Goal: Task Accomplishment & Management: Manage account settings

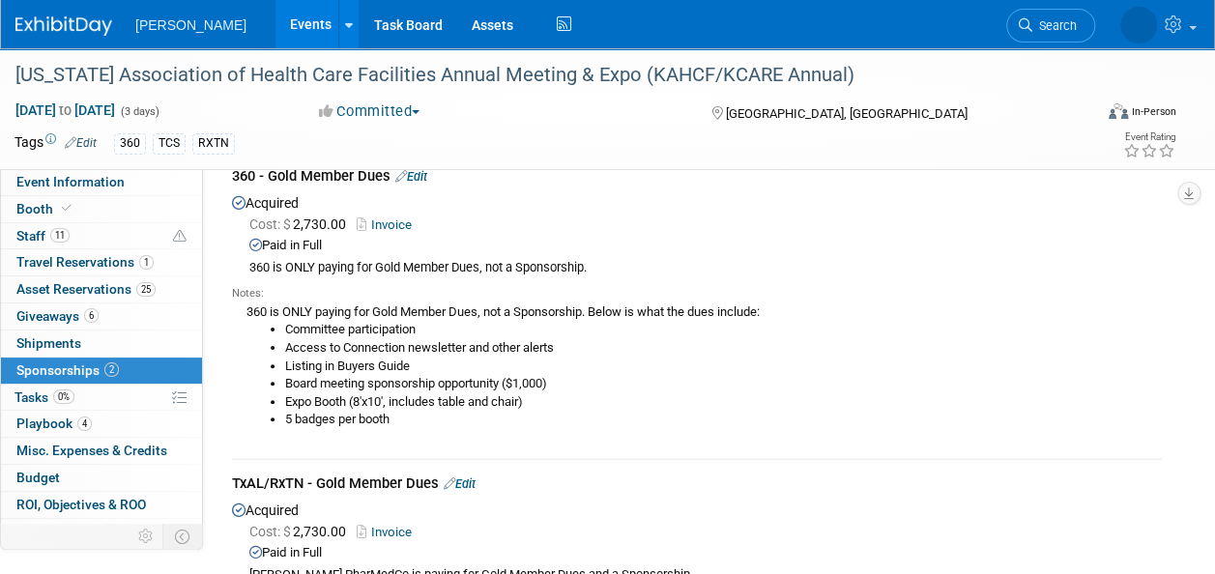
scroll to position [44, 0]
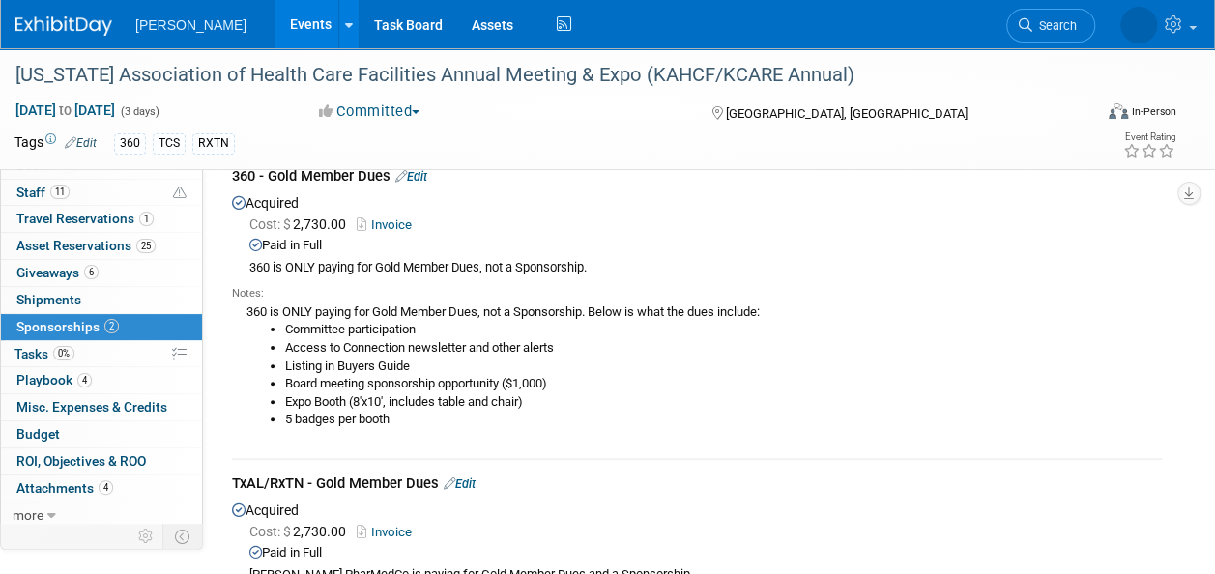
drag, startPoint x: 1050, startPoint y: 18, endPoint x: 1229, endPoint y: 73, distance: 187.2
click at [1006, 18] on span "Search" at bounding box center [983, 25] width 44 height 15
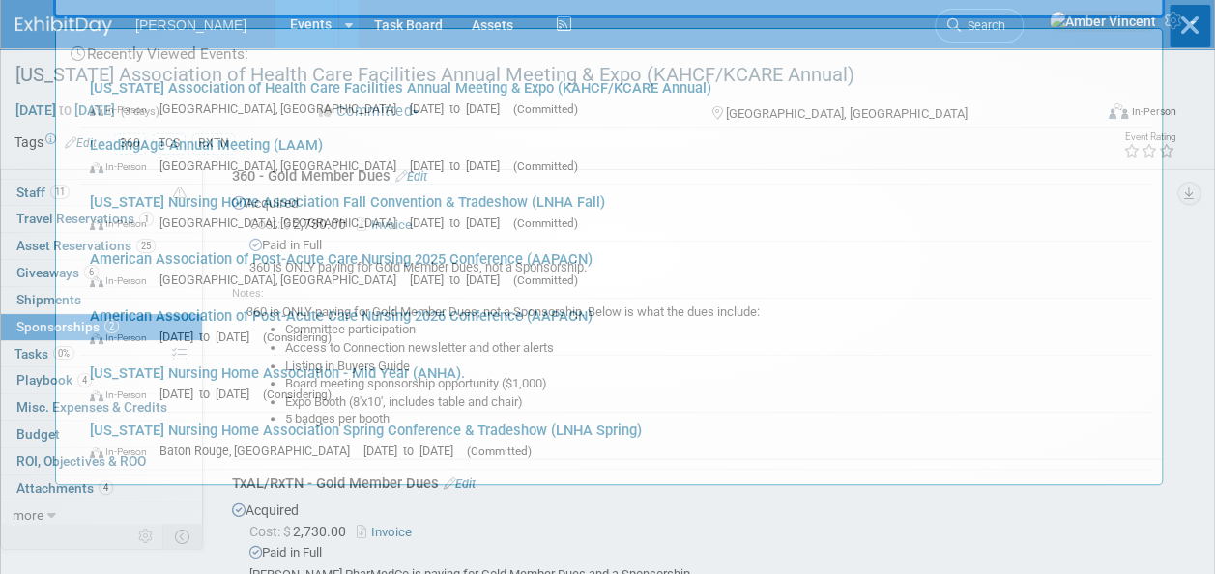
scroll to position [0, 0]
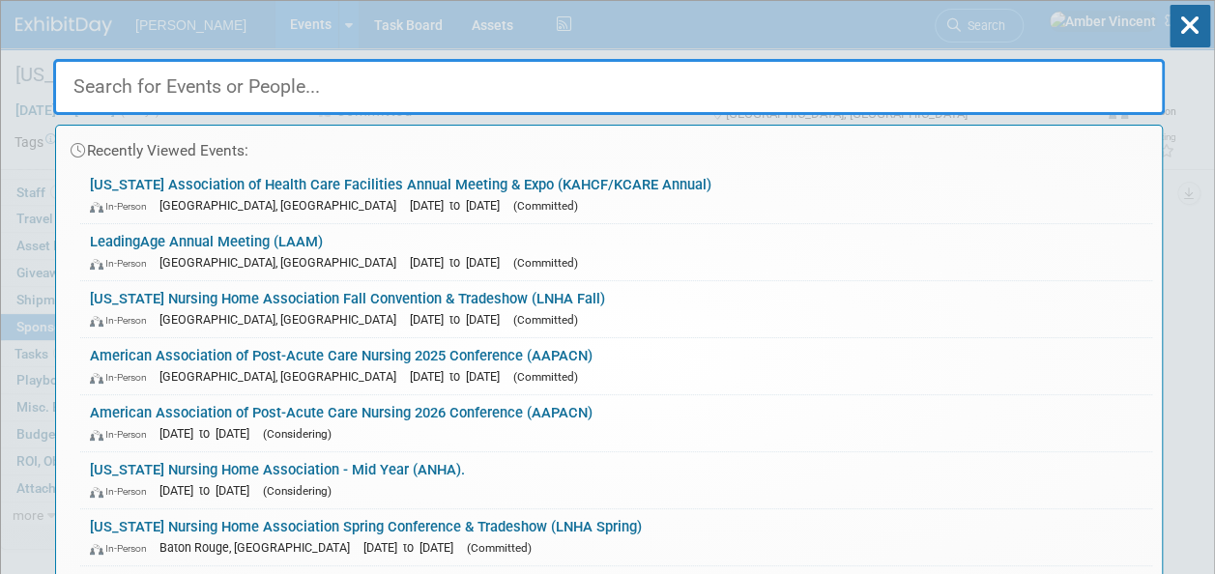
click at [259, 248] on link "LeadingAge Annual Meeting (LAAM) In-Person Boston, MA Nov 2, 2025 to Nov 5, 202…" at bounding box center [616, 252] width 1072 height 56
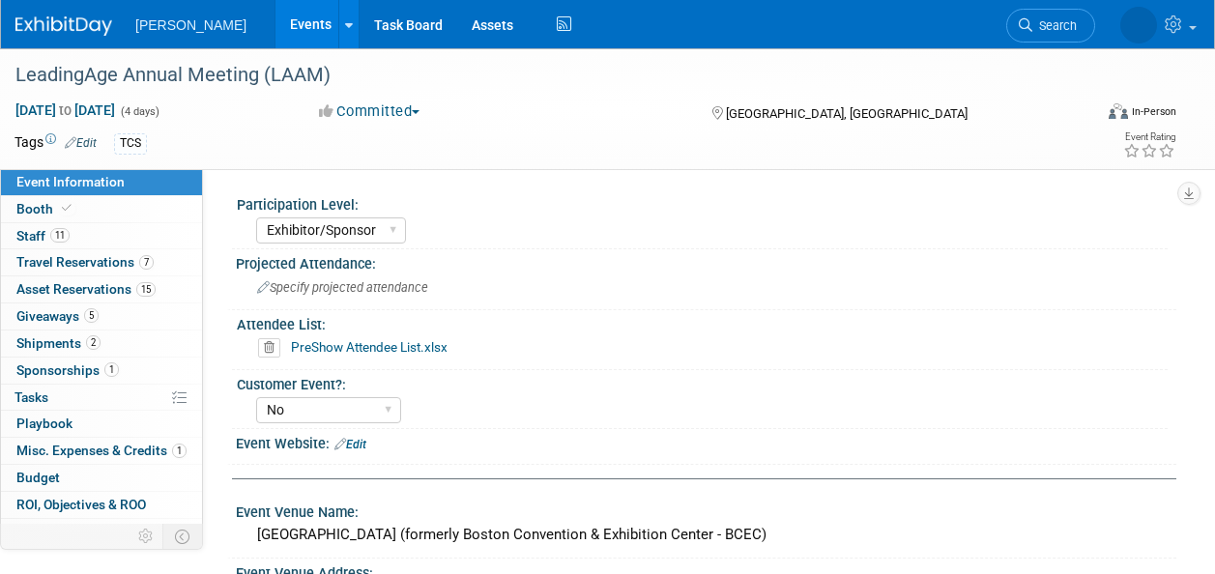
select select "Exhibitor/Sponsor"
select select "No"
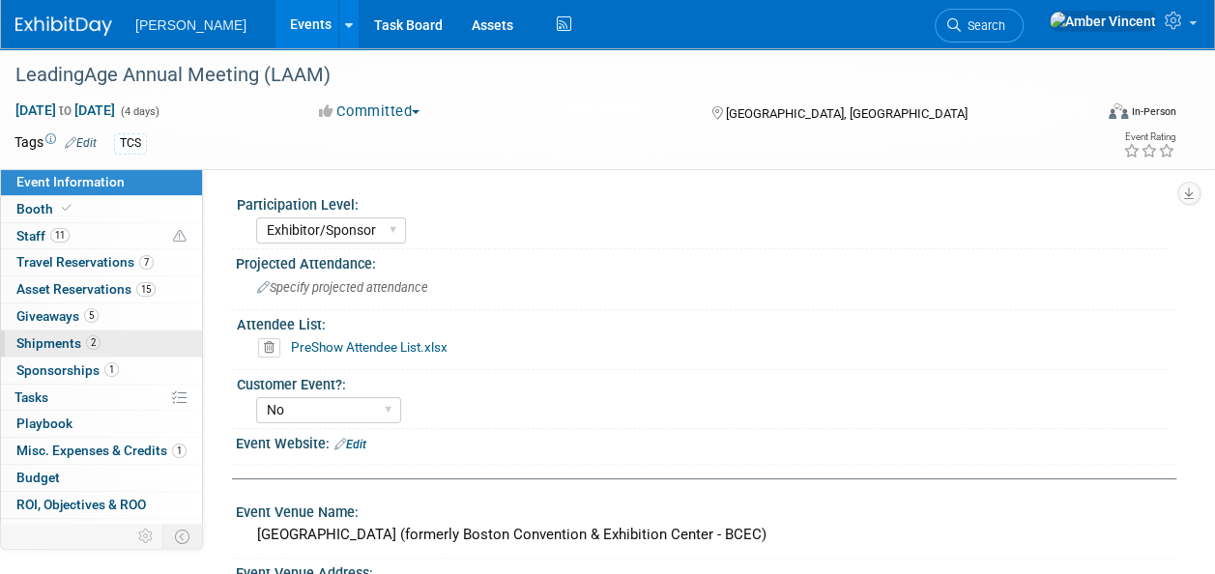
click at [76, 336] on span "Shipments 2" at bounding box center [58, 343] width 84 height 15
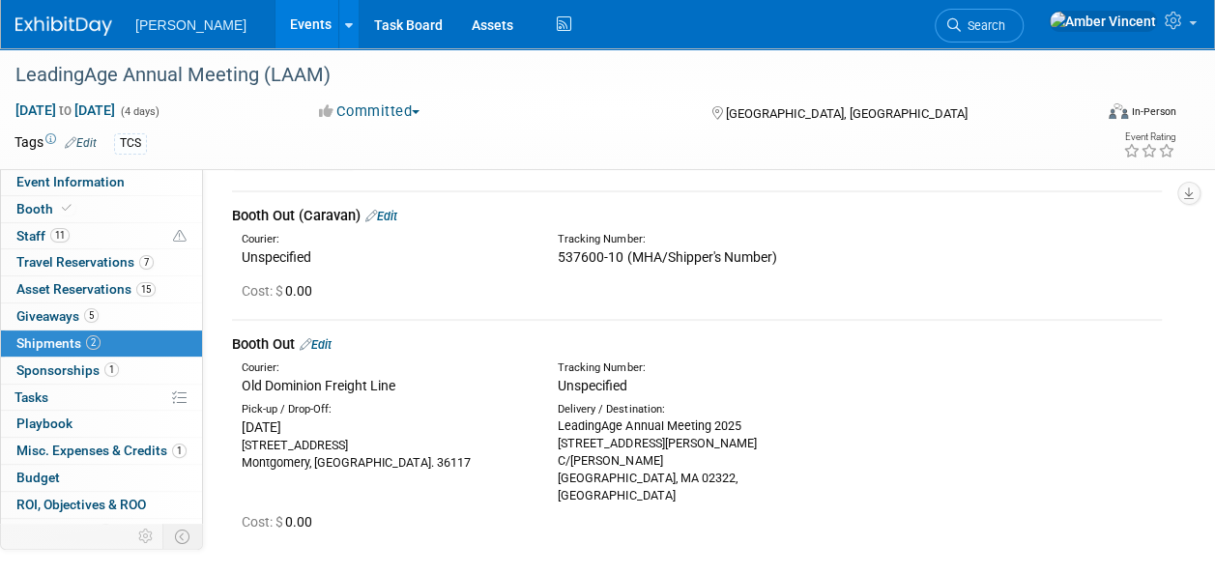
scroll to position [97, 0]
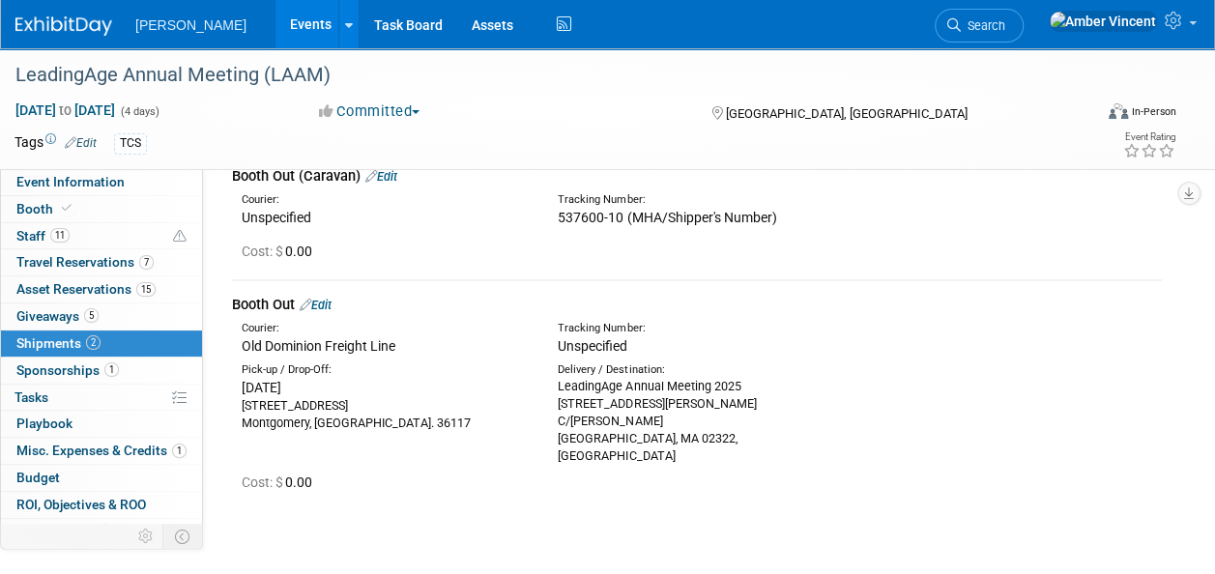
click at [327, 304] on link "Edit" at bounding box center [316, 305] width 32 height 15
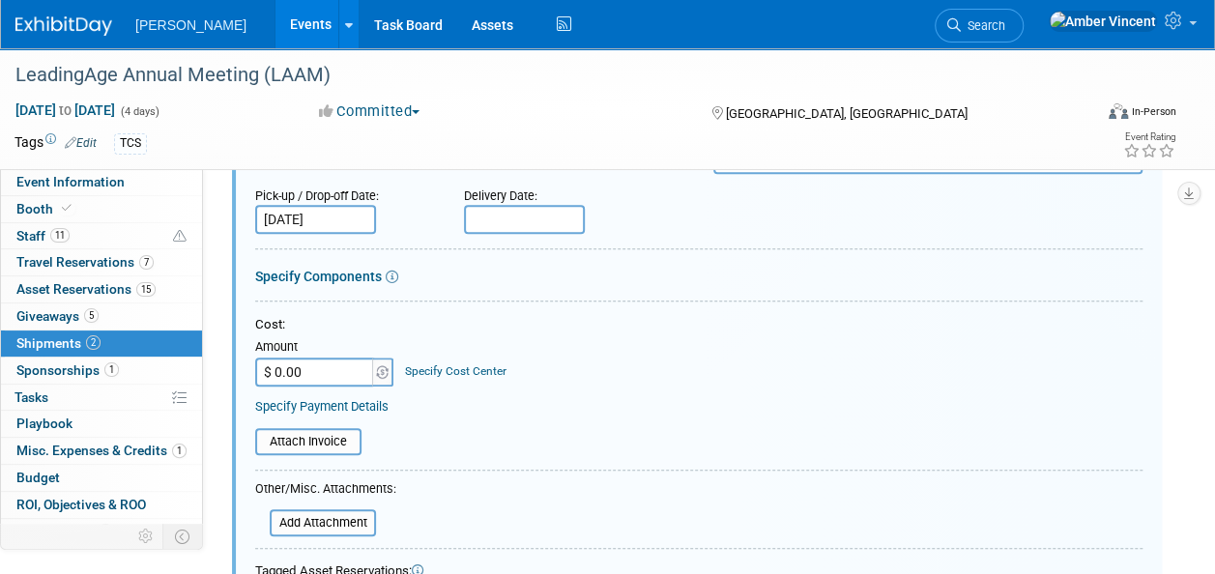
scroll to position [157, 0]
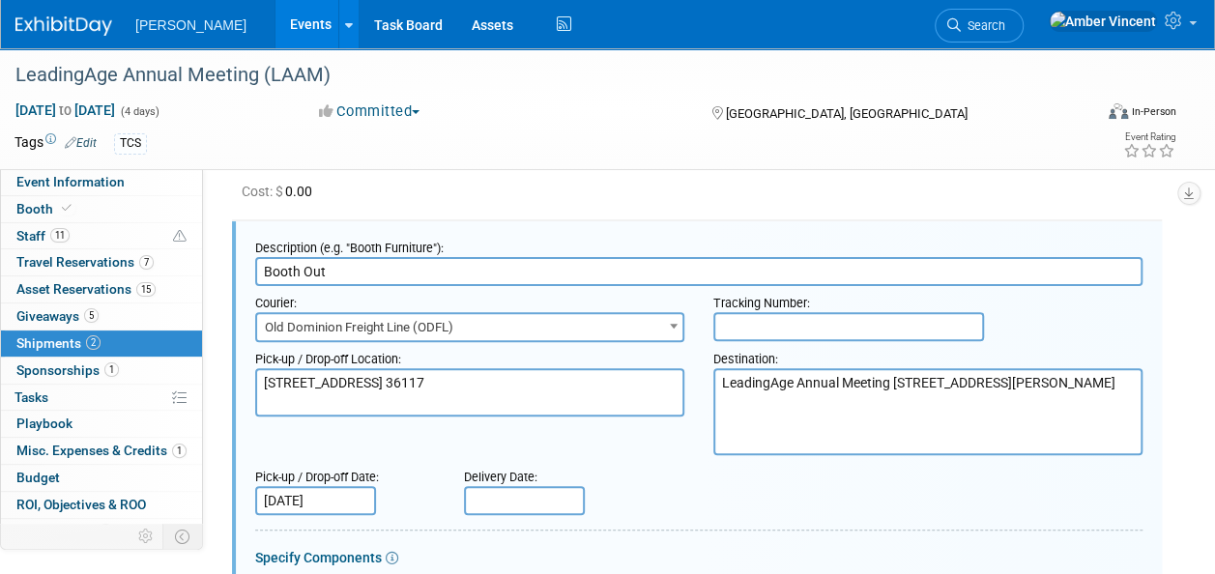
click at [772, 319] on input "text" at bounding box center [849, 326] width 271 height 29
paste input "78070062688"
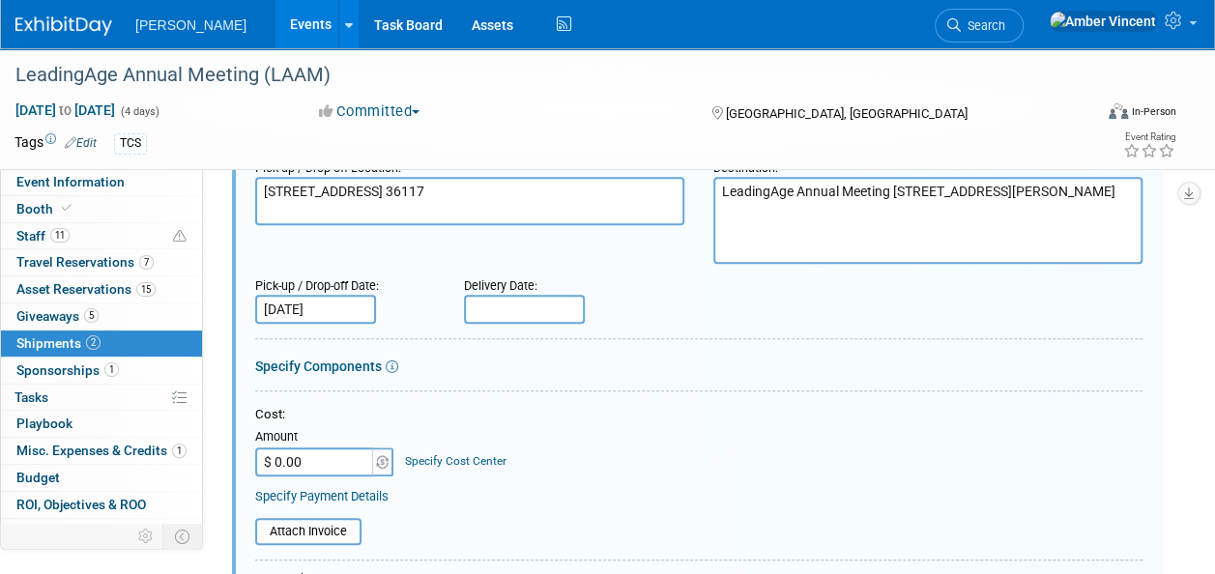
scroll to position [350, 0]
type input "78070062688"
click at [342, 300] on input "Oct 14, 2025" at bounding box center [315, 307] width 121 height 29
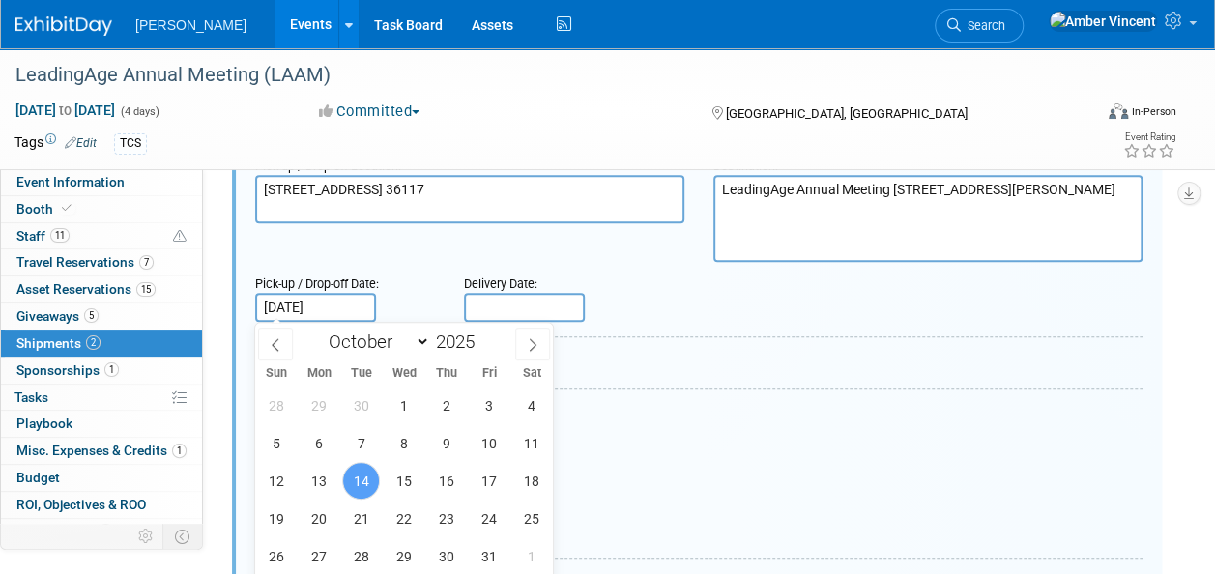
click at [342, 300] on input "Oct 14, 2025" at bounding box center [315, 307] width 121 height 29
click at [813, 415] on div "Cost:" at bounding box center [699, 413] width 888 height 18
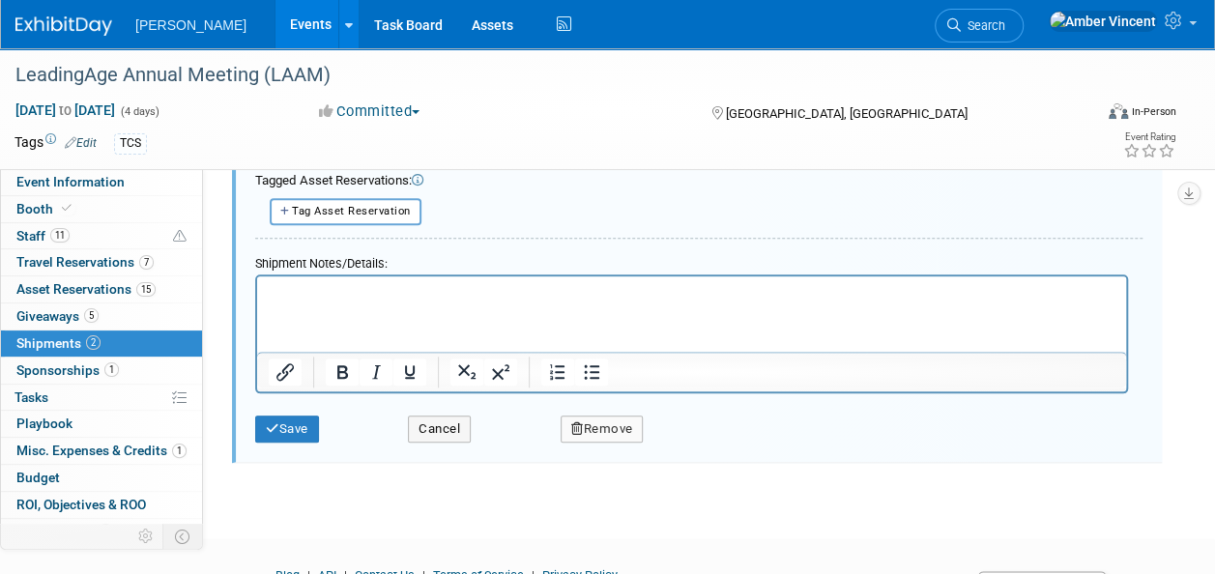
scroll to position [833, 0]
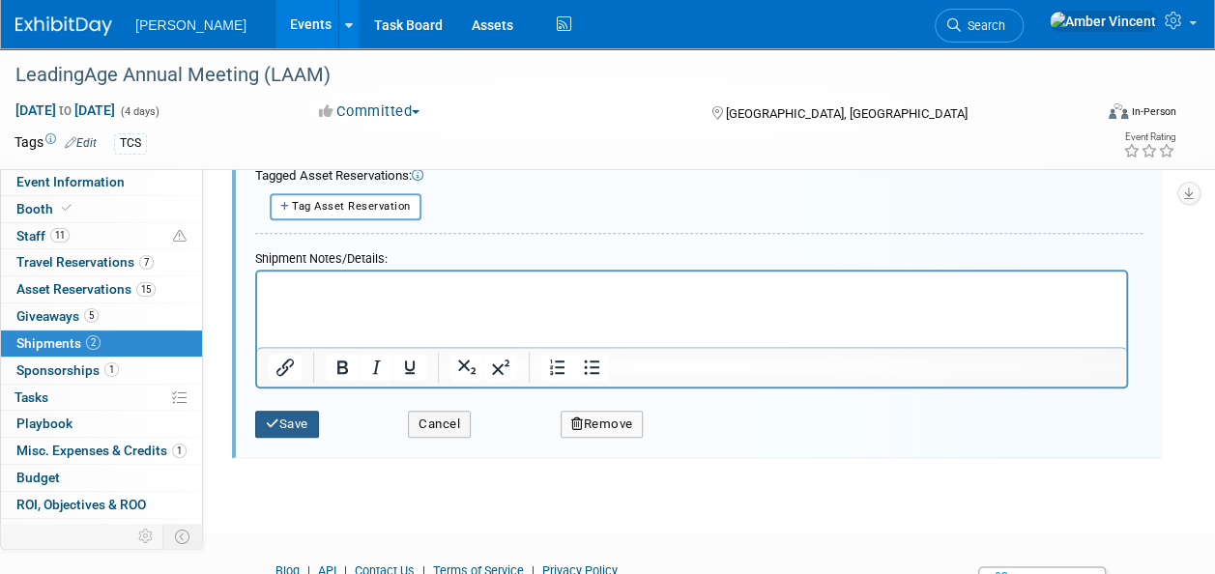
click at [277, 419] on icon "submit" at bounding box center [273, 424] width 14 height 13
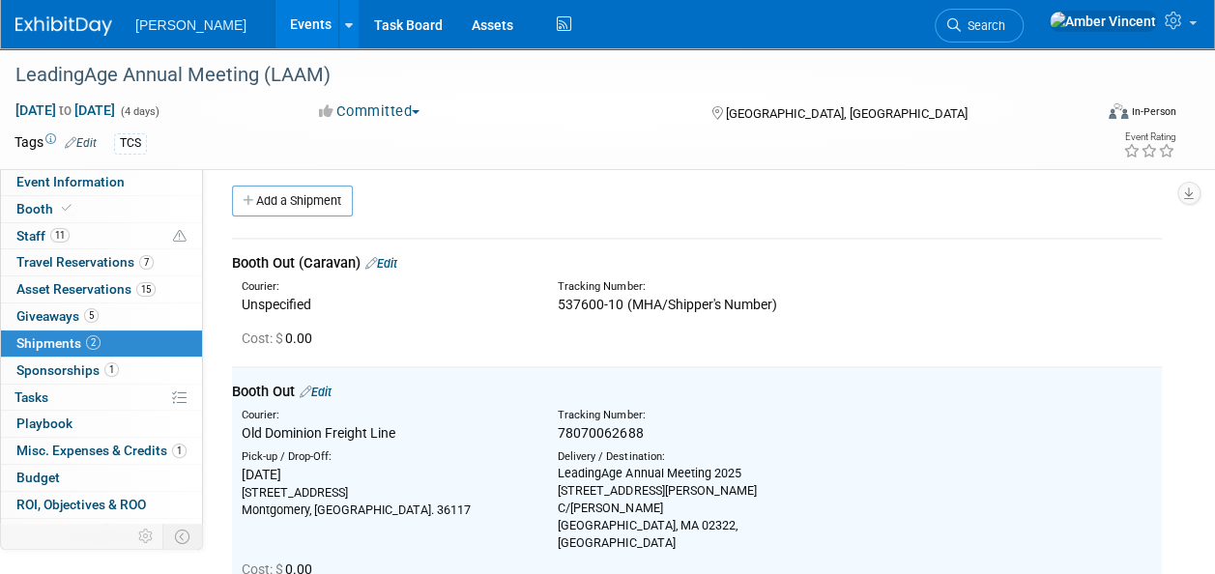
scroll to position [0, 0]
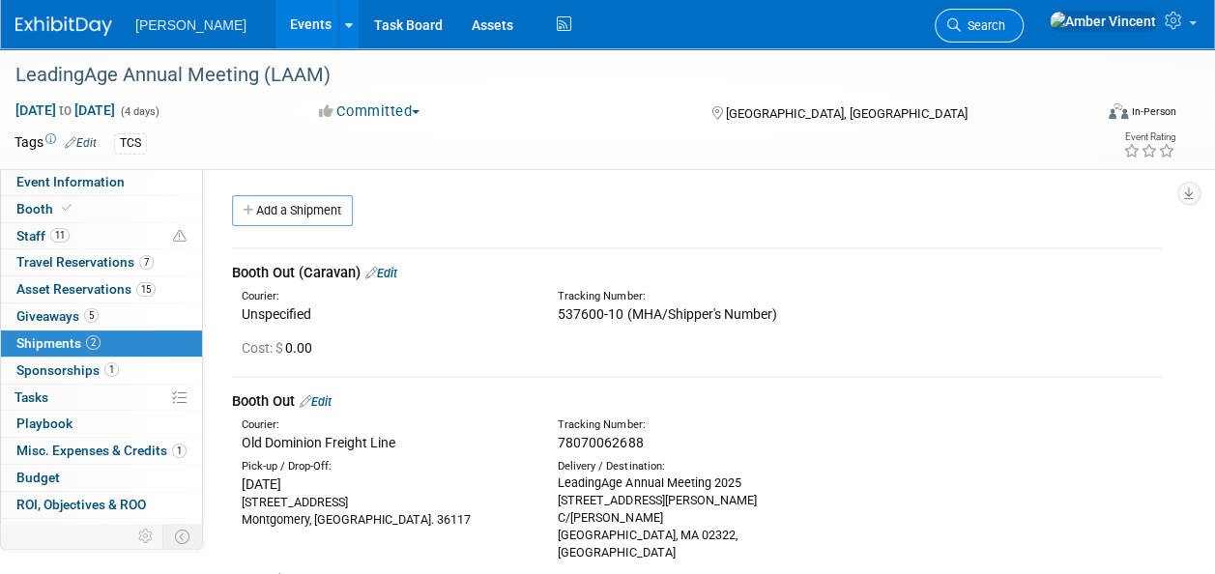
click at [961, 25] on icon at bounding box center [955, 25] width 14 height 14
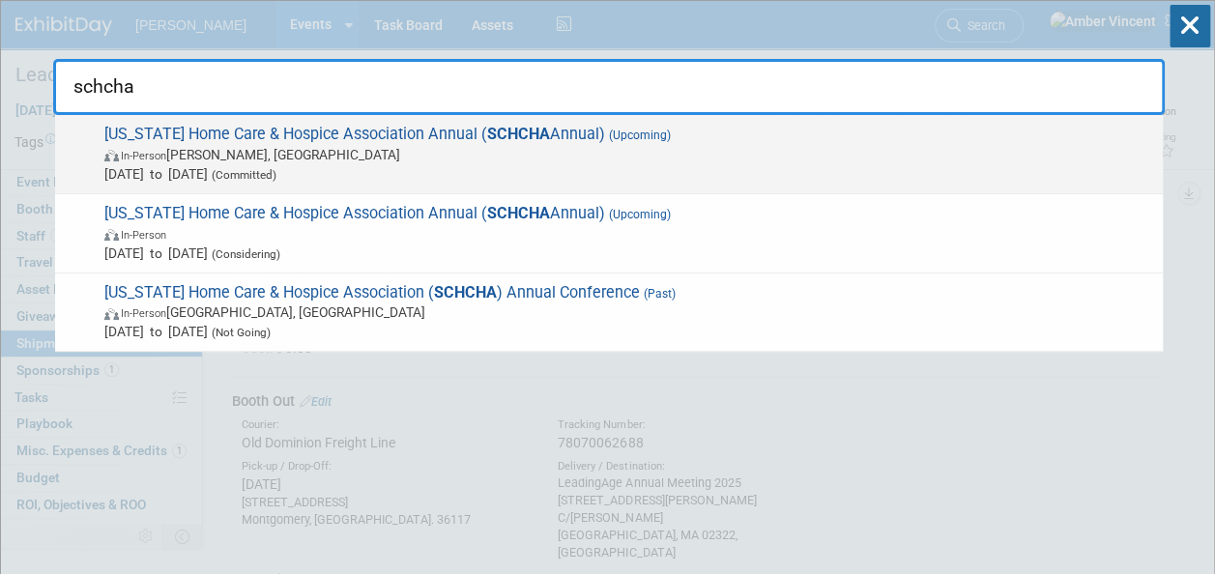
type input "schcha"
click at [386, 148] on span "In-Person Maude, Australia" at bounding box center [628, 154] width 1049 height 19
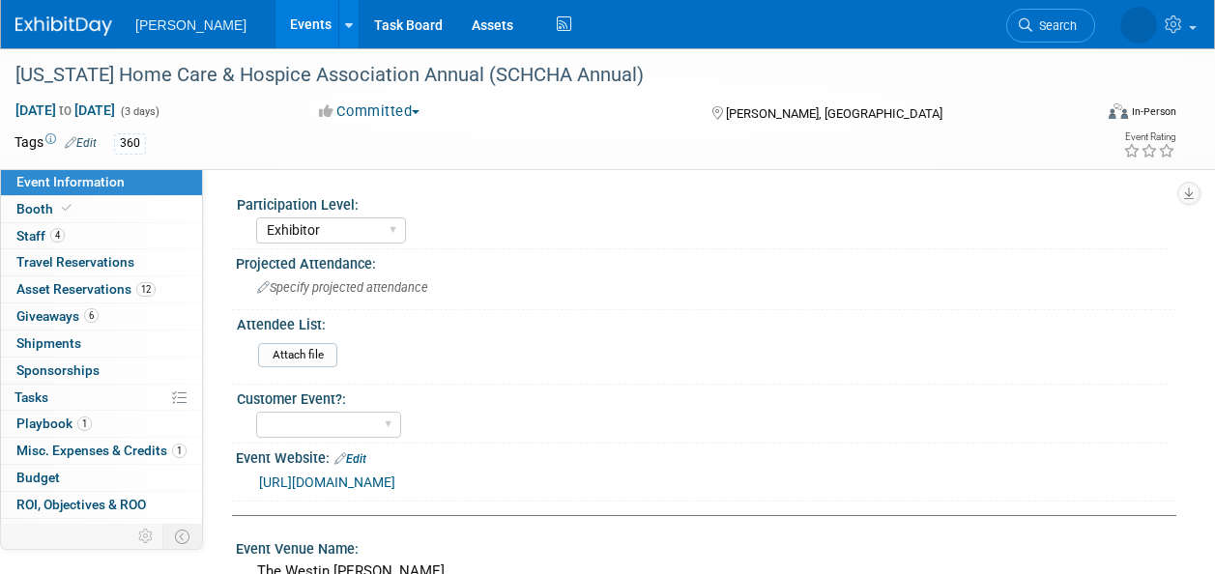
select select "Exhibitor"
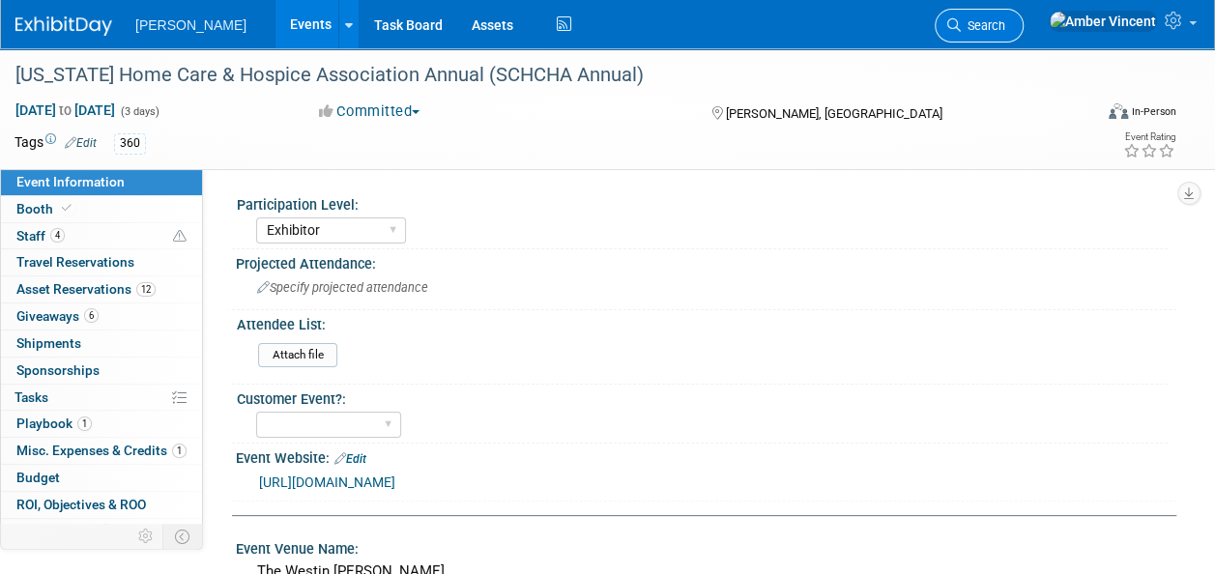
click at [961, 19] on icon at bounding box center [955, 25] width 14 height 14
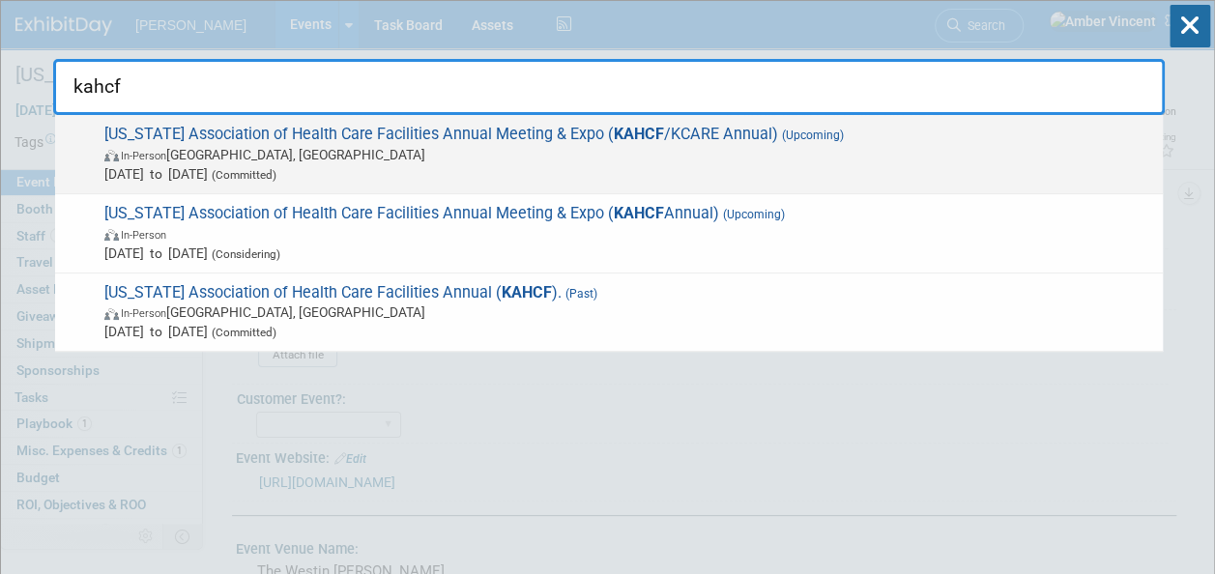
type input "kahcf"
click at [663, 136] on span "Kentucky Association of Health Care Facilities Annual Meeting & Expo ( KAHCF /K…" at bounding box center [626, 154] width 1055 height 59
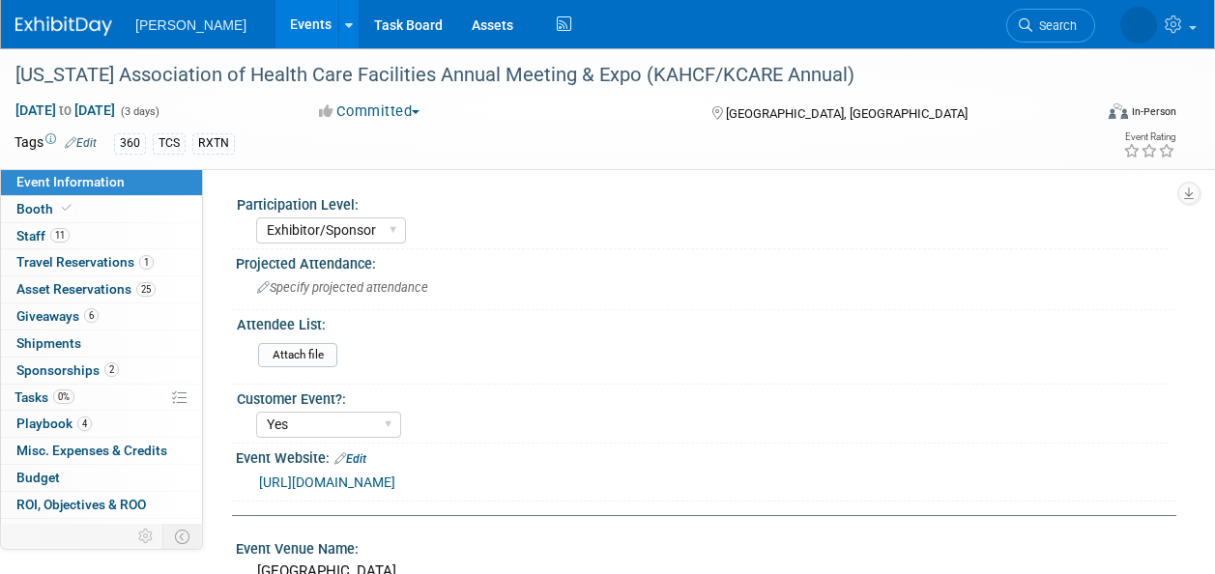
select select "Exhibitor/Sponsor"
select select "Yes"
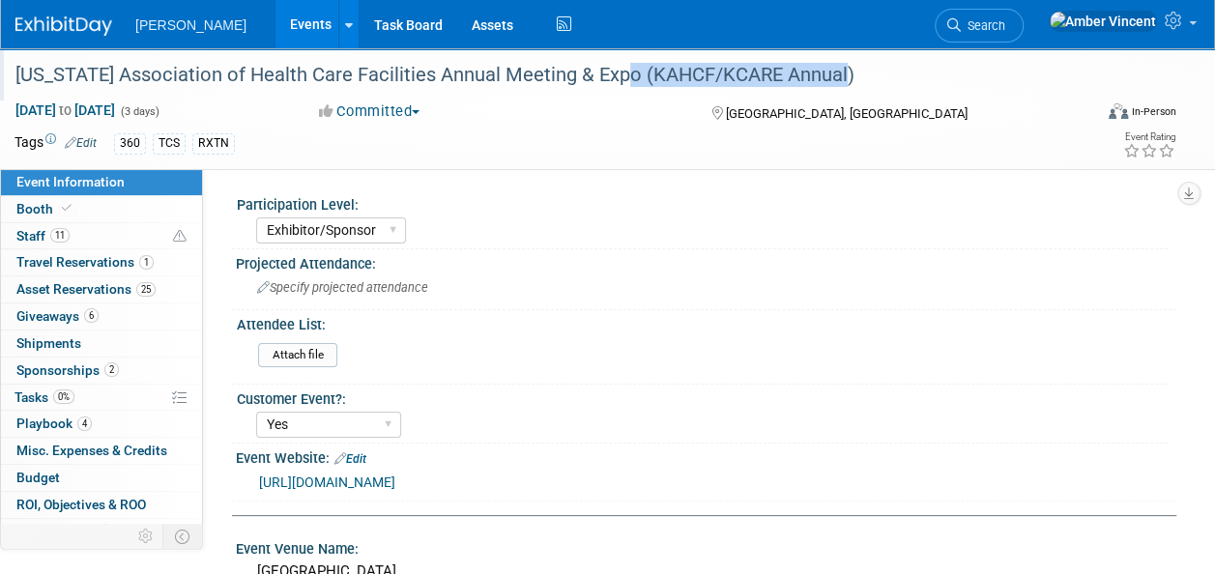
drag, startPoint x: 847, startPoint y: 77, endPoint x: 620, endPoint y: 71, distance: 227.3
click at [620, 71] on div "[US_STATE] Association of Health Care Facilities Annual Meeting & Expo (KAHCF/K…" at bounding box center [543, 75] width 1068 height 35
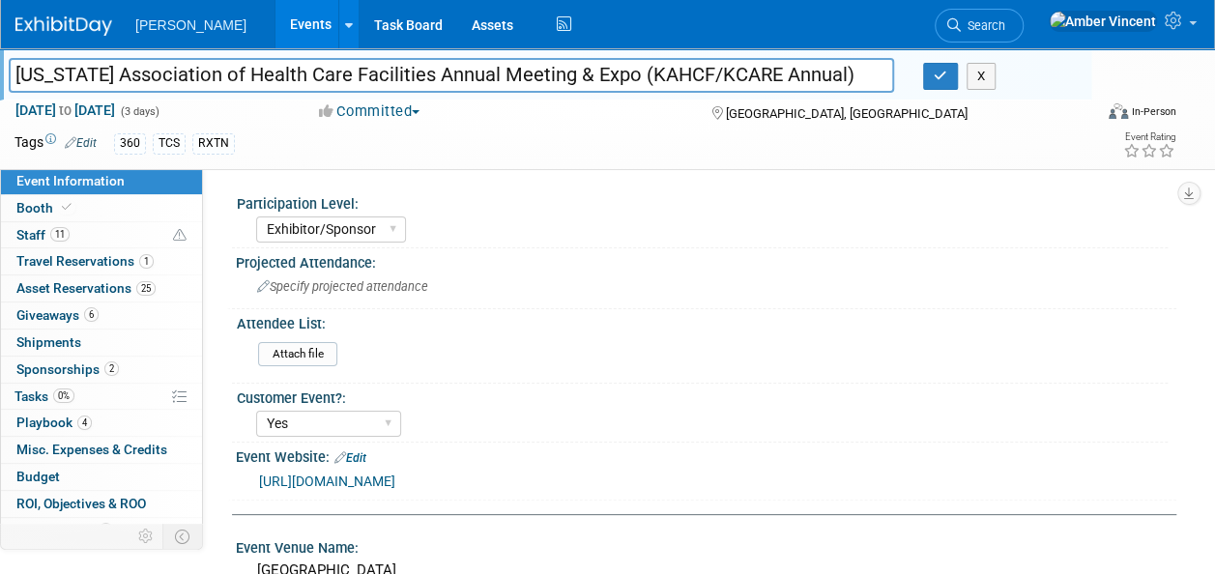
drag, startPoint x: 638, startPoint y: 75, endPoint x: 824, endPoint y: 69, distance: 185.8
click at [824, 69] on input "[US_STATE] Association of Health Care Facilities Annual Meeting & Expo (KAHCF/K…" at bounding box center [452, 75] width 886 height 34
drag, startPoint x: 835, startPoint y: 73, endPoint x: 623, endPoint y: 74, distance: 212.7
click at [623, 74] on input "[US_STATE] Association of Health Care Facilities Annual Meeting & Expo (KAHCF/K…" at bounding box center [452, 75] width 886 height 34
click at [929, 78] on button "button" at bounding box center [940, 76] width 35 height 27
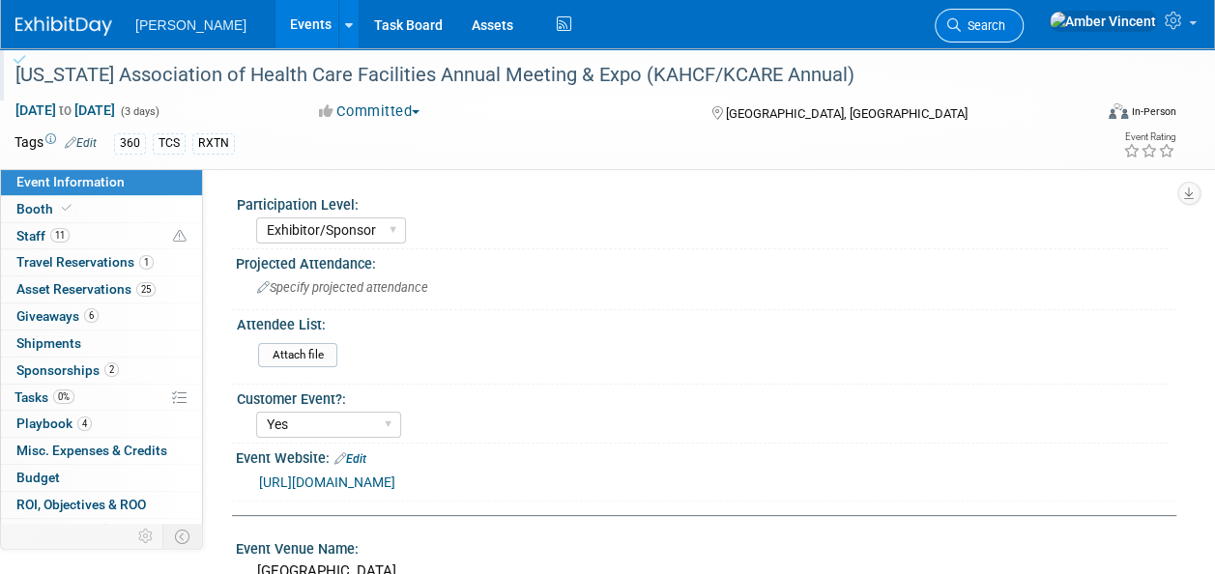
click at [1006, 23] on span "Search" at bounding box center [983, 25] width 44 height 15
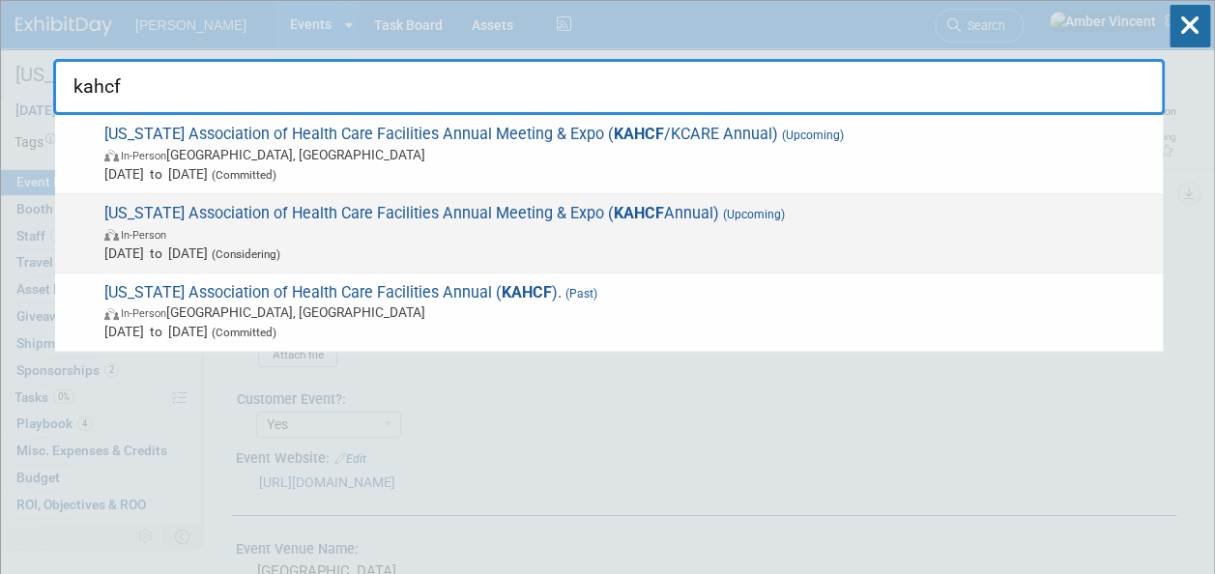
type input "kahcf"
click at [648, 207] on span "Kentucky Association of Health Care Facilities Annual Meeting & Expo ( KAHCF An…" at bounding box center [626, 233] width 1055 height 59
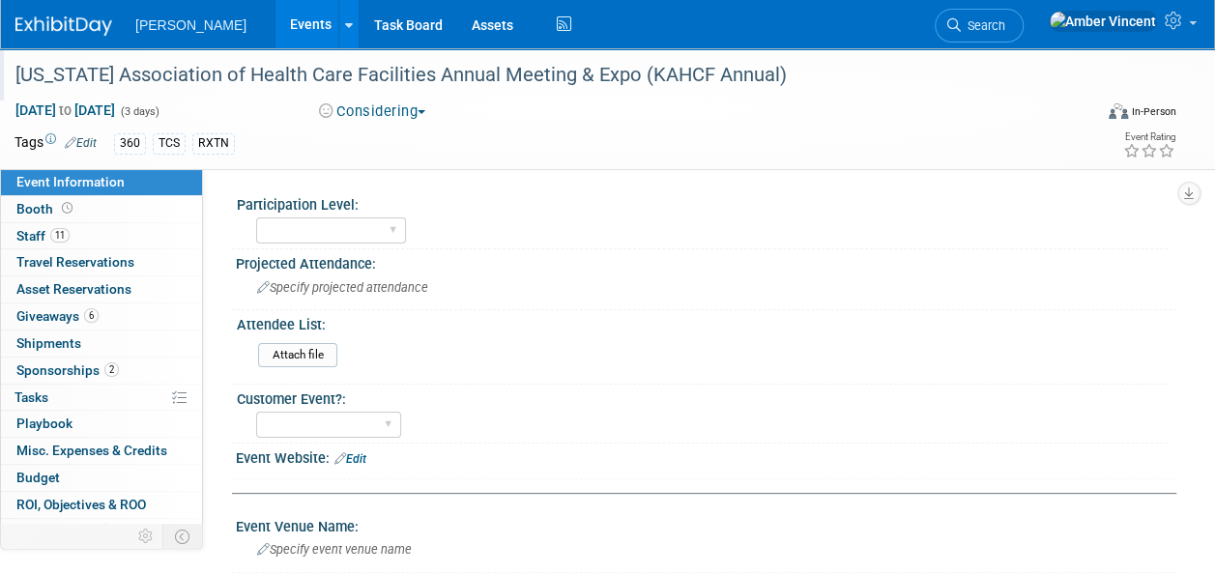
click at [739, 74] on div "Kentucky Association of Health Care Facilities Annual Meeting & Expo (KAHCF Ann…" at bounding box center [543, 75] width 1068 height 35
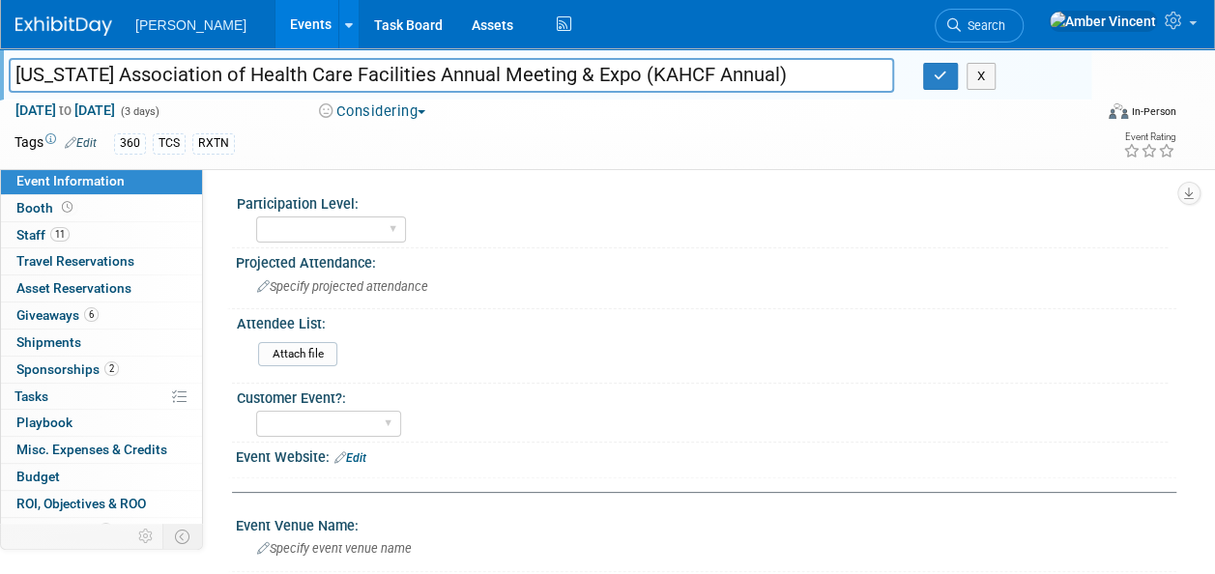
drag, startPoint x: 768, startPoint y: 73, endPoint x: 627, endPoint y: 68, distance: 141.3
click at [627, 68] on input "Kentucky Association of Health Care Facilities Annual Meeting & Expo (KAHCF Ann…" at bounding box center [452, 75] width 886 height 34
type input "[US_STATE] Association of Health Care Facilities Annual Meeting & Expo (KAHCF/K…"
click at [949, 80] on button "button" at bounding box center [940, 76] width 35 height 27
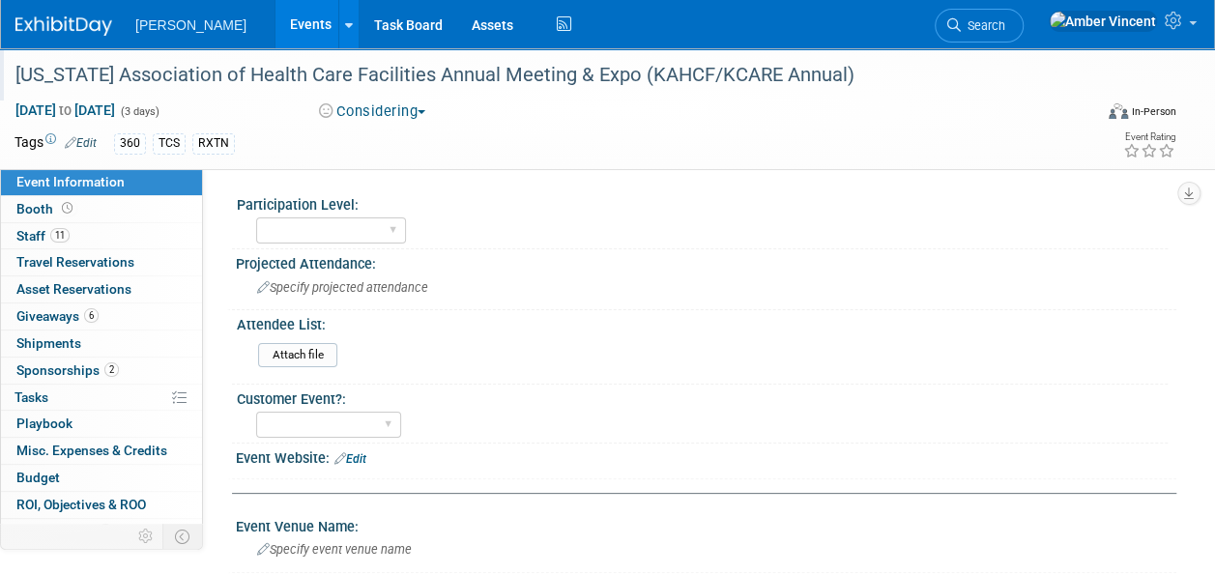
click at [46, 364] on span "Sponsorships 2" at bounding box center [67, 370] width 102 height 15
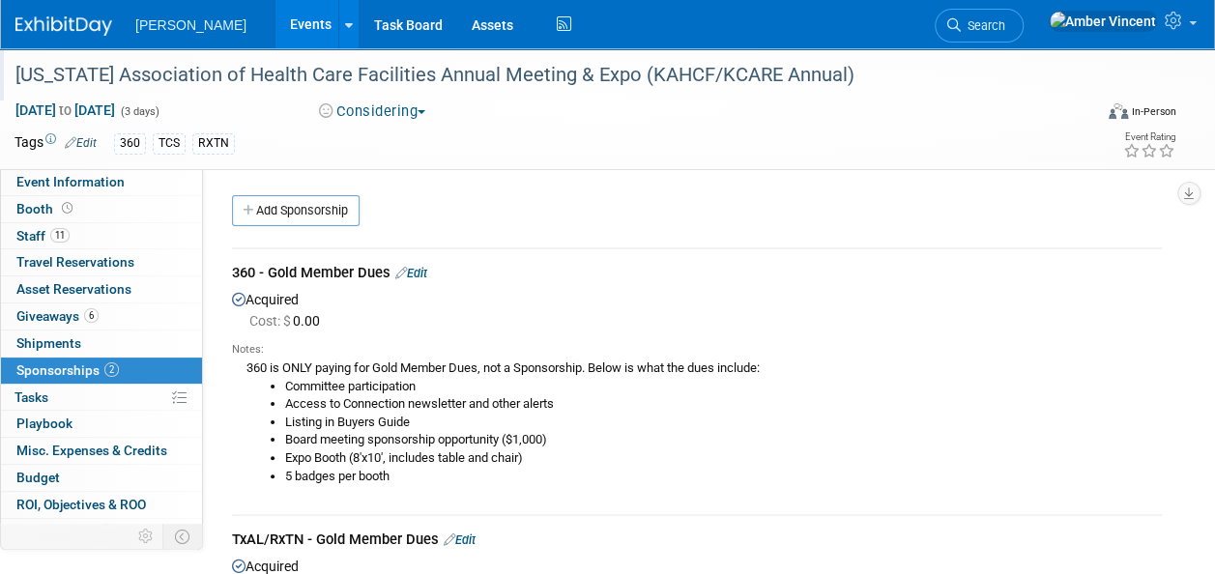
click at [427, 271] on link "Edit" at bounding box center [411, 273] width 32 height 15
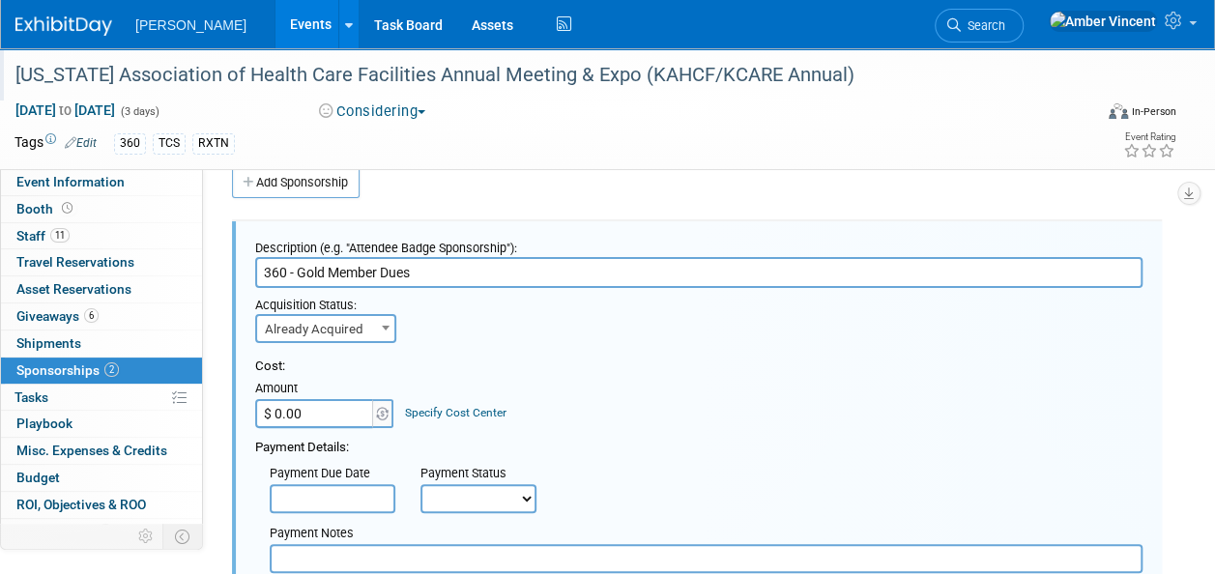
drag, startPoint x: 328, startPoint y: 321, endPoint x: 338, endPoint y: 339, distance: 21.2
click at [330, 321] on span "Already Acquired" at bounding box center [325, 329] width 137 height 27
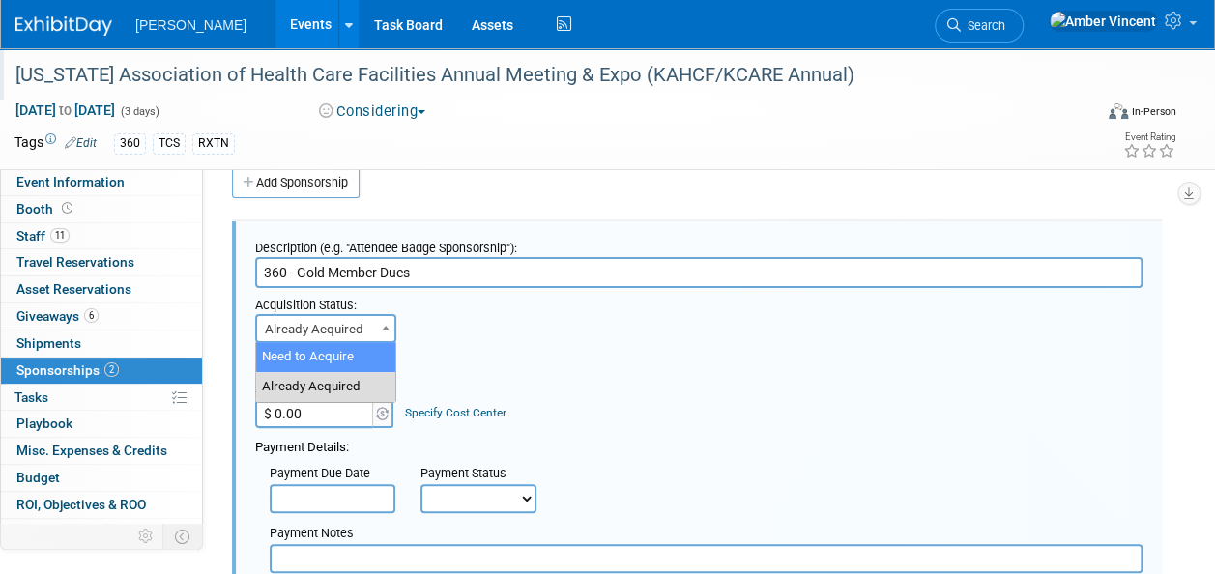
select select "1"
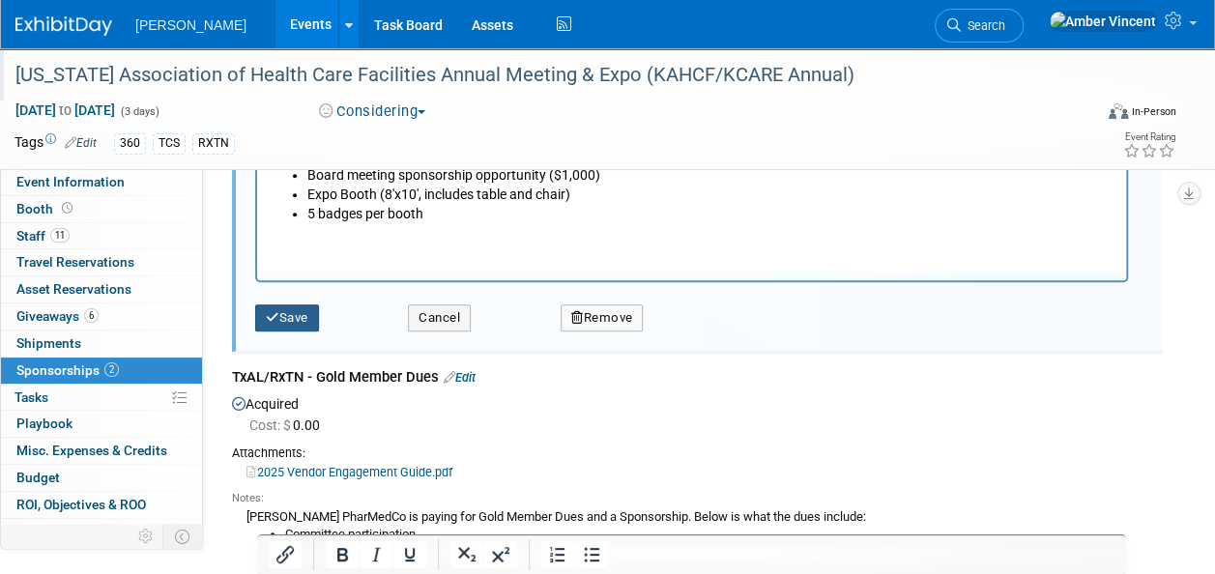
click at [288, 306] on button "Save" at bounding box center [287, 318] width 64 height 27
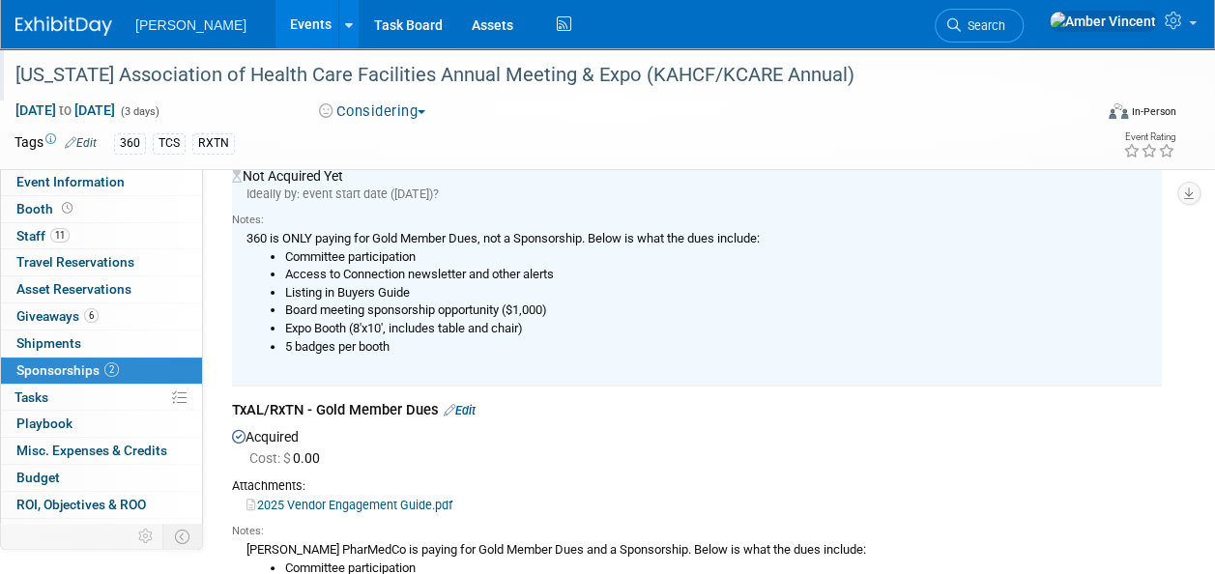
scroll to position [318, 0]
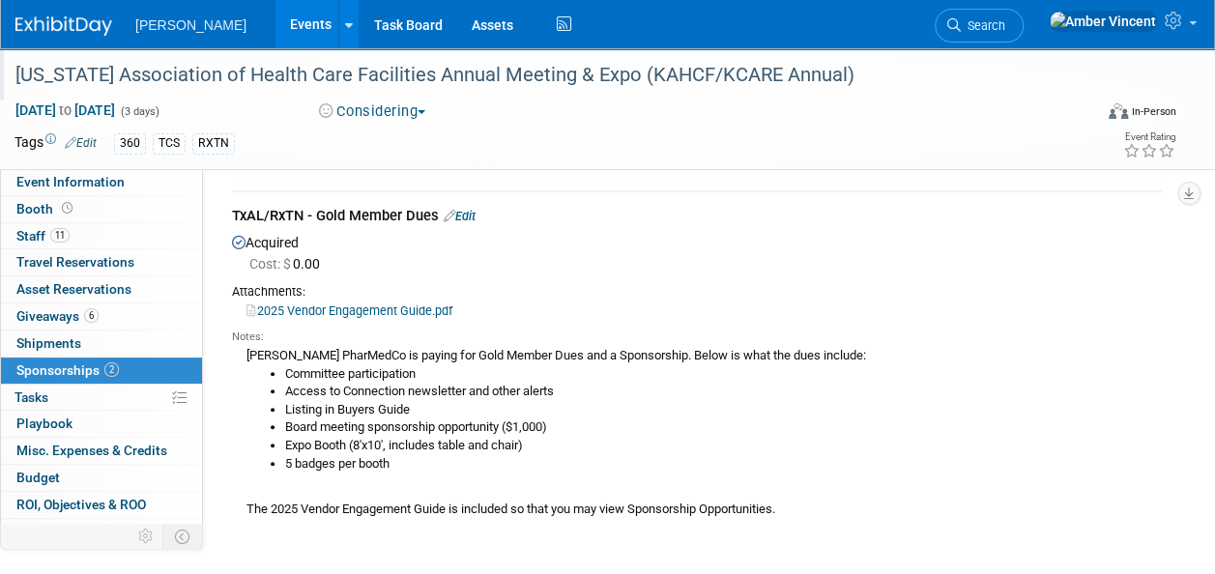
click at [474, 212] on link "Edit" at bounding box center [460, 216] width 32 height 15
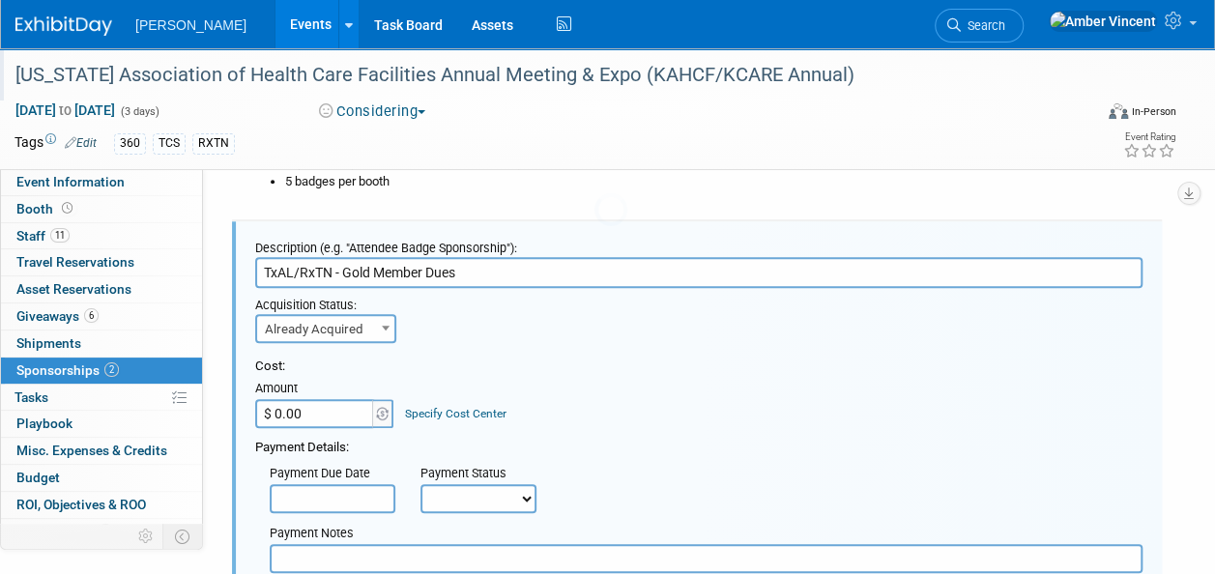
scroll to position [0, 0]
click at [345, 320] on span "Already Acquired" at bounding box center [325, 329] width 137 height 27
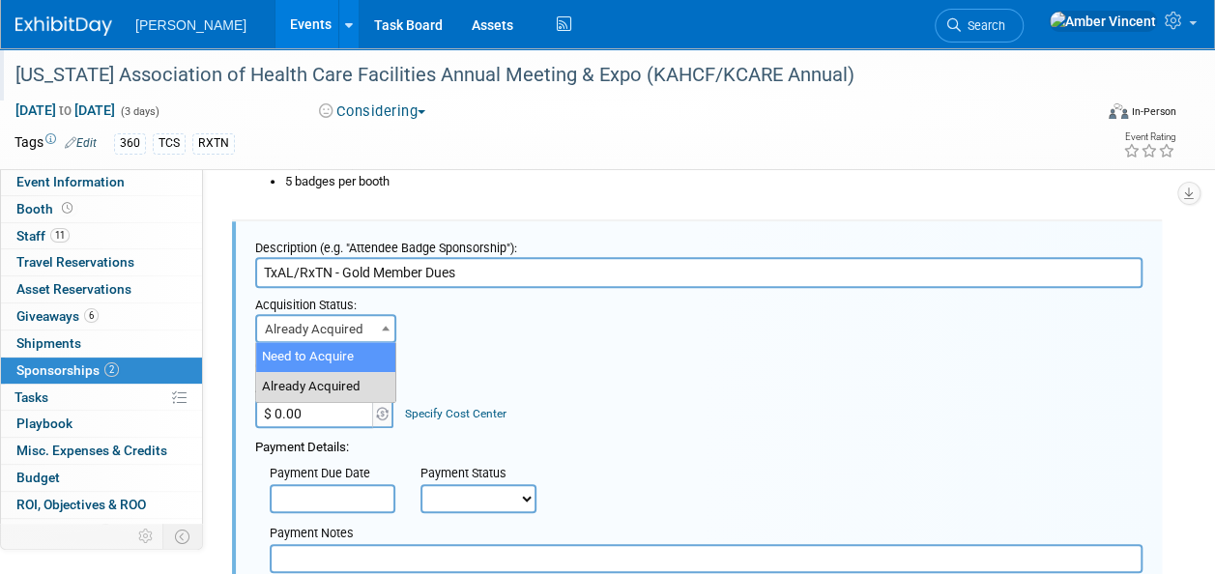
select select "1"
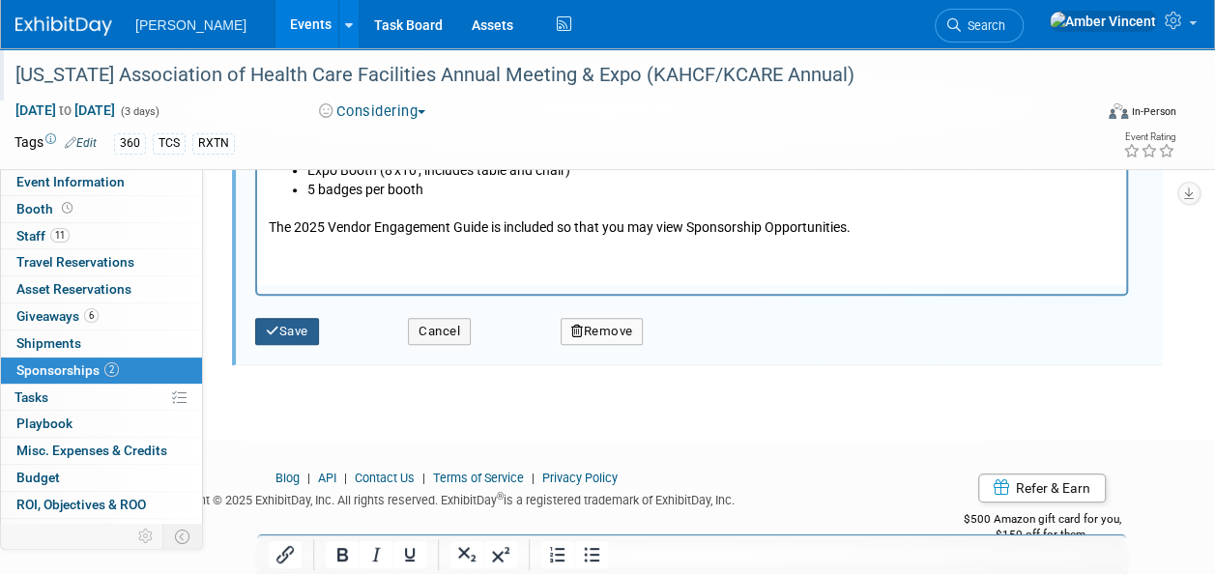
click at [300, 336] on button "Save" at bounding box center [287, 331] width 64 height 27
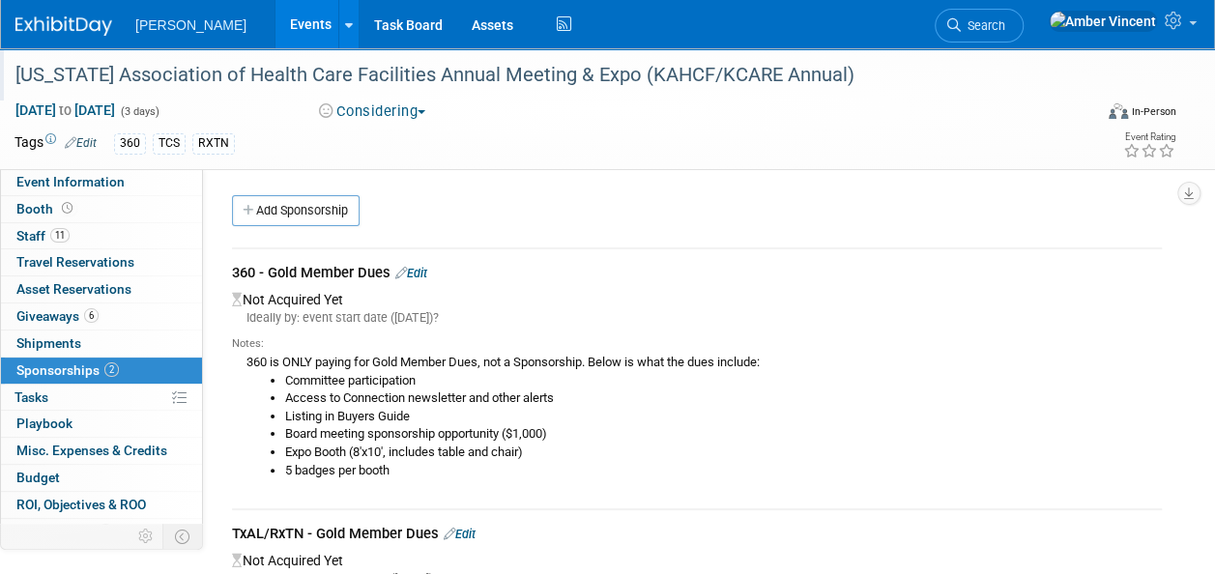
click at [427, 276] on link "Edit" at bounding box center [411, 273] width 32 height 15
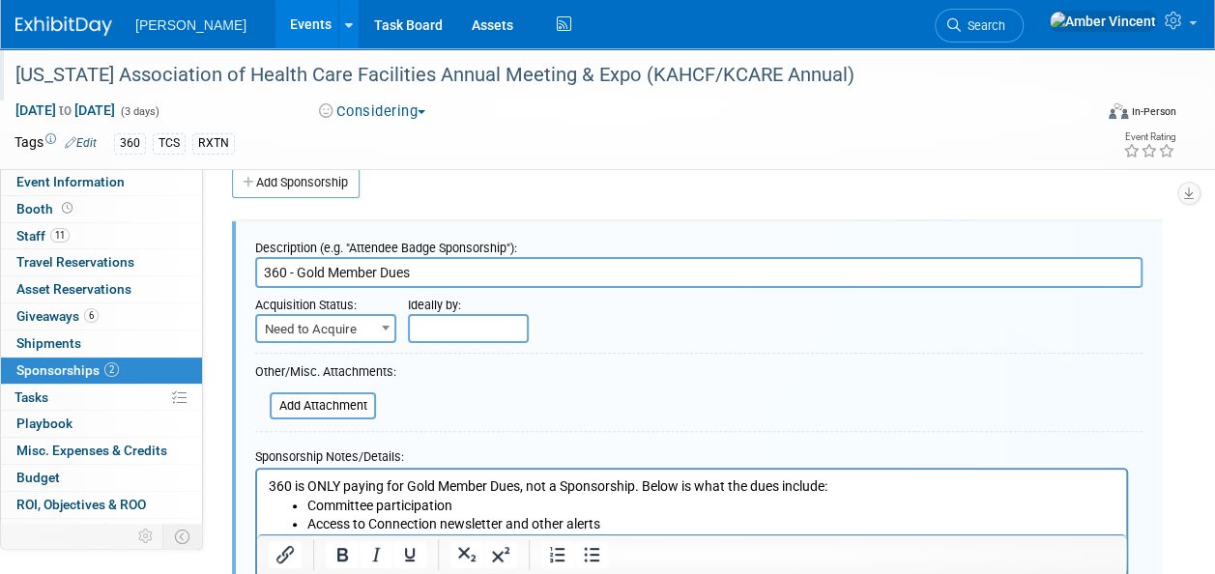
click at [463, 333] on input "text" at bounding box center [468, 328] width 121 height 29
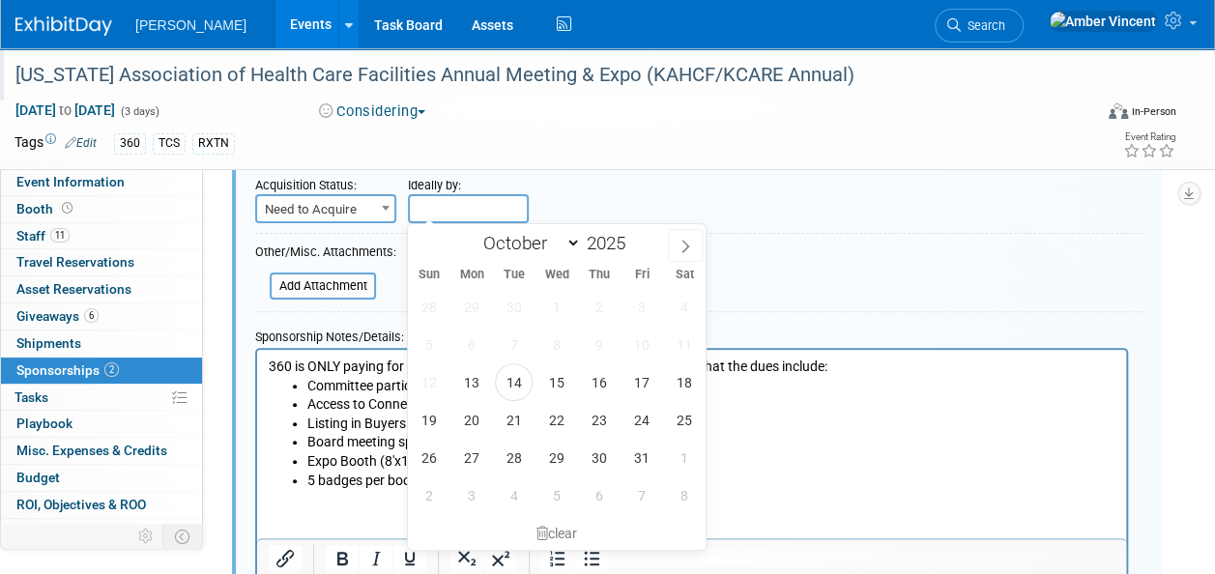
scroll to position [221, 0]
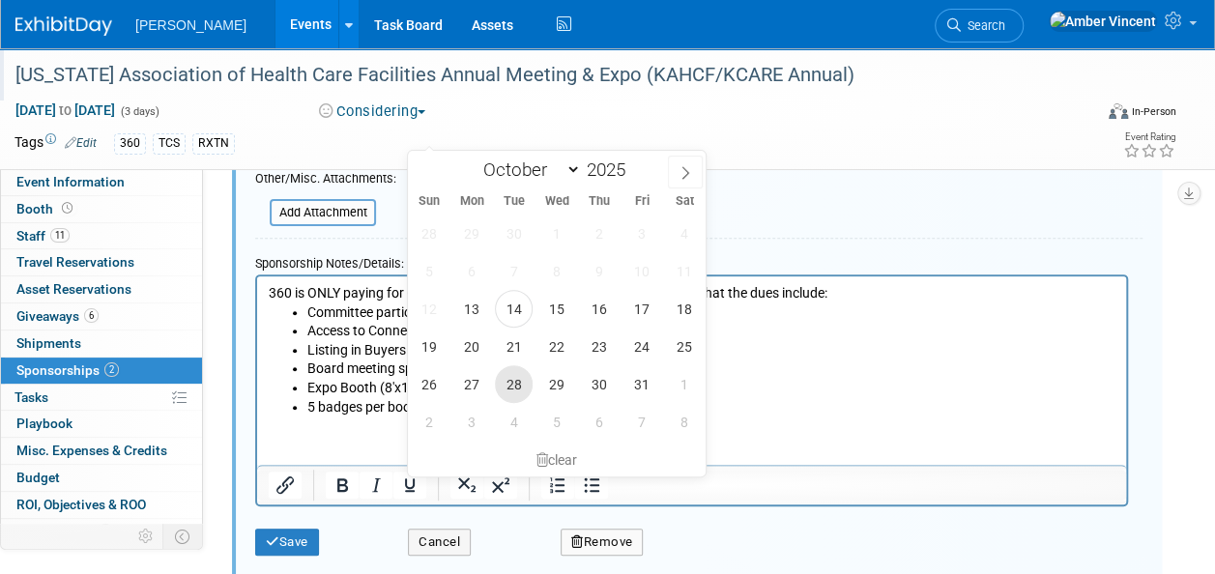
click at [508, 385] on span "28" at bounding box center [514, 384] width 38 height 38
type input "[DATE]"
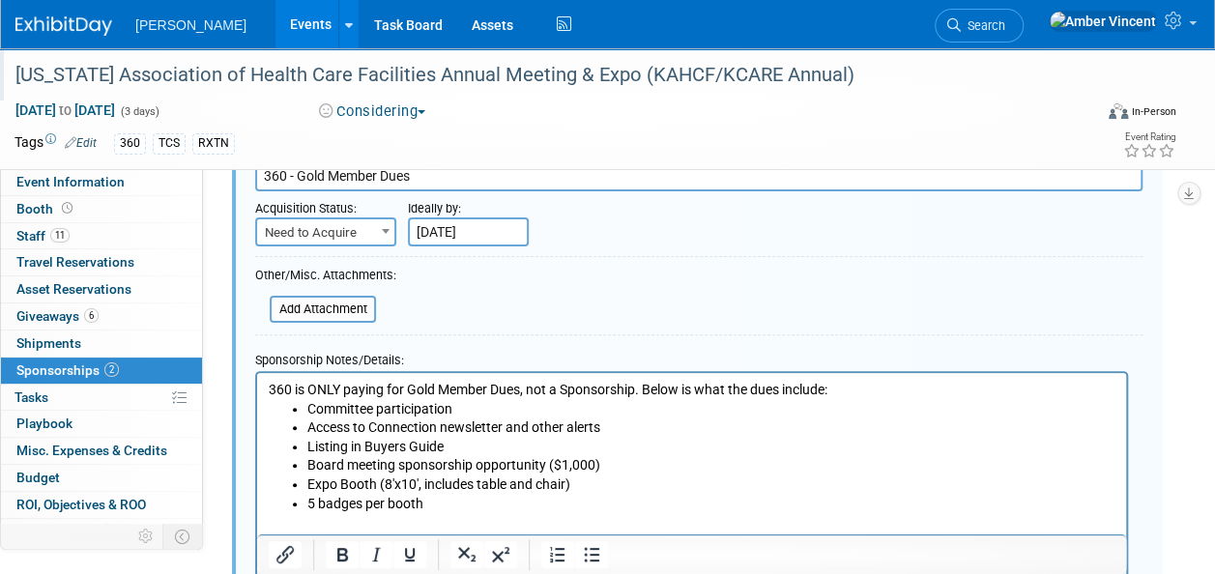
scroll to position [28, 0]
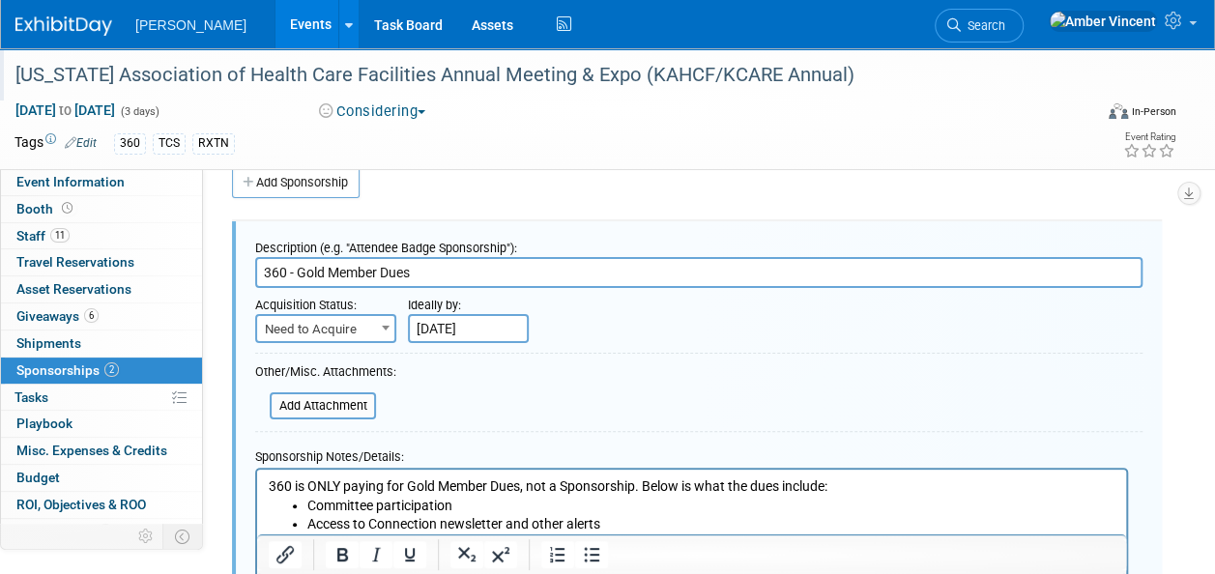
click at [467, 330] on input "Oct 28, 2025" at bounding box center [468, 328] width 121 height 29
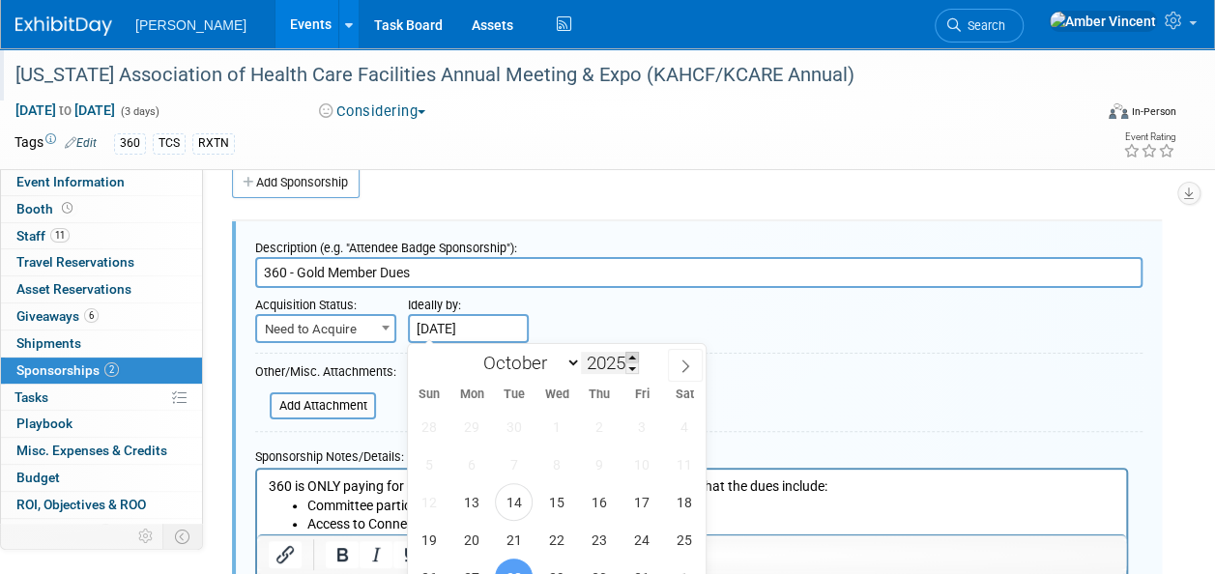
click at [630, 357] on span at bounding box center [633, 358] width 14 height 12
type input "2026"
click at [572, 361] on select "January February March April May June July August September October November De…" at bounding box center [527, 363] width 111 height 24
select select "1"
click at [472, 351] on select "January February March April May June July August September October November De…" at bounding box center [527, 363] width 111 height 24
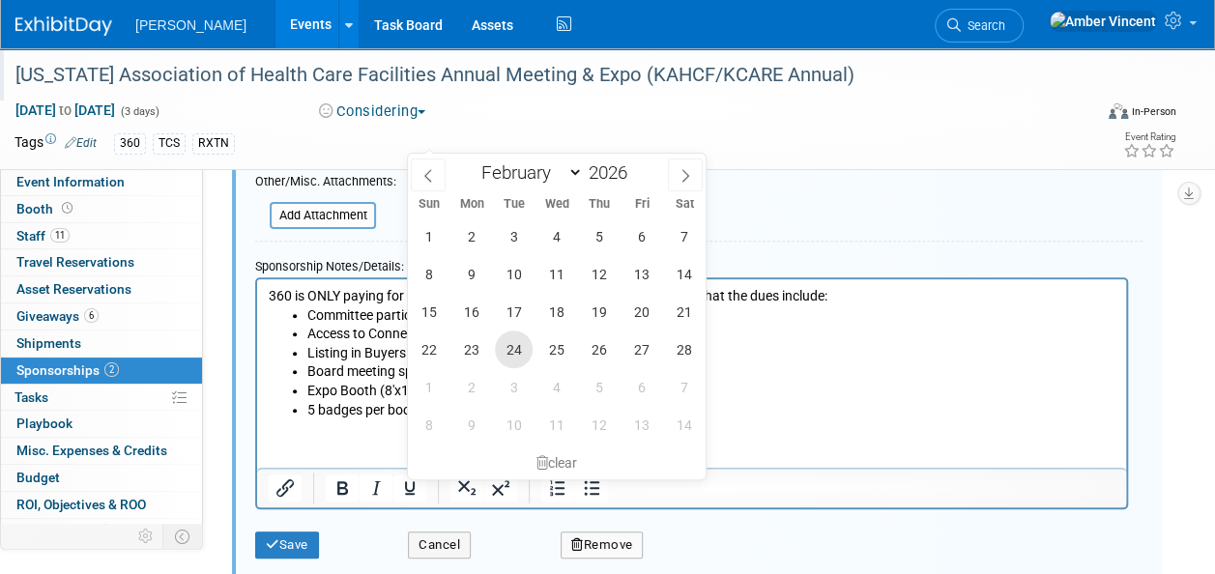
scroll to position [221, 0]
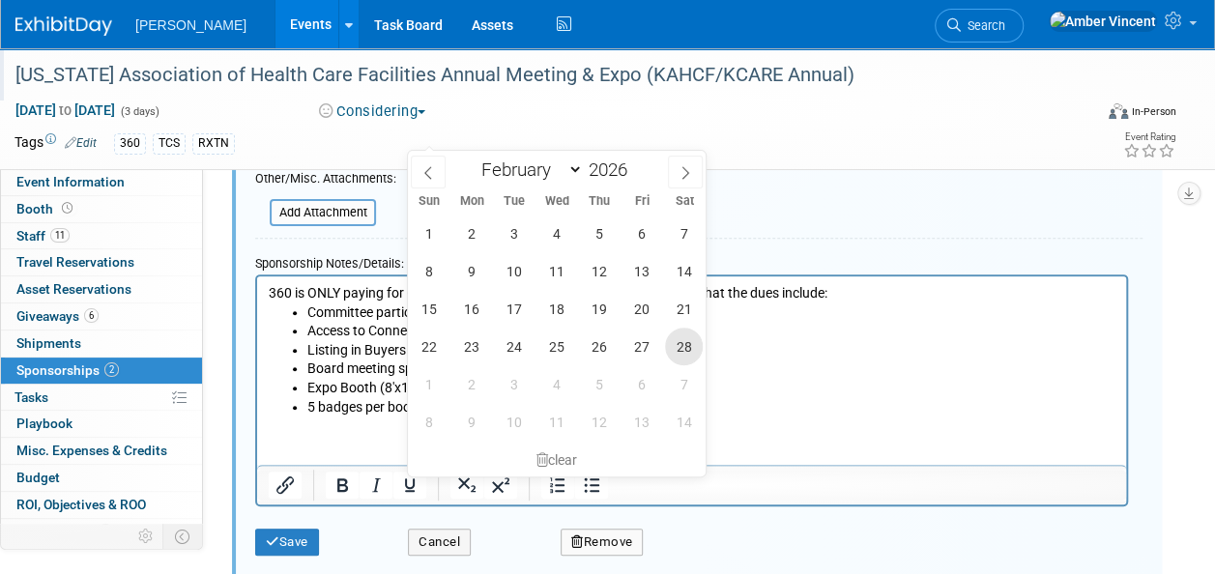
click at [672, 342] on span "28" at bounding box center [684, 347] width 38 height 38
type input "Feb 28, 2026"
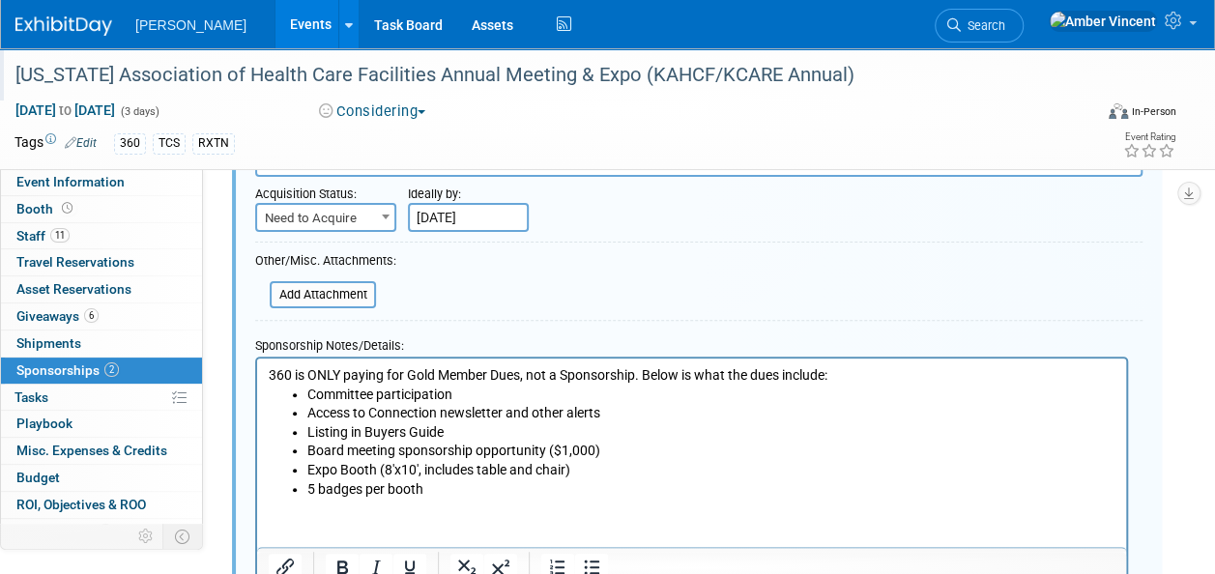
scroll to position [415, 0]
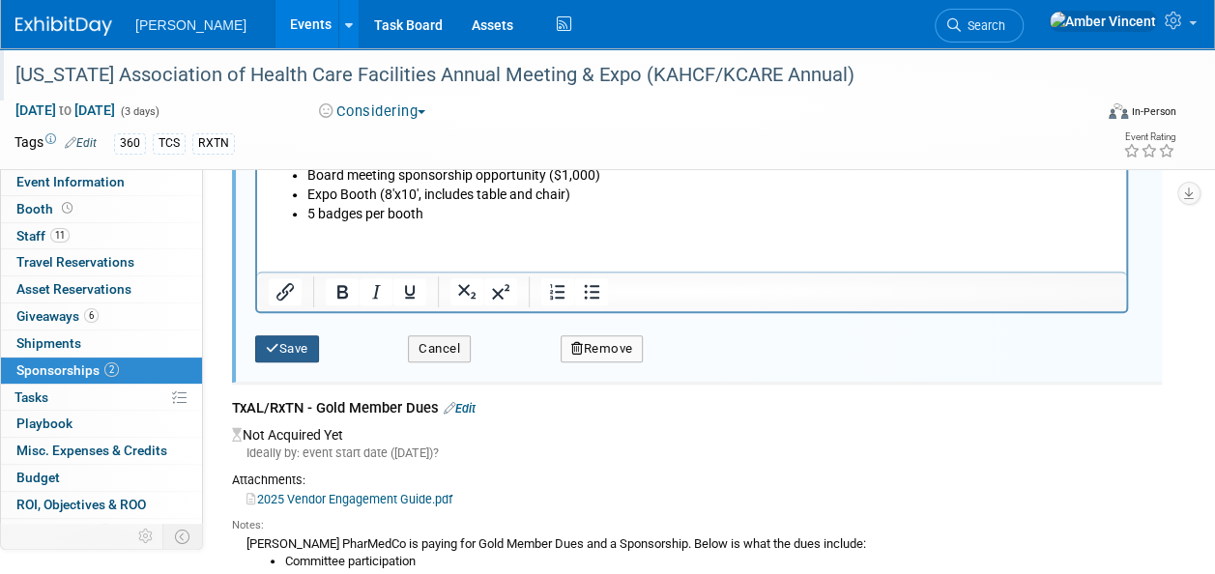
click at [307, 359] on button "Save" at bounding box center [287, 349] width 64 height 27
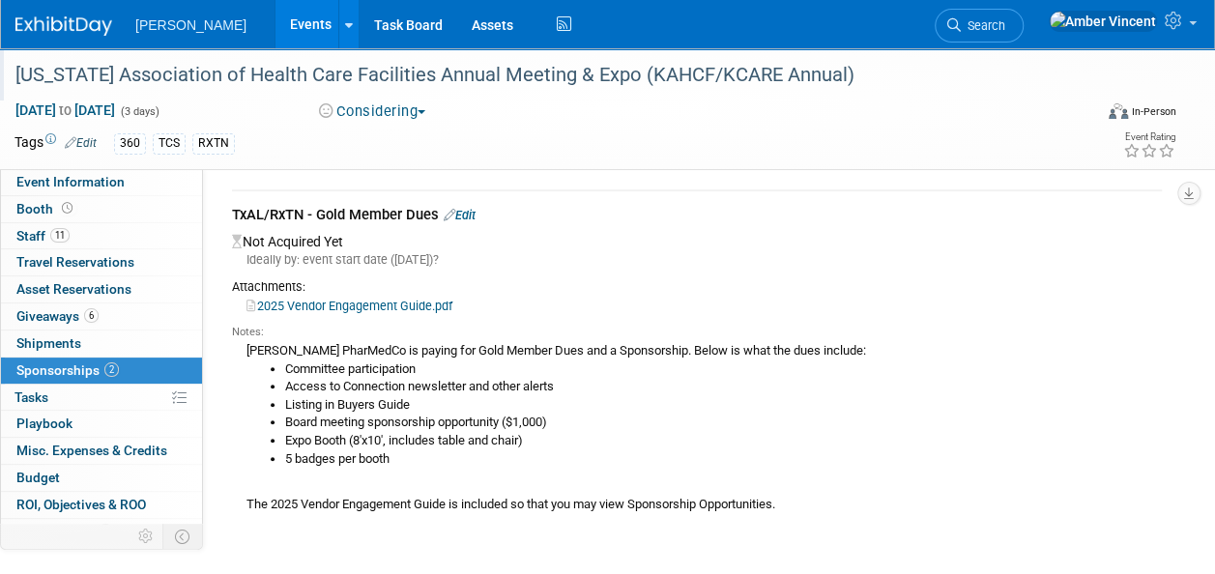
scroll to position [290, 0]
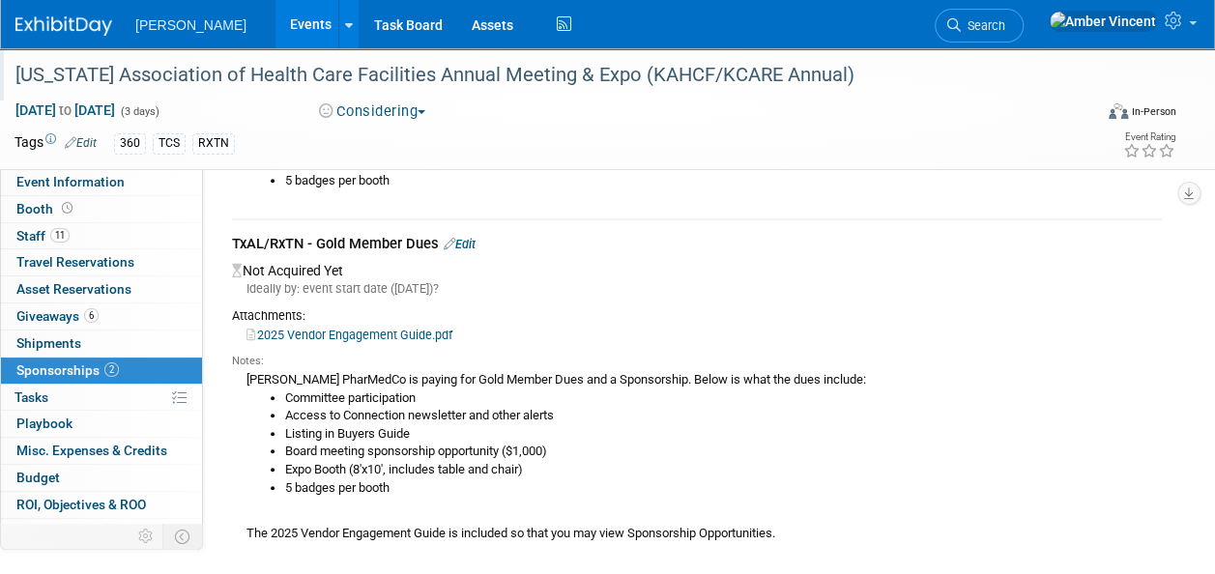
click at [474, 244] on link "Edit" at bounding box center [460, 244] width 32 height 15
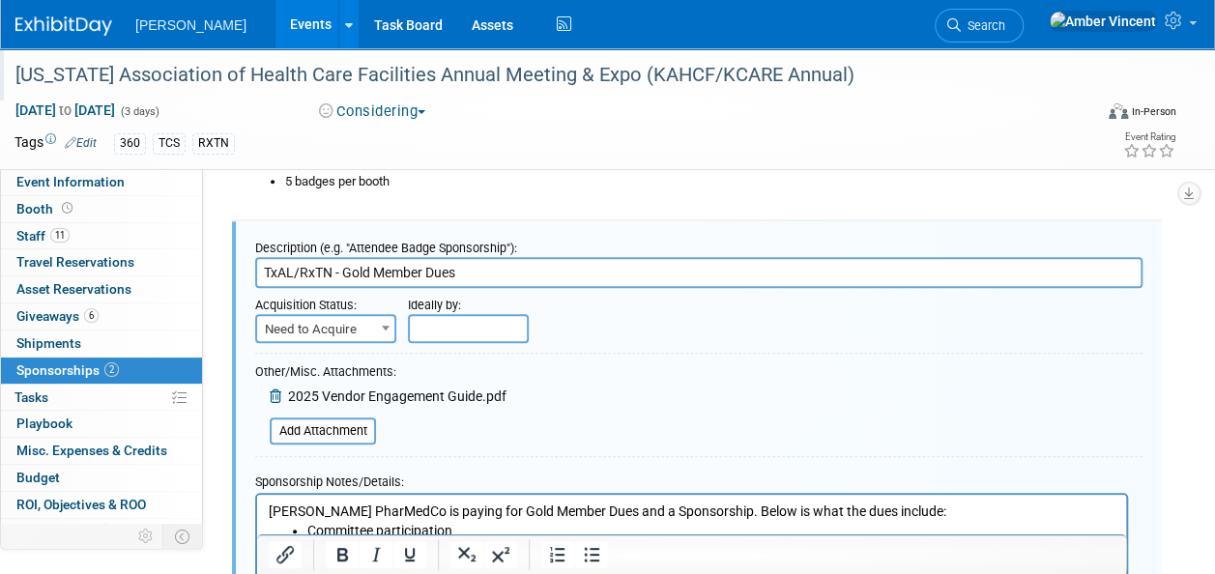
scroll to position [0, 0]
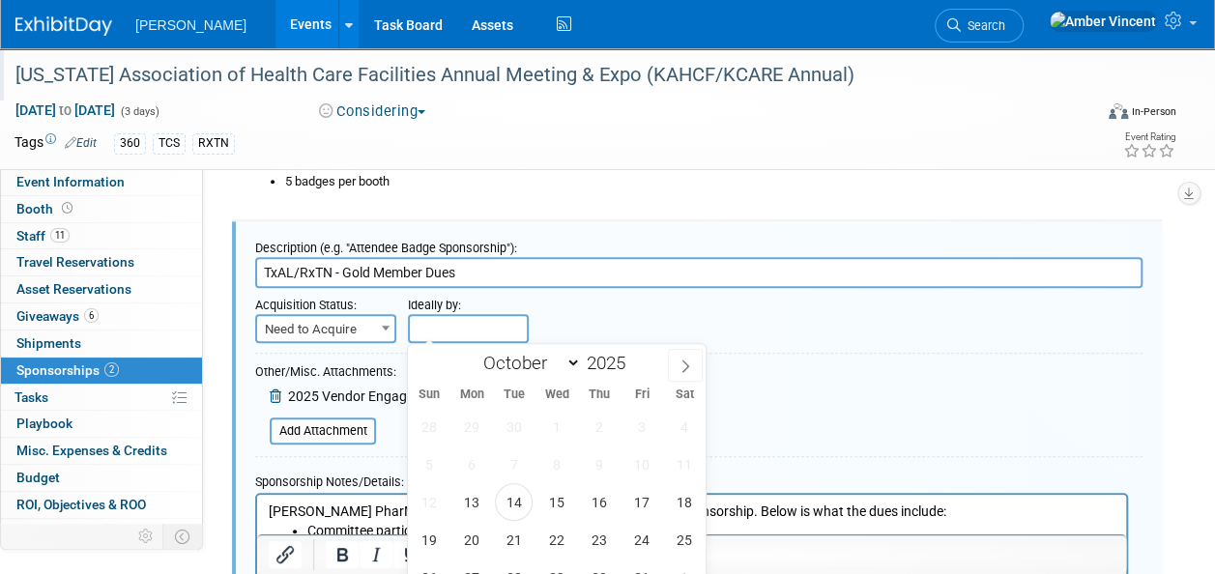
click at [472, 320] on input "text" at bounding box center [468, 328] width 121 height 29
click at [631, 357] on span at bounding box center [633, 358] width 14 height 12
type input "2026"
drag, startPoint x: 574, startPoint y: 363, endPoint x: 531, endPoint y: 369, distance: 44.0
click at [574, 363] on select "January February March April May June July August September October November De…" at bounding box center [527, 363] width 111 height 24
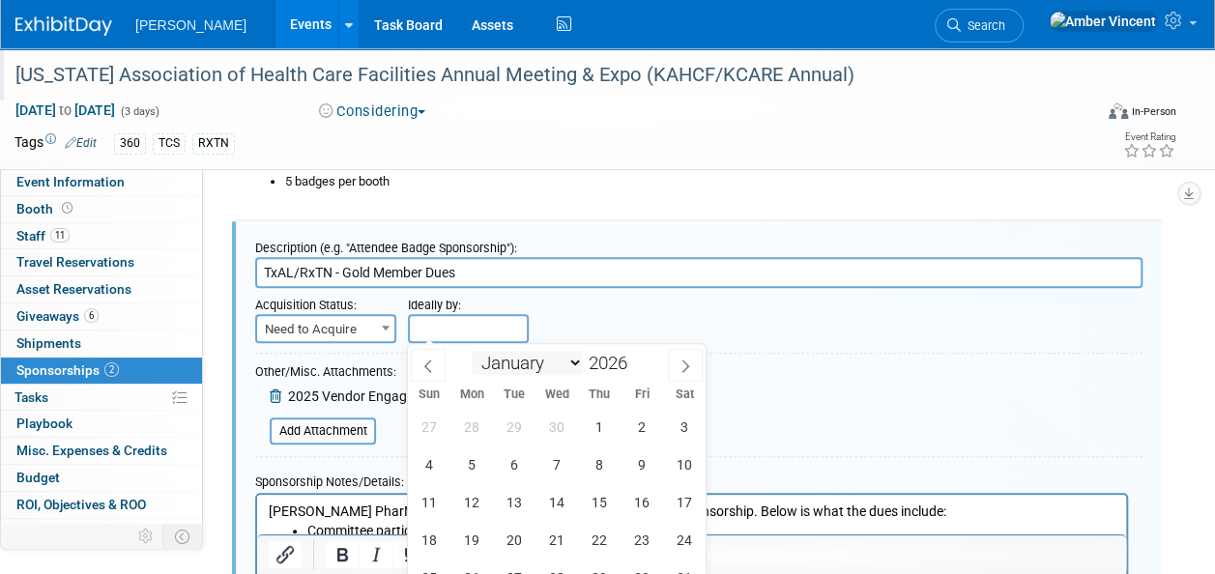
select select "1"
click at [472, 351] on select "January February March April May June July August September October November De…" at bounding box center [527, 363] width 111 height 24
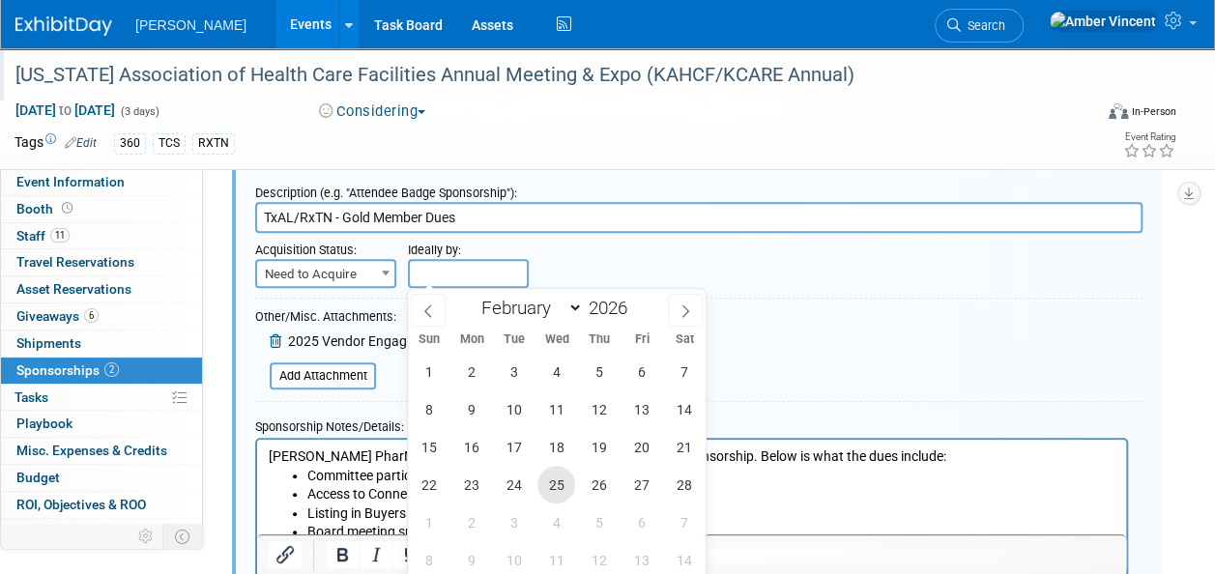
scroll to position [386, 0]
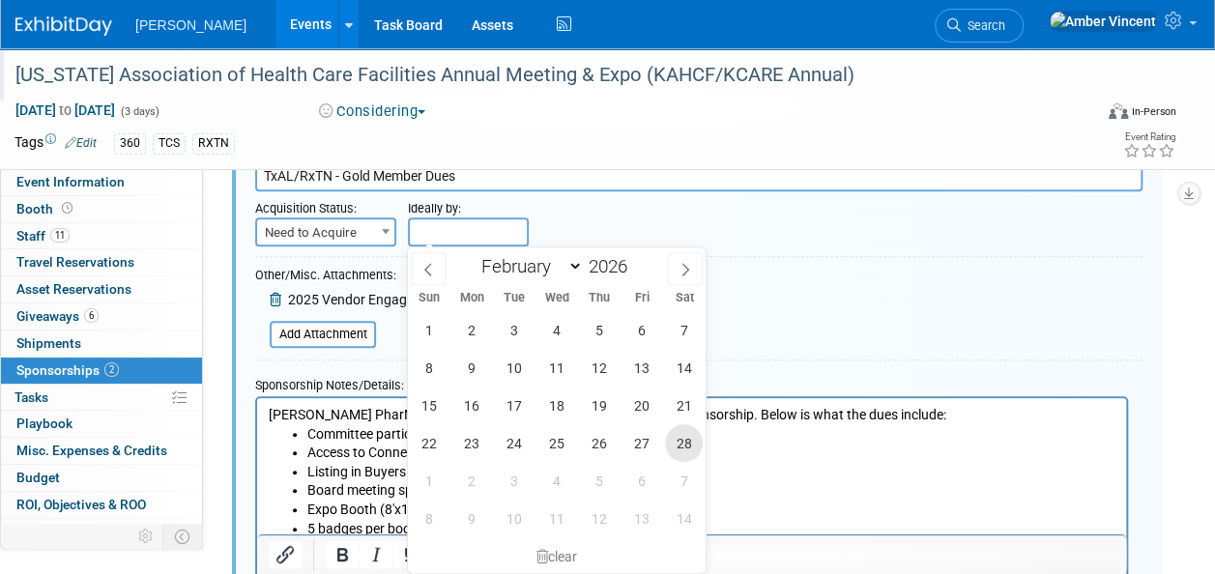
click at [679, 435] on span "28" at bounding box center [684, 443] width 38 height 38
type input "Feb 28, 2026"
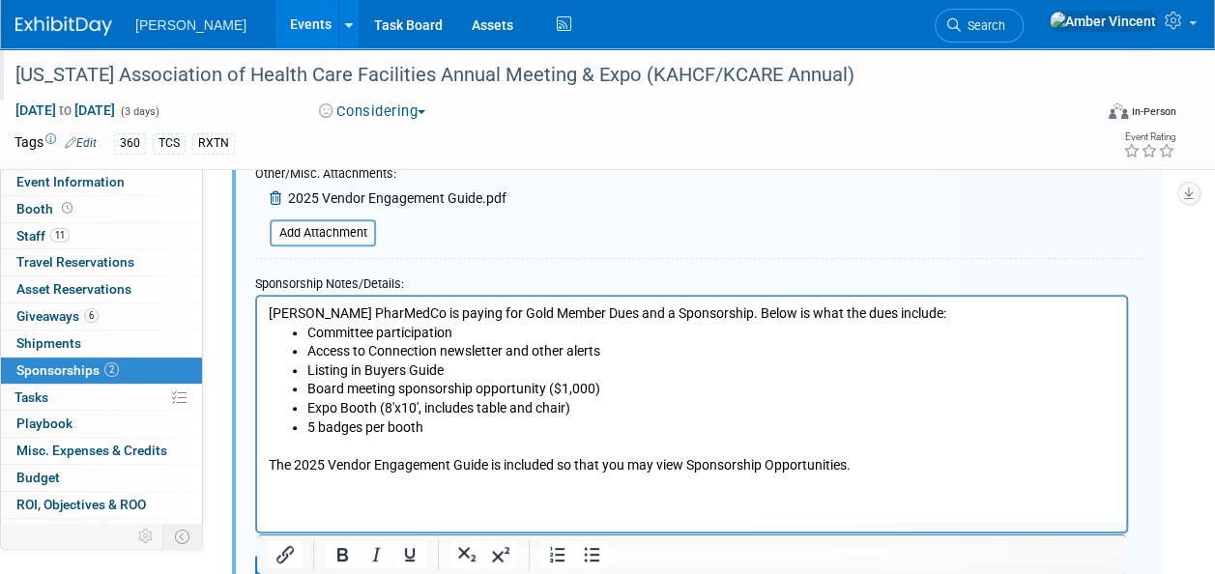
scroll to position [579, 0]
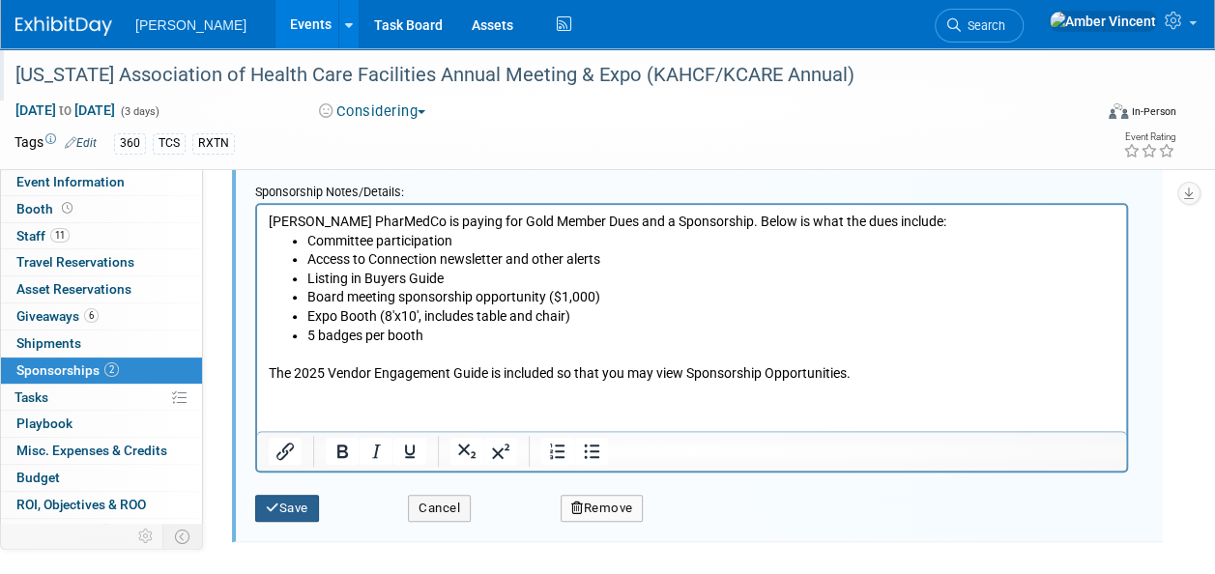
click at [289, 514] on button "Save" at bounding box center [287, 508] width 64 height 27
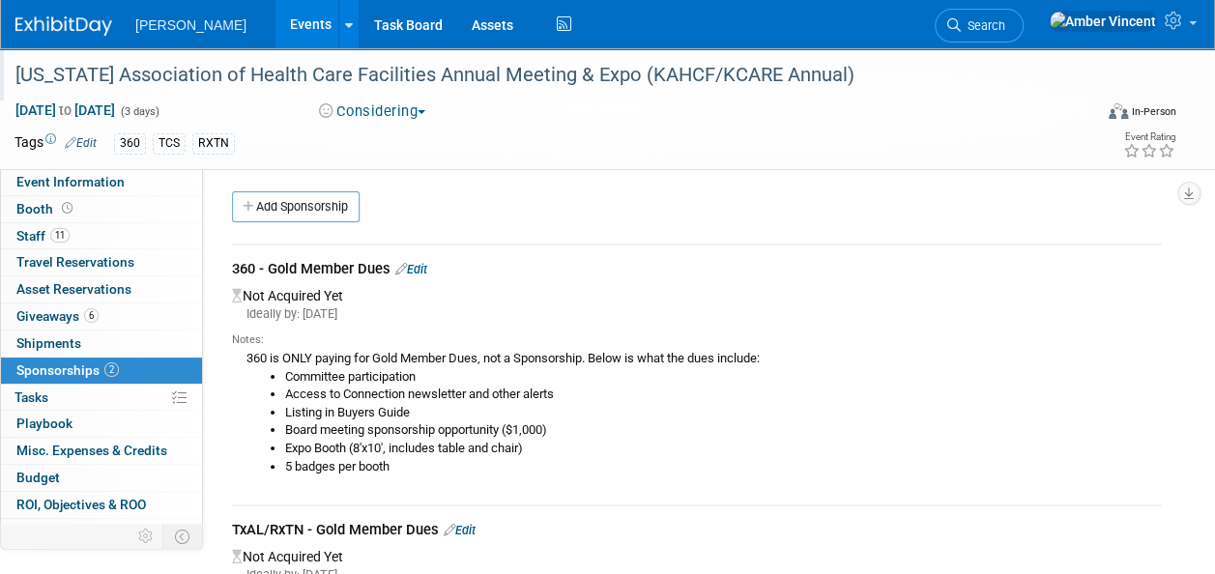
scroll to position [0, 0]
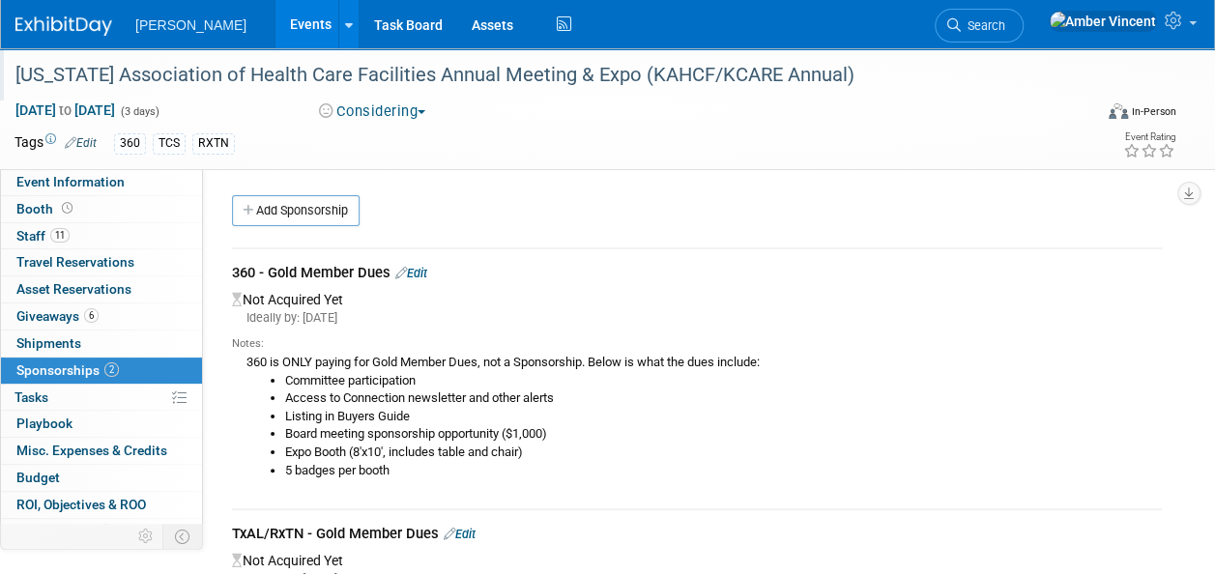
click at [422, 266] on link "Edit" at bounding box center [411, 273] width 32 height 15
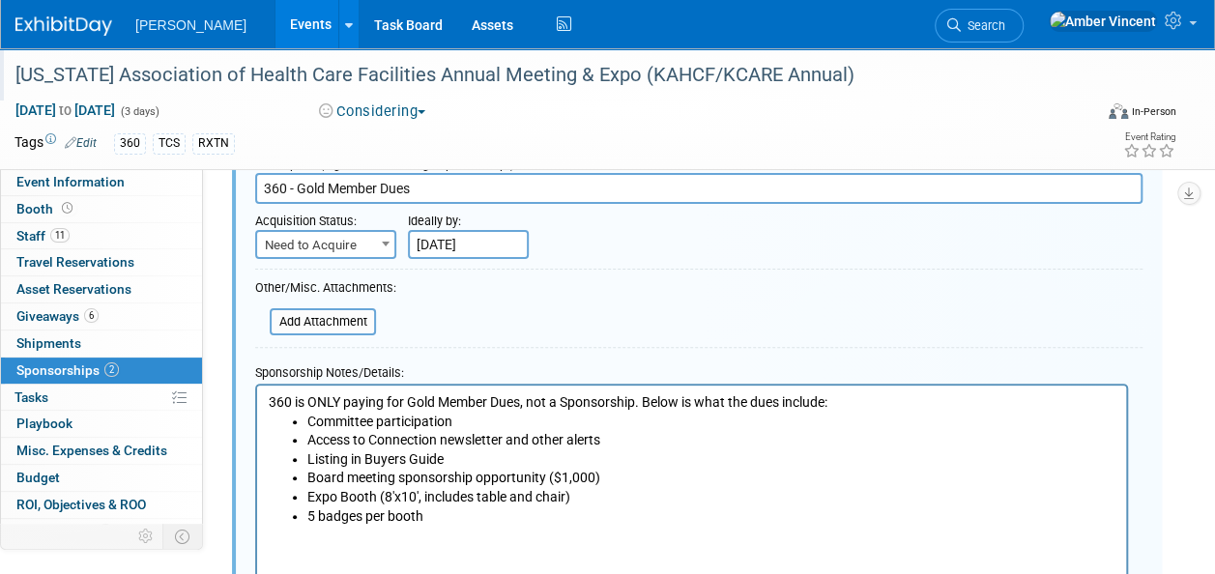
scroll to position [318, 0]
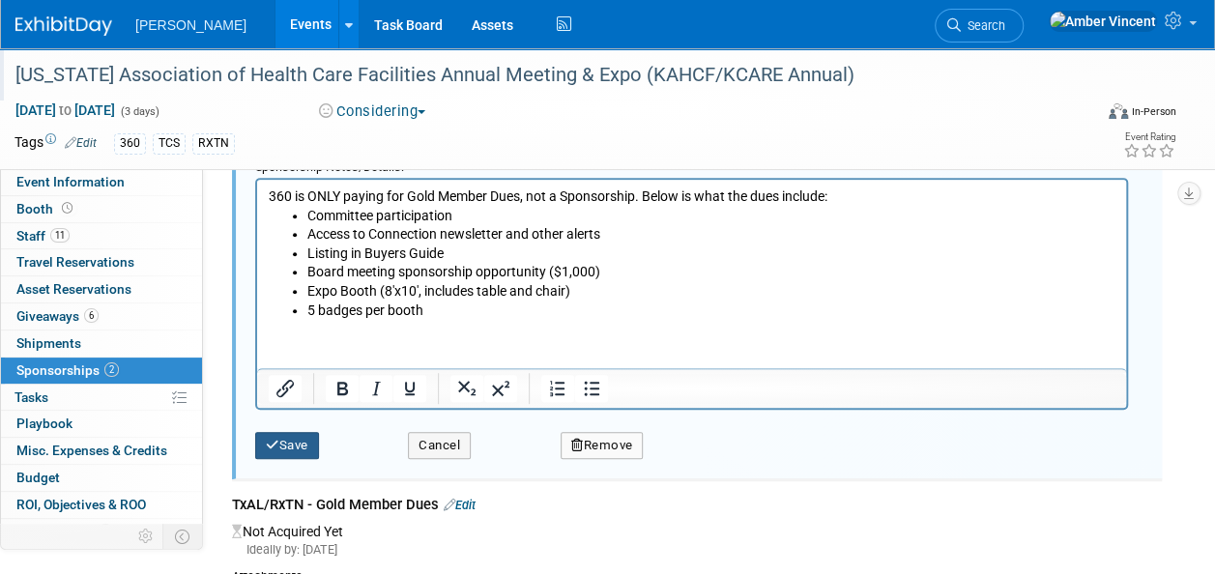
click at [278, 439] on icon "submit" at bounding box center [273, 445] width 14 height 13
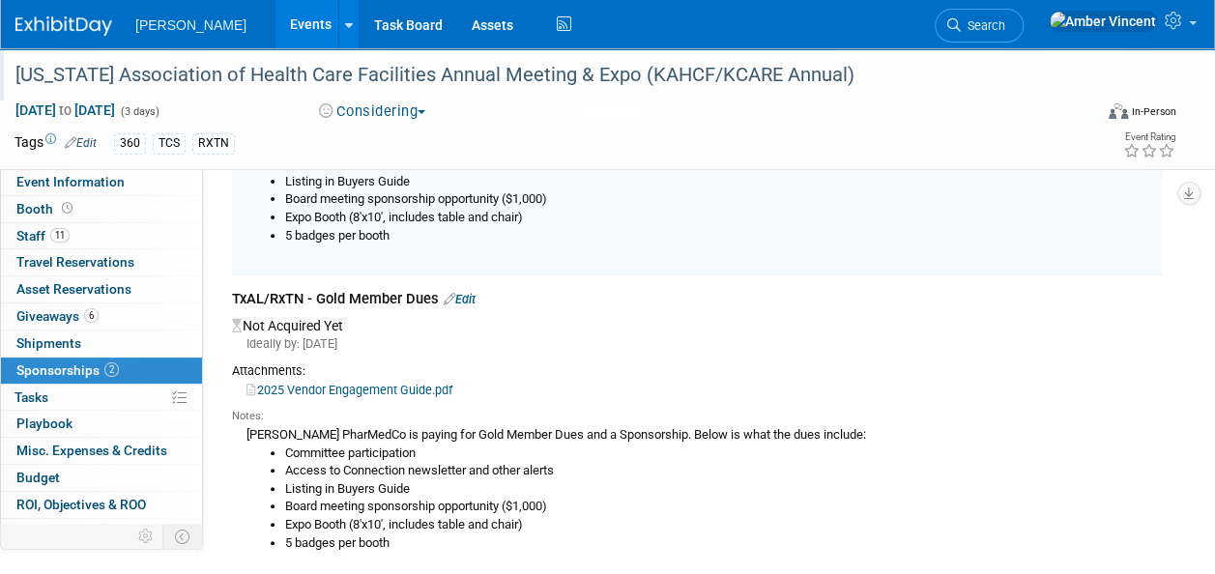
scroll to position [197, 0]
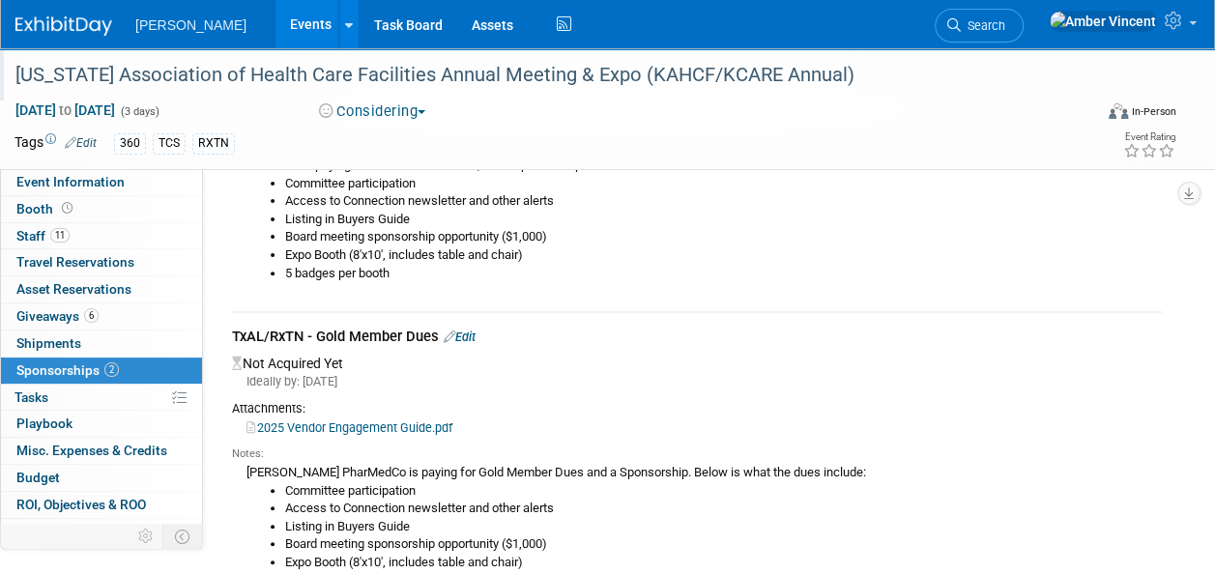
click at [476, 335] on link "Edit" at bounding box center [460, 337] width 32 height 15
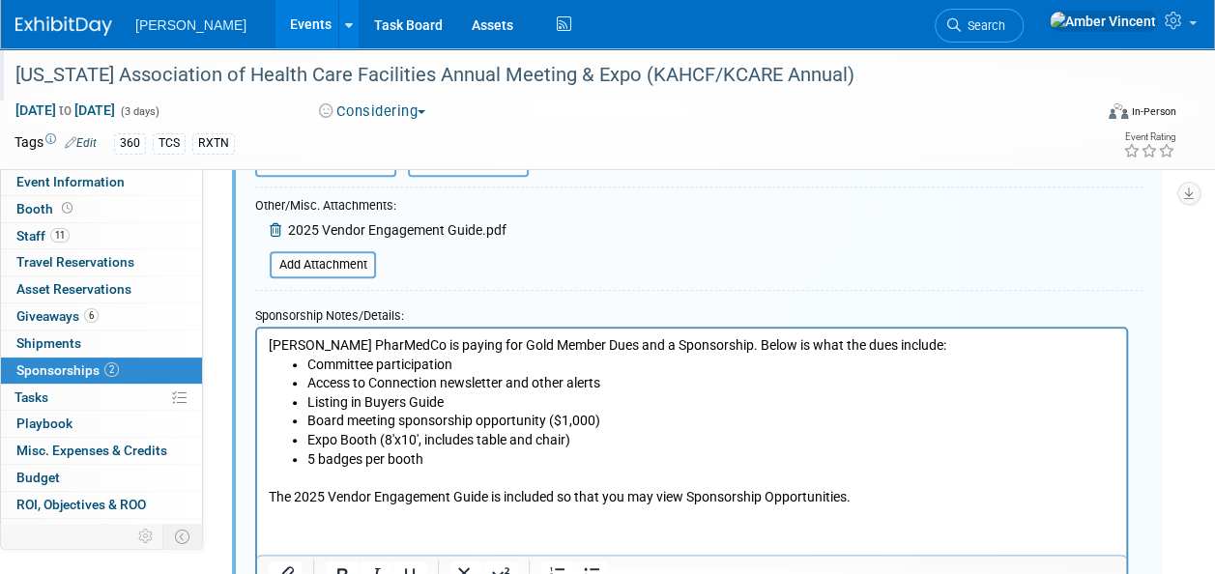
scroll to position [482, 0]
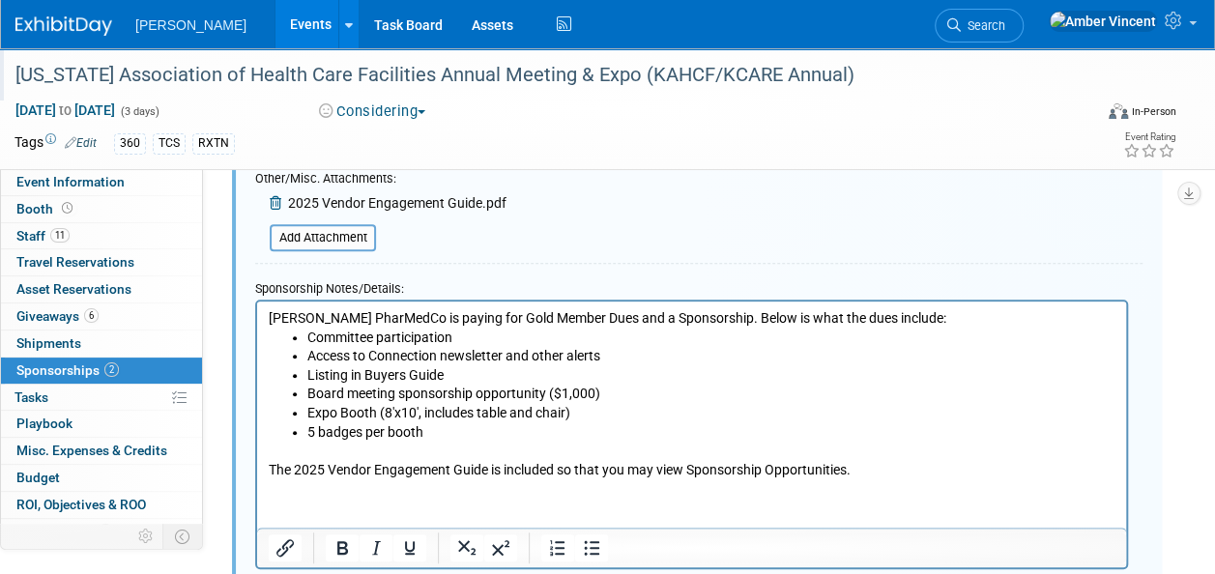
click at [273, 203] on icon at bounding box center [277, 203] width 15 height 14
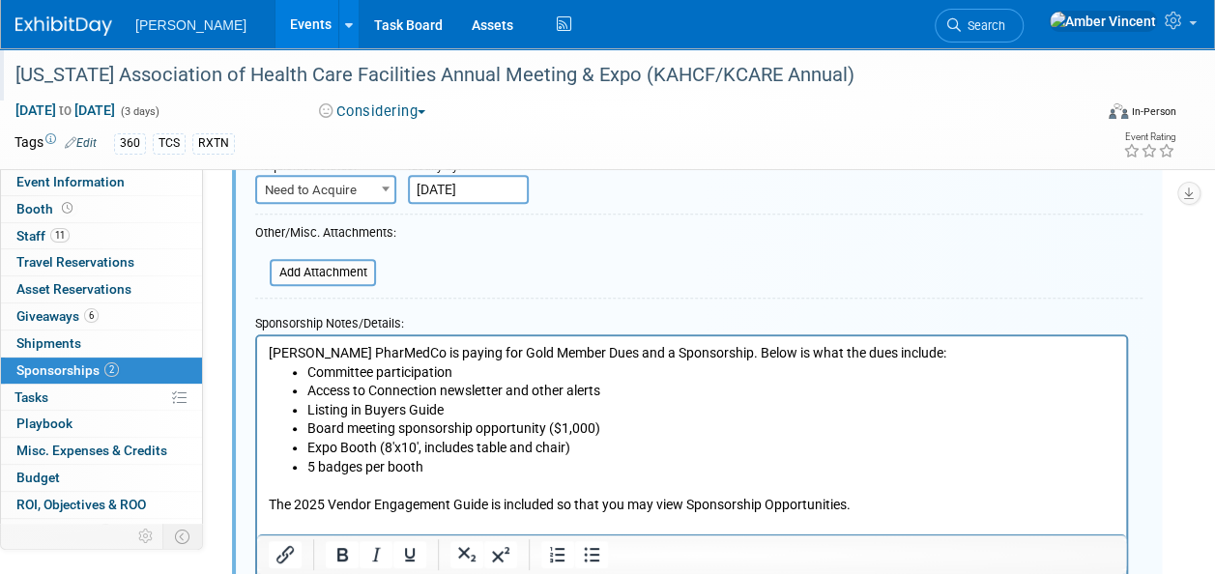
scroll to position [386, 0]
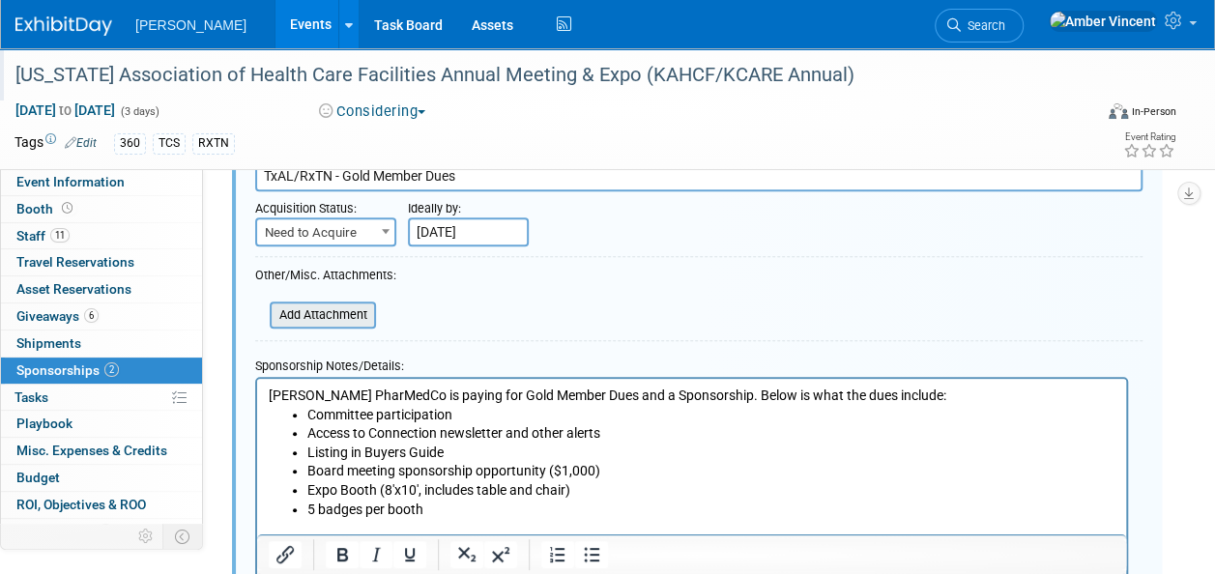
click at [350, 311] on input "file" at bounding box center [259, 315] width 230 height 23
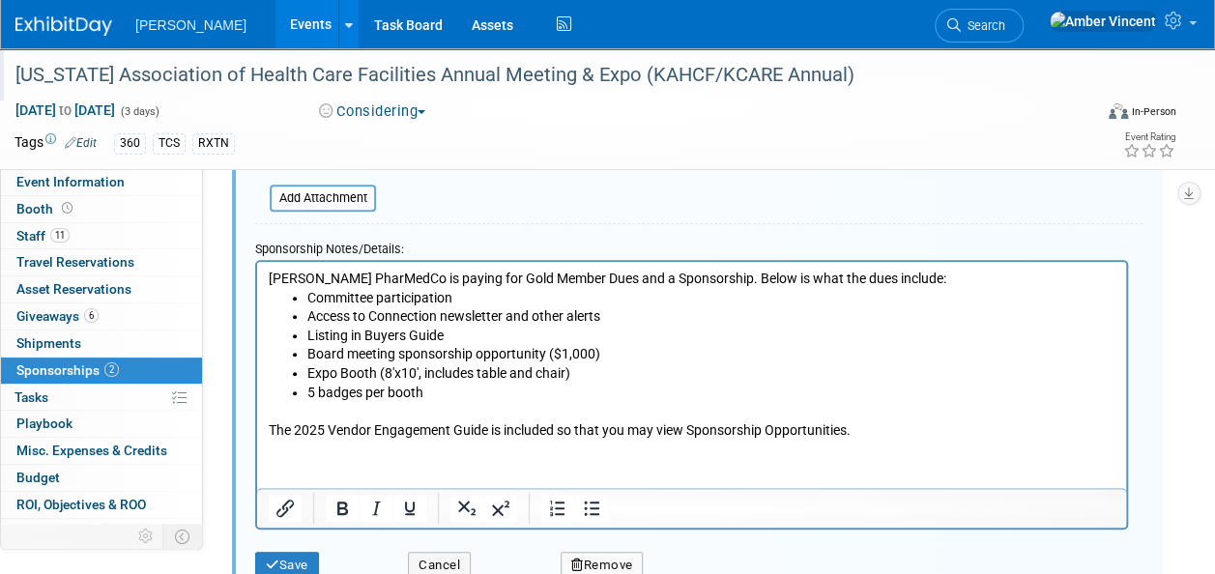
scroll to position [764, 0]
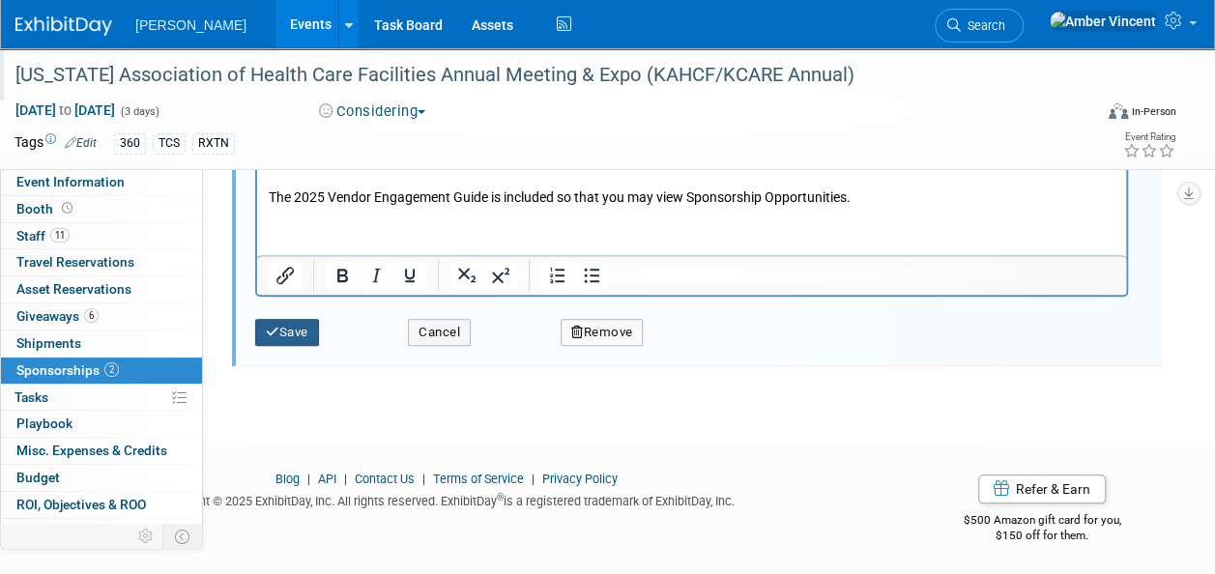
click at [286, 328] on button "Save" at bounding box center [287, 332] width 64 height 27
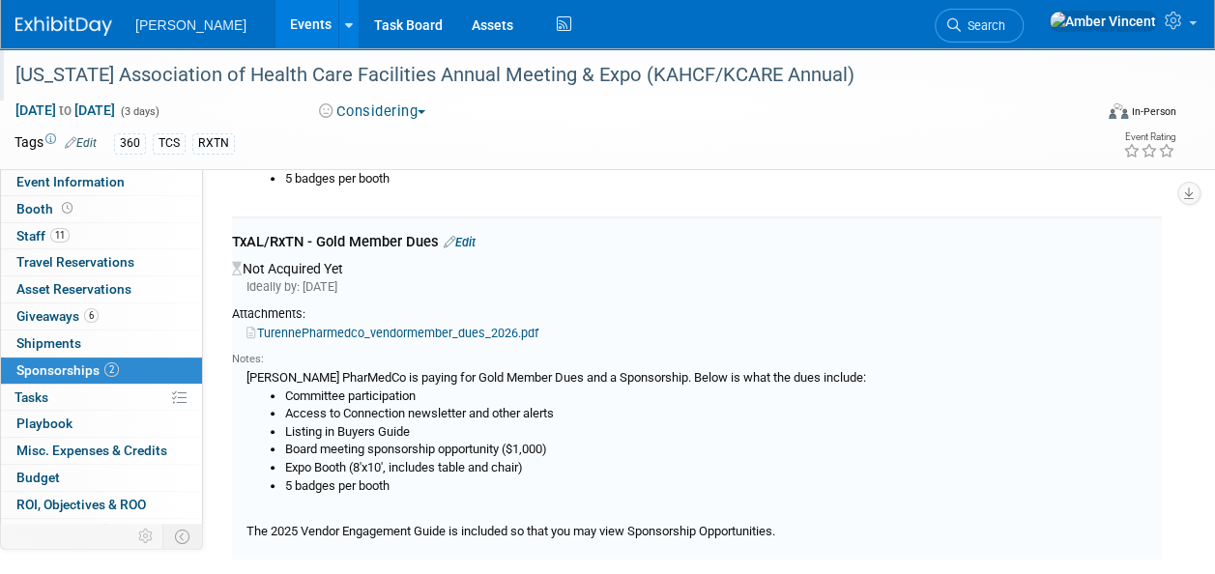
scroll to position [289, 0]
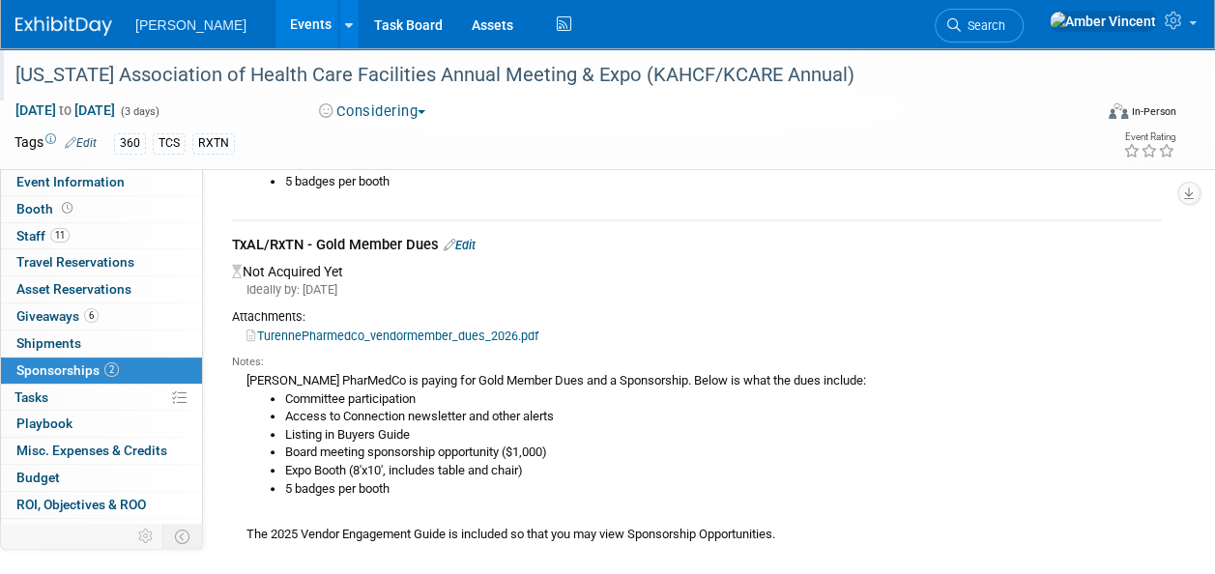
click at [1024, 15] on link "Search" at bounding box center [979, 26] width 89 height 34
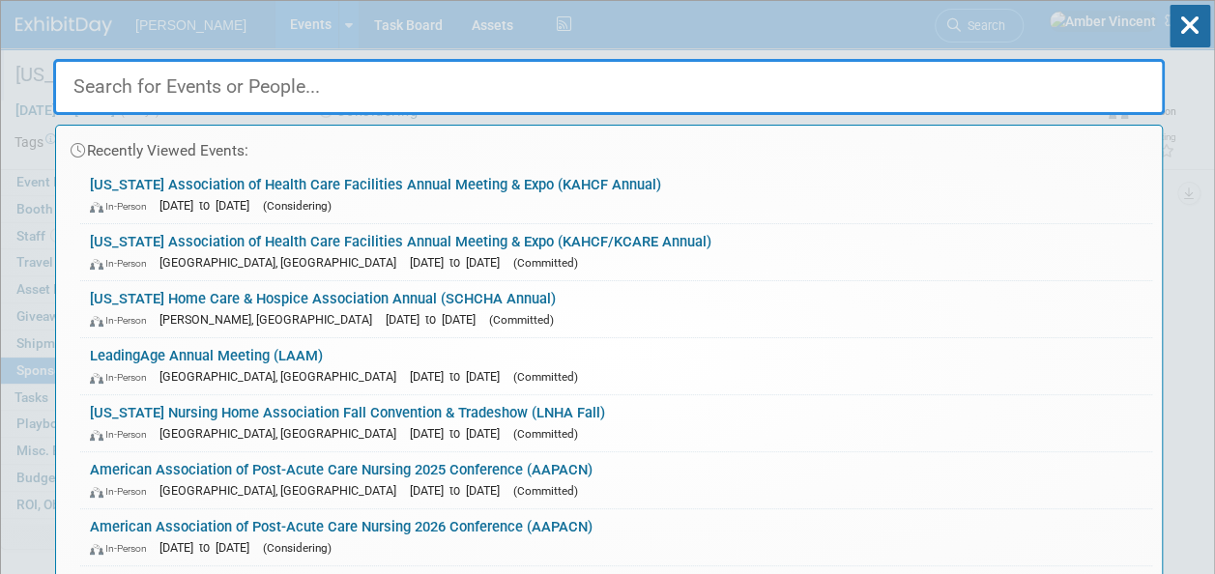
click at [663, 95] on input "text" at bounding box center [609, 87] width 1112 height 56
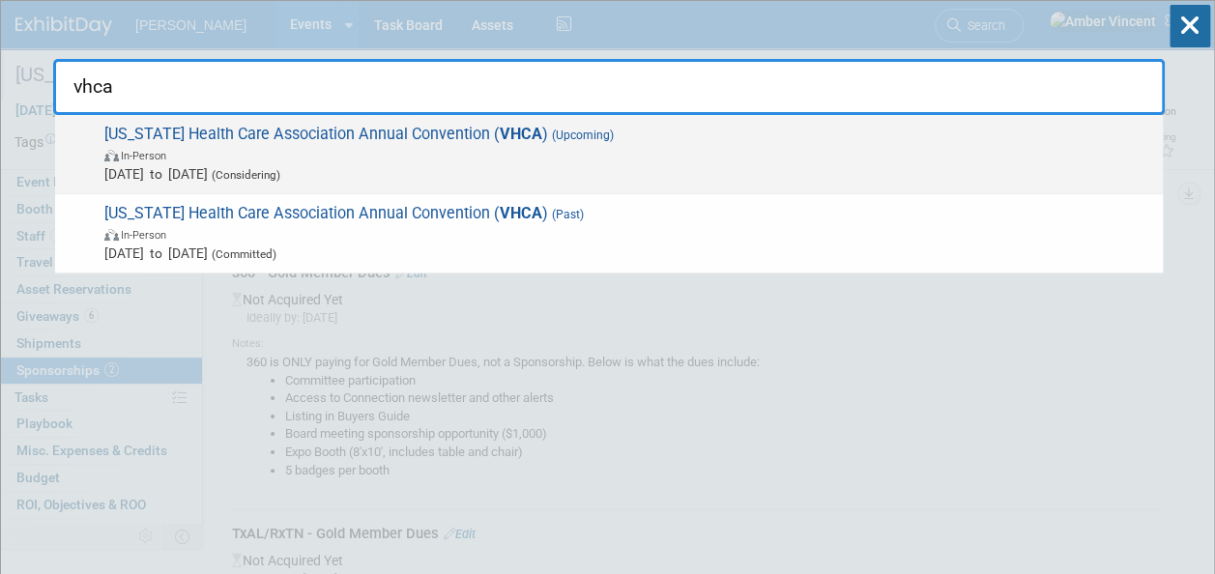
type input "vhca"
click at [476, 165] on span "Sep 15, 2026 to Sep 15, 2026 (Considering)" at bounding box center [628, 173] width 1049 height 19
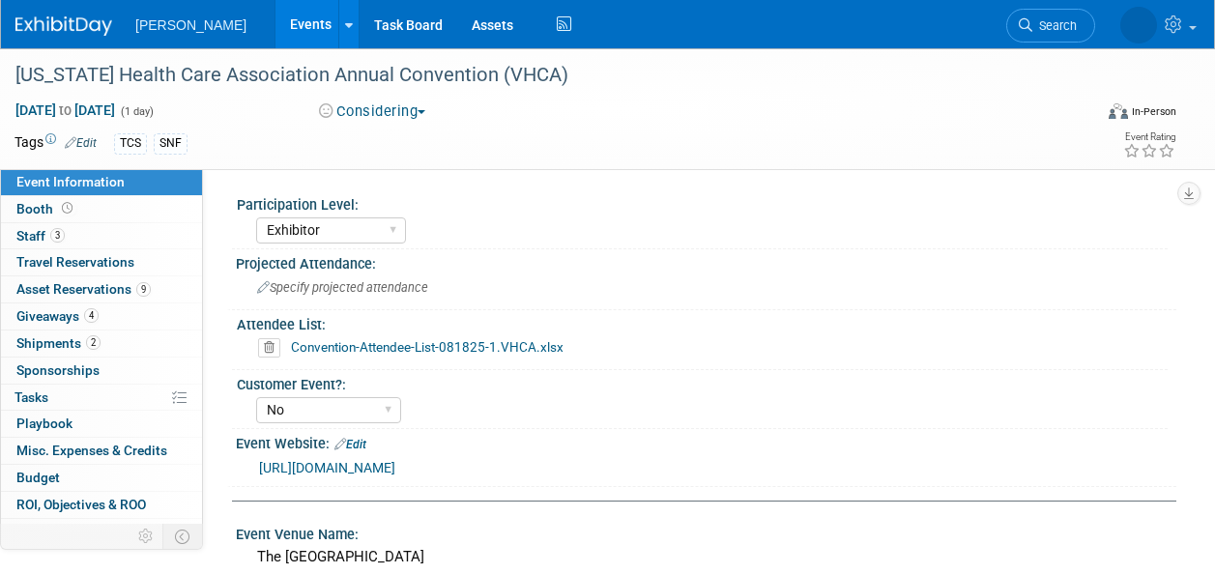
select select "Exhibitor"
select select "No"
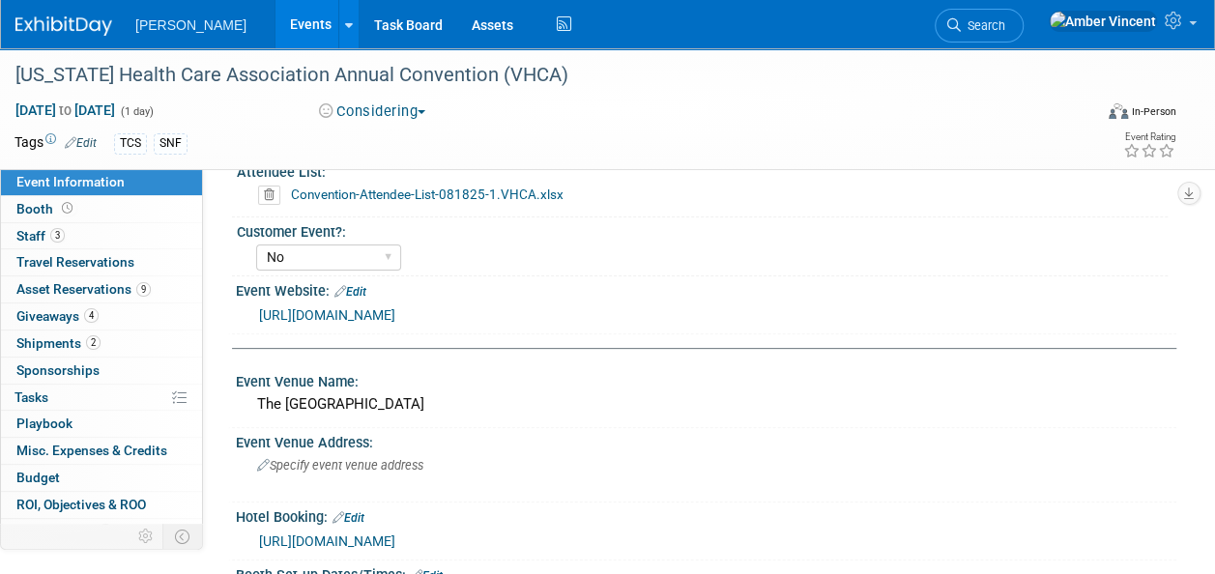
scroll to position [193, 0]
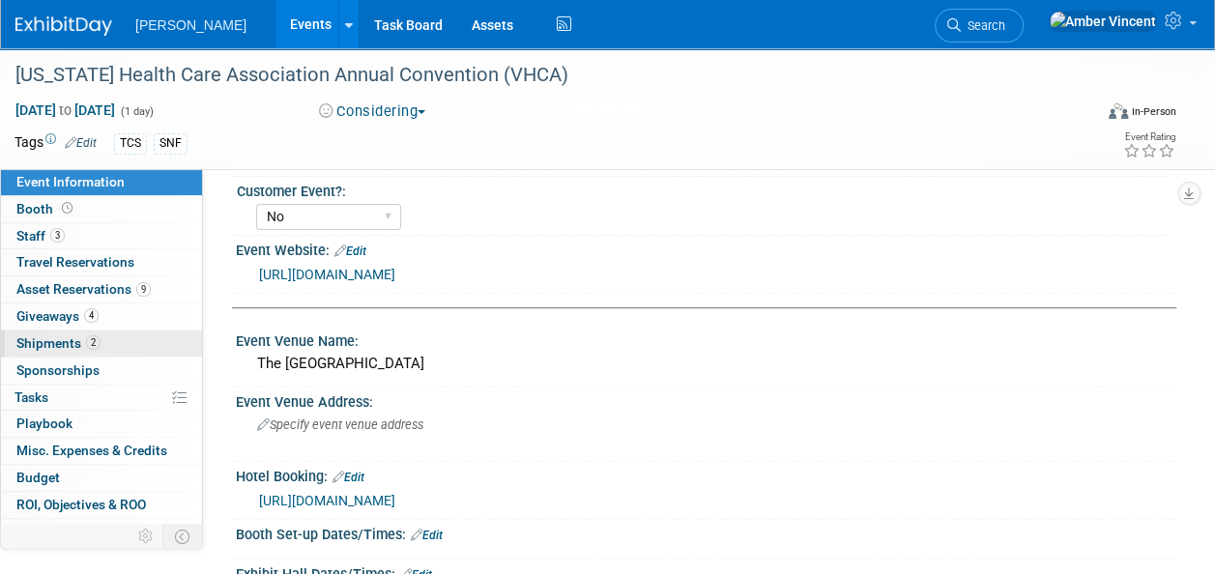
click at [73, 336] on span "Shipments 2" at bounding box center [58, 343] width 84 height 15
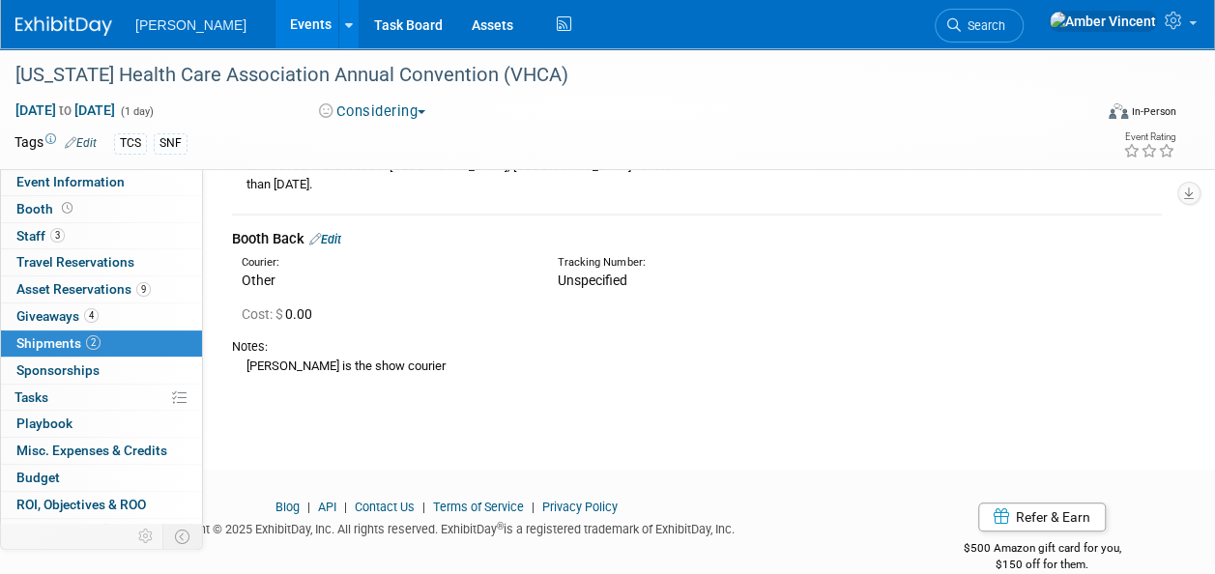
scroll to position [384, 0]
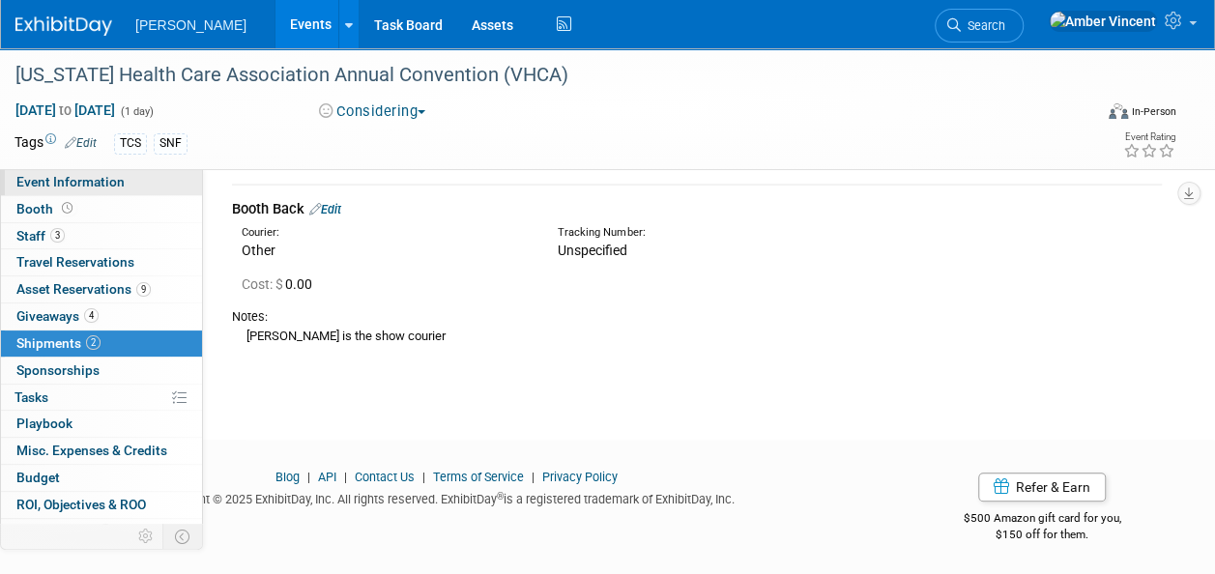
click at [79, 180] on span "Event Information" at bounding box center [70, 181] width 108 height 15
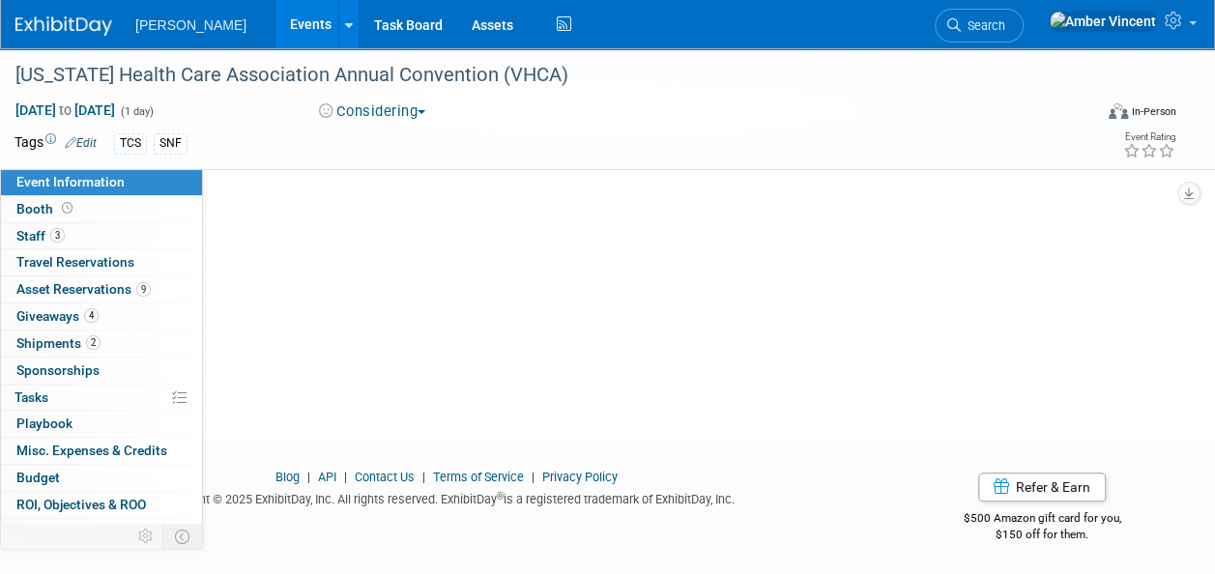
scroll to position [0, 0]
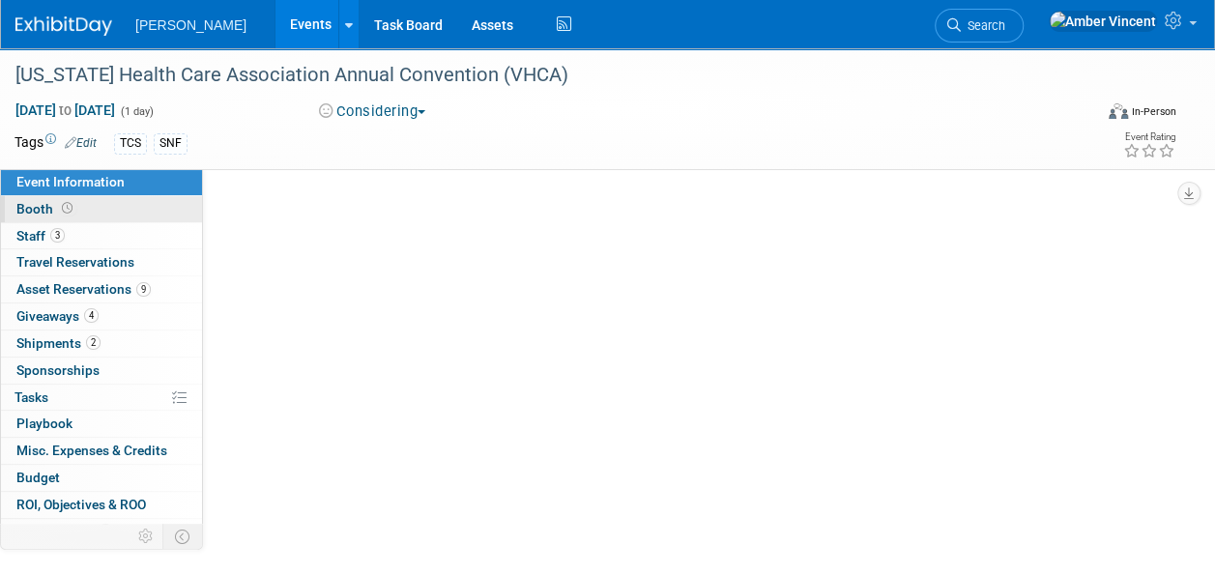
select select "Exhibitor"
select select "No"
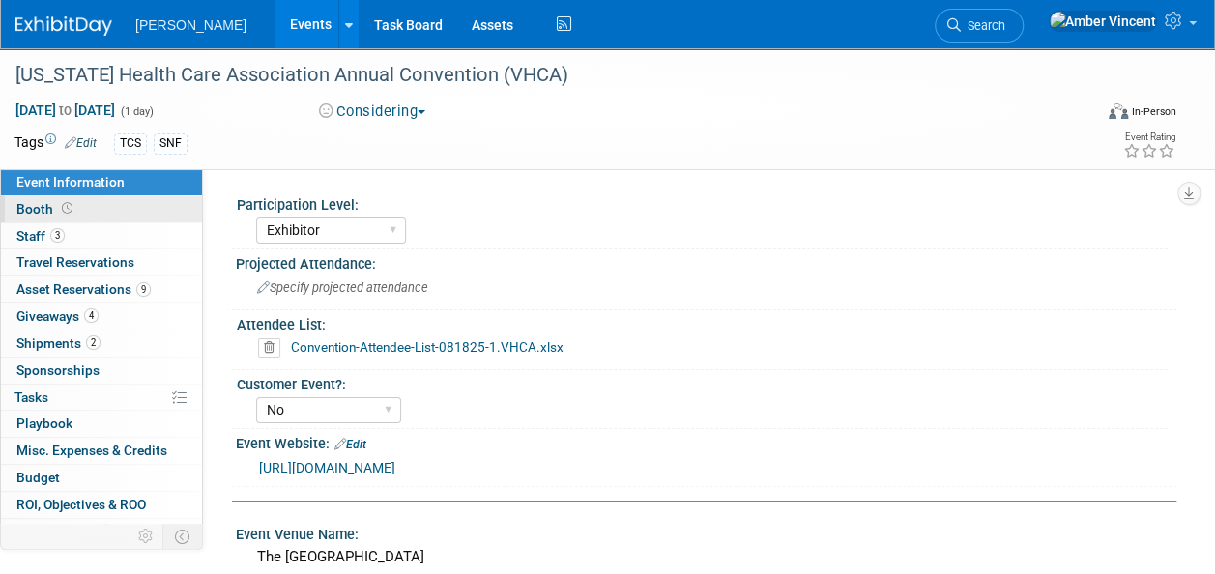
click at [85, 211] on link "Booth" at bounding box center [101, 209] width 201 height 26
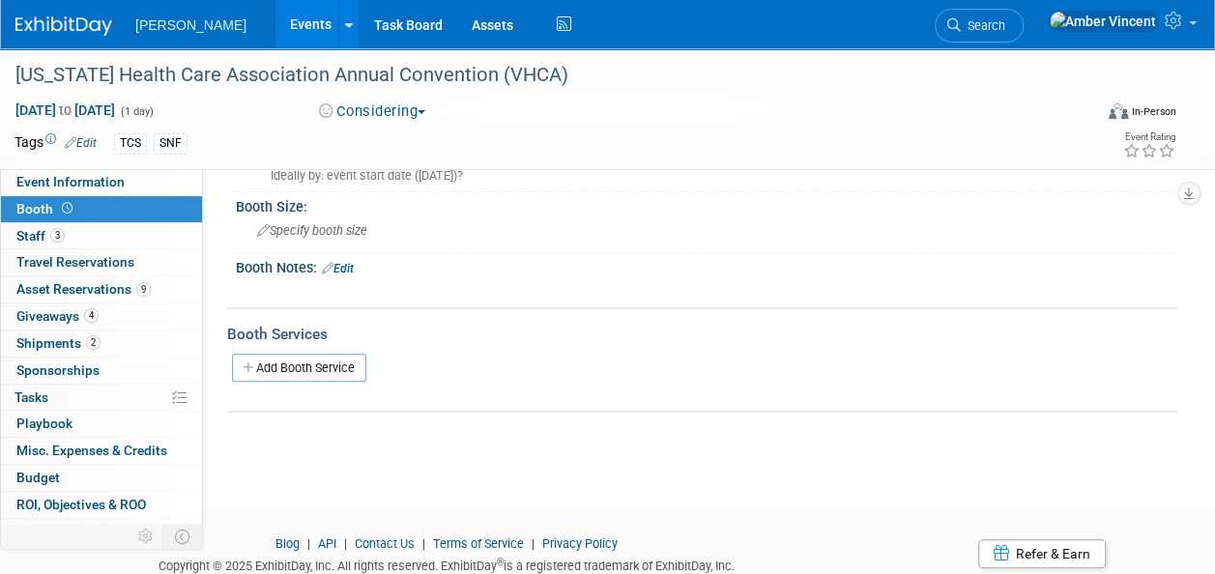
scroll to position [10, 0]
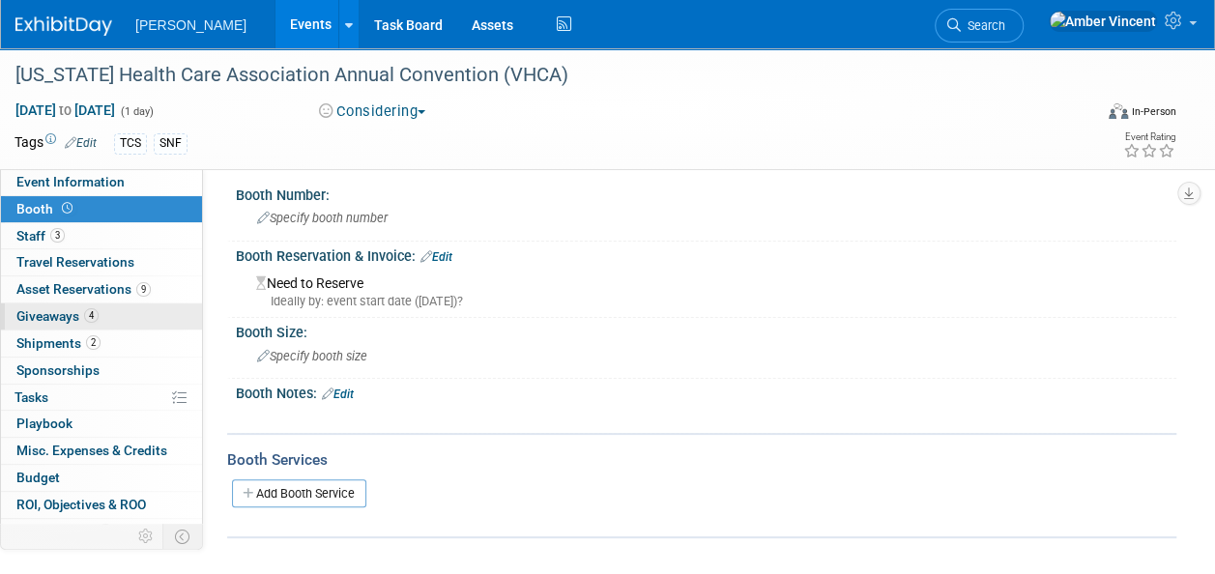
click at [85, 317] on span "4" at bounding box center [91, 315] width 15 height 15
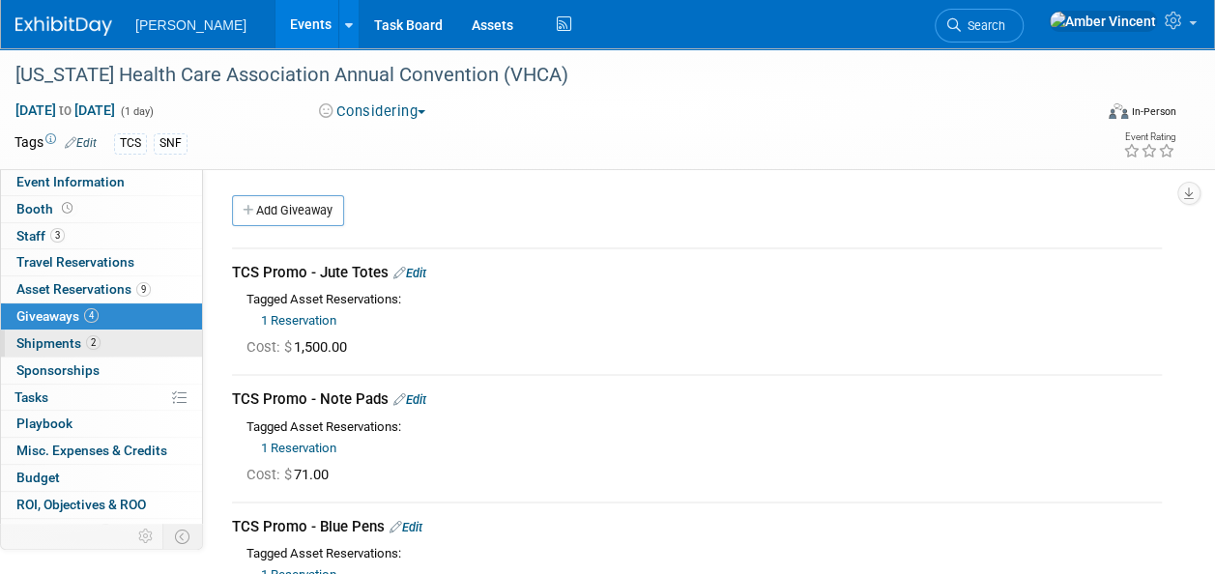
click at [44, 346] on span "Shipments 2" at bounding box center [58, 343] width 84 height 15
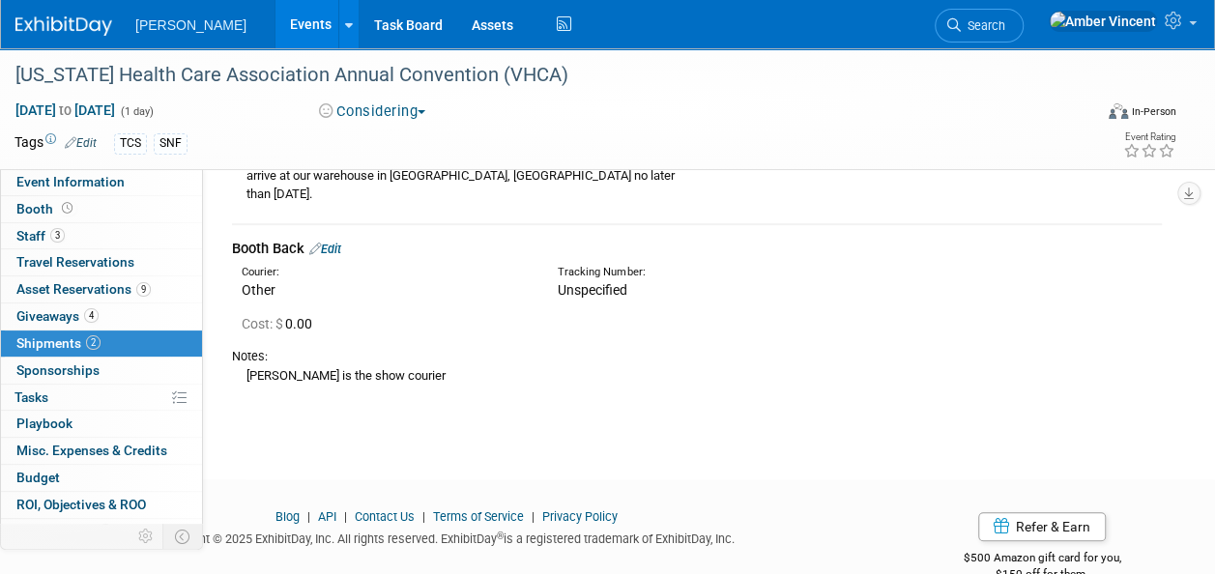
scroll to position [384, 0]
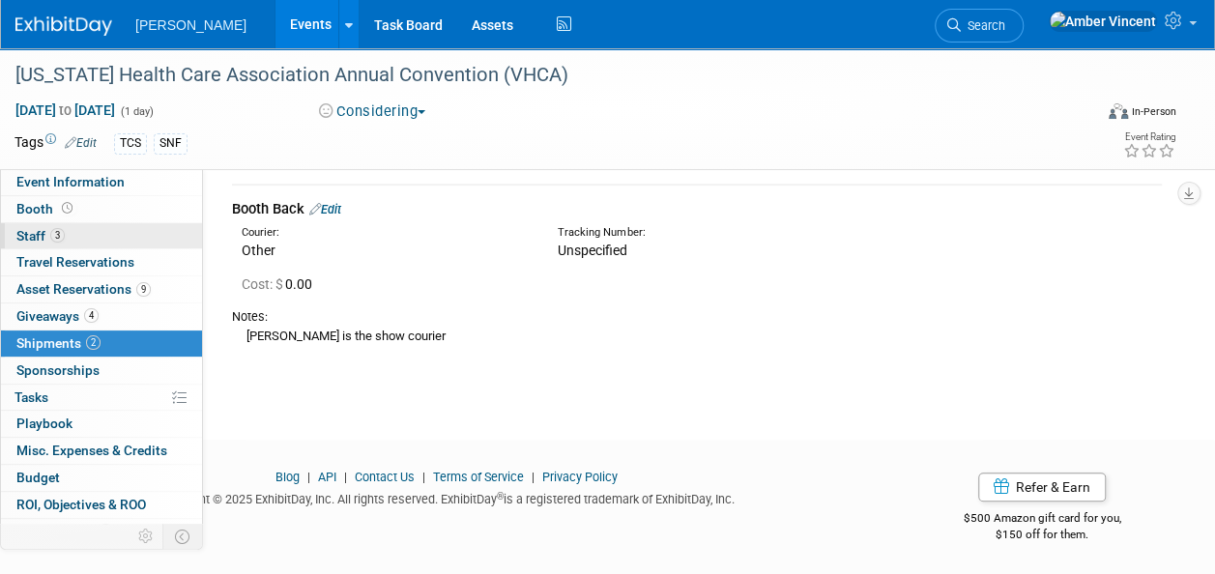
click at [50, 233] on span "3" at bounding box center [57, 235] width 15 height 15
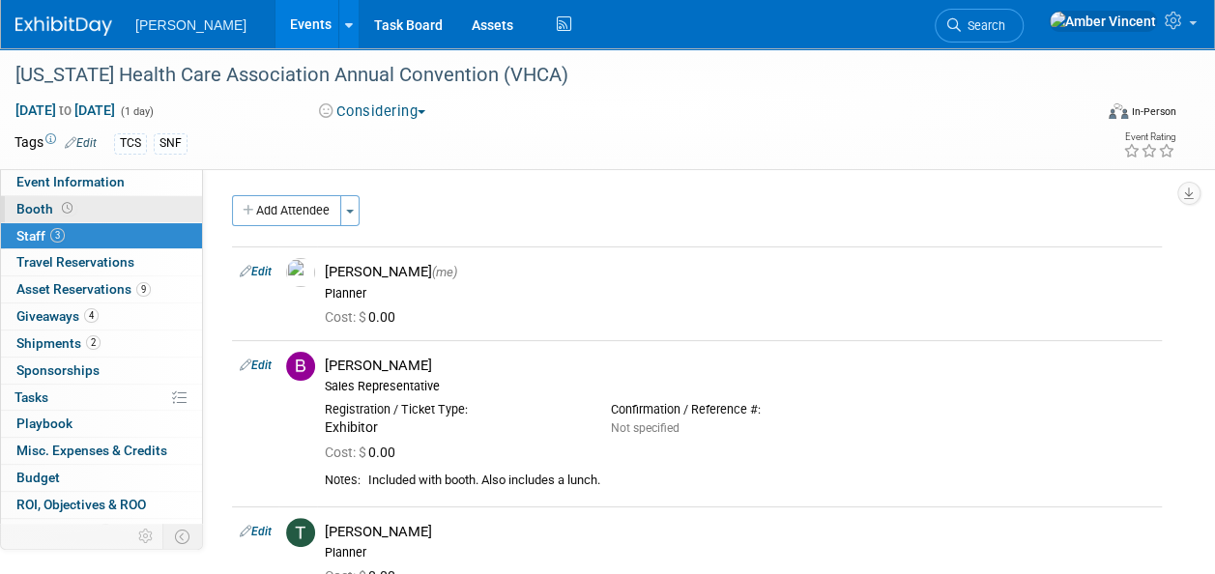
click at [58, 209] on span at bounding box center [67, 208] width 18 height 15
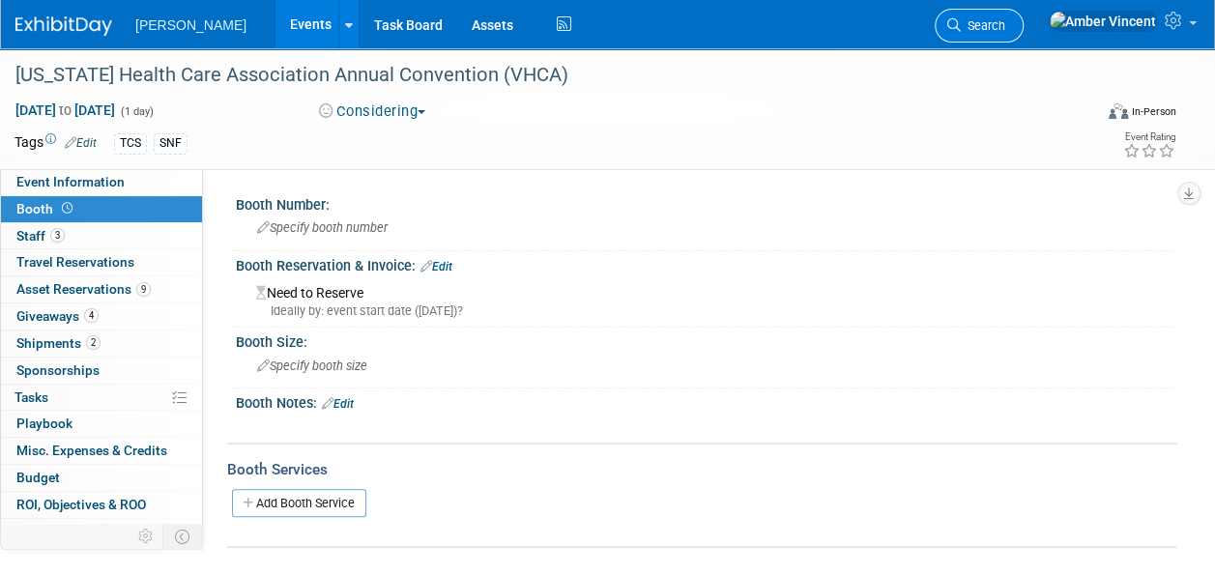
click at [1006, 21] on span "Search" at bounding box center [983, 25] width 44 height 15
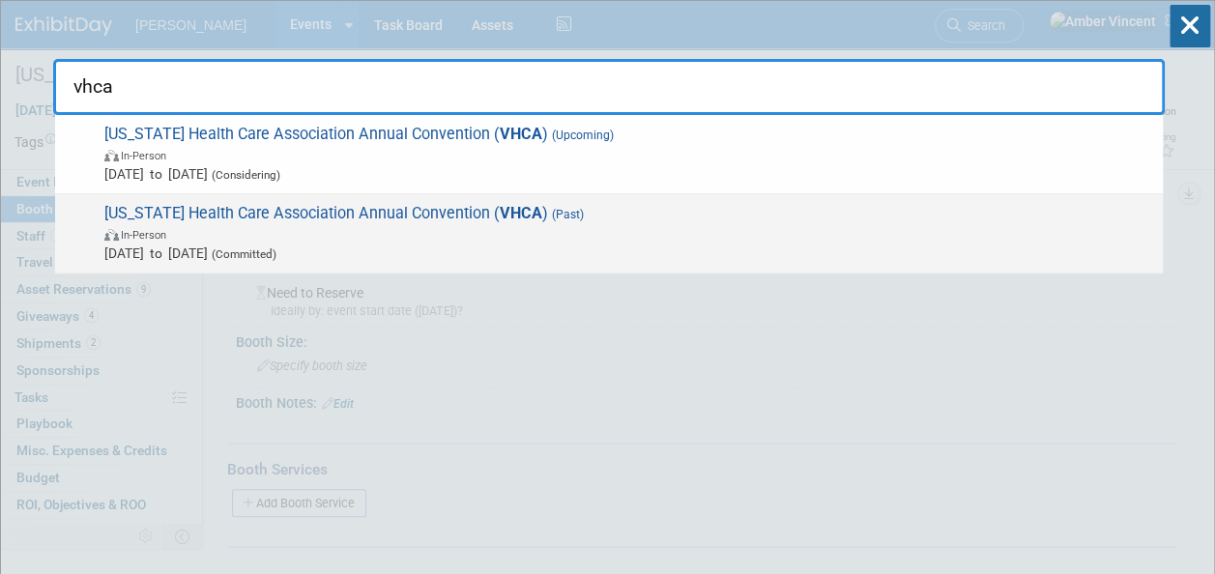
type input "vhca"
click at [367, 234] on span "In-Person" at bounding box center [628, 233] width 1049 height 19
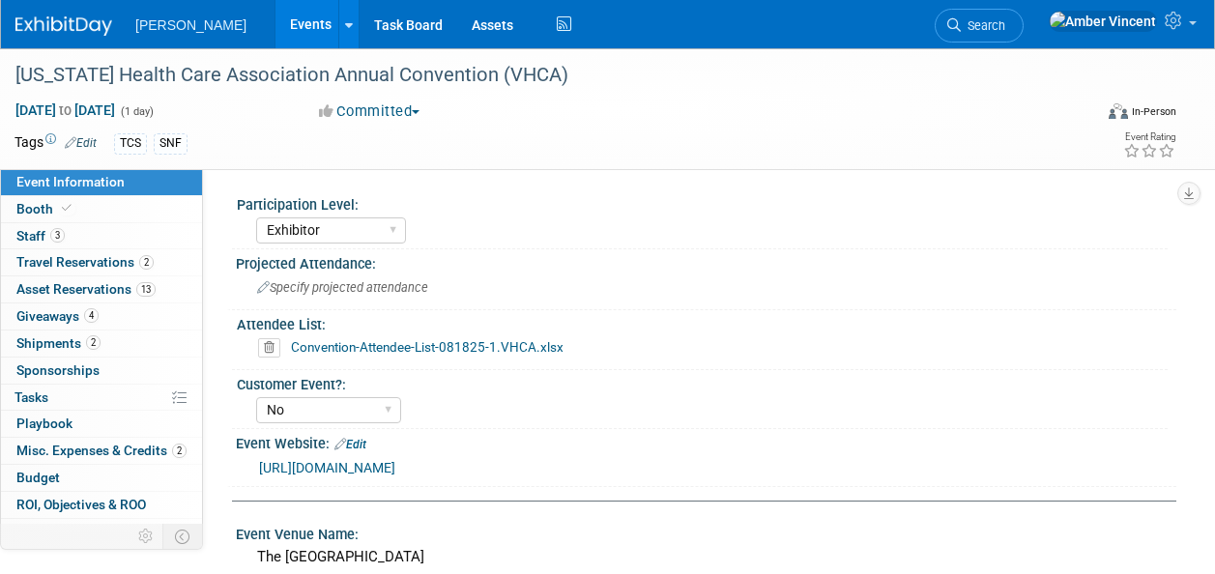
select select "Exhibitor"
select select "No"
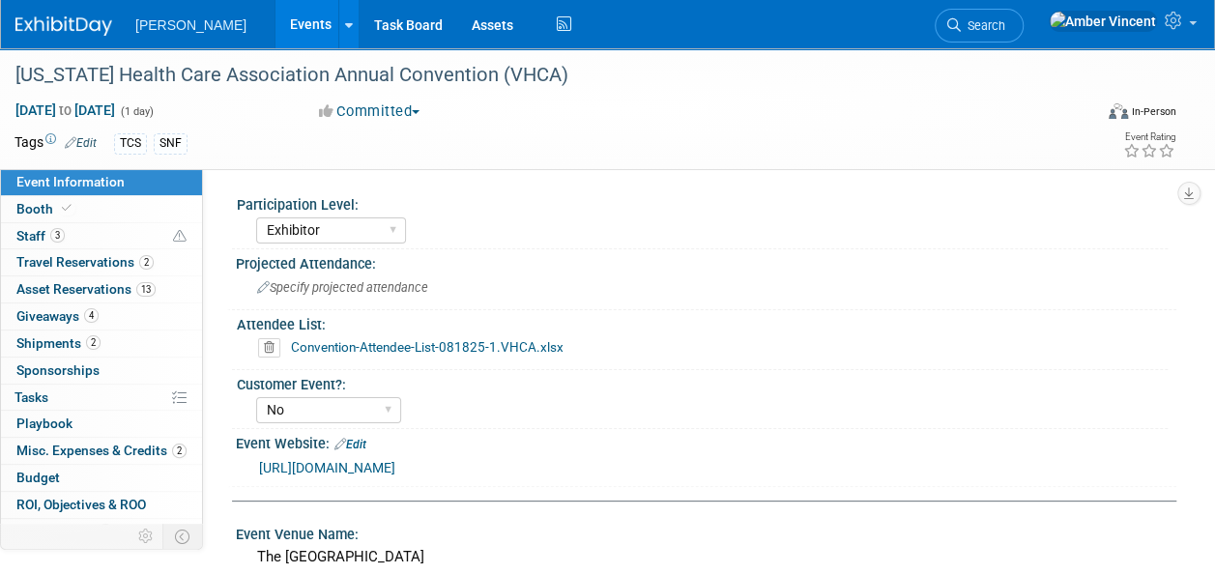
click at [75, 193] on link "Event Information" at bounding box center [101, 182] width 201 height 26
select select "Exhibitor"
select select "No"
click at [75, 198] on link "Booth" at bounding box center [101, 209] width 201 height 26
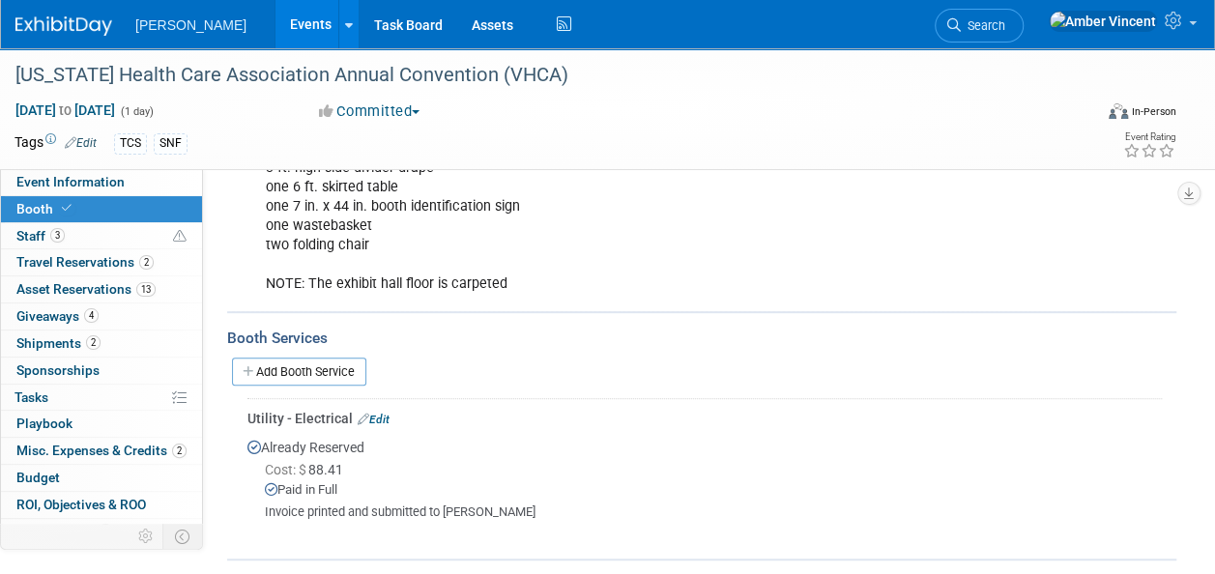
scroll to position [449, 0]
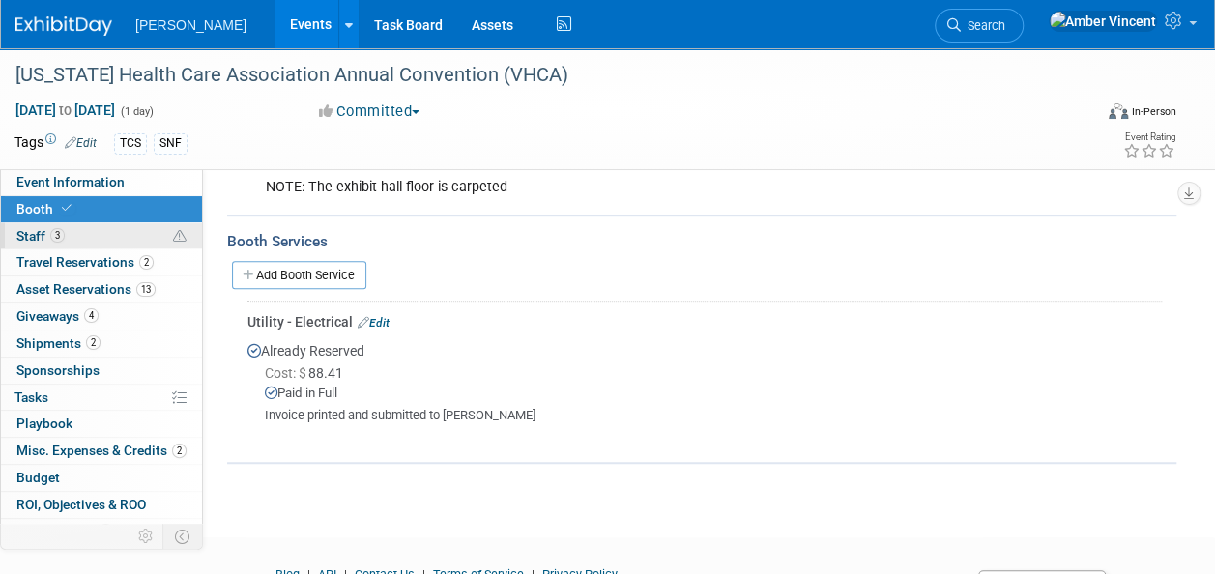
click at [58, 234] on span "3" at bounding box center [57, 235] width 15 height 15
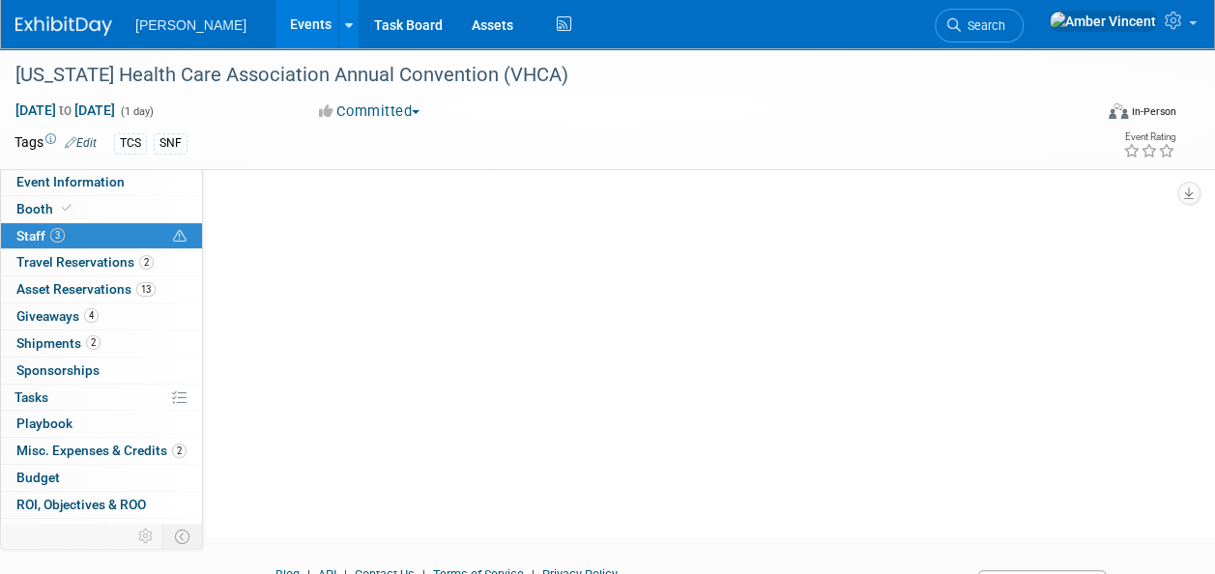
scroll to position [0, 0]
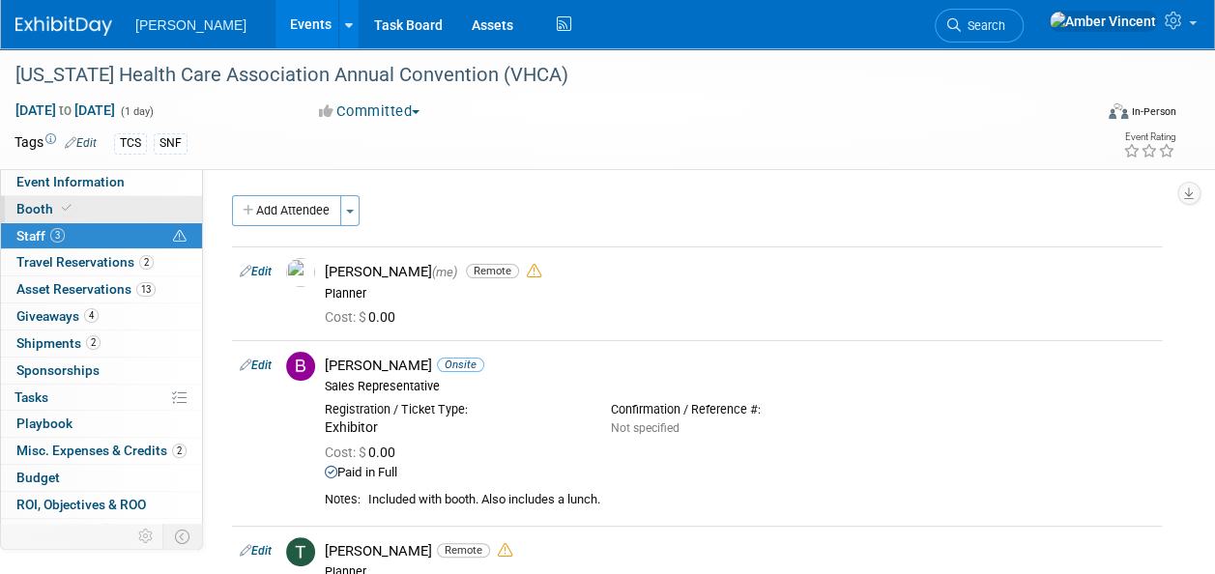
click at [54, 210] on span "Booth" at bounding box center [45, 208] width 59 height 15
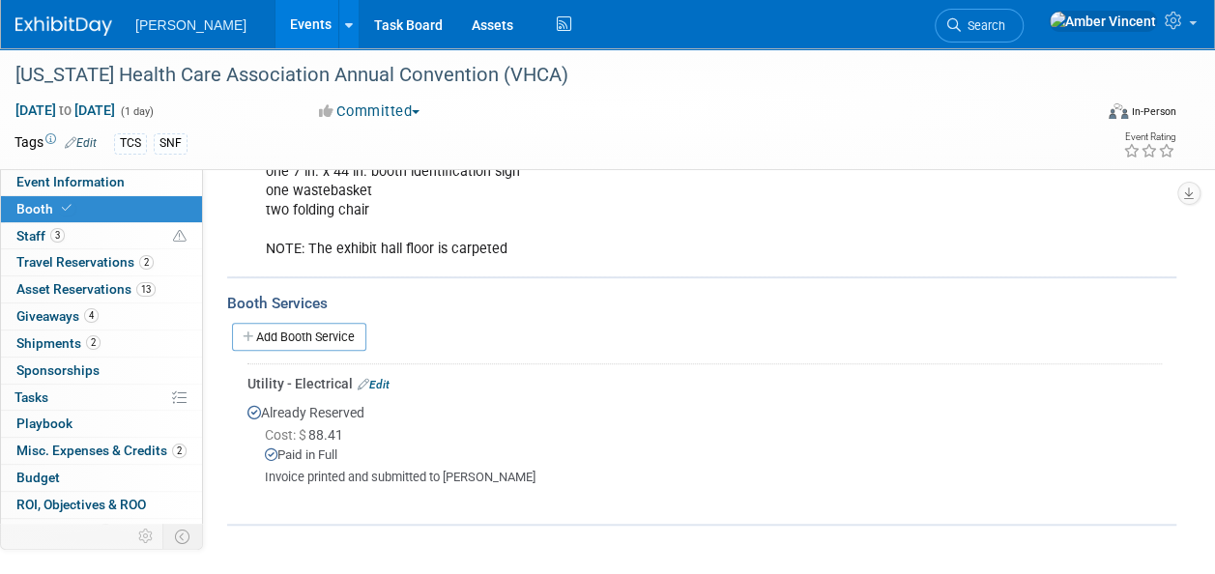
scroll to position [483, 0]
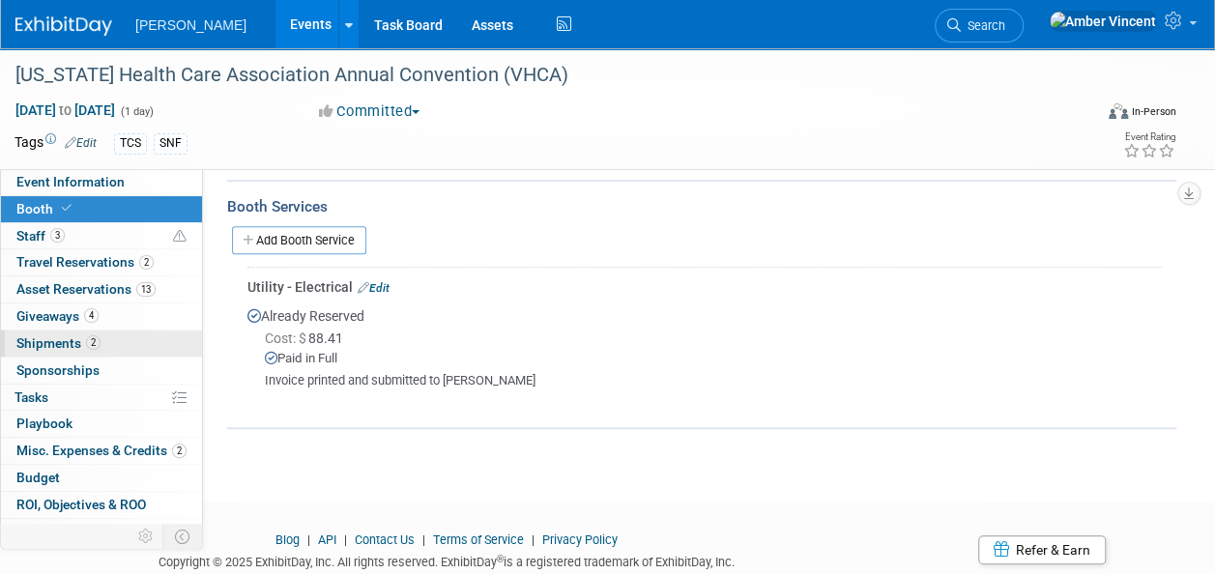
click at [108, 331] on link "2 Shipments 2" at bounding box center [101, 344] width 201 height 26
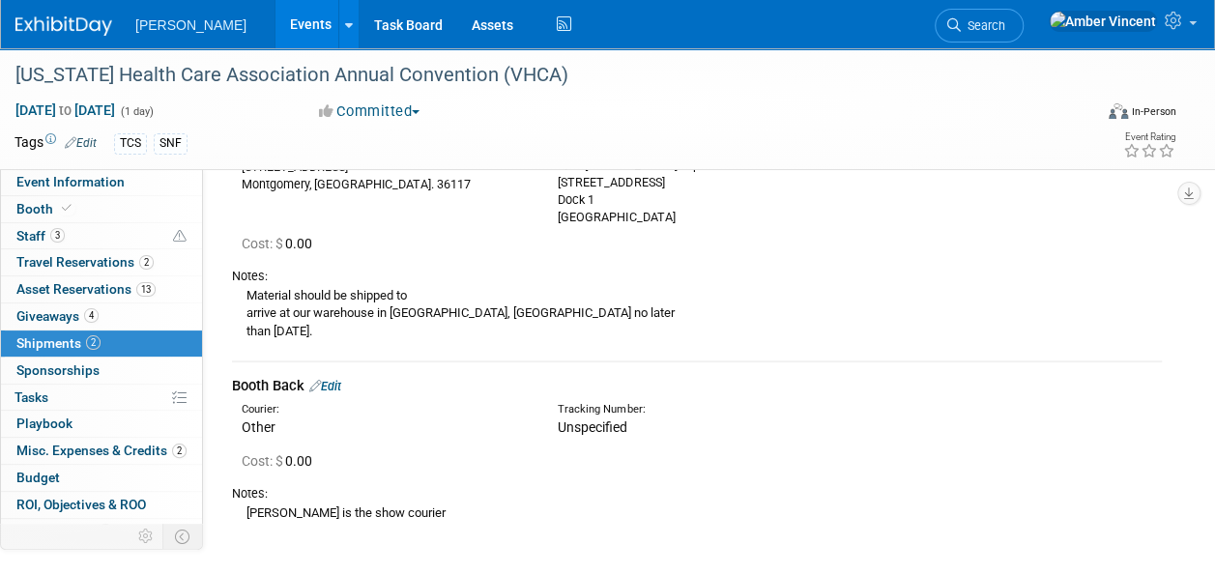
scroll to position [0, 0]
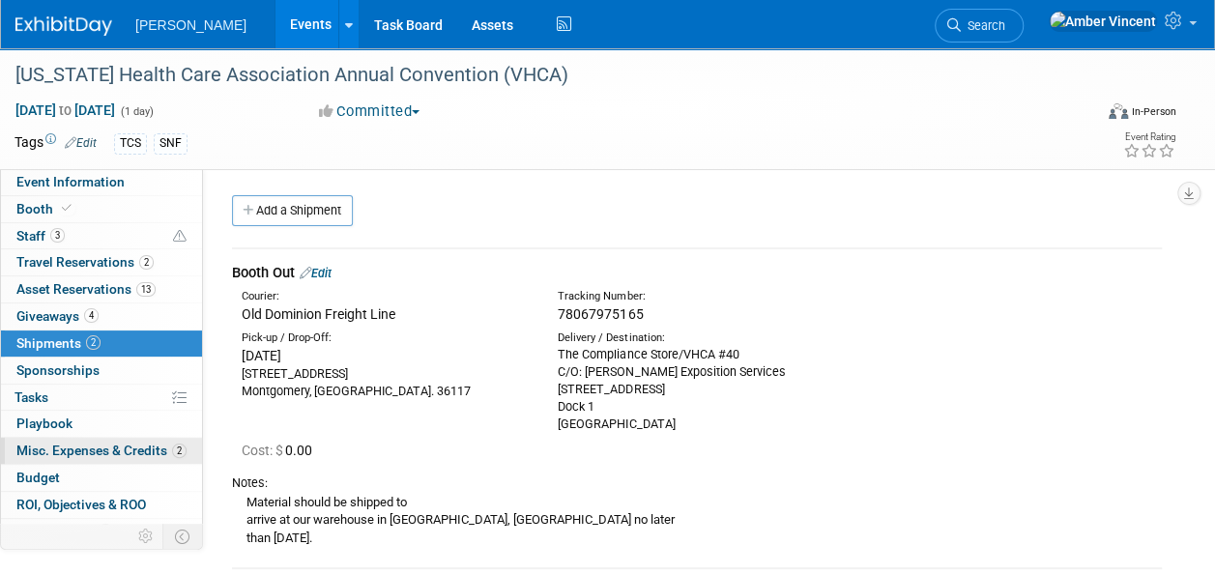
click at [135, 448] on span "Misc. Expenses & Credits 2" at bounding box center [101, 450] width 170 height 15
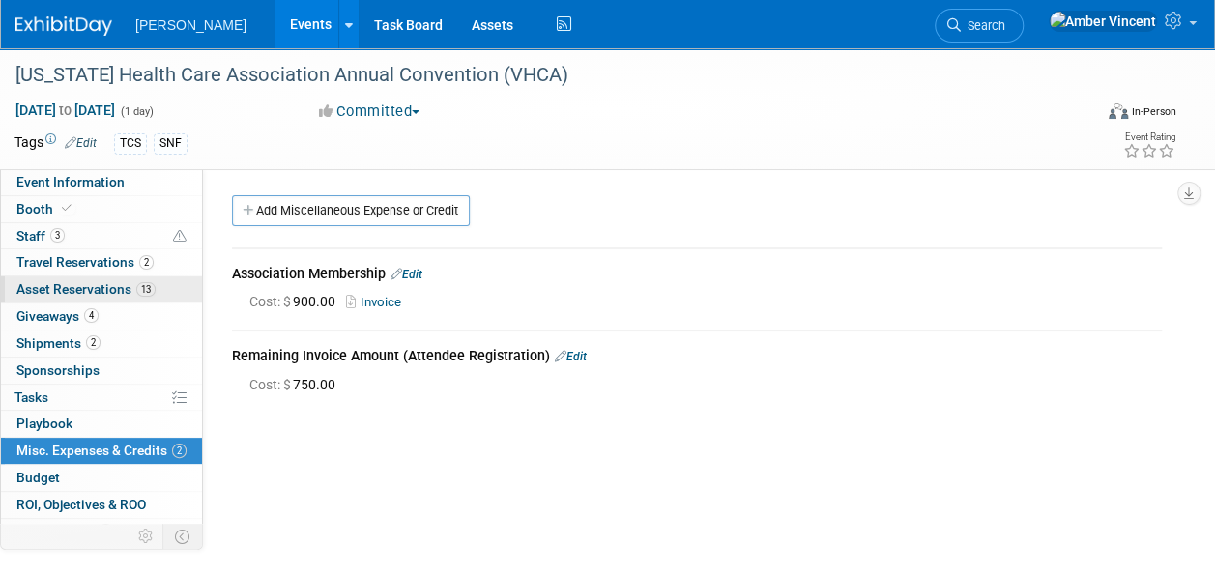
click at [102, 277] on link "13 Asset Reservations 13" at bounding box center [101, 290] width 201 height 26
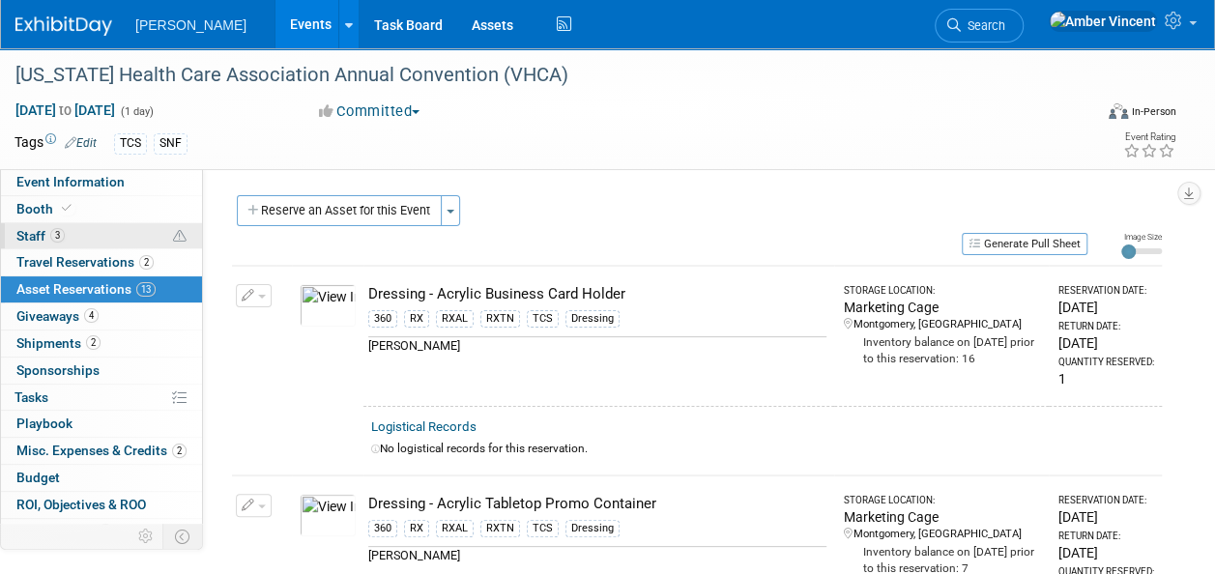
click at [81, 226] on link "3 Staff 3" at bounding box center [101, 236] width 201 height 26
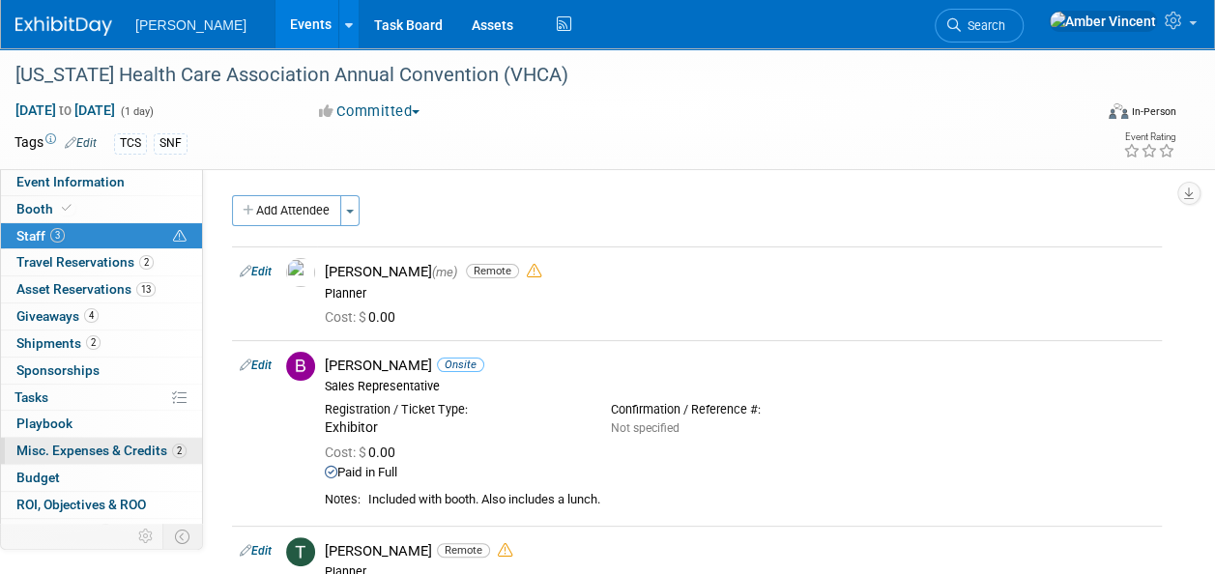
scroll to position [44, 0]
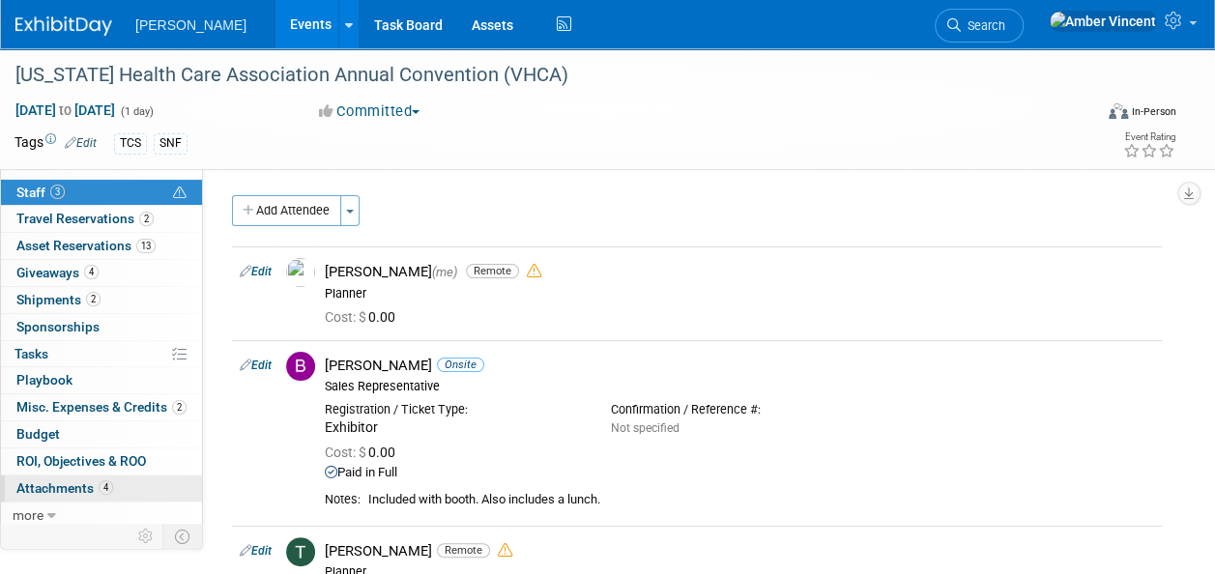
click at [95, 490] on span "Attachments 4" at bounding box center [64, 488] width 97 height 15
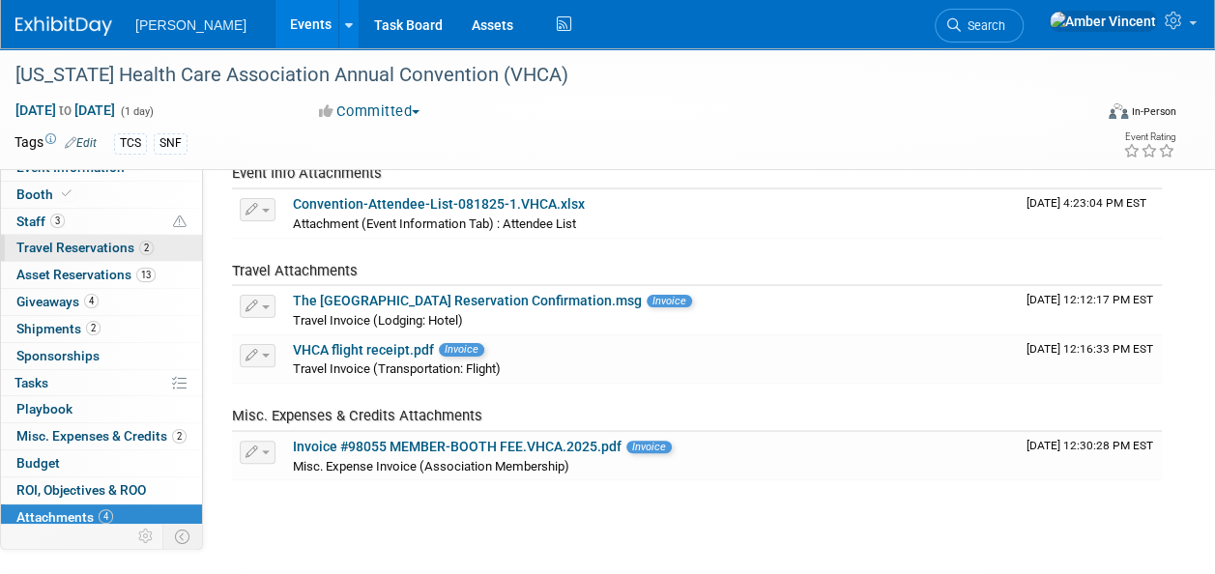
scroll to position [0, 0]
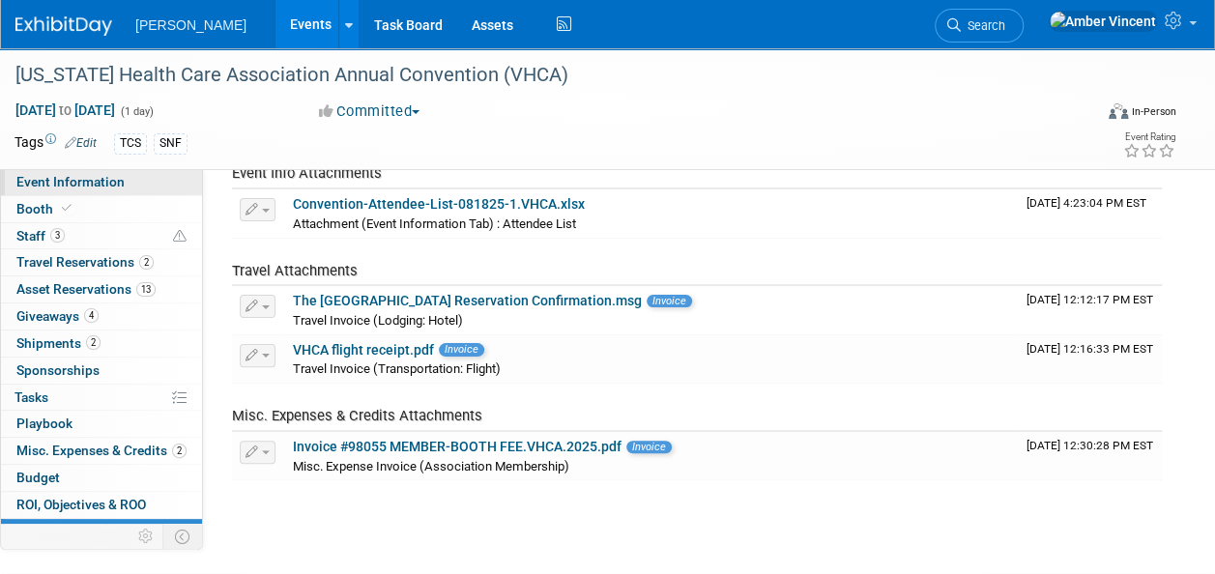
click at [83, 185] on span "Event Information" at bounding box center [70, 181] width 108 height 15
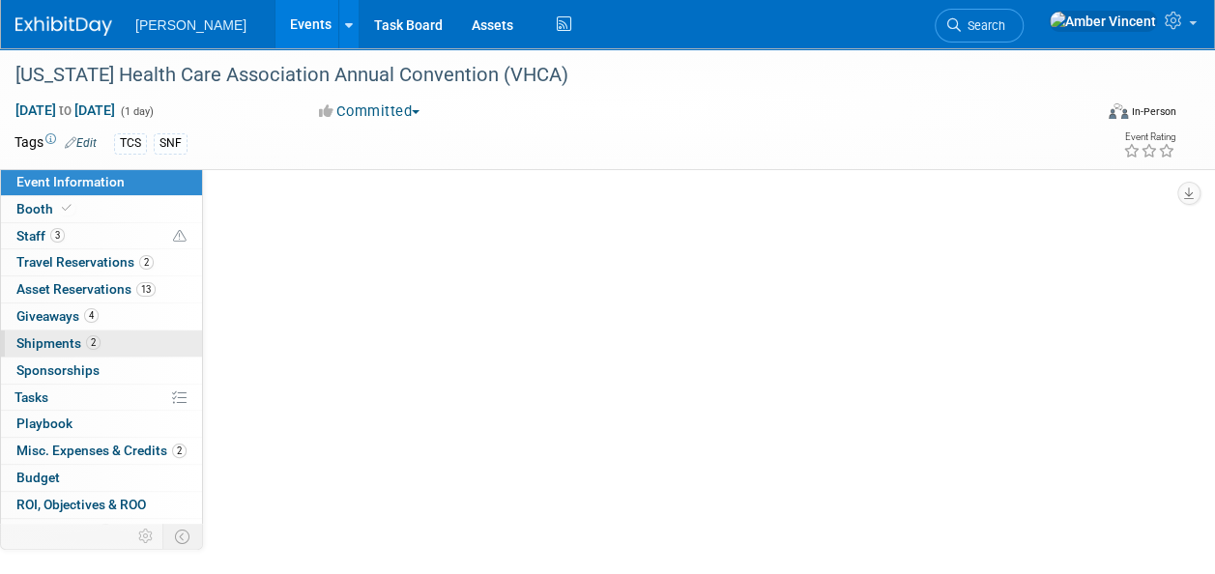
select select "Exhibitor"
select select "No"
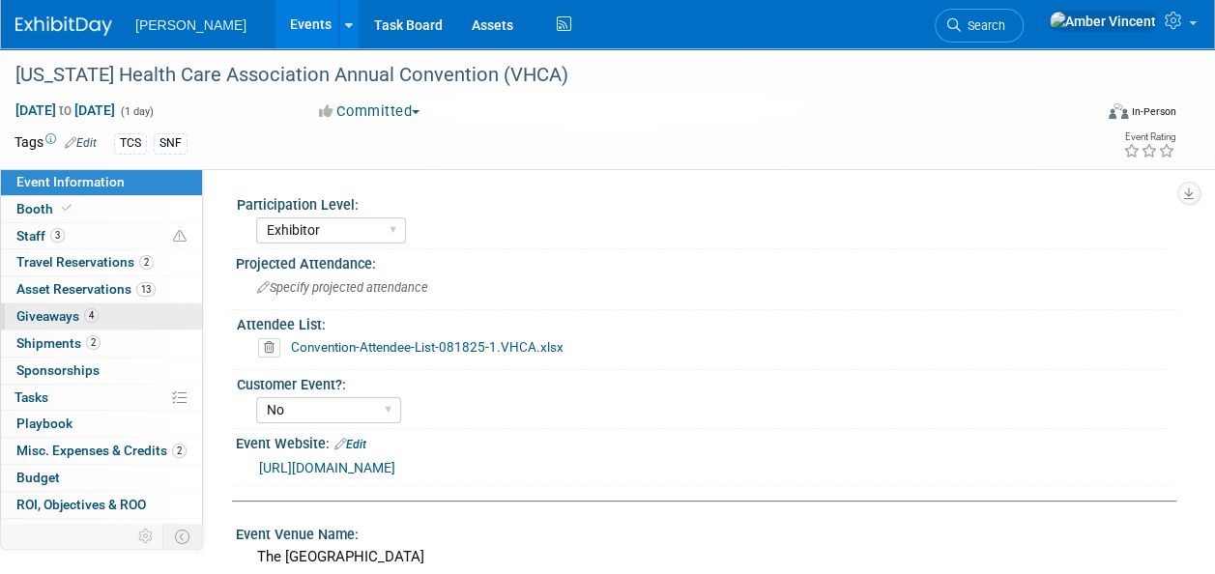
click at [81, 327] on link "4 Giveaways 4" at bounding box center [101, 317] width 201 height 26
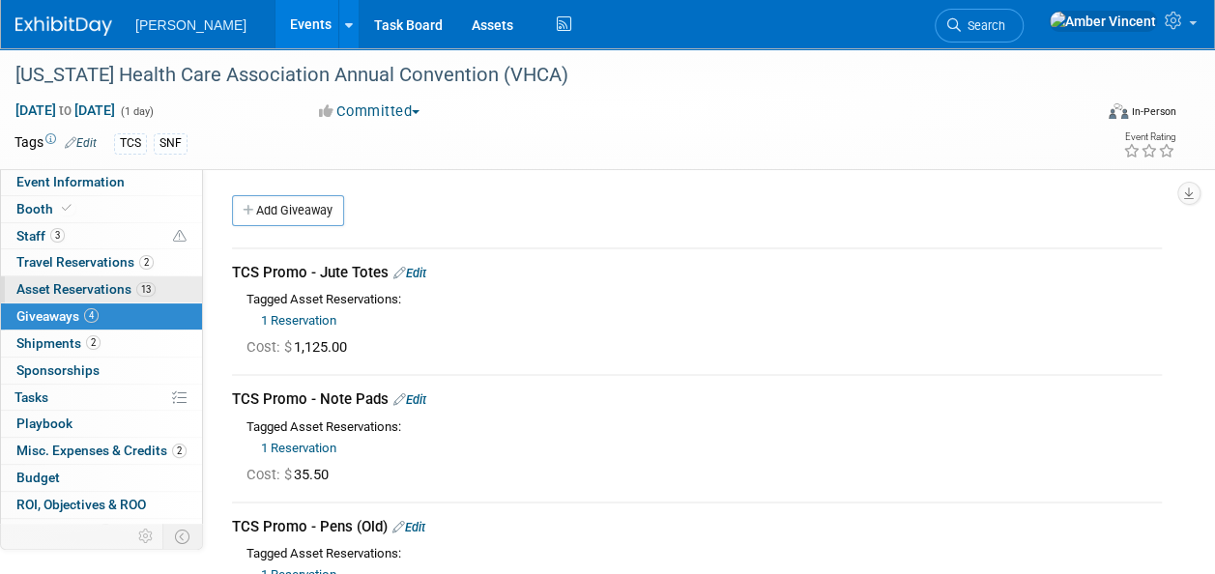
click at [66, 281] on span "Asset Reservations 13" at bounding box center [85, 288] width 139 height 15
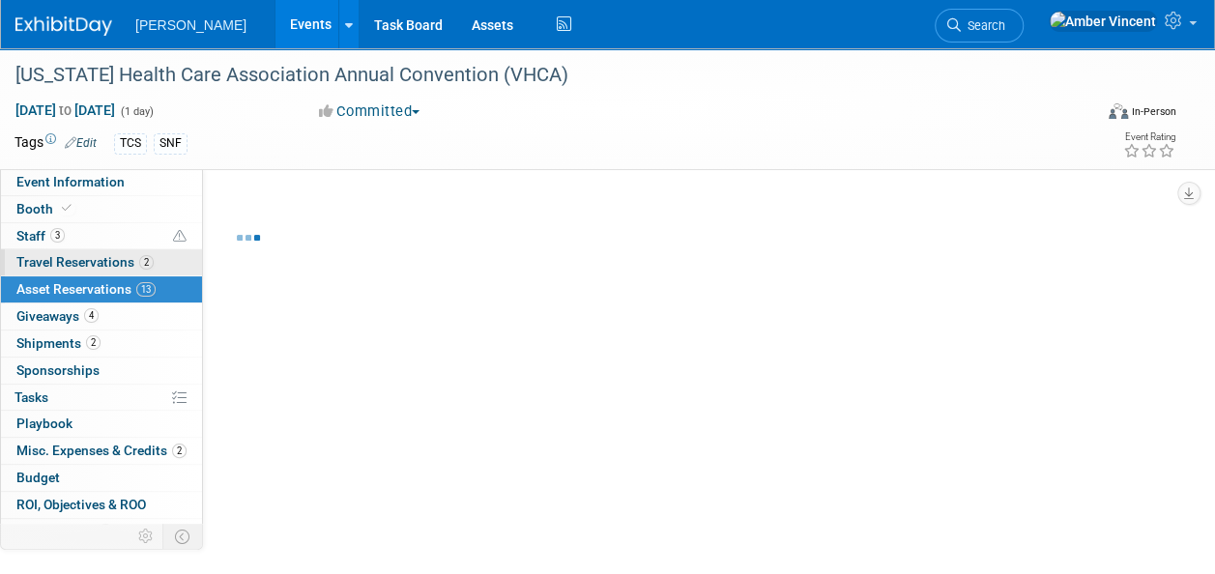
click at [65, 254] on span "Travel Reservations 2" at bounding box center [84, 261] width 137 height 15
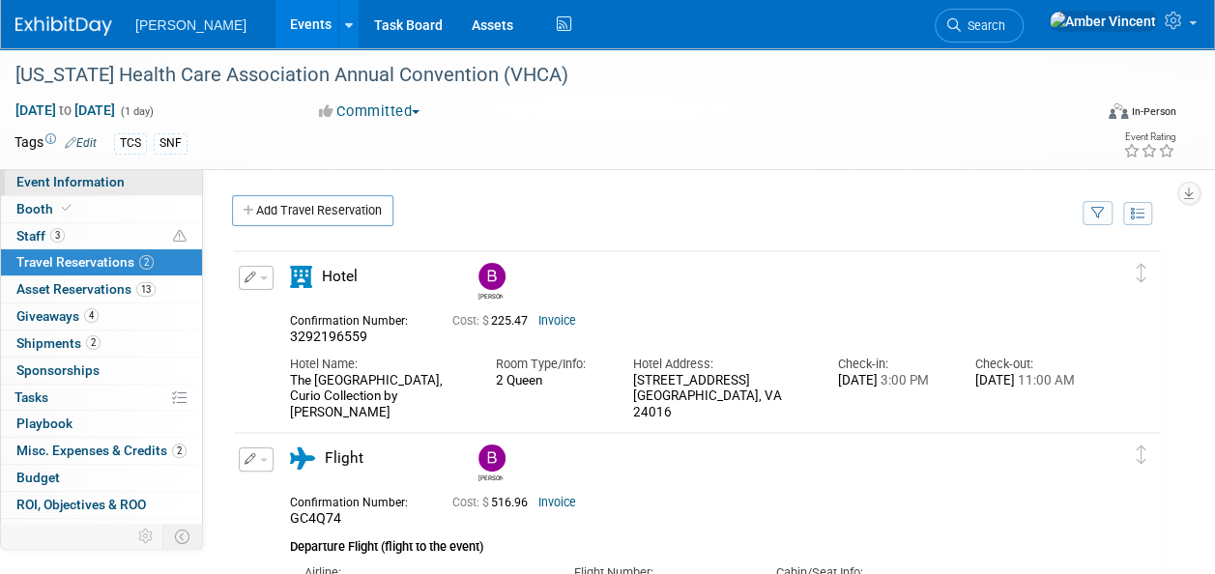
click at [41, 189] on span "Event Information" at bounding box center [70, 181] width 108 height 15
select select "Exhibitor"
select select "No"
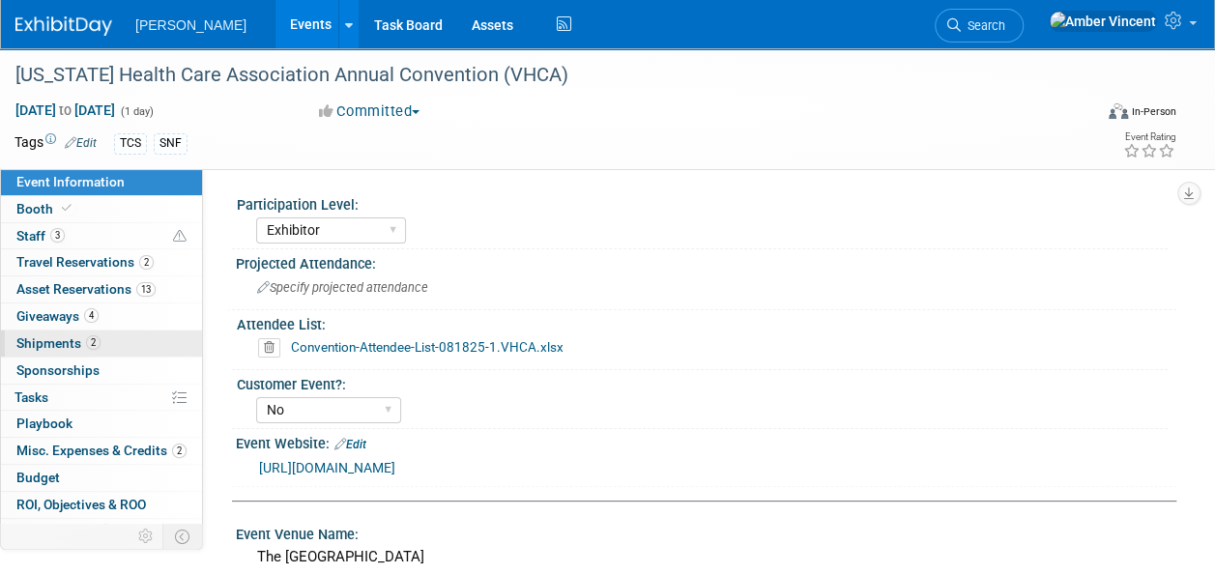
click at [86, 340] on span "2" at bounding box center [93, 343] width 15 height 15
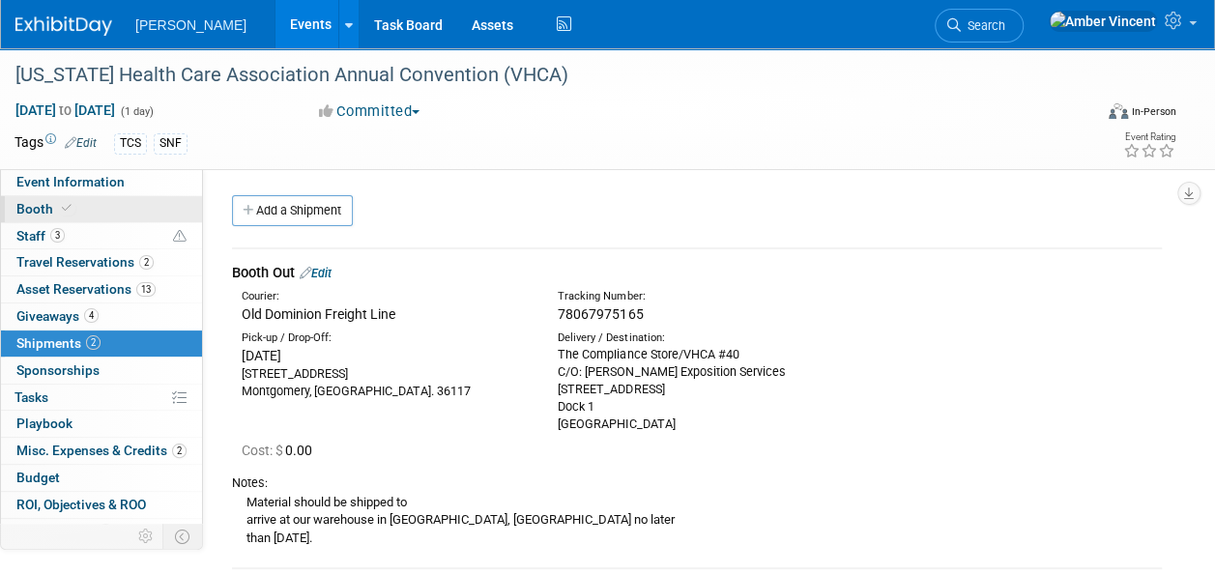
click at [18, 197] on link "Booth" at bounding box center [101, 209] width 201 height 26
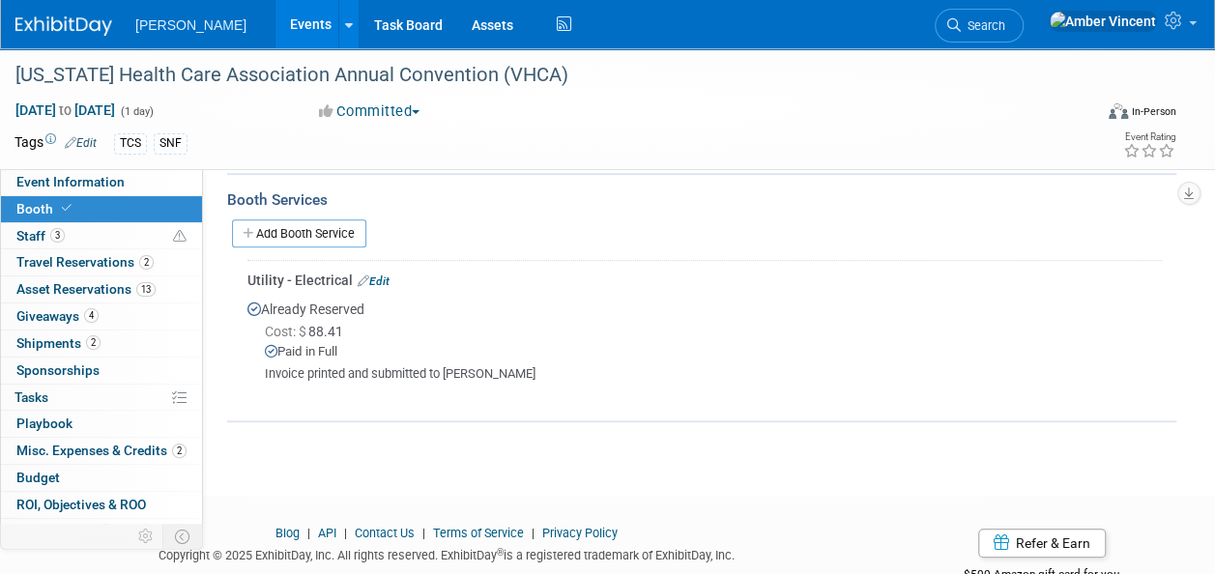
scroll to position [449, 0]
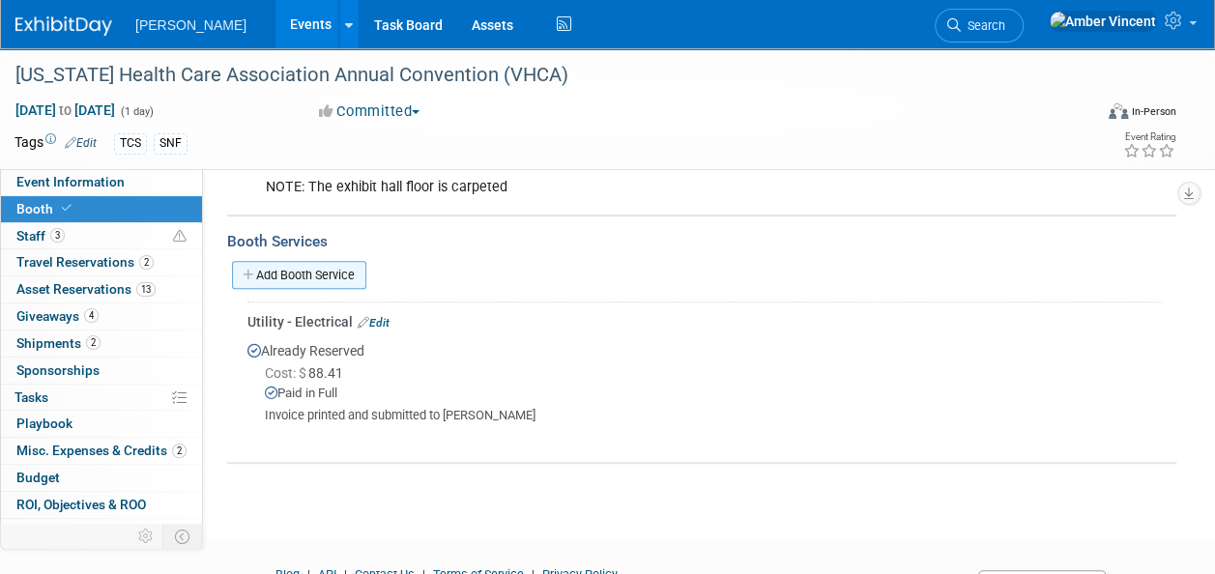
click at [328, 278] on link "Add Booth Service" at bounding box center [299, 275] width 134 height 28
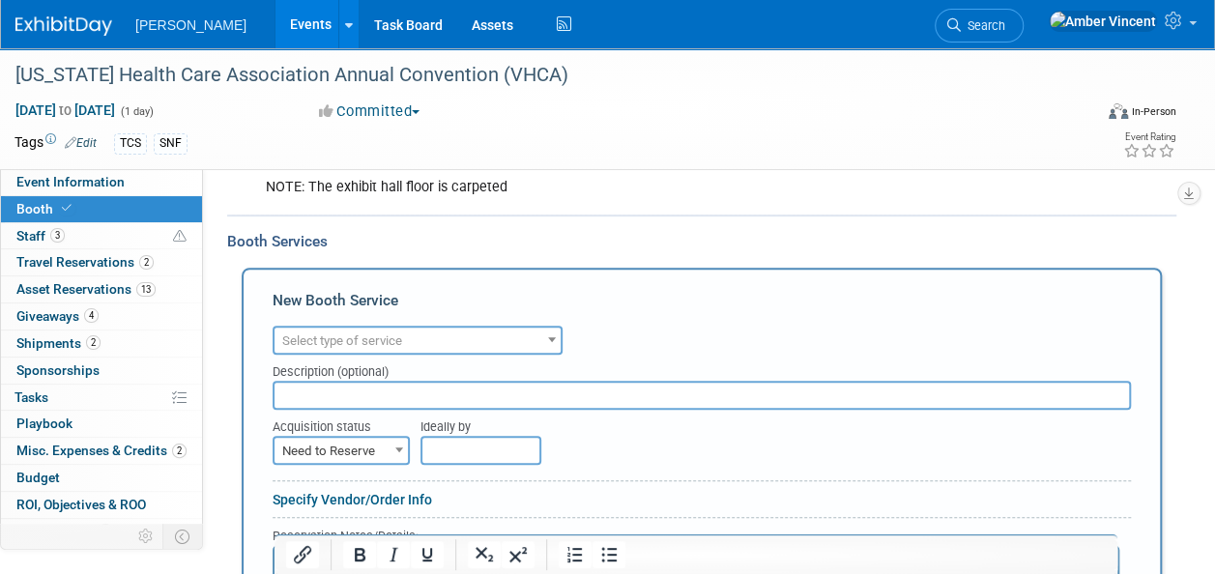
scroll to position [0, 0]
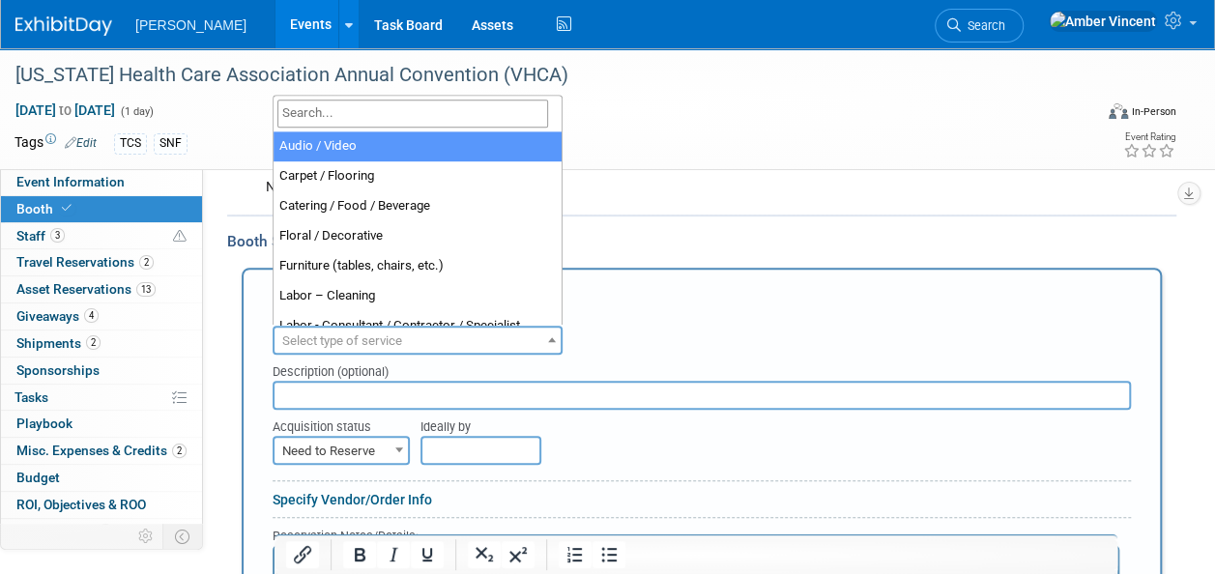
click at [335, 335] on span "Select type of service" at bounding box center [342, 341] width 120 height 15
click at [390, 106] on input "search" at bounding box center [413, 114] width 271 height 28
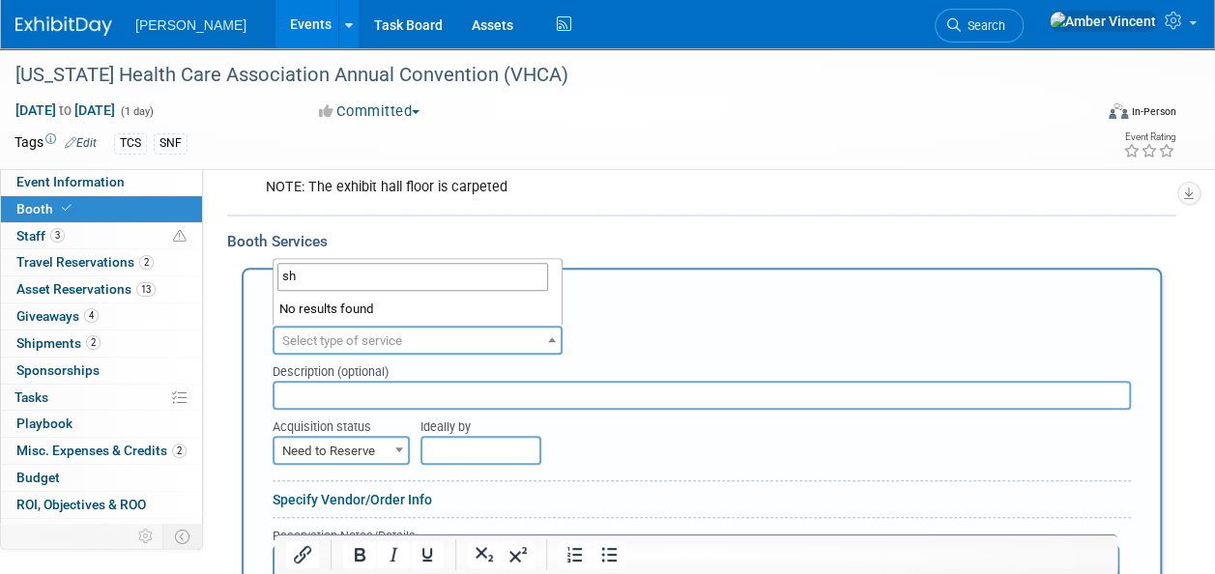
type input "s"
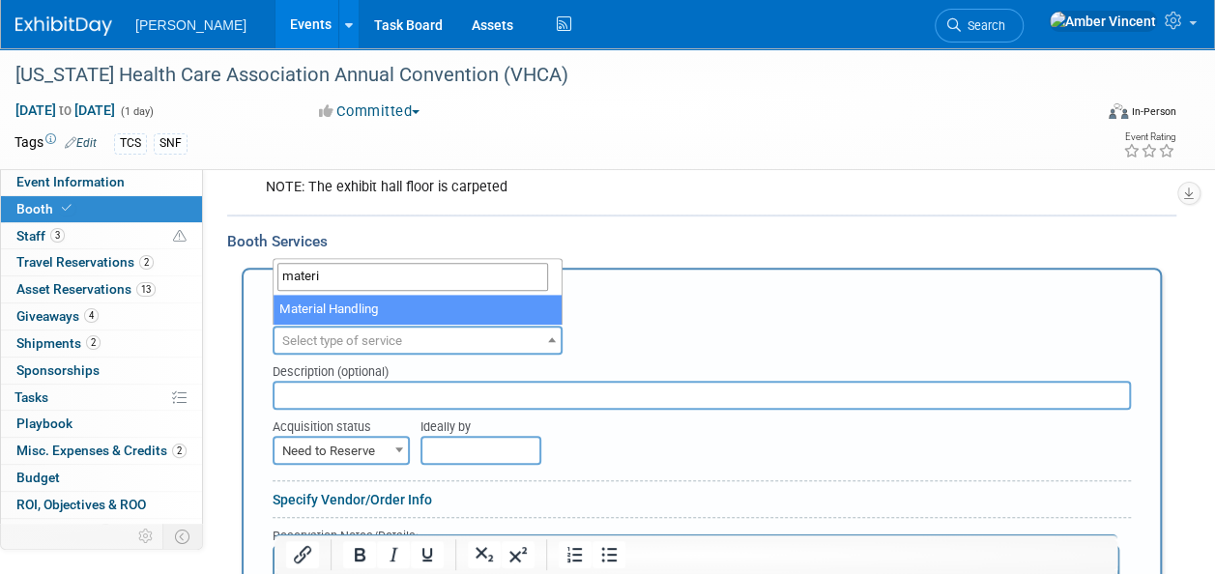
type input "materi"
select select "10"
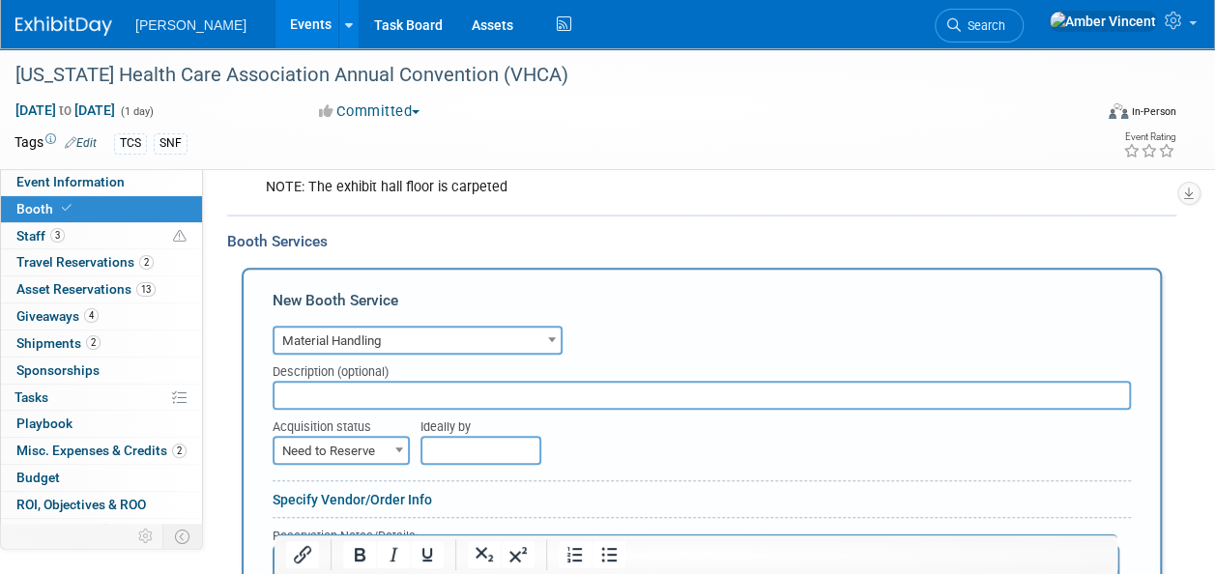
click at [333, 400] on input "text" at bounding box center [702, 395] width 859 height 29
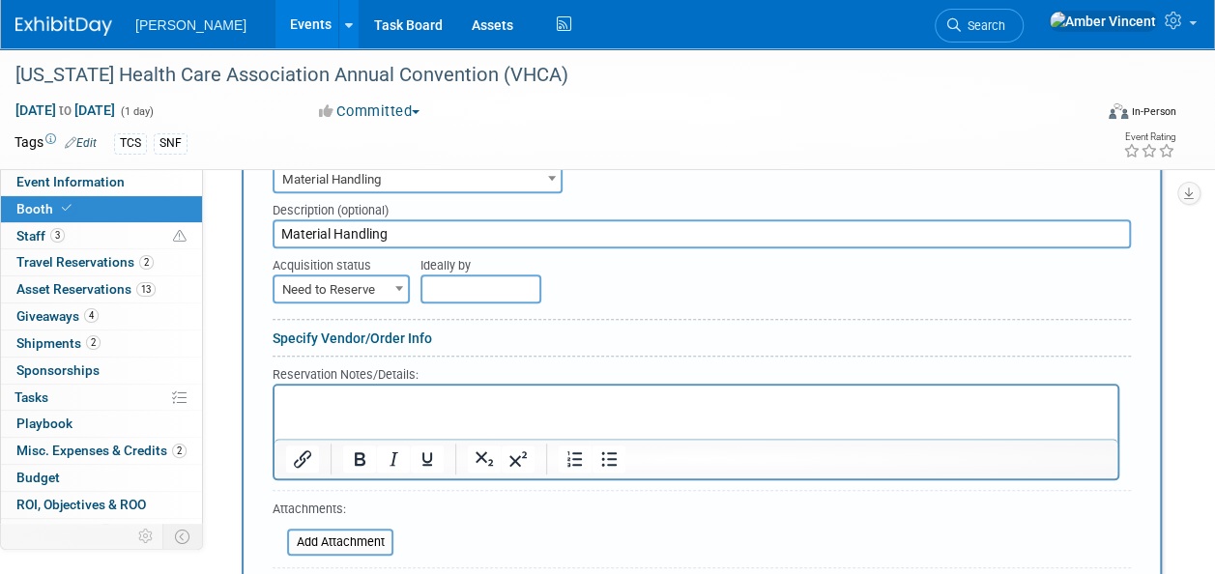
scroll to position [642, 0]
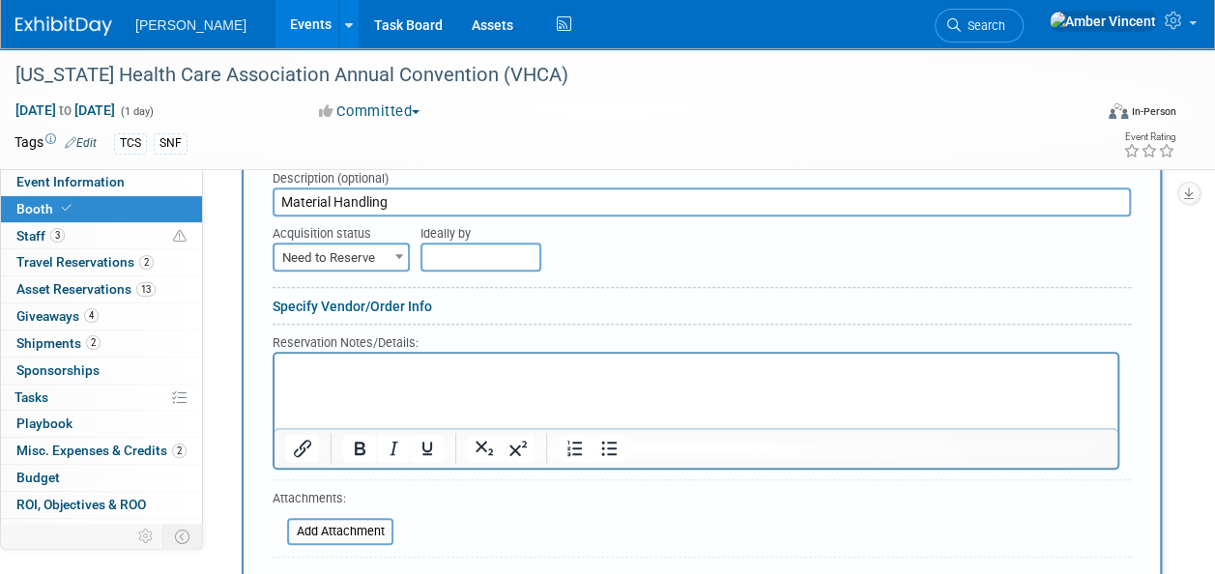
type input "Material Handling"
click at [411, 300] on link "Specify Vendor/Order Info" at bounding box center [353, 306] width 160 height 15
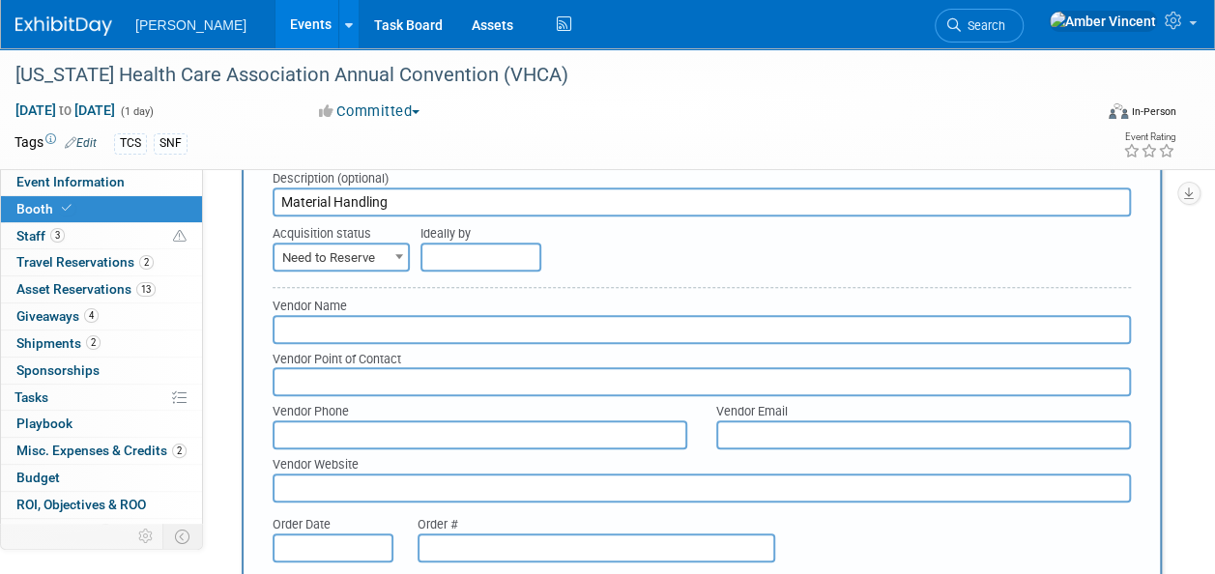
click at [366, 344] on div "Vendor Point of Contact" at bounding box center [702, 370] width 888 height 53
click at [362, 332] on input "text" at bounding box center [702, 329] width 859 height 29
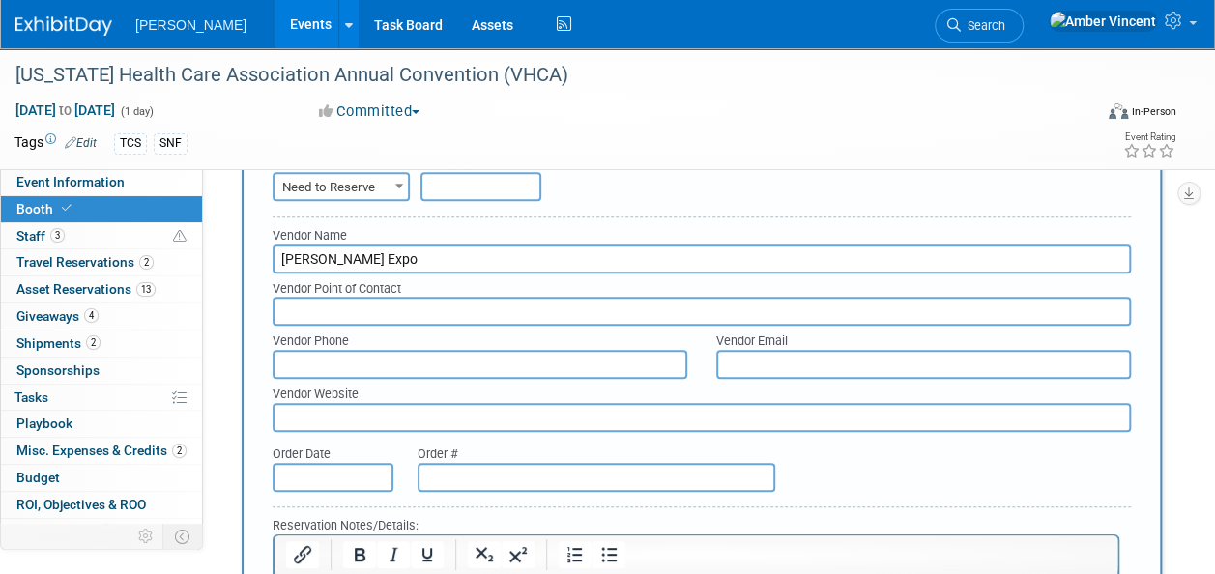
scroll to position [739, 0]
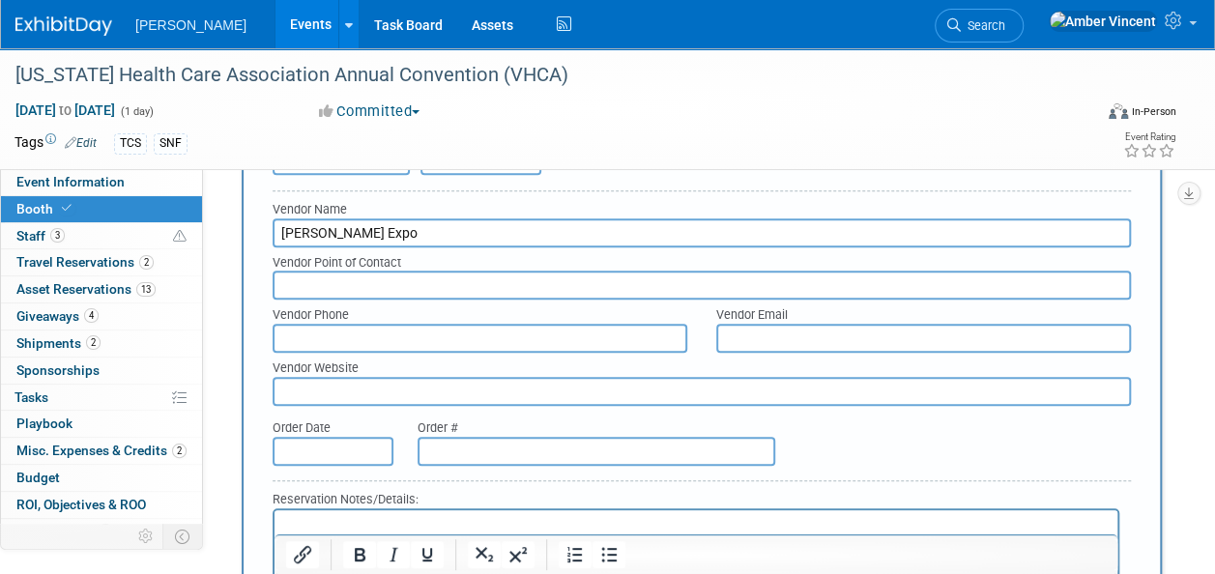
type input "Hollins Expo"
click at [798, 333] on input "text" at bounding box center [923, 338] width 415 height 29
type input "tpugh@hollins-expo.com"
click at [558, 337] on input "text" at bounding box center [480, 338] width 415 height 29
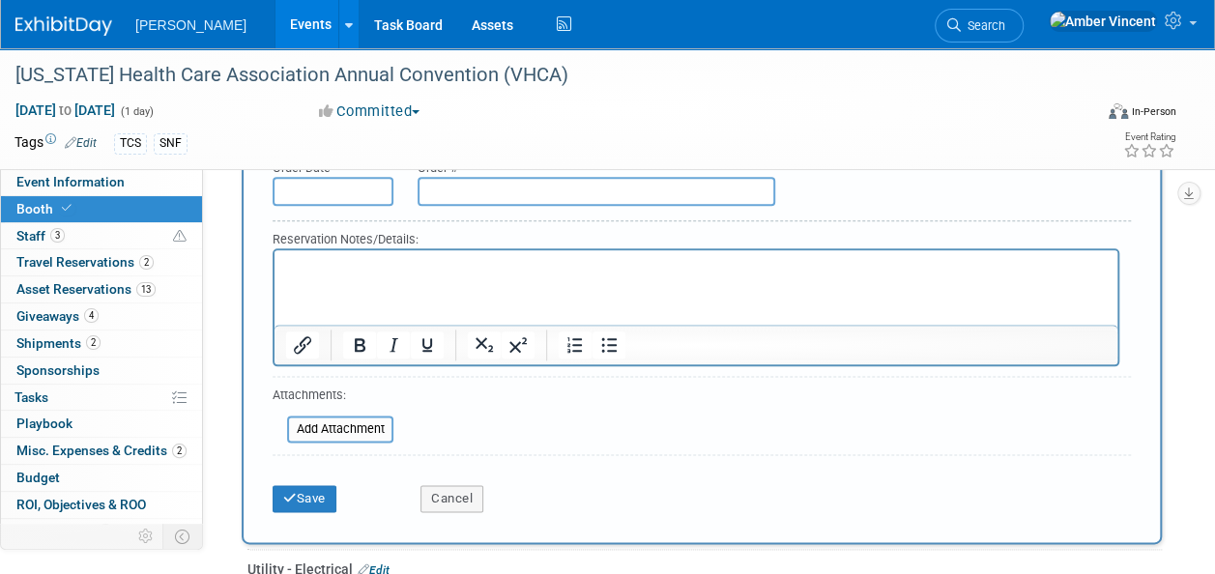
scroll to position [1029, 0]
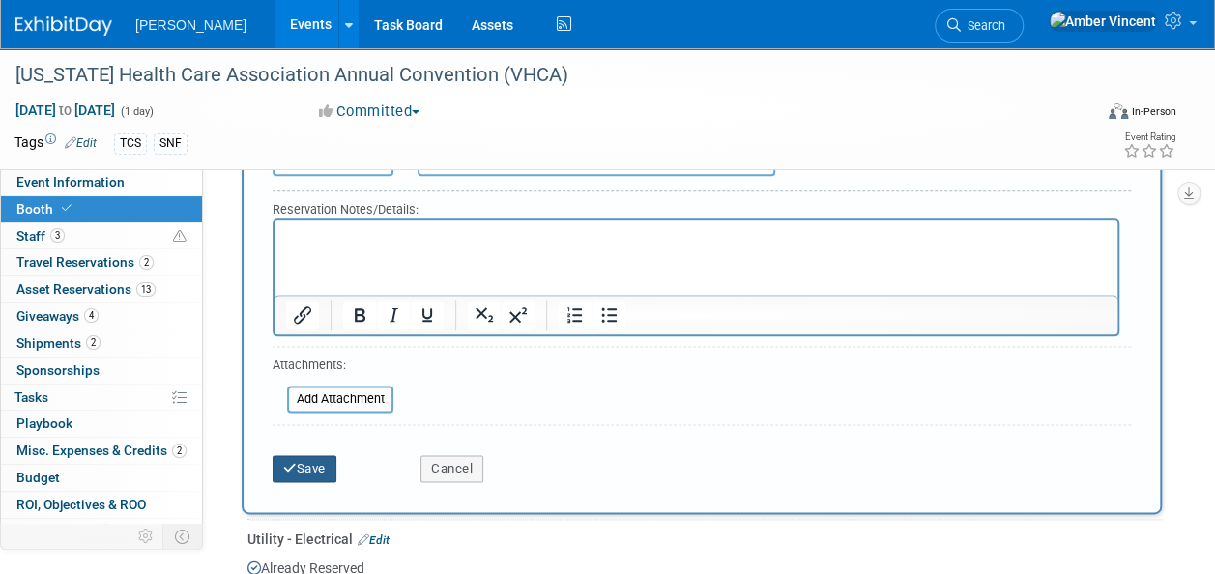
type input "336-315-5225"
click at [315, 463] on button "Save" at bounding box center [305, 468] width 64 height 27
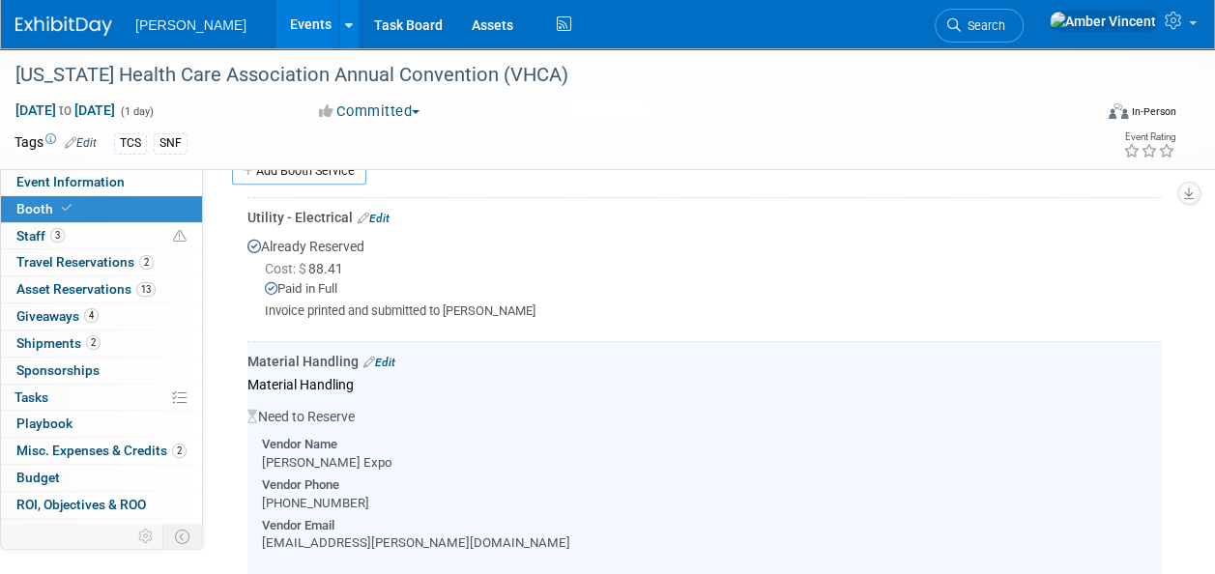
scroll to position [592, 0]
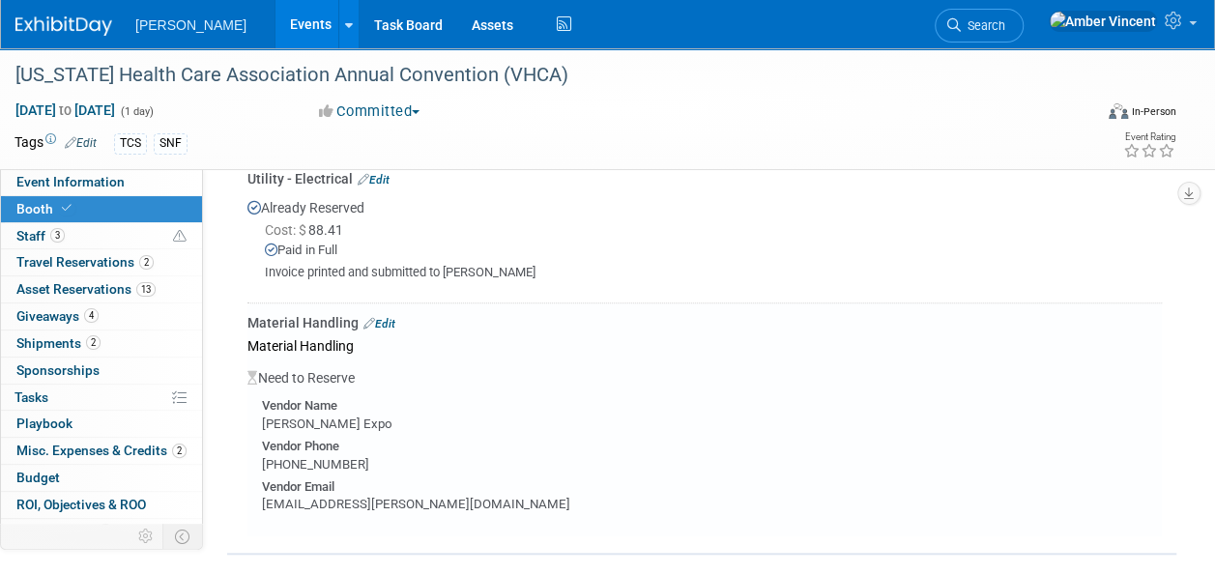
click at [391, 317] on link "Edit" at bounding box center [380, 324] width 32 height 14
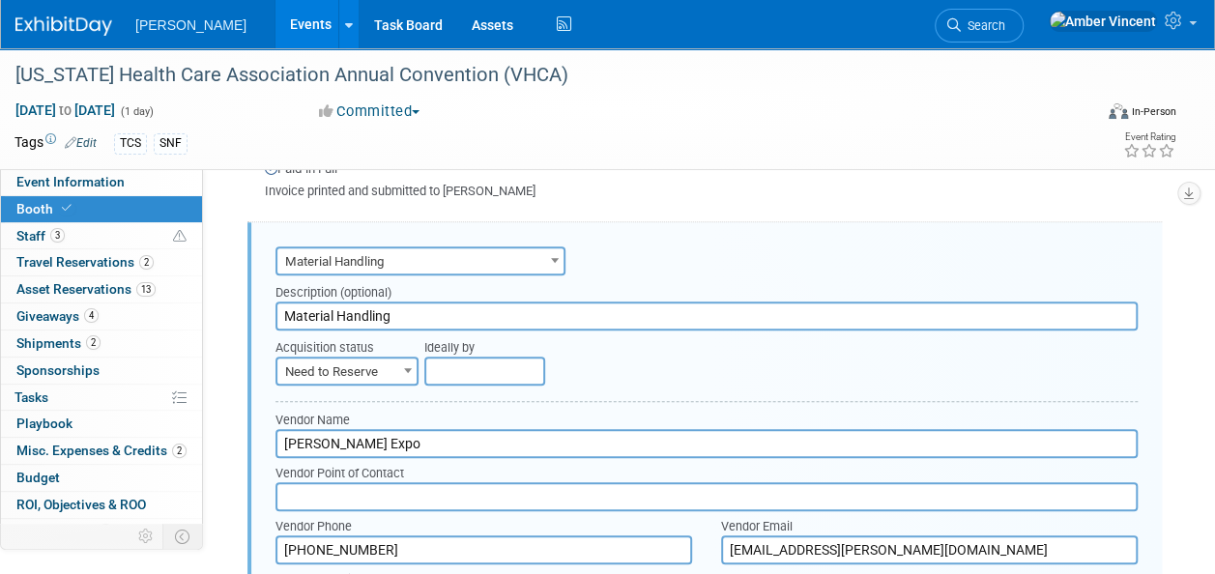
scroll to position [0, 0]
click at [393, 361] on span "Need to Reserve" at bounding box center [347, 372] width 139 height 27
select select "2"
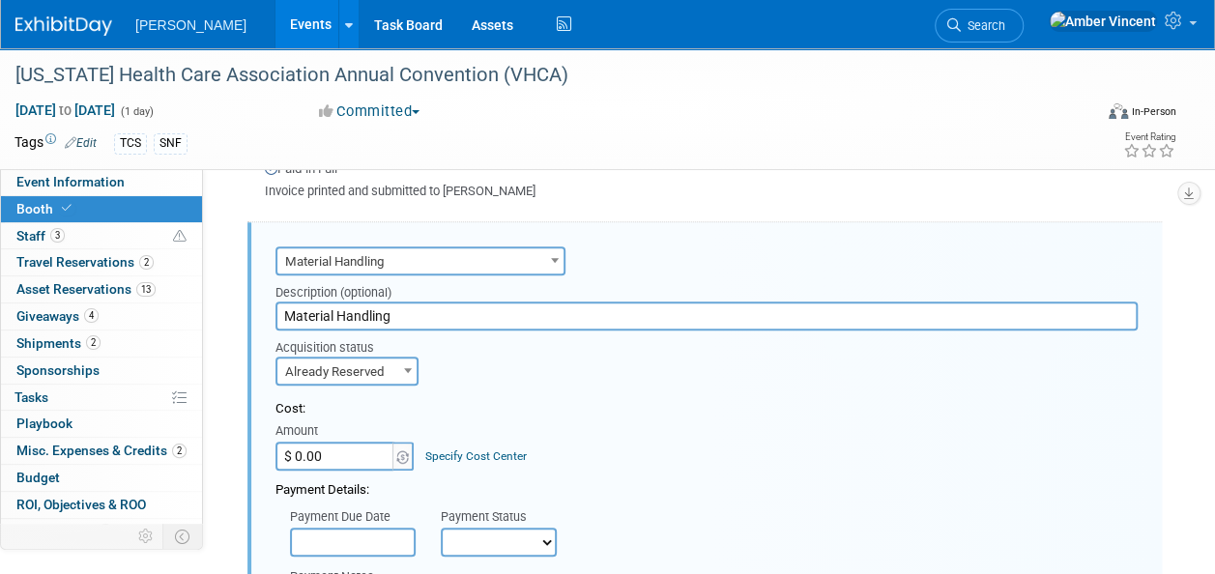
click at [337, 460] on input "$ 0.00" at bounding box center [336, 456] width 121 height 29
type input "$ 1,060.54"
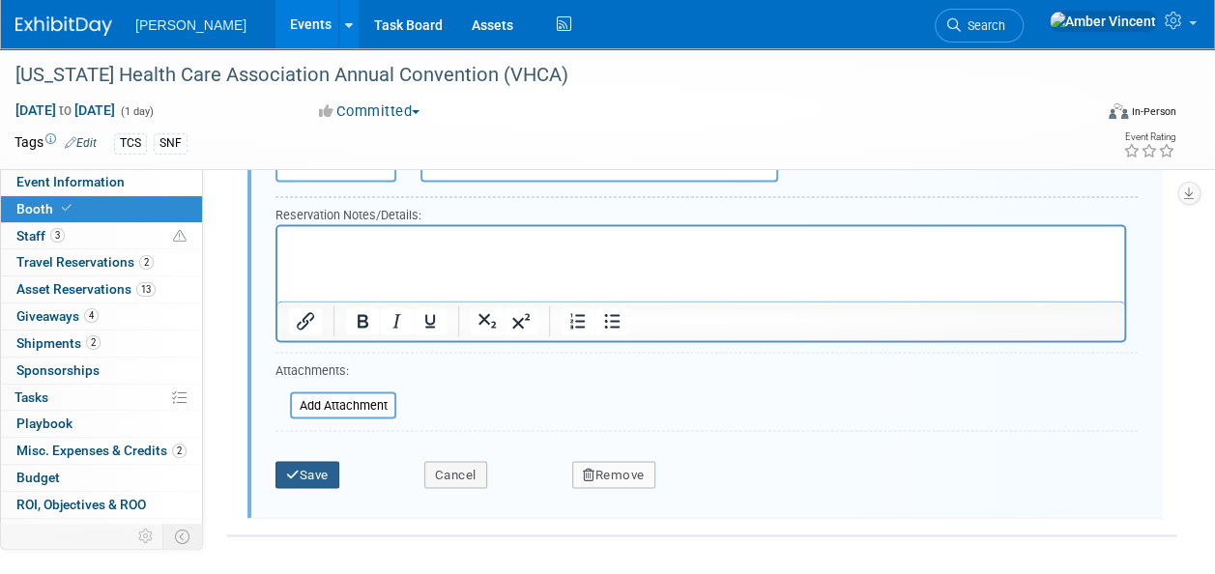
click at [315, 474] on button "Save" at bounding box center [308, 474] width 64 height 27
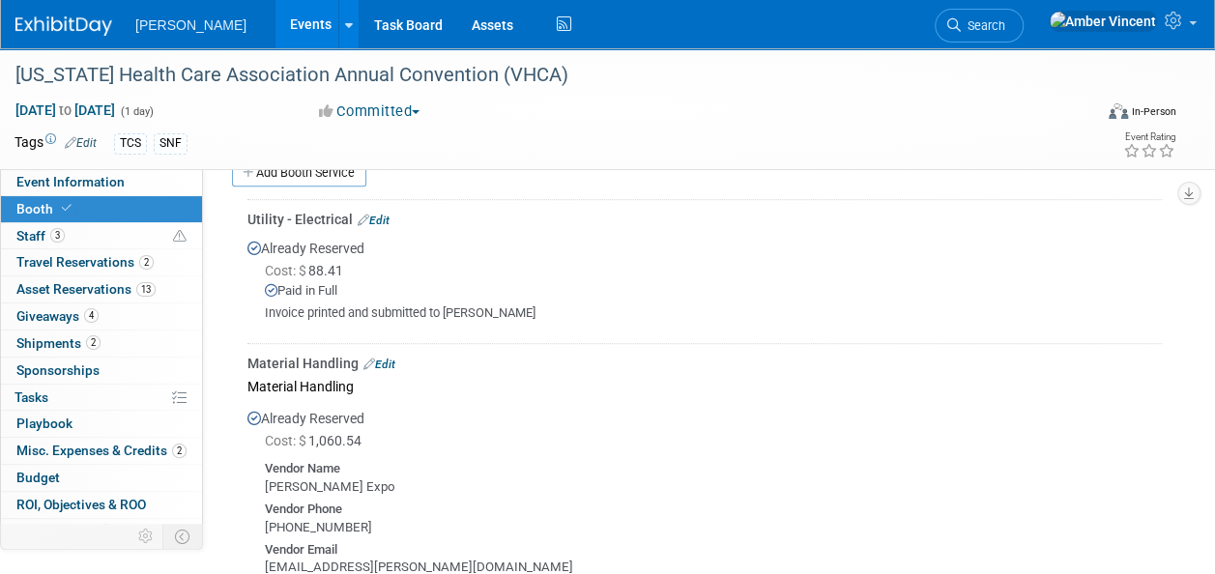
scroll to position [677, 0]
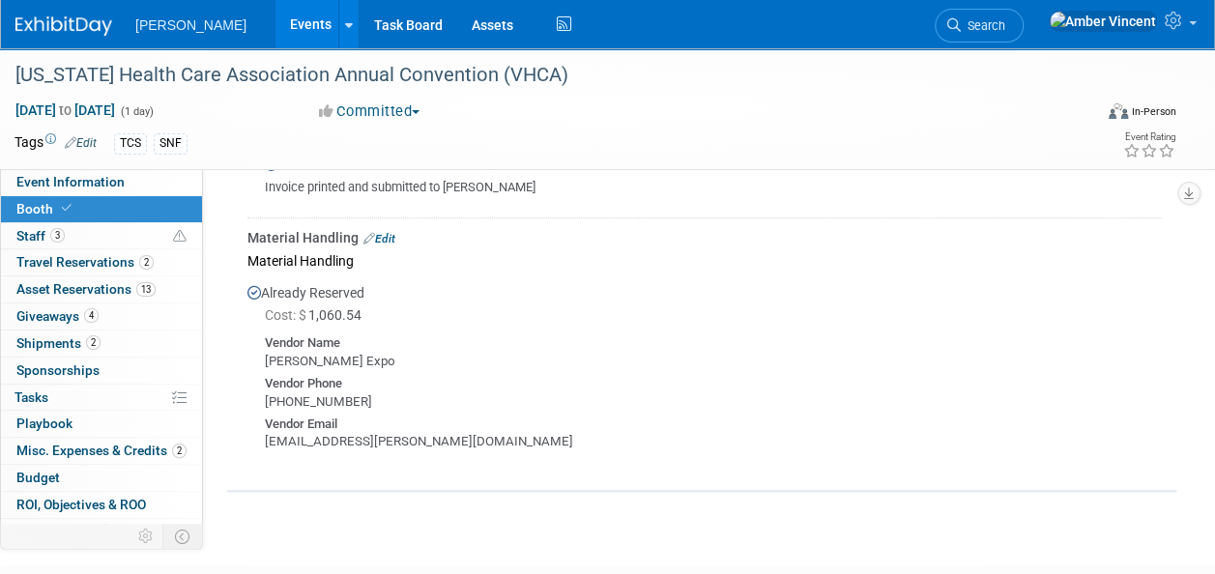
click at [388, 233] on link "Edit" at bounding box center [380, 239] width 32 height 14
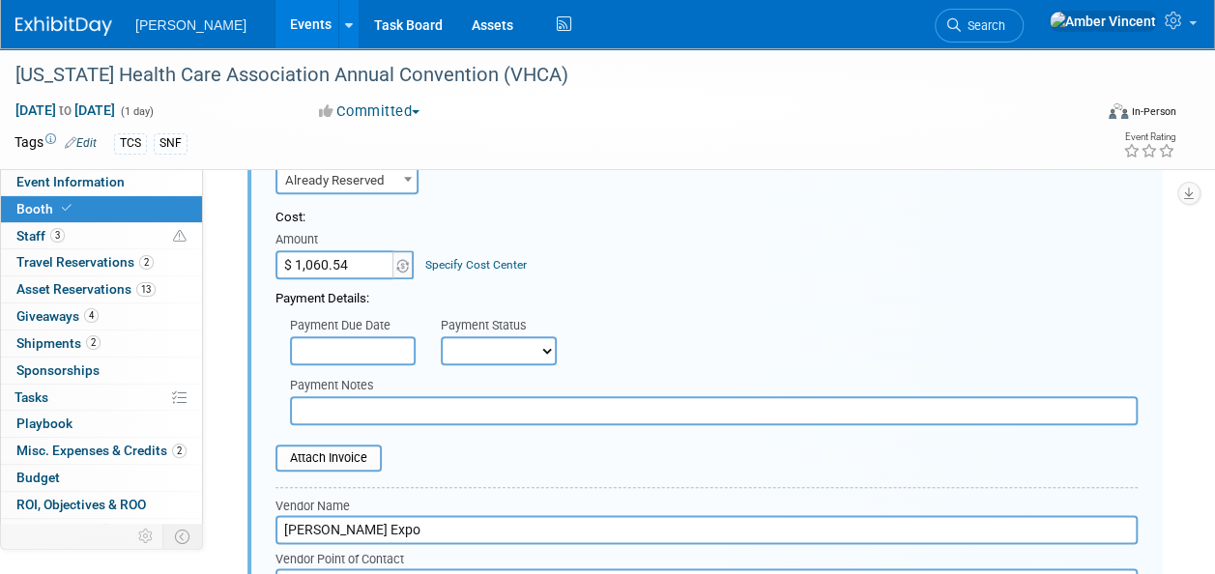
scroll to position [866, 0]
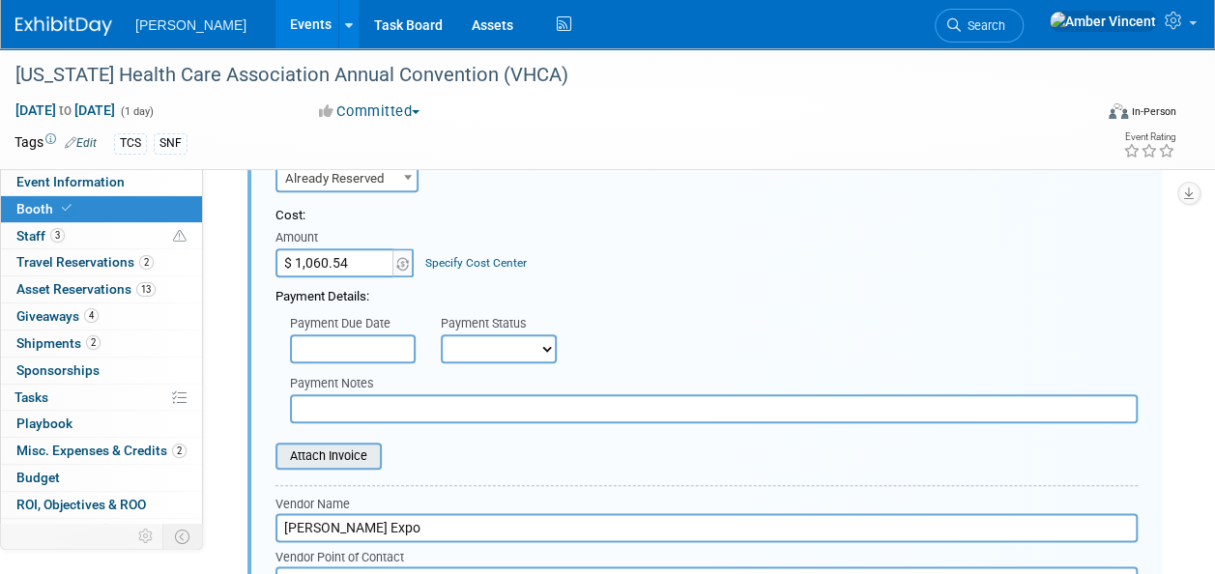
click at [347, 453] on input "file" at bounding box center [265, 456] width 230 height 23
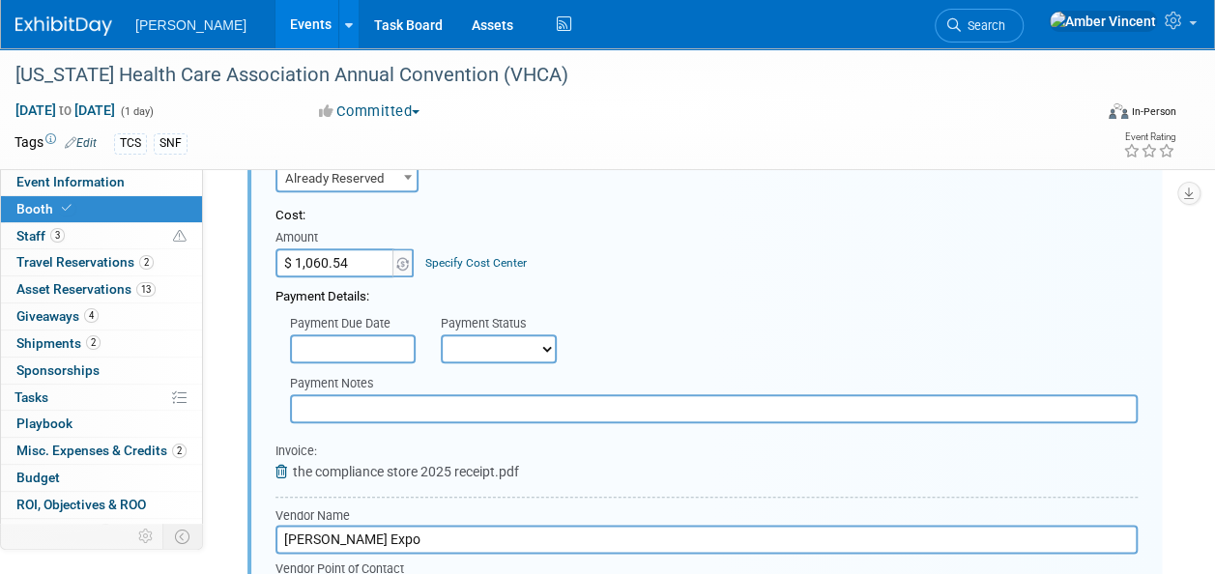
click at [487, 340] on select "Not Paid Yet Partially Paid Paid in Full" at bounding box center [499, 349] width 116 height 29
select select "1"
click at [441, 335] on select "Not Paid Yet Partially Paid Paid in Full" at bounding box center [499, 349] width 116 height 29
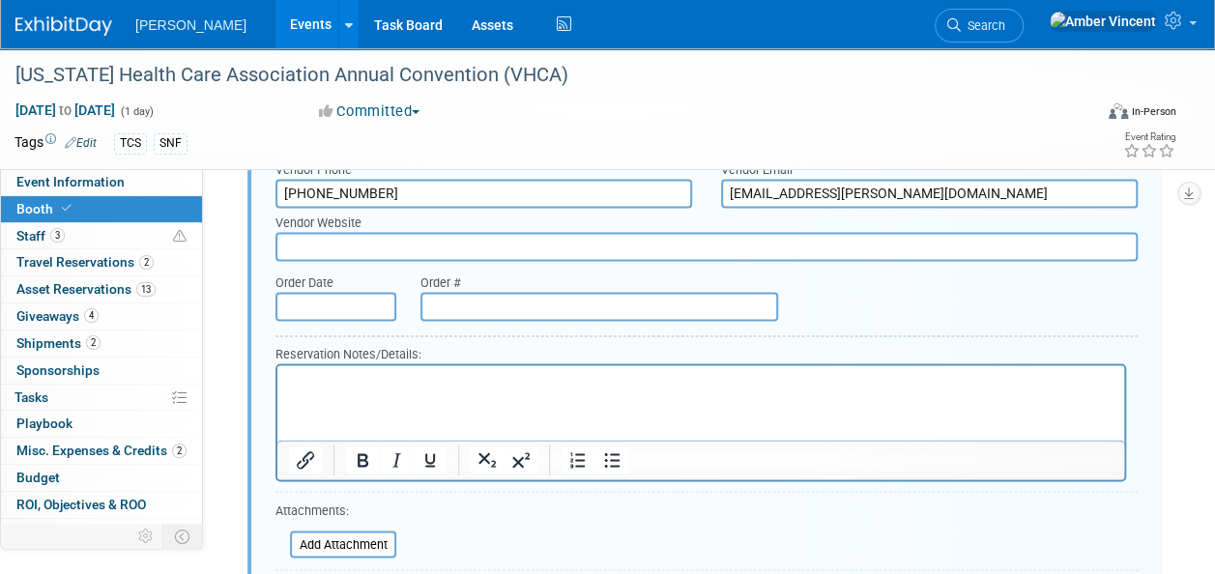
scroll to position [1253, 0]
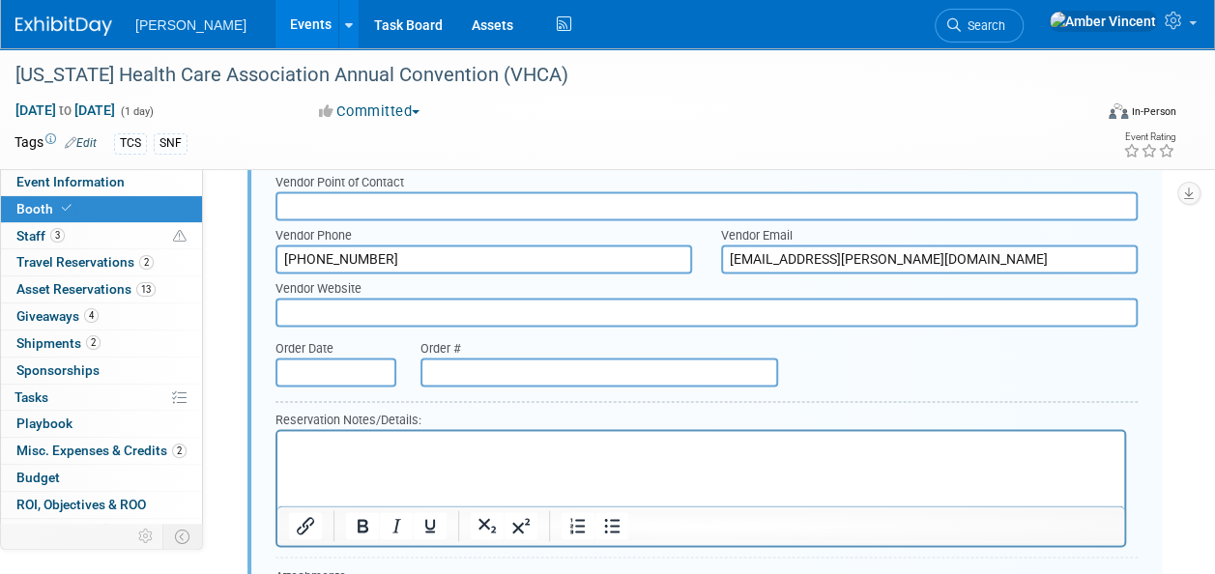
click at [352, 358] on input "text" at bounding box center [336, 372] width 121 height 29
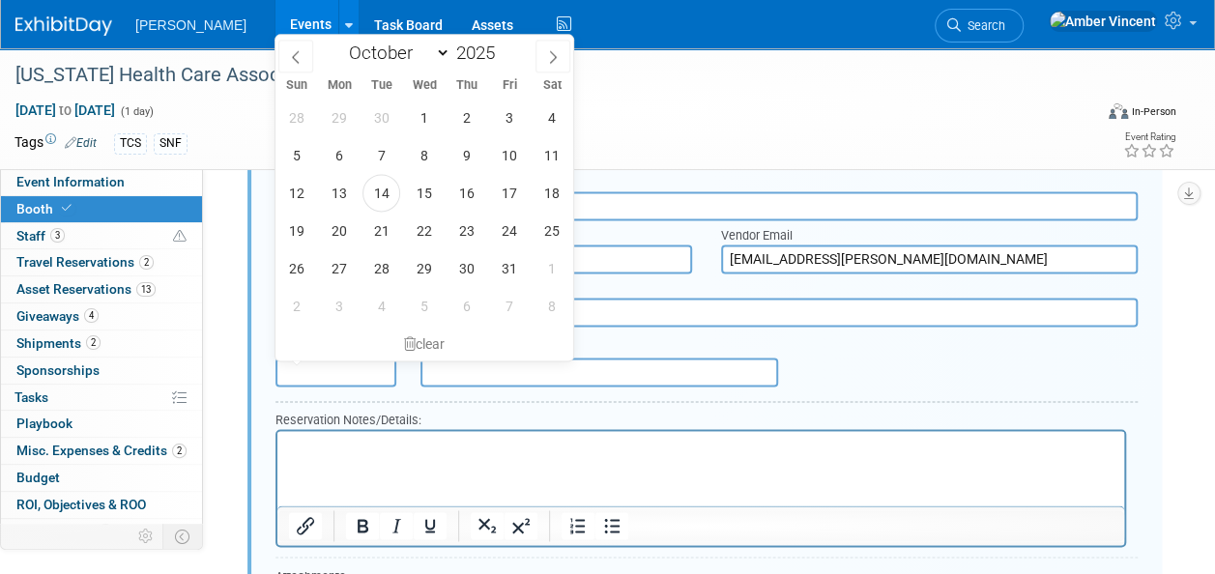
click at [410, 441] on p "Rich Text Area. Press ALT-0 for help." at bounding box center [701, 448] width 825 height 18
click at [369, 391] on div "Order Date Order #" at bounding box center [707, 364] width 892 height 60
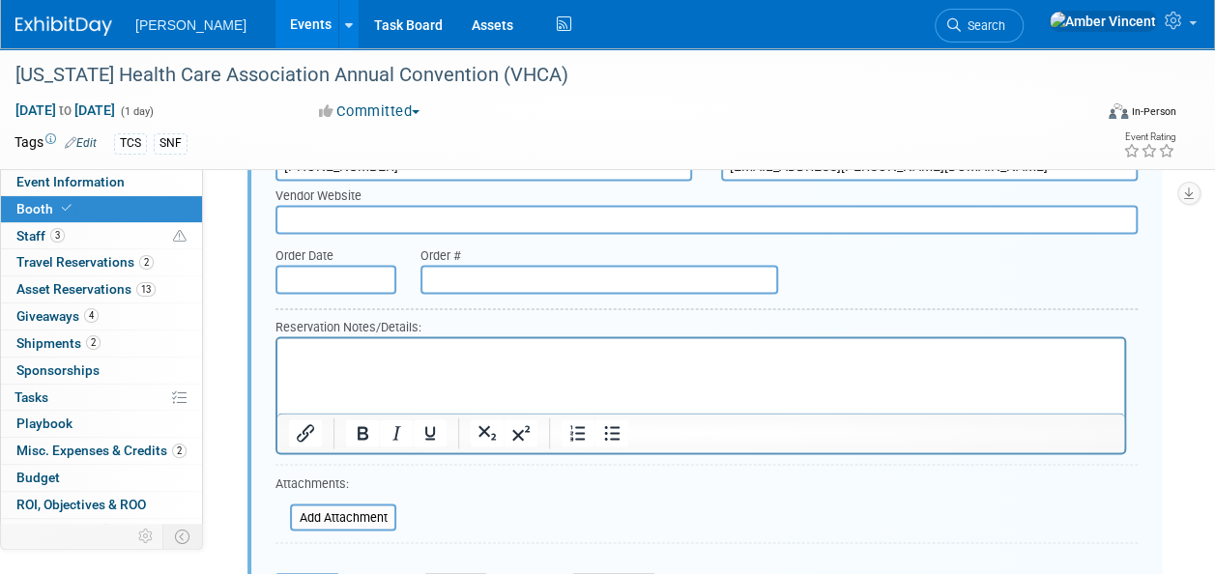
scroll to position [1350, 0]
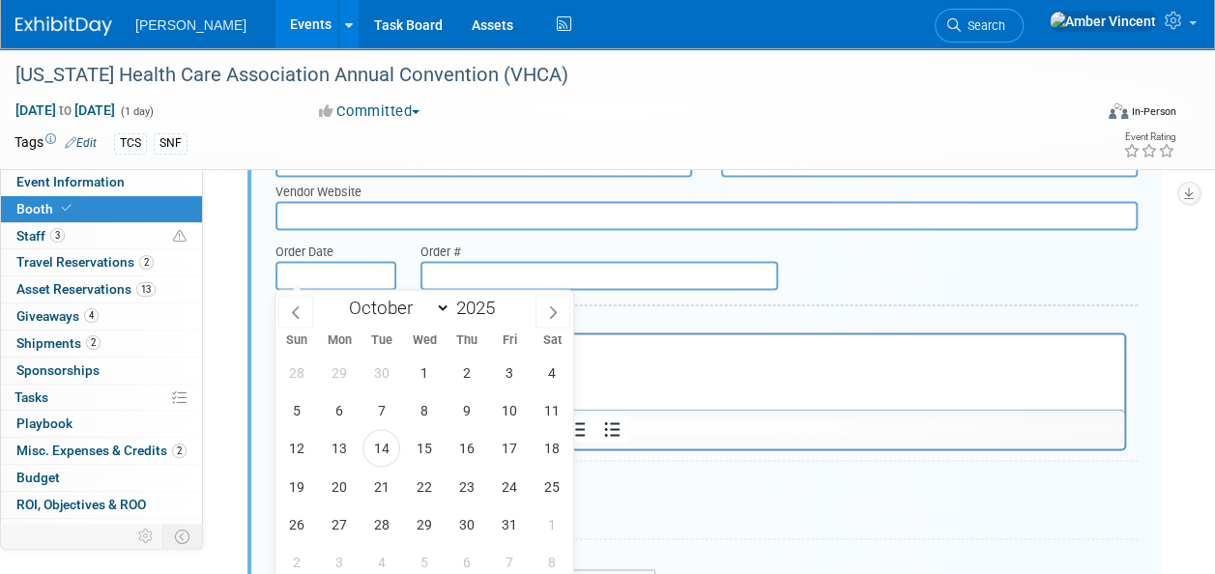
click at [345, 278] on input "text" at bounding box center [336, 275] width 121 height 29
click at [440, 312] on select "January February March April May June July August September October November De…" at bounding box center [394, 308] width 111 height 24
select select "7"
click at [339, 296] on select "January February March April May June July August September October November De…" at bounding box center [394, 308] width 111 height 24
click at [509, 521] on span "29" at bounding box center [509, 524] width 38 height 38
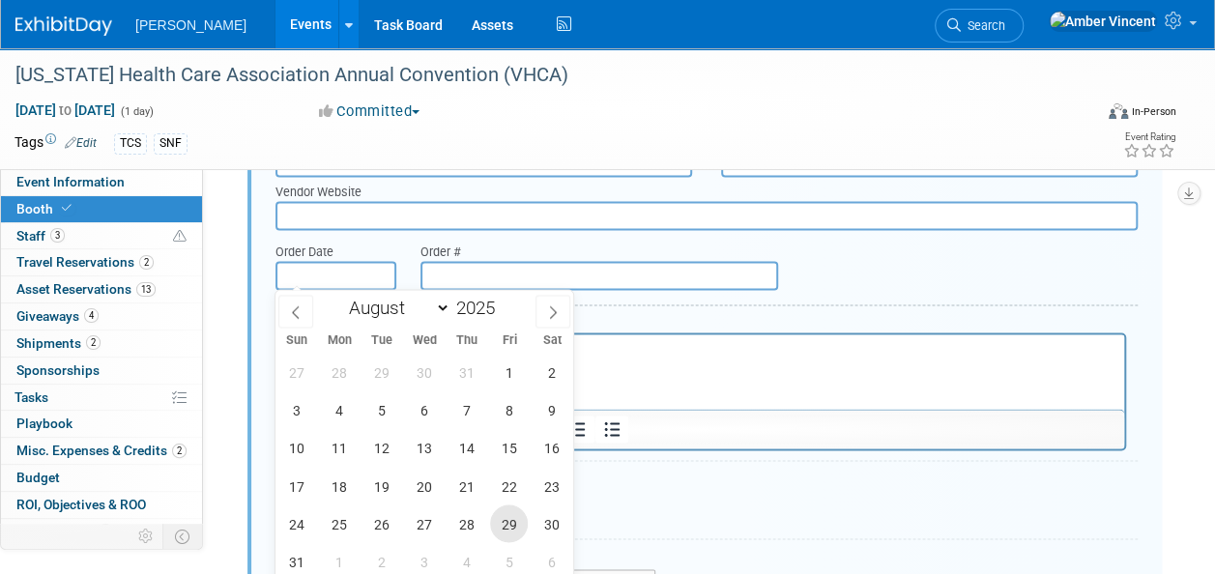
type input "Aug 29, 2025"
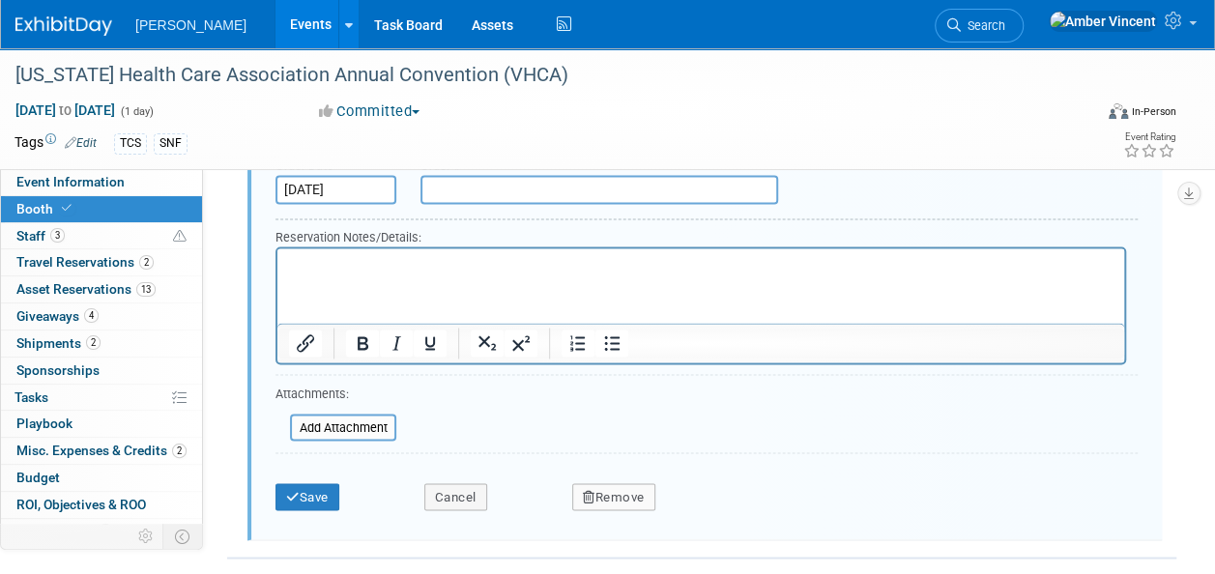
scroll to position [1624, 0]
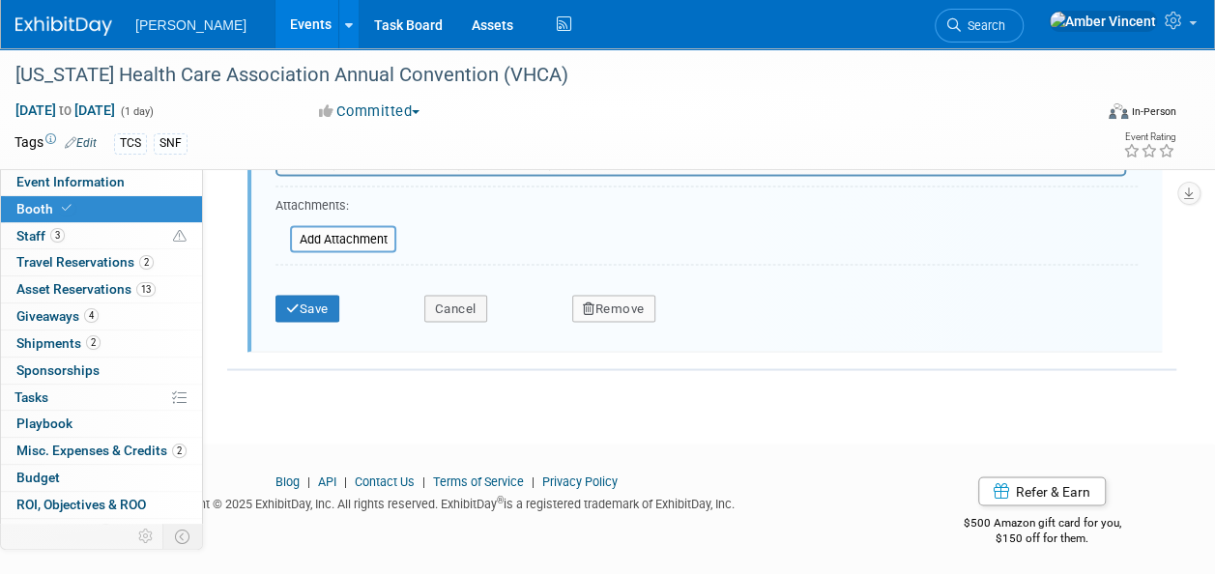
click at [309, 318] on div "Save Cancel Remove" at bounding box center [707, 302] width 862 height 59
click at [309, 315] on button "Save" at bounding box center [308, 308] width 64 height 27
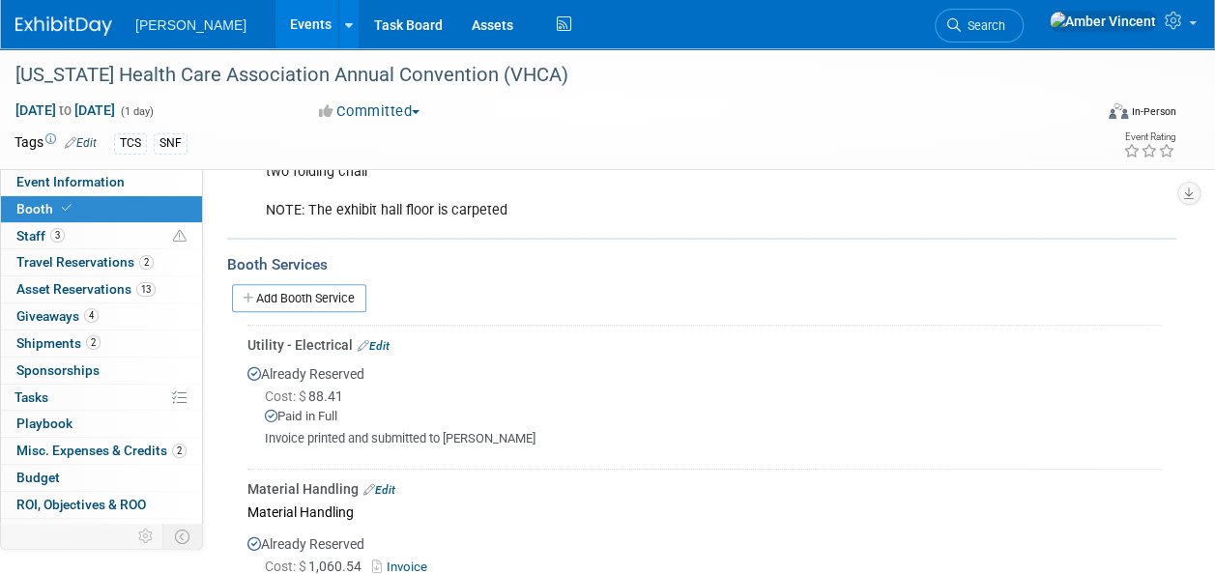
scroll to position [383, 0]
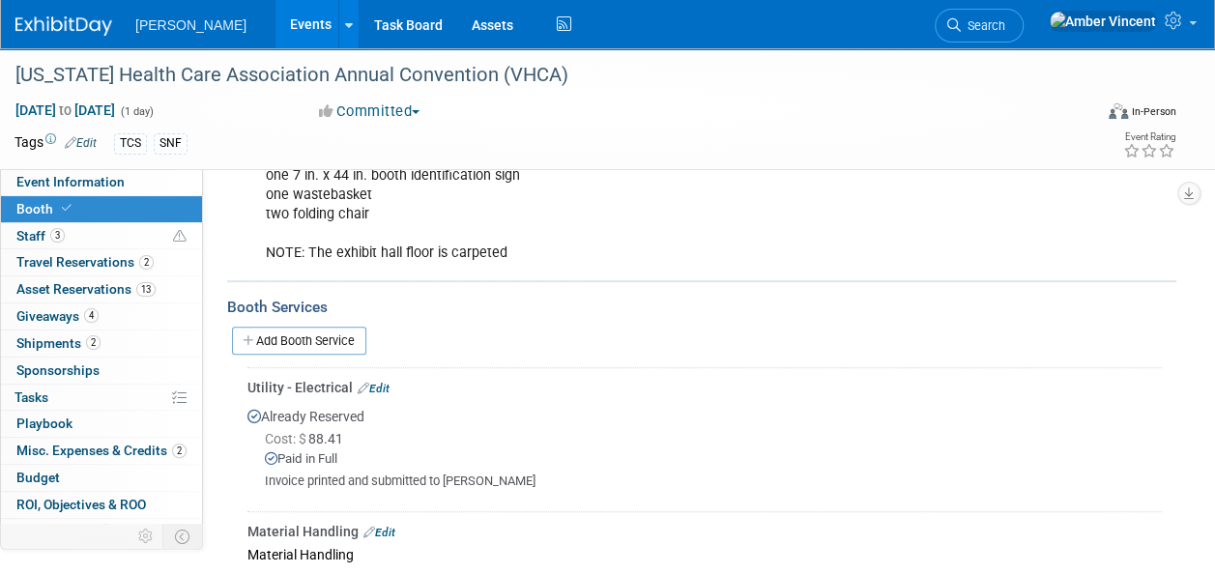
click at [1006, 32] on span "Search" at bounding box center [983, 25] width 44 height 15
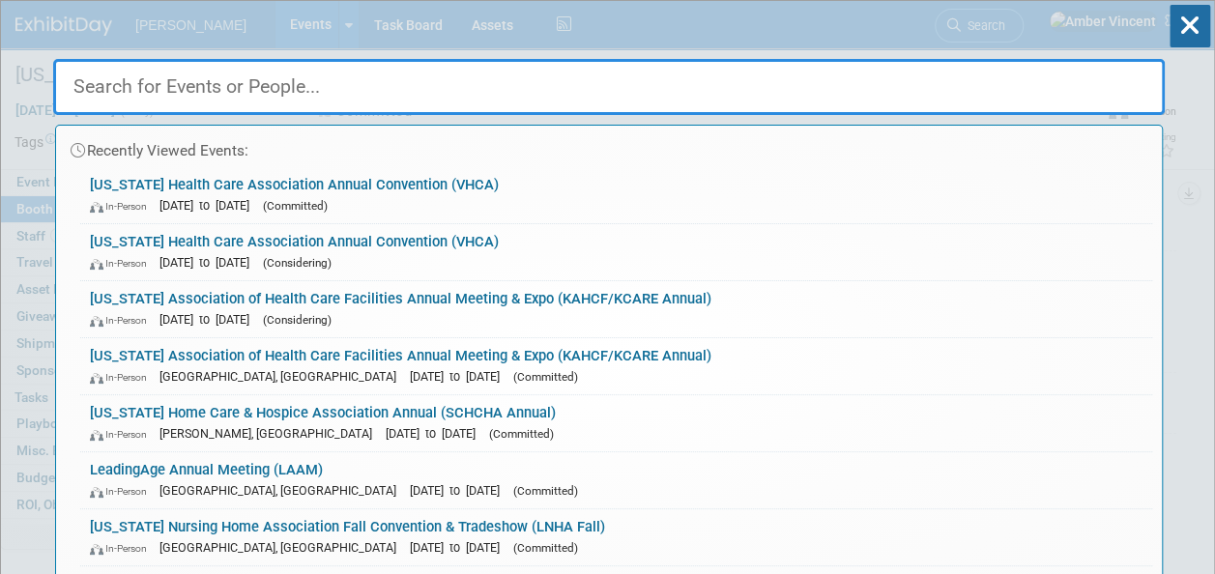
drag, startPoint x: 1048, startPoint y: 27, endPoint x: 1037, endPoint y: 39, distance: 16.4
click at [1048, 27] on div "Recently Viewed Events: Virginia Health Care Association Annual Convention (VHC…" at bounding box center [609, 291] width 1112 height 581
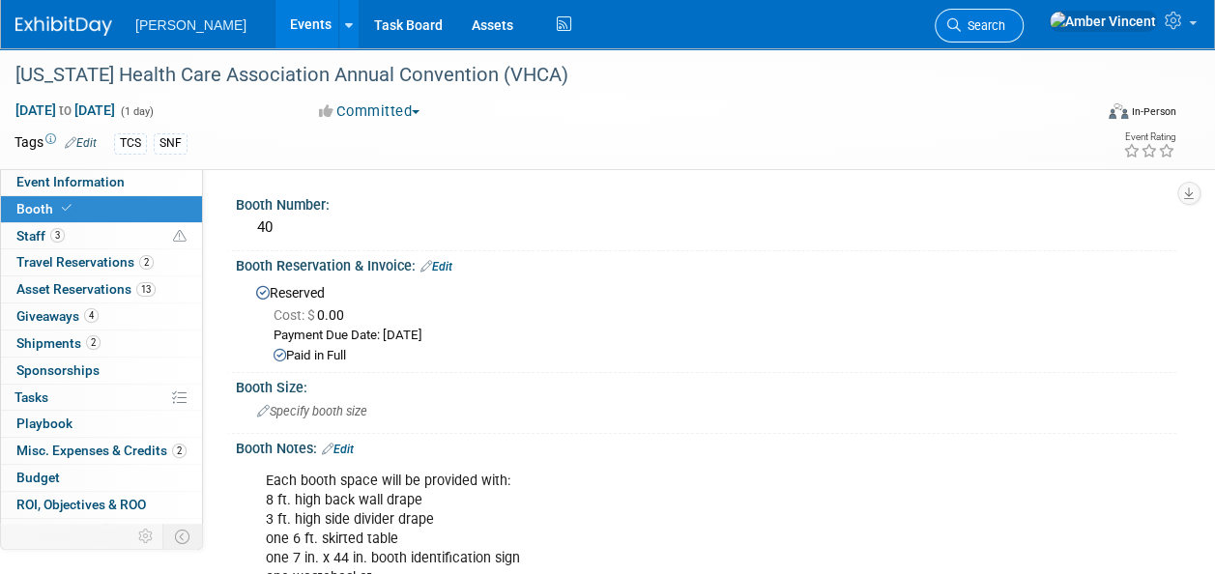
click at [1006, 23] on span "Search" at bounding box center [983, 25] width 44 height 15
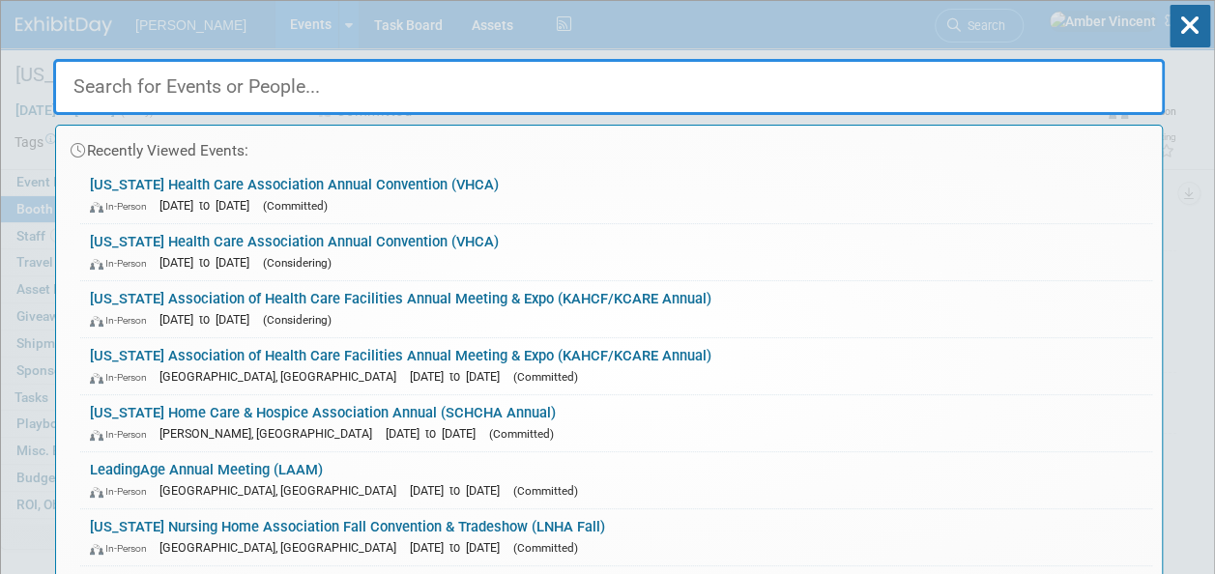
click at [509, 84] on input "text" at bounding box center [609, 87] width 1112 height 56
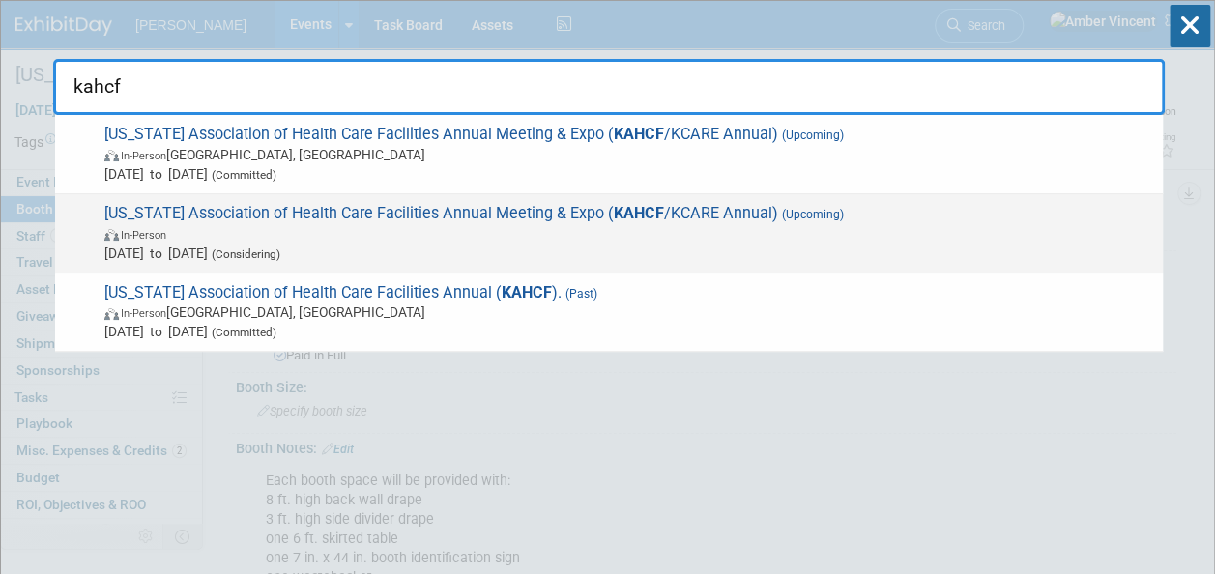
type input "kahcf"
click at [348, 235] on span "In-Person" at bounding box center [628, 233] width 1049 height 19
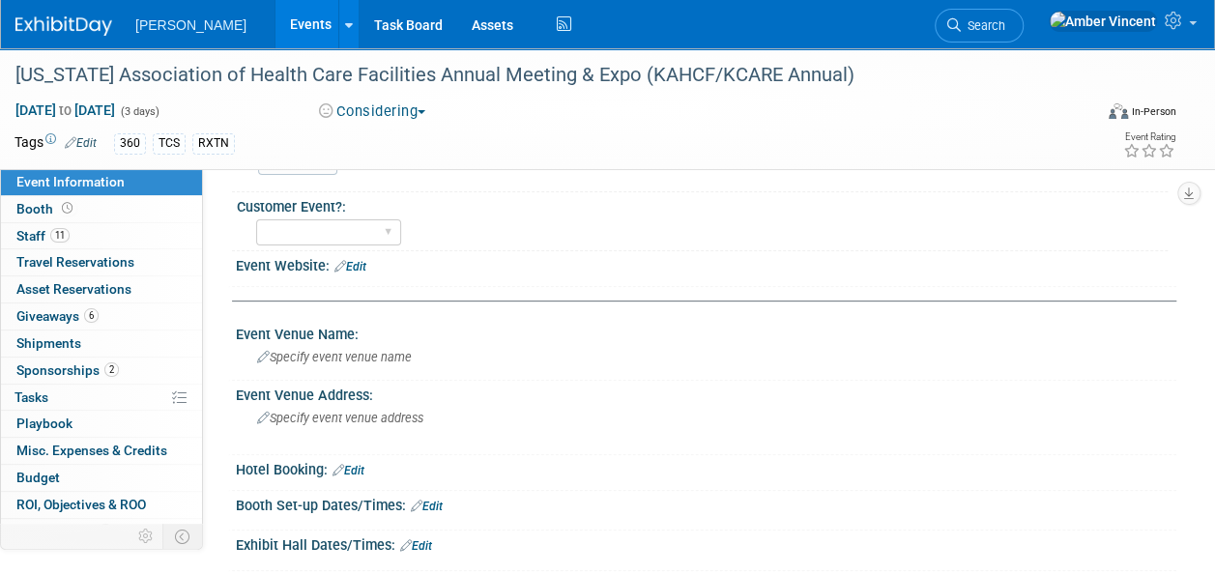
scroll to position [193, 0]
click at [65, 363] on span "Sponsorships 2" at bounding box center [67, 370] width 102 height 15
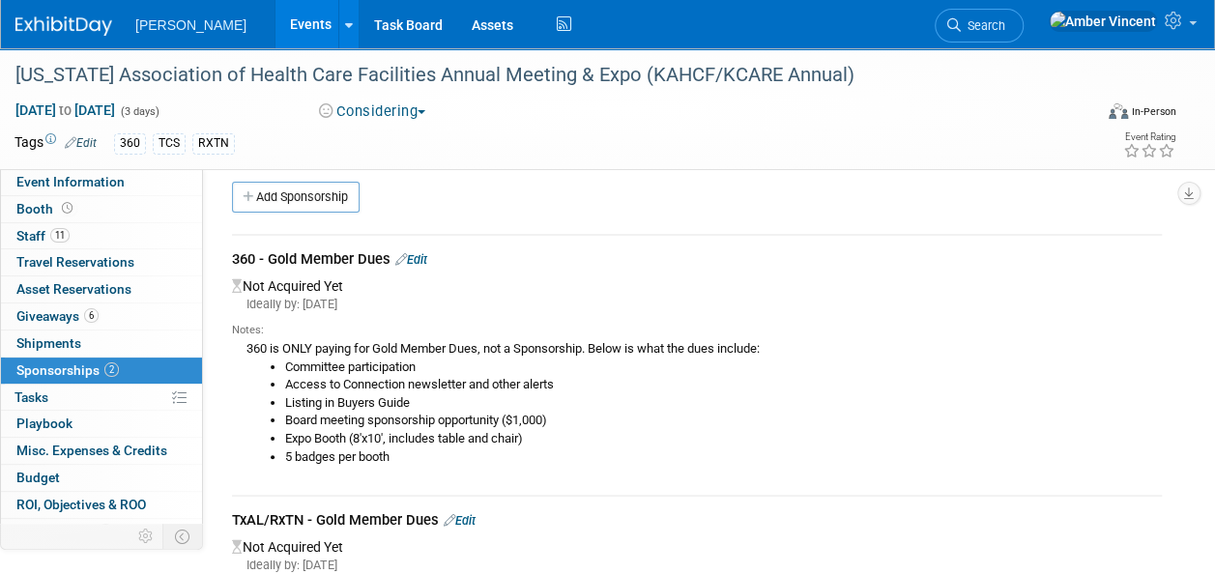
scroll to position [0, 0]
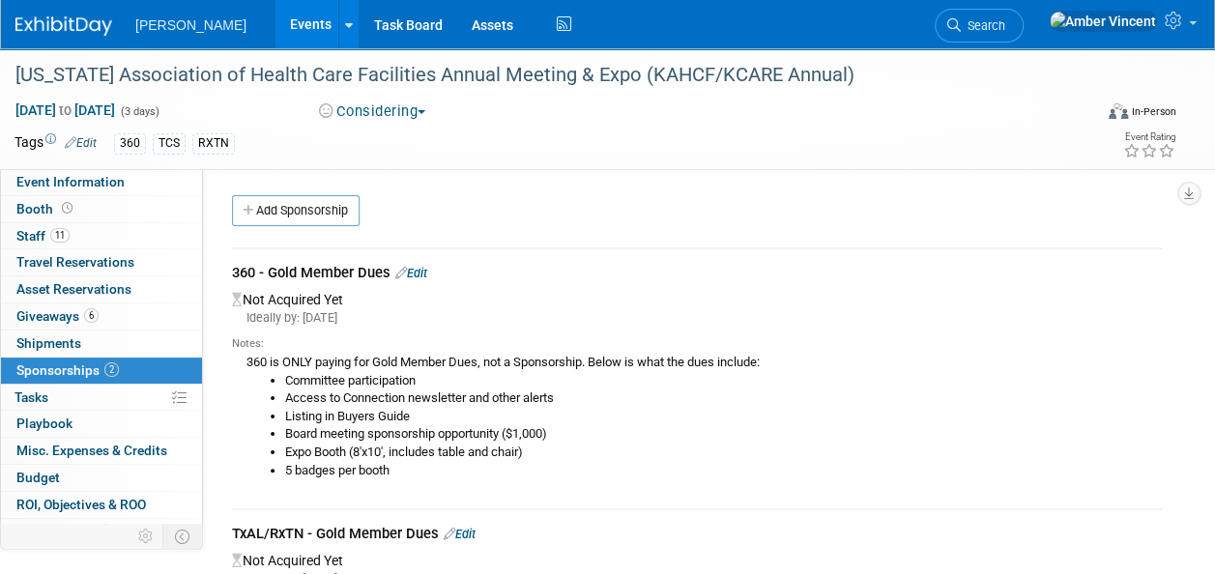
click at [423, 278] on link "Edit" at bounding box center [411, 273] width 32 height 15
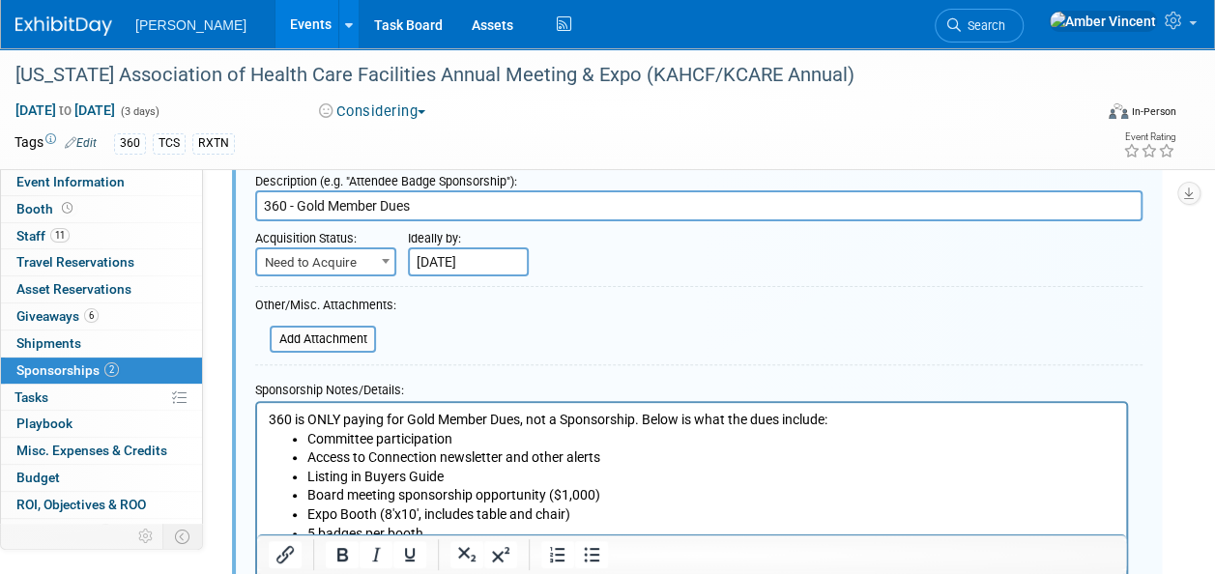
scroll to position [125, 0]
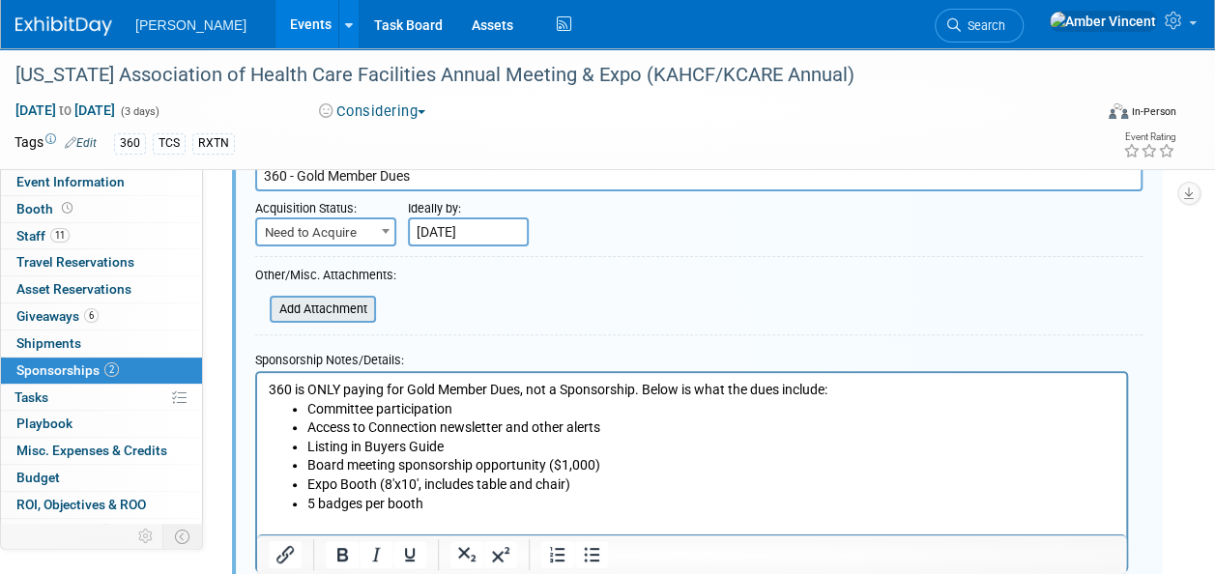
click at [338, 306] on input "file" at bounding box center [259, 309] width 230 height 23
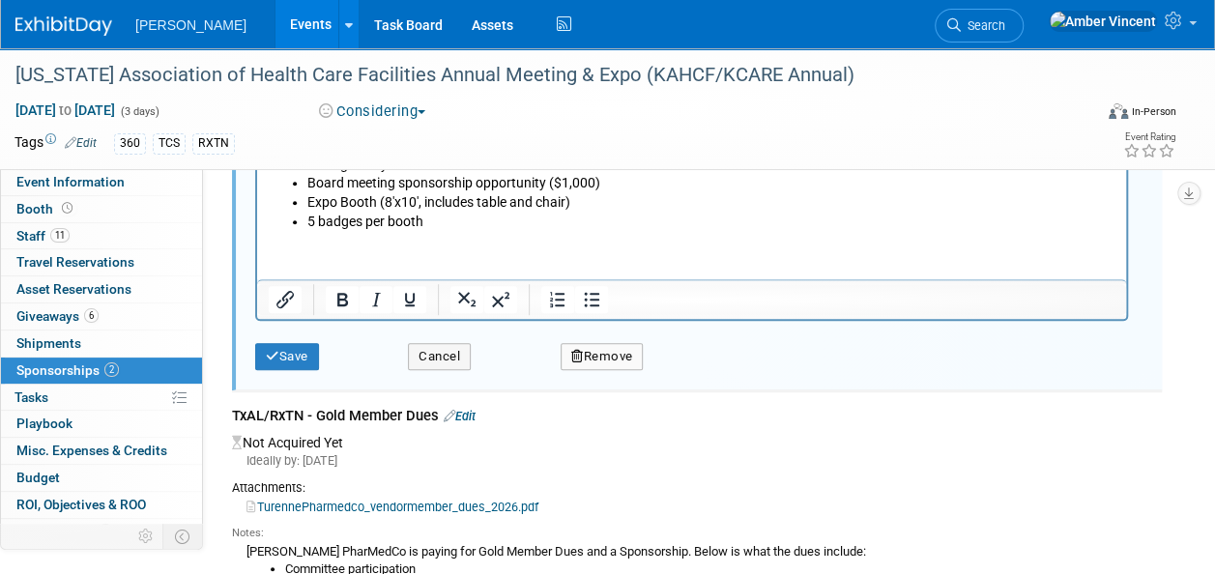
scroll to position [608, 0]
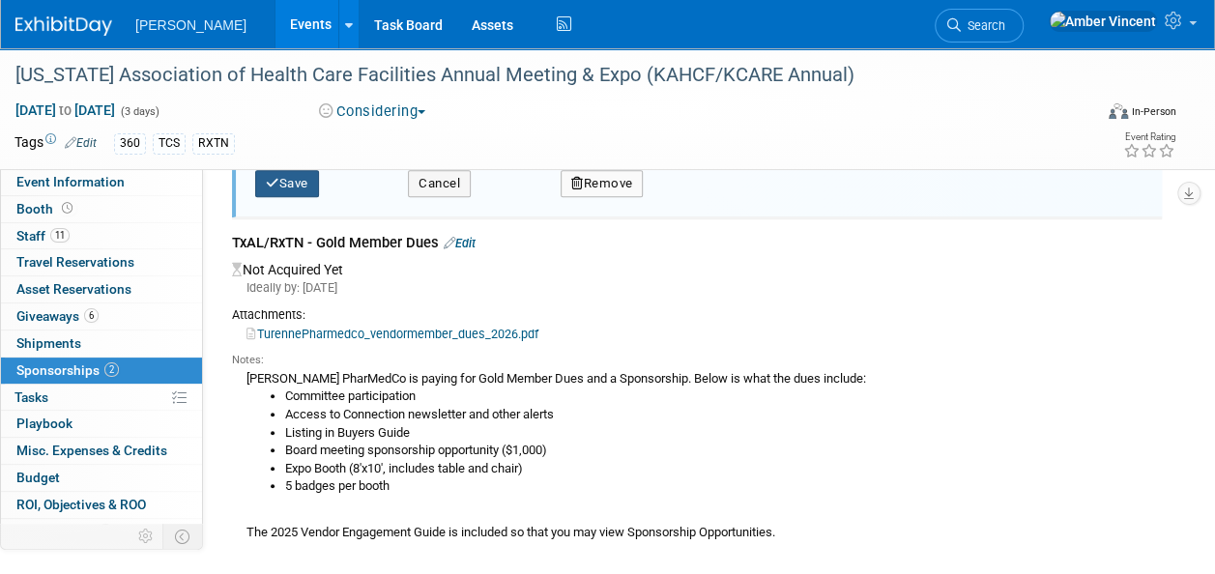
click at [296, 185] on button "Save" at bounding box center [287, 183] width 64 height 27
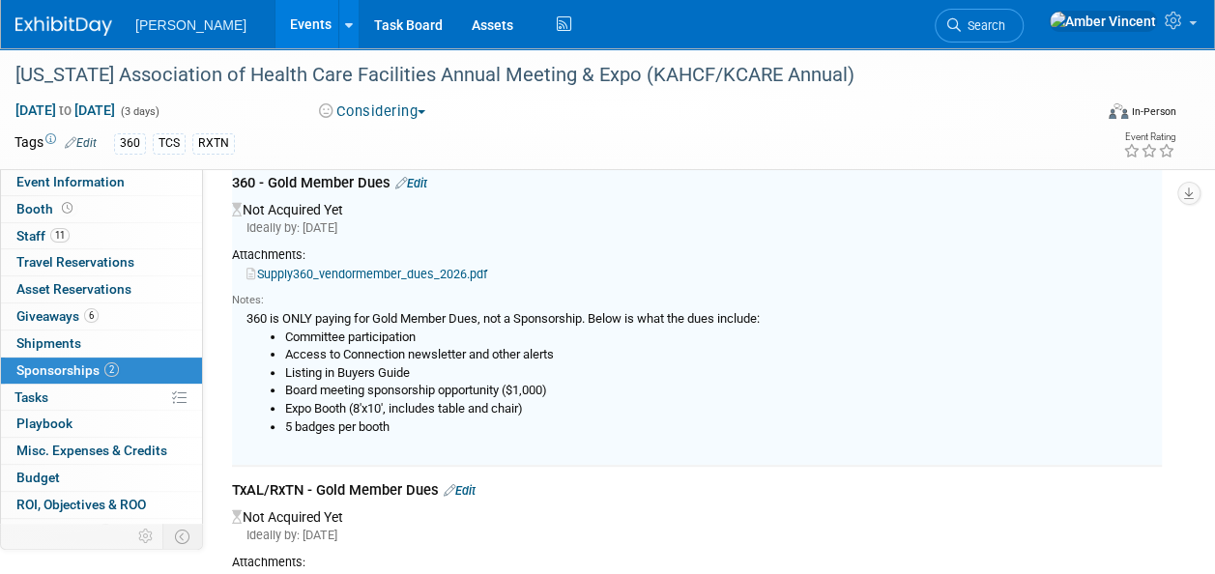
scroll to position [28, 0]
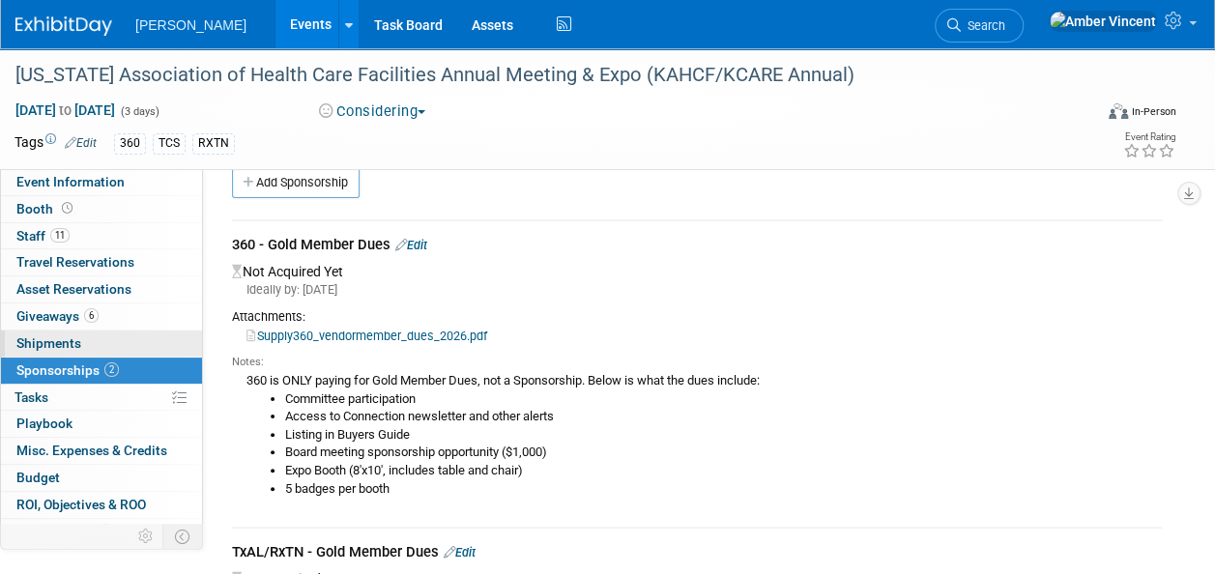
click at [55, 331] on link "0 Shipments 0" at bounding box center [101, 344] width 201 height 26
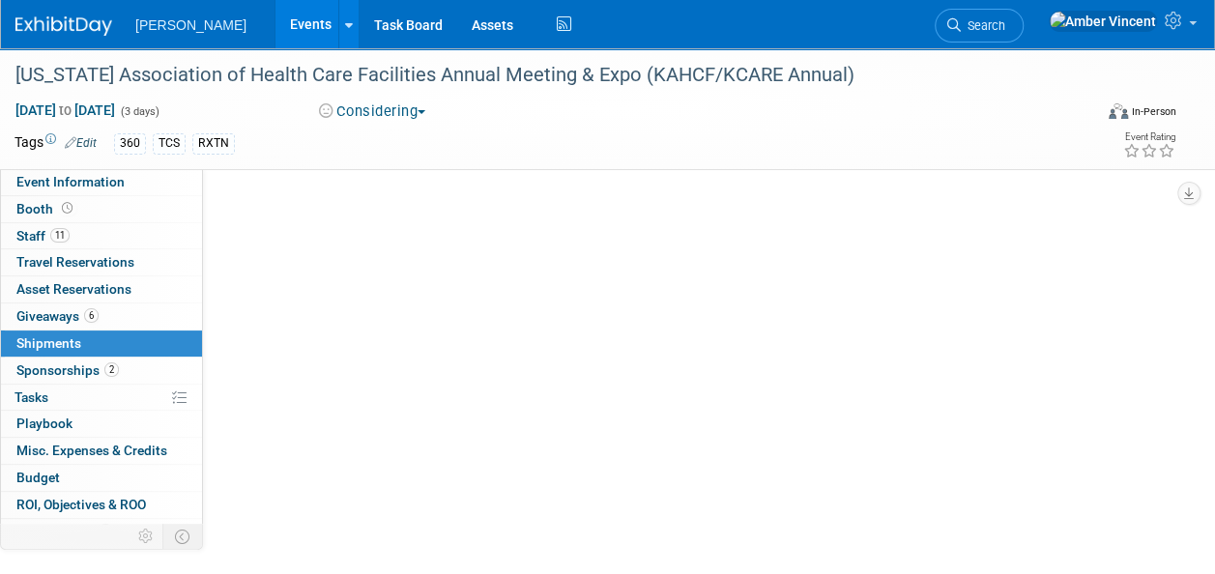
scroll to position [0, 0]
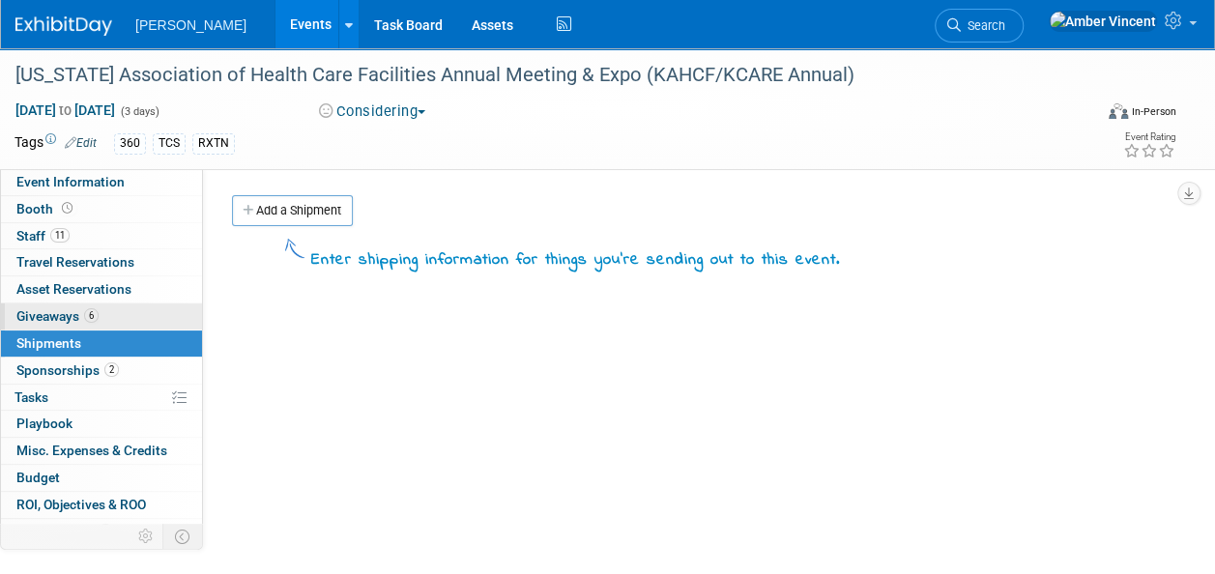
click at [58, 319] on span "Giveaways 6" at bounding box center [57, 315] width 82 height 15
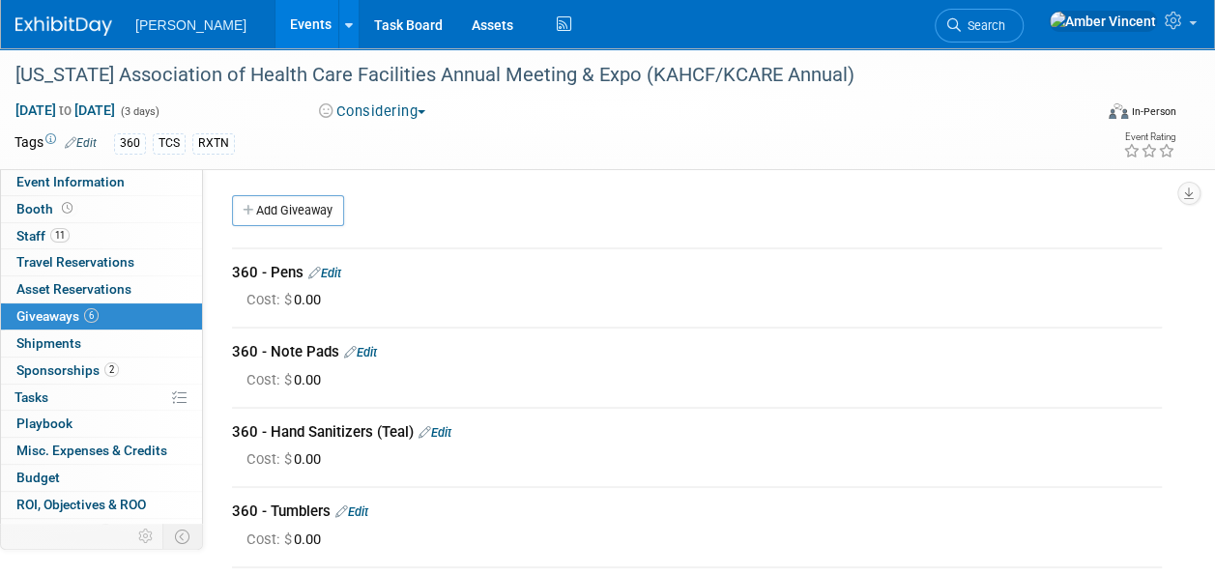
click at [276, 27] on link "Events" at bounding box center [311, 24] width 71 height 48
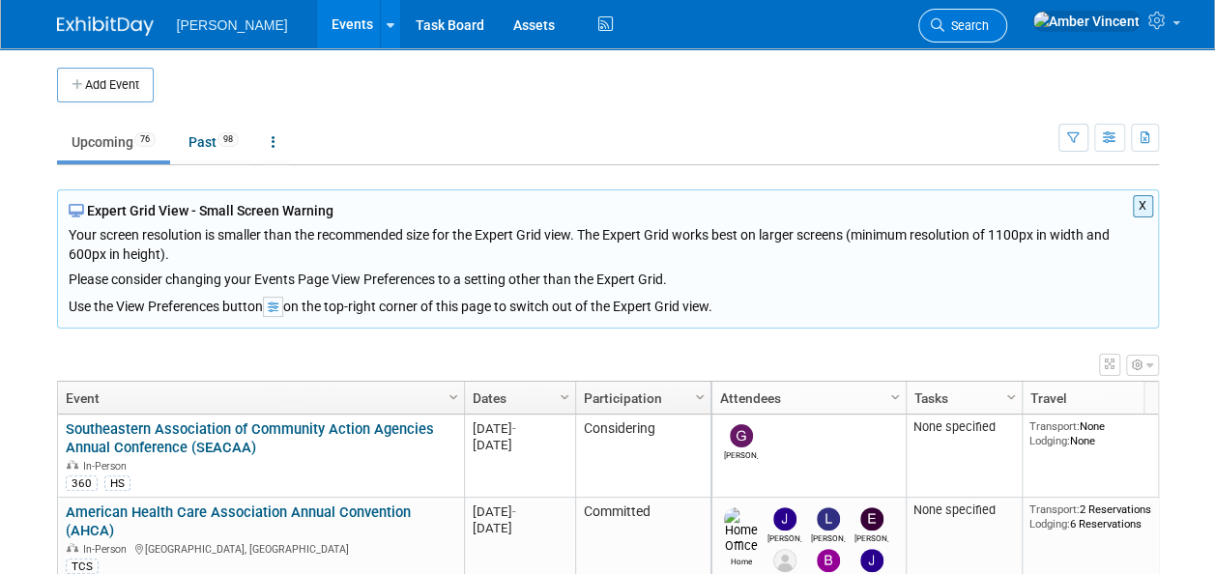
click at [989, 30] on span "Search" at bounding box center [967, 25] width 44 height 15
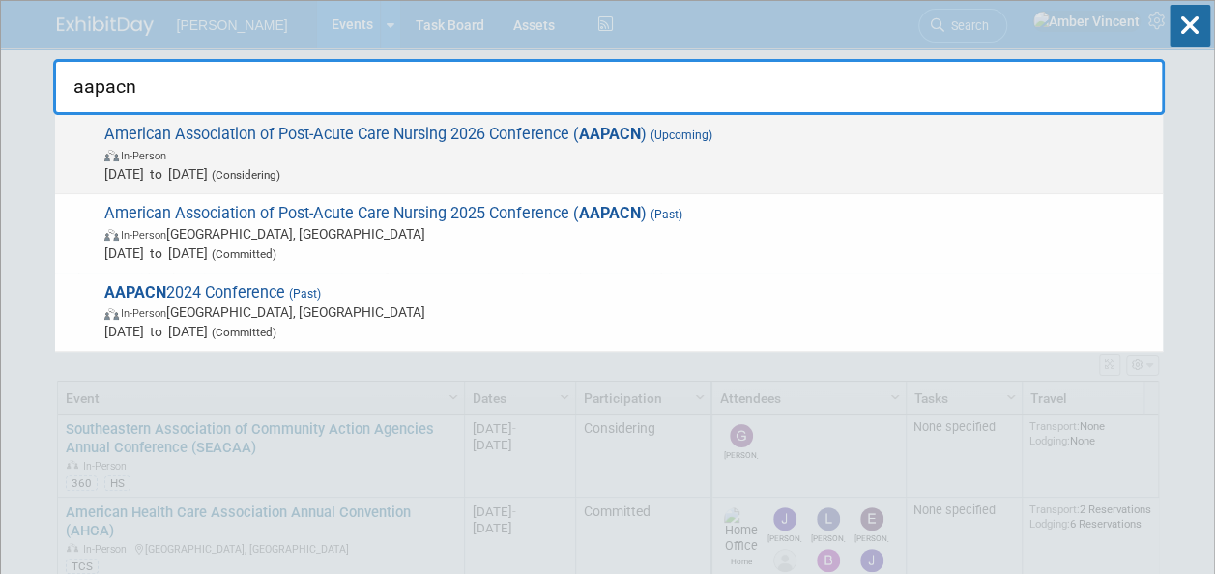
type input "aapacn"
click at [417, 139] on span "American Association of Post-Acute Care Nursing 2026 Conference ( AAPACN ) (Upc…" at bounding box center [626, 154] width 1055 height 59
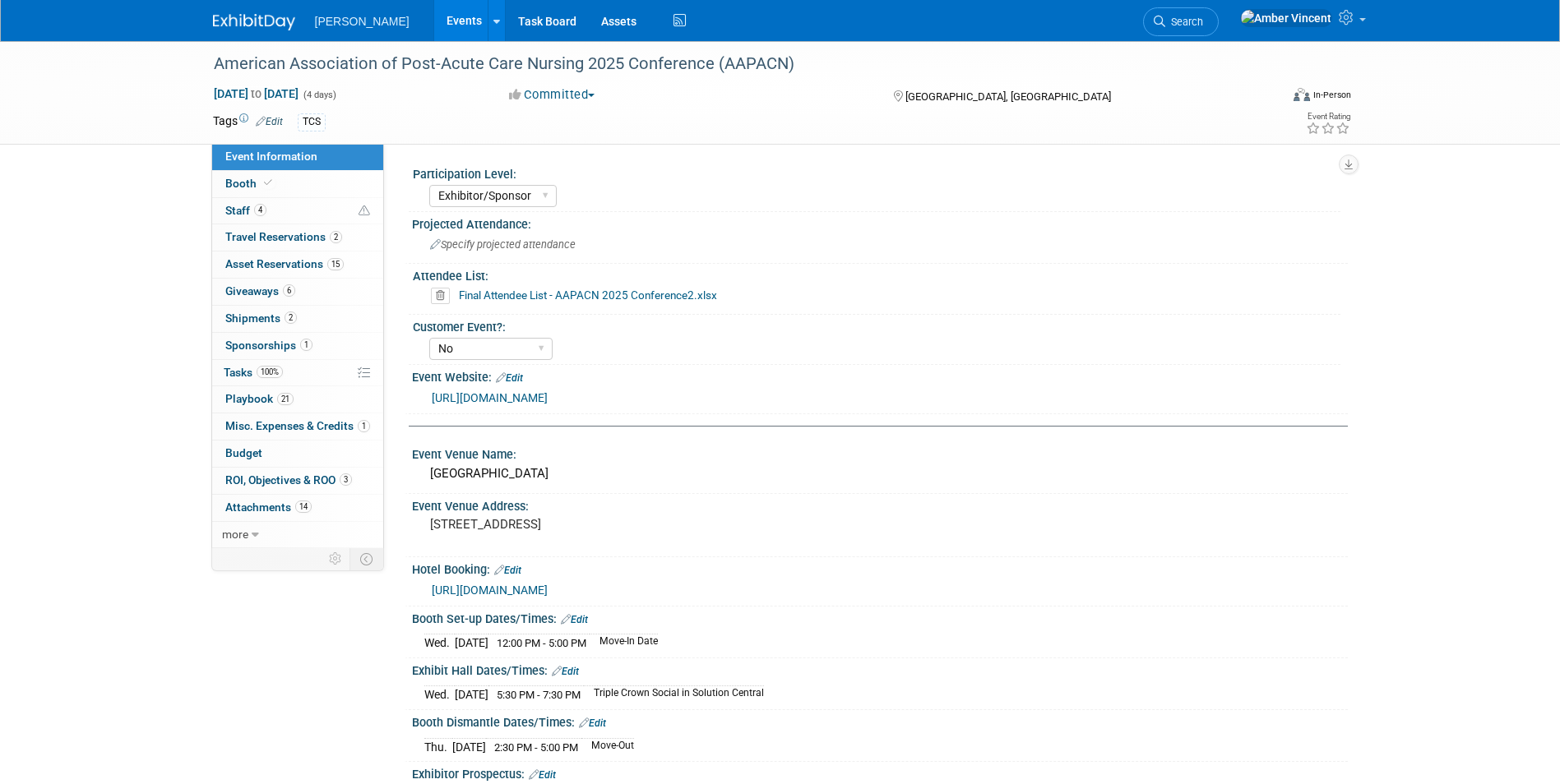
select select "Exhibitor/Sponsor"
select select "No"
click at [234, 254] on link "15 Asset Reservations 15" at bounding box center [297, 264] width 171 height 26
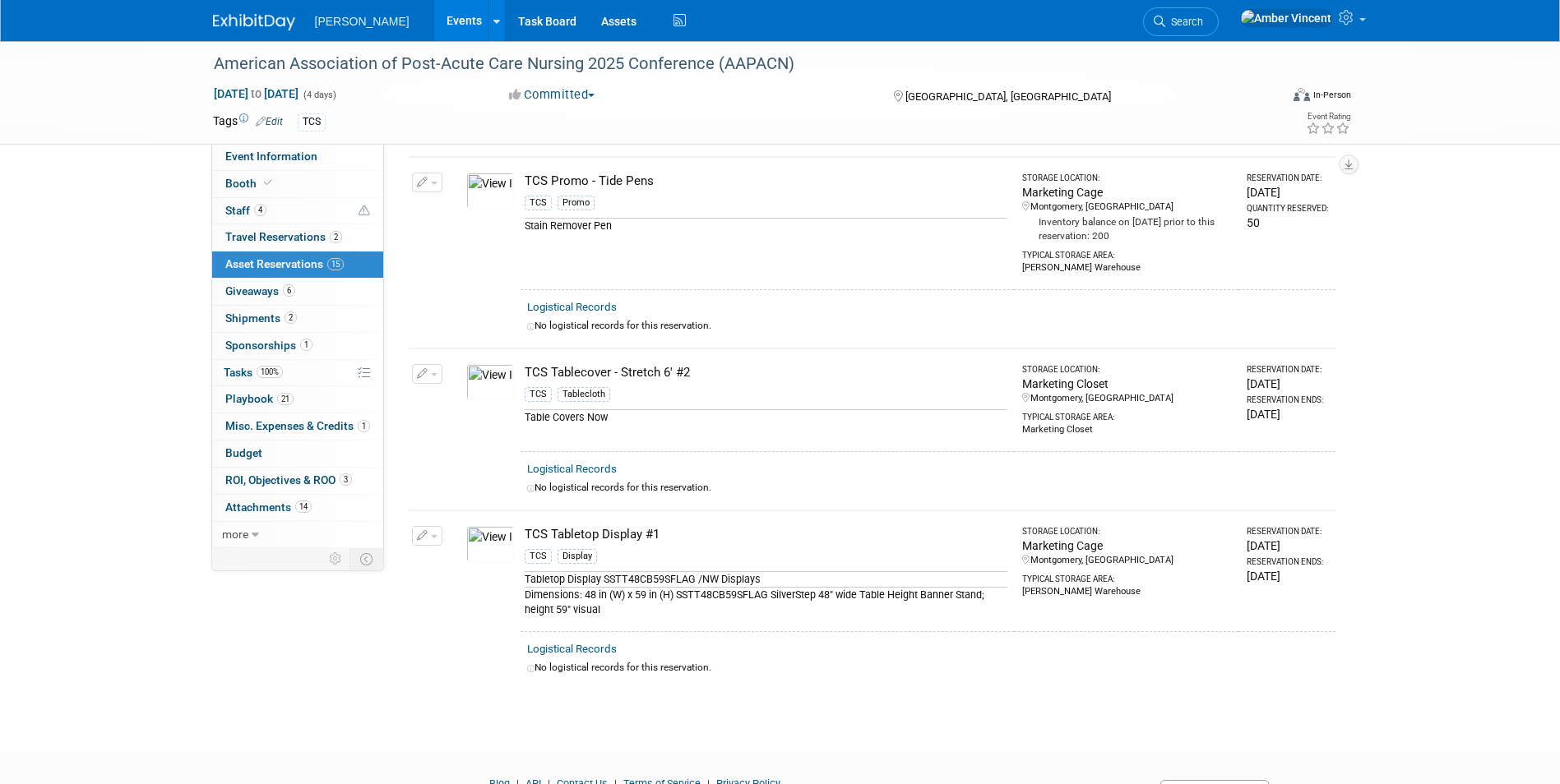
scroll to position [2145, 0]
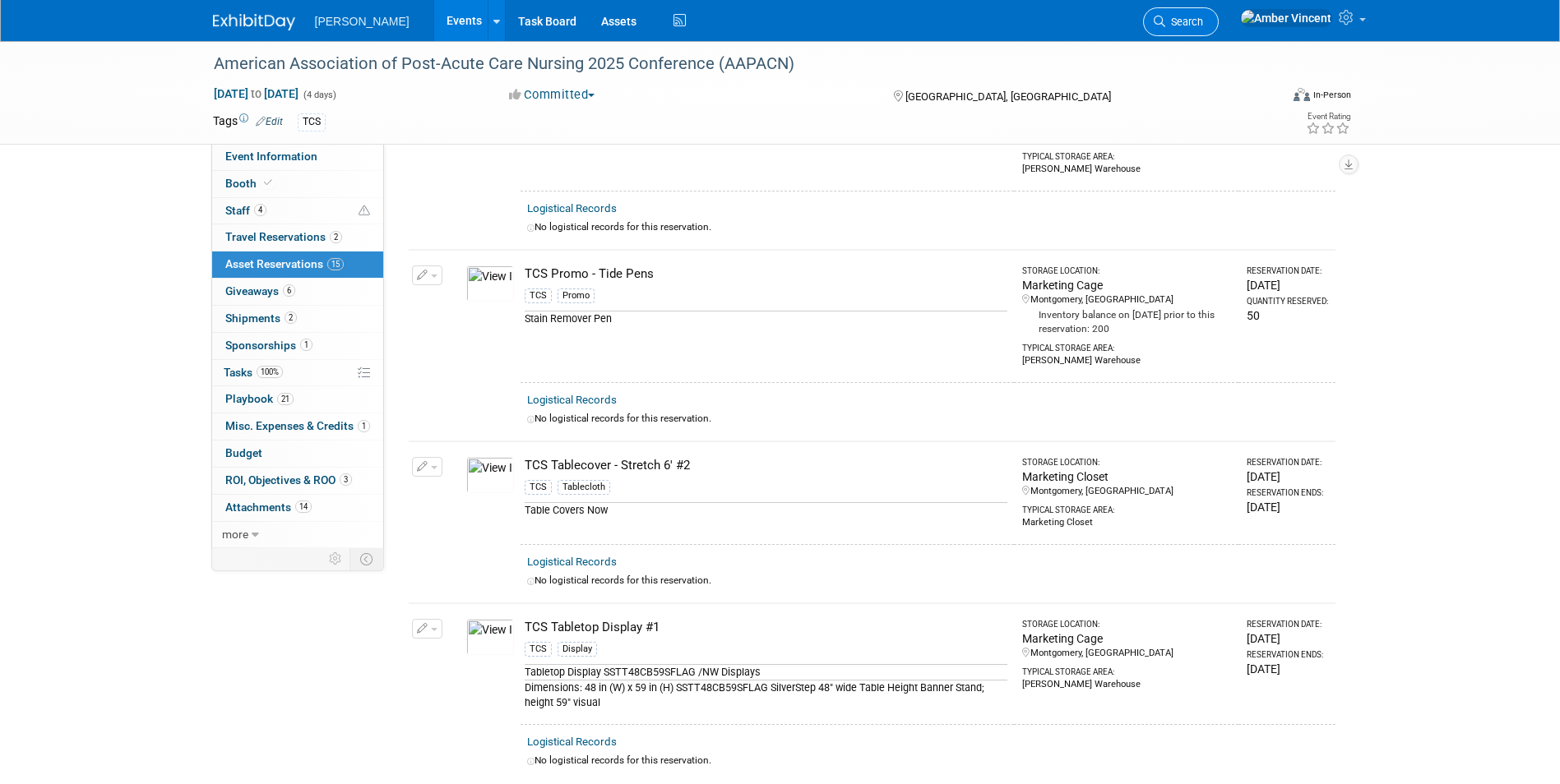
click at [1219, 30] on link "Search" at bounding box center [1181, 22] width 76 height 29
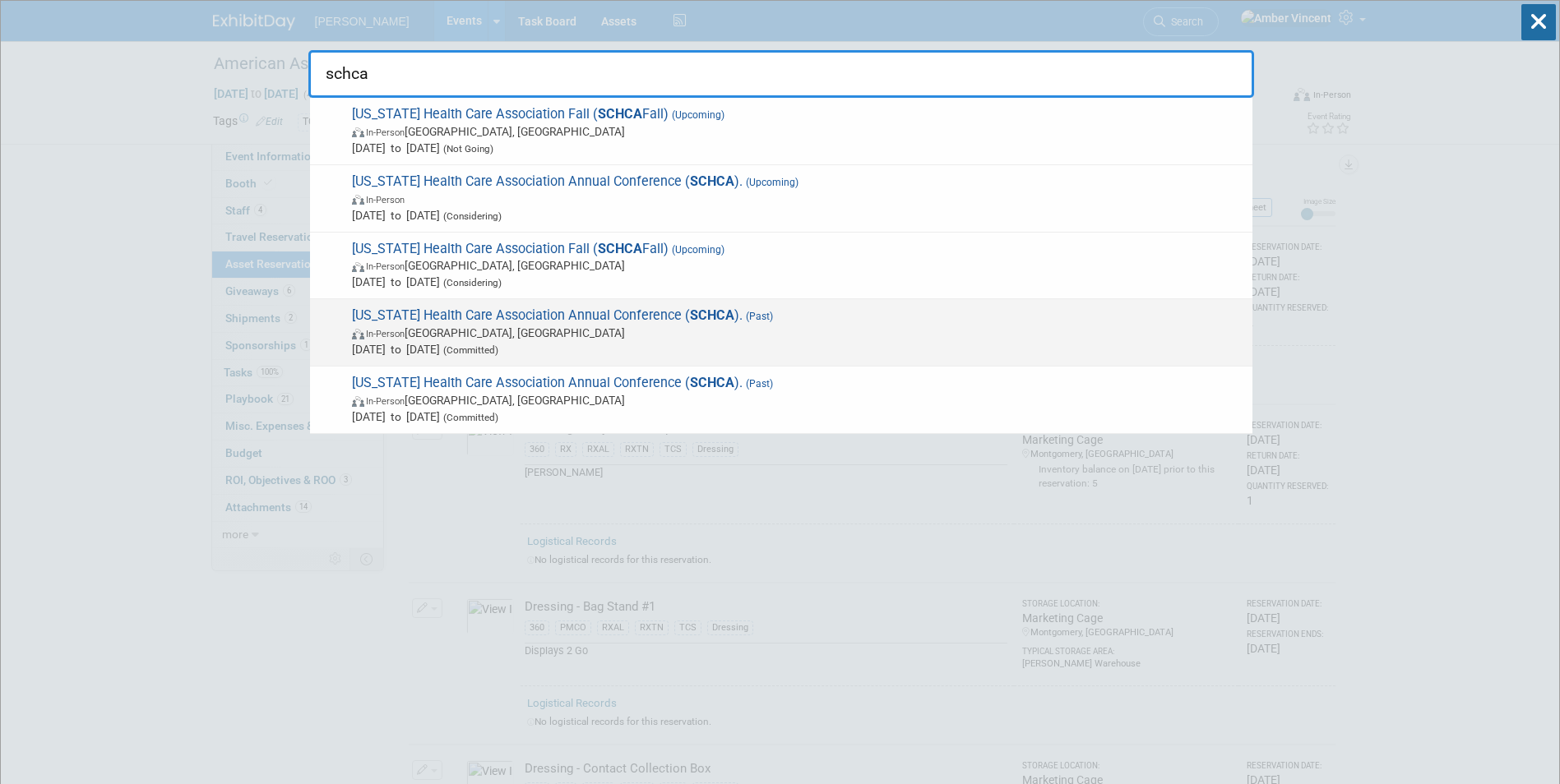
type input "schca"
click at [575, 347] on span "Apr 27, 2025 to Apr 30, 2025 (Committed)" at bounding box center [798, 349] width 892 height 16
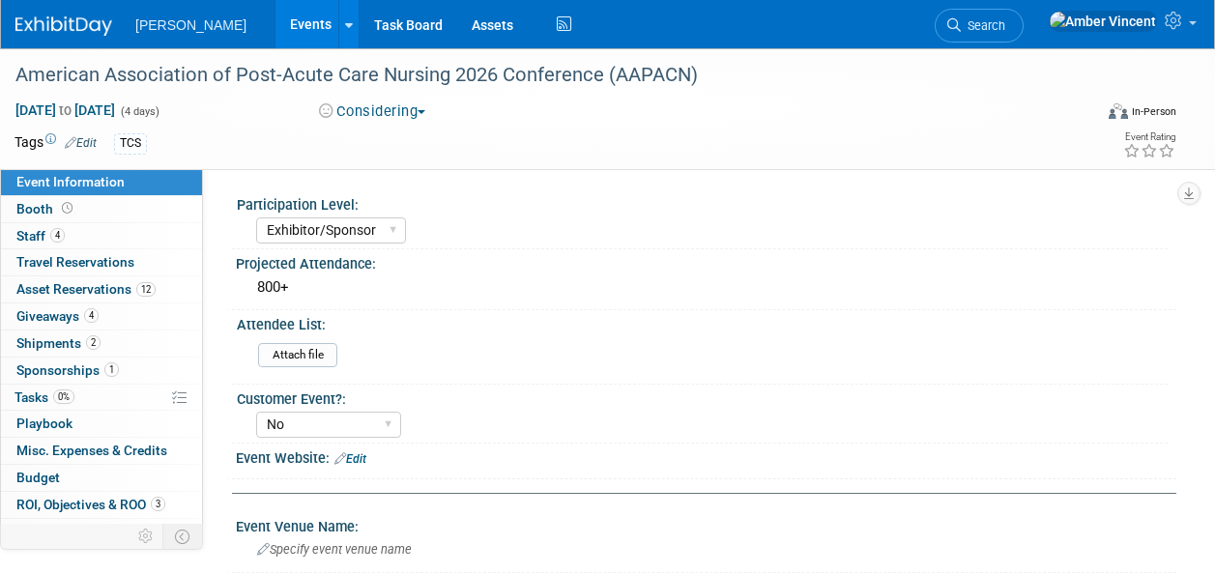
select select "Exhibitor/Sponsor"
select select "No"
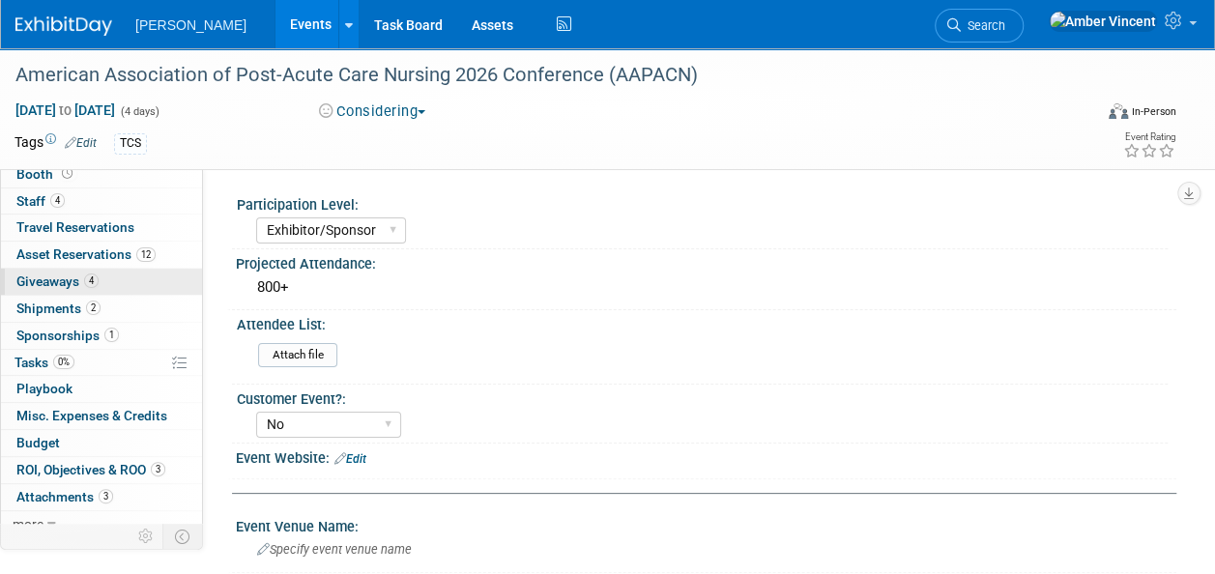
scroll to position [44, 0]
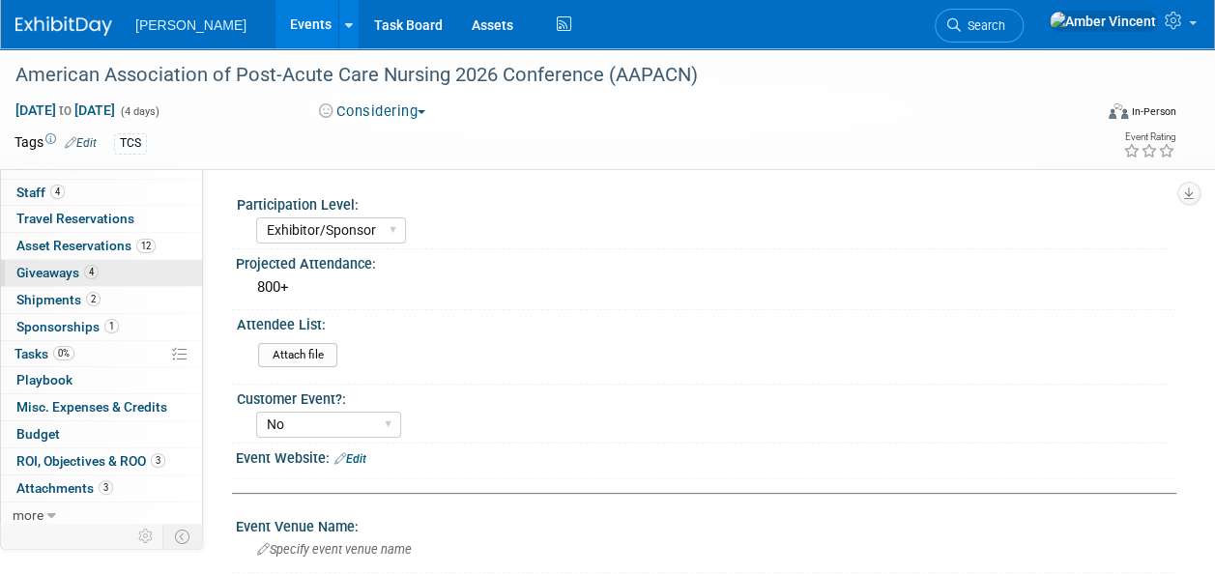
click at [92, 278] on span "4" at bounding box center [91, 272] width 15 height 15
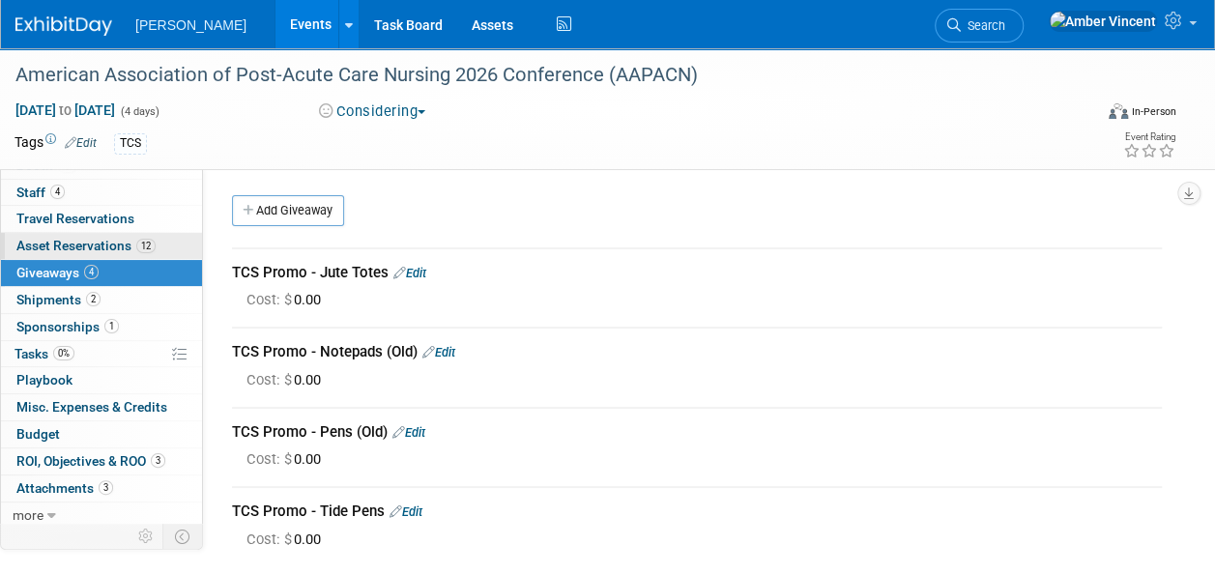
click at [85, 248] on span "Asset Reservations 12" at bounding box center [85, 245] width 139 height 15
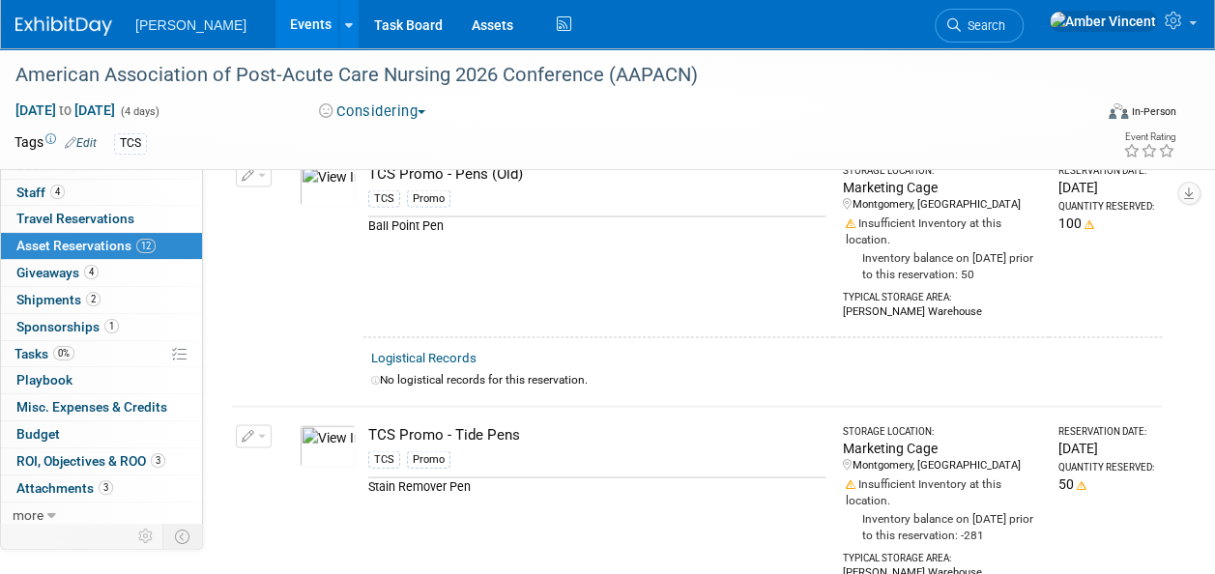
scroll to position [1934, 0]
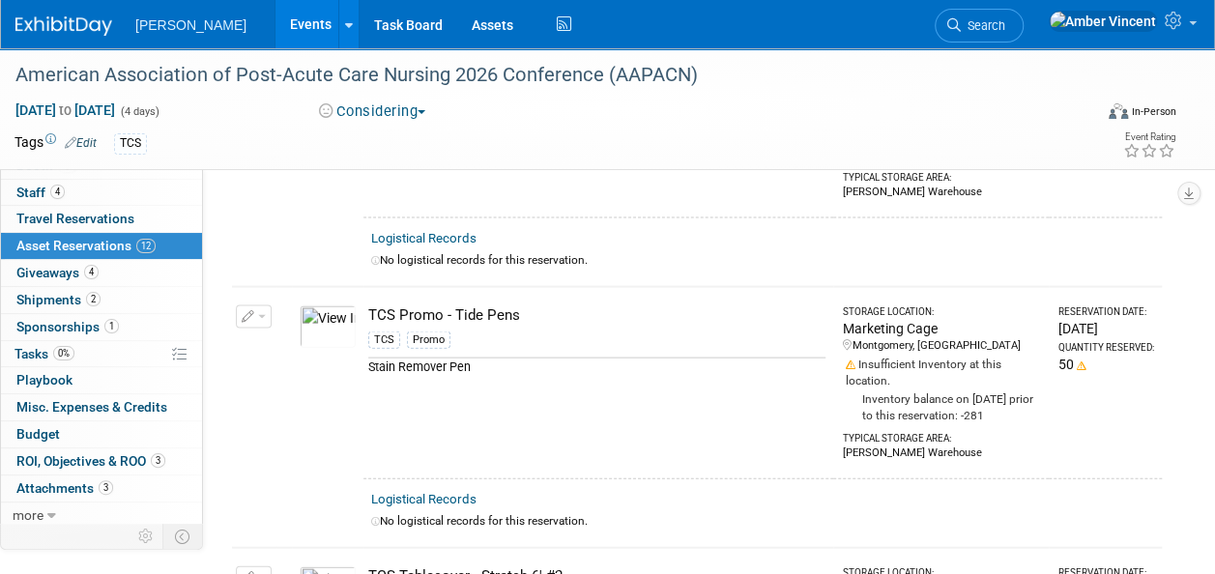
click at [276, 37] on link "Events" at bounding box center [311, 24] width 71 height 48
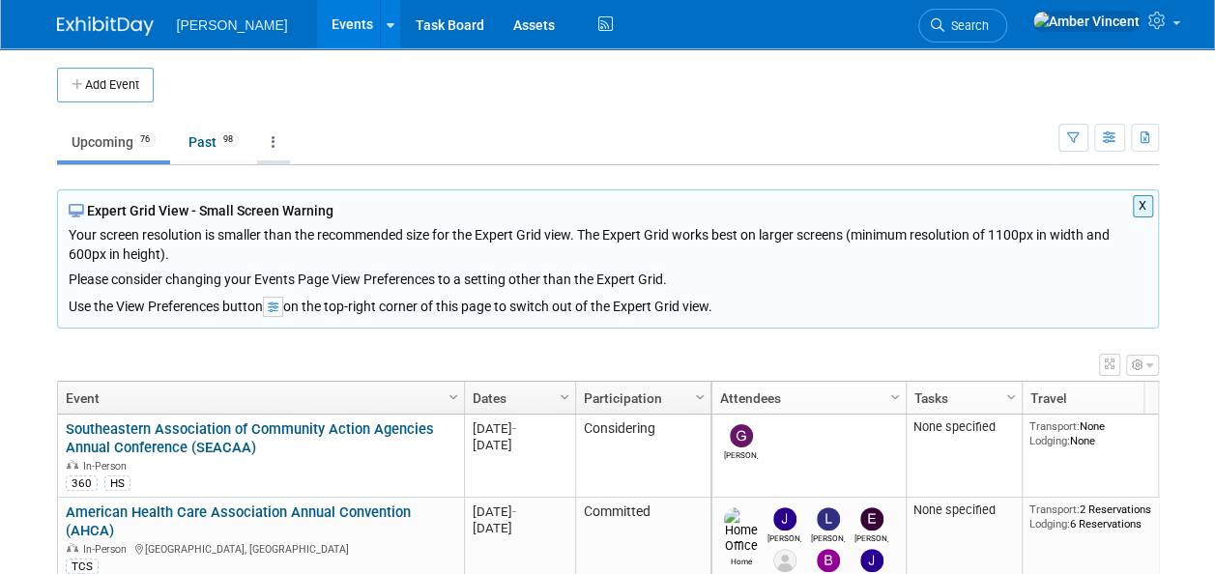
click at [275, 146] on link at bounding box center [273, 142] width 33 height 37
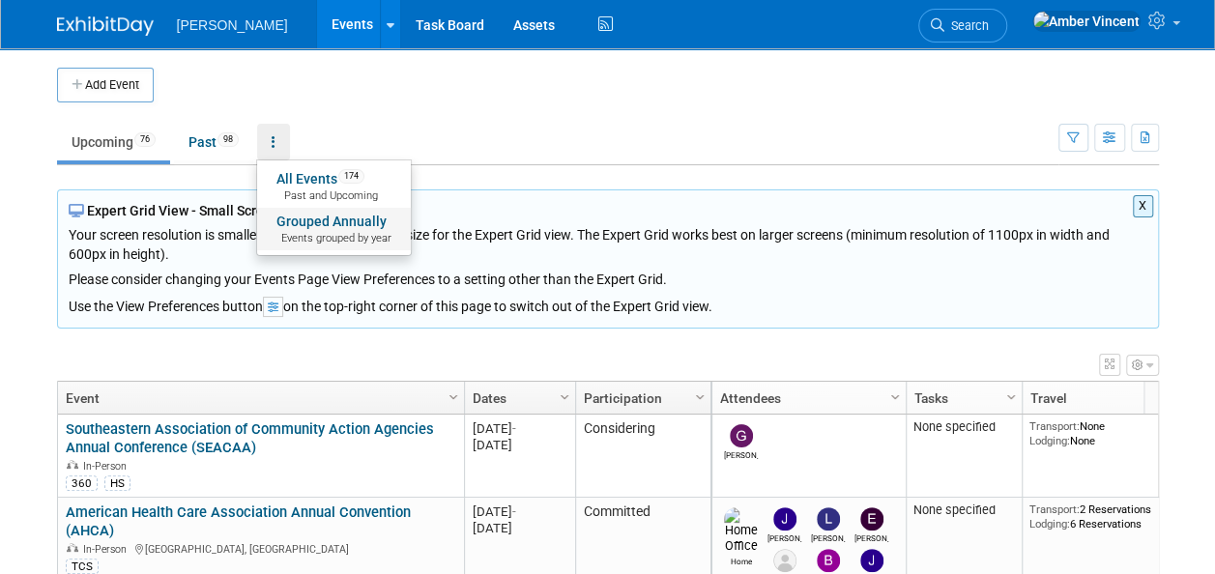
click at [315, 221] on link "Grouped Annually Events grouped by year" at bounding box center [334, 229] width 154 height 43
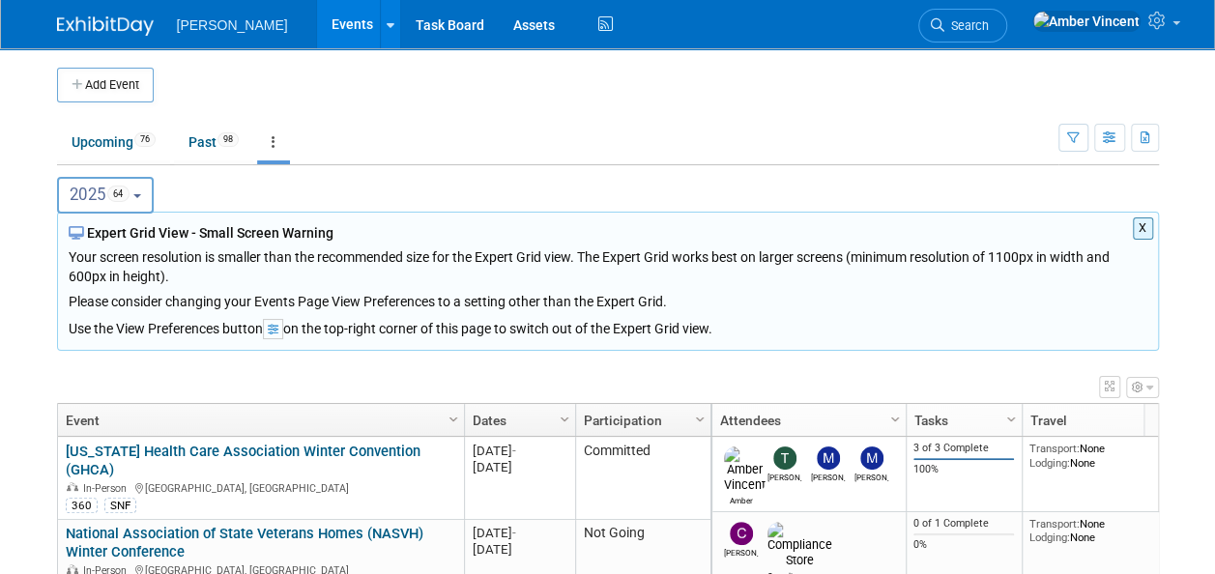
click at [150, 194] on button "2025 64" at bounding box center [106, 195] width 98 height 37
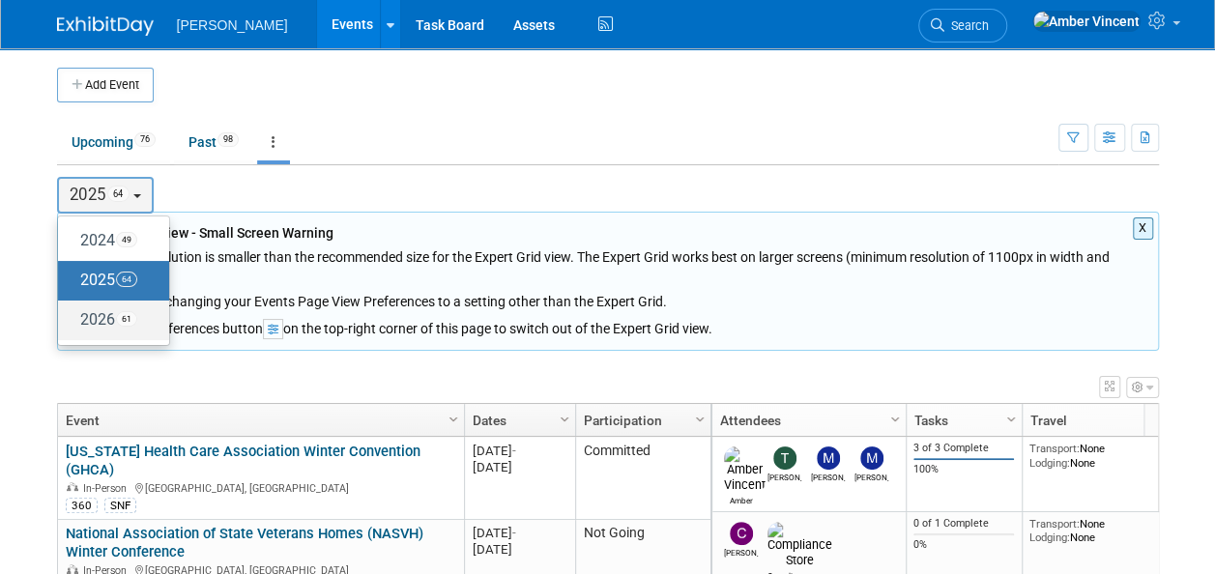
click at [120, 311] on label "2026 61" at bounding box center [109, 321] width 82 height 32
click at [73, 313] on input "2026 61" at bounding box center [67, 319] width 13 height 13
select select "2026"
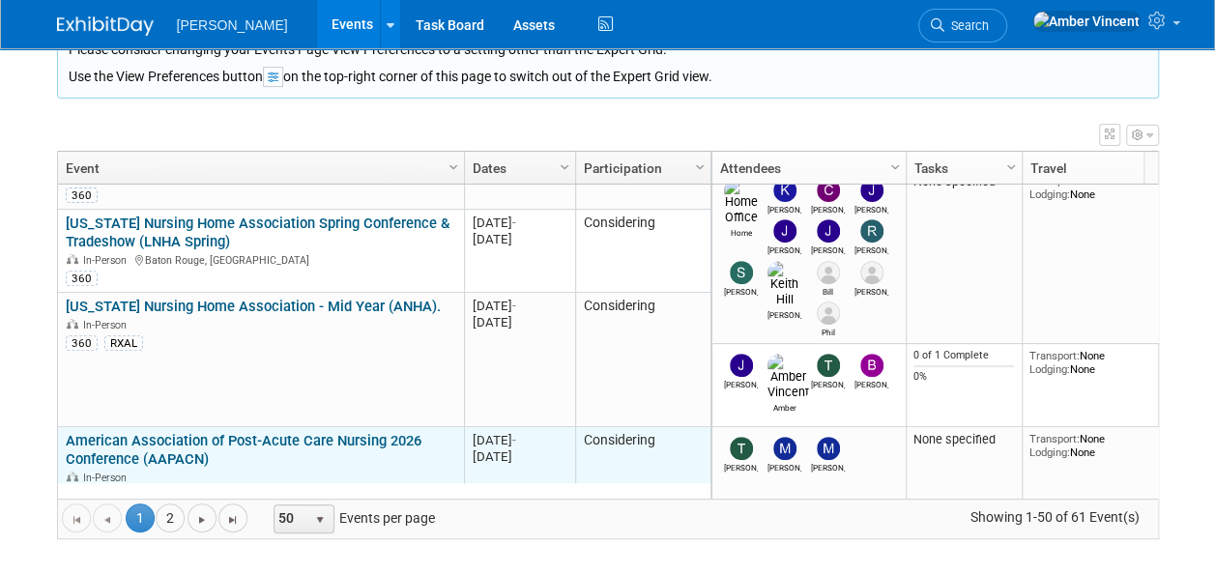
scroll to position [1044, 0]
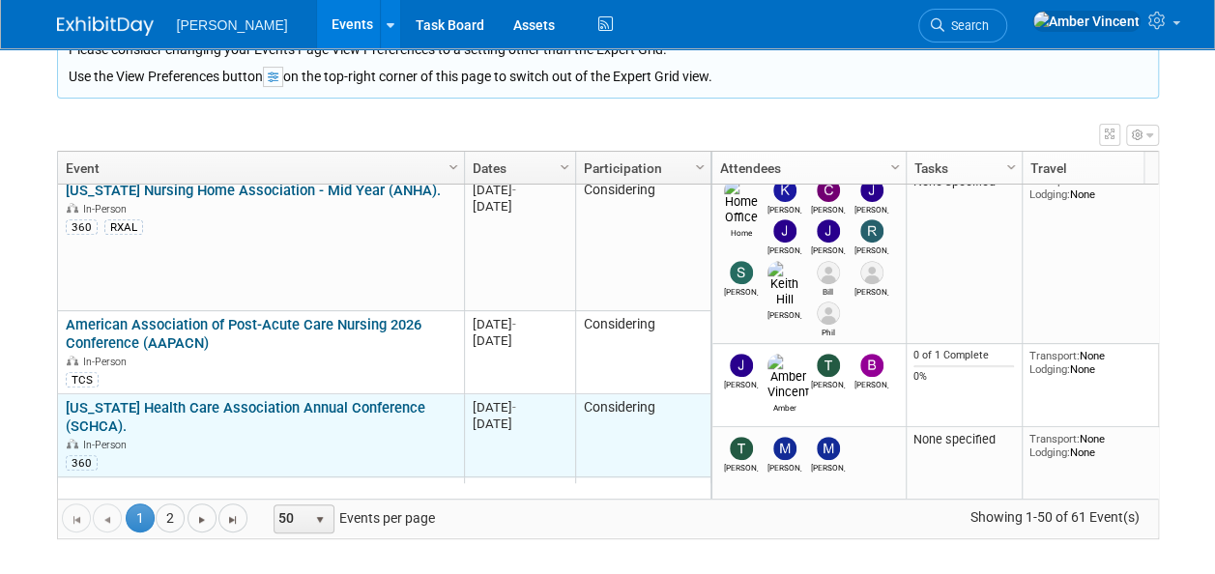
click at [246, 399] on link "[US_STATE] Health Care Association Annual Conference (SCHCA)." at bounding box center [246, 417] width 360 height 36
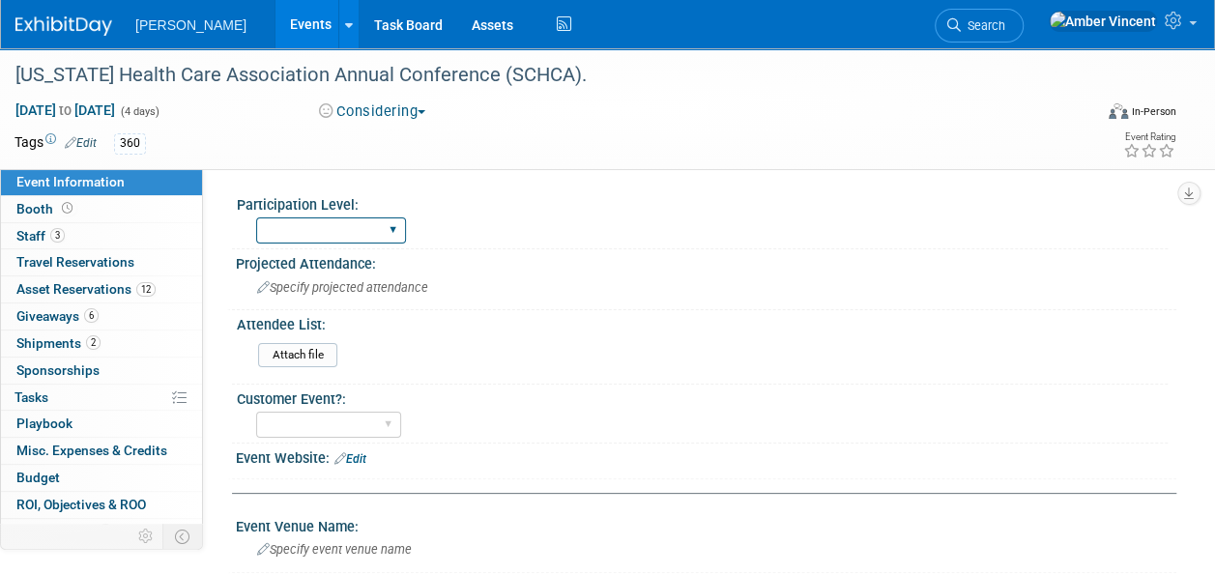
click at [390, 231] on select "Exhibitor Exhibitor/Sponsor" at bounding box center [331, 231] width 150 height 26
select select "Exhibitor"
click at [256, 218] on select "Exhibitor Exhibitor/Sponsor" at bounding box center [331, 231] width 150 height 26
click at [293, 292] on span "Specify projected attendance" at bounding box center [342, 287] width 171 height 15
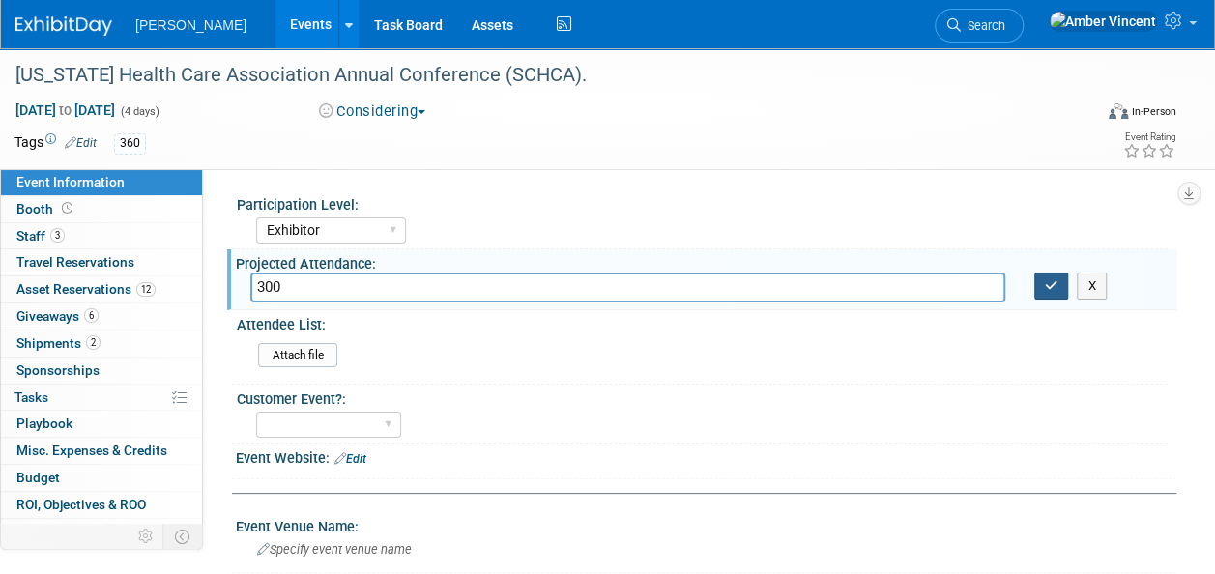
type input "300"
click at [1040, 286] on button "button" at bounding box center [1052, 286] width 35 height 27
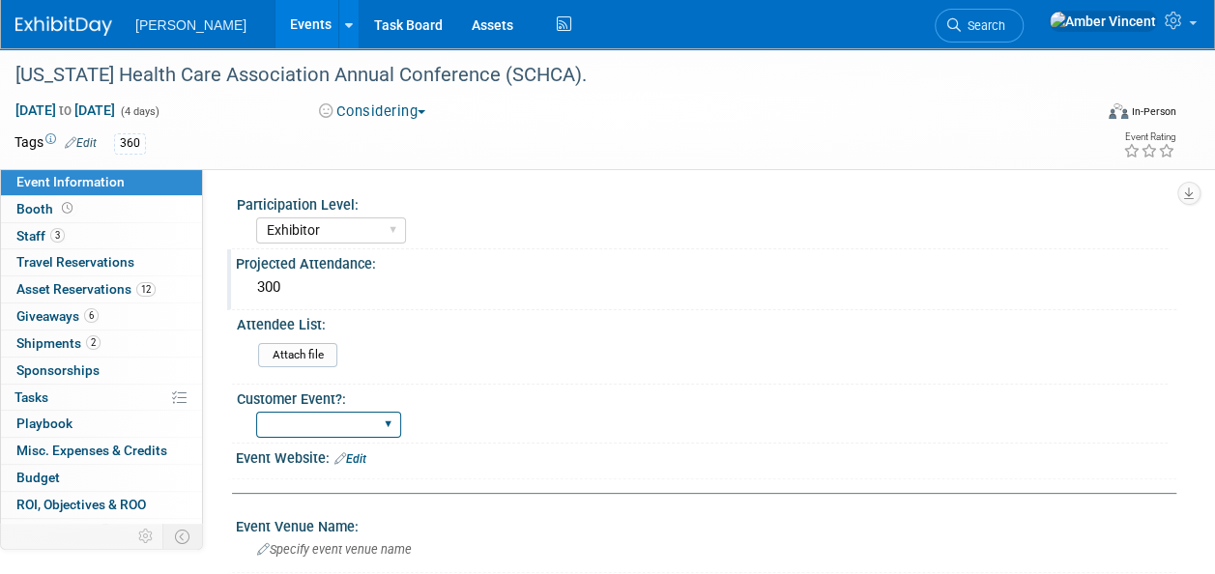
drag, startPoint x: 383, startPoint y: 422, endPoint x: 377, endPoint y: 431, distance: 11.3
click at [383, 422] on select "Yes No" at bounding box center [328, 425] width 145 height 26
select select "Yes"
click at [256, 412] on select "Yes No" at bounding box center [328, 425] width 145 height 26
click at [381, 422] on select "Yes No" at bounding box center [328, 425] width 145 height 26
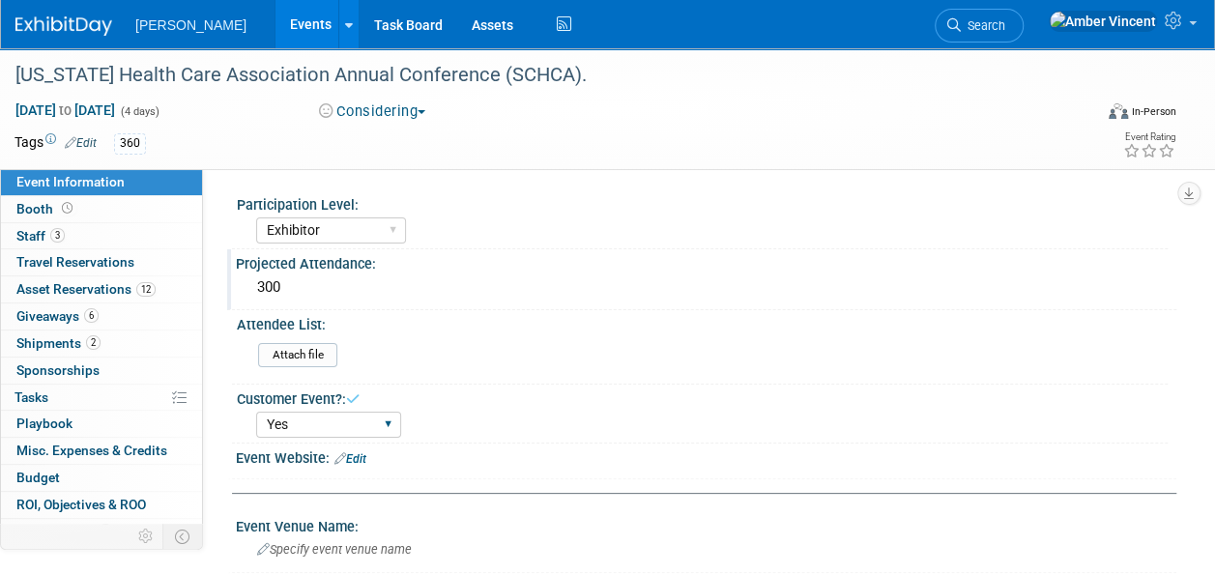
select select
click at [256, 412] on select "Yes No" at bounding box center [328, 425] width 145 height 26
click at [541, 381] on div "Attendee List: Attach file" at bounding box center [700, 346] width 936 height 73
click at [82, 289] on span "Asset Reservations 12" at bounding box center [85, 288] width 139 height 15
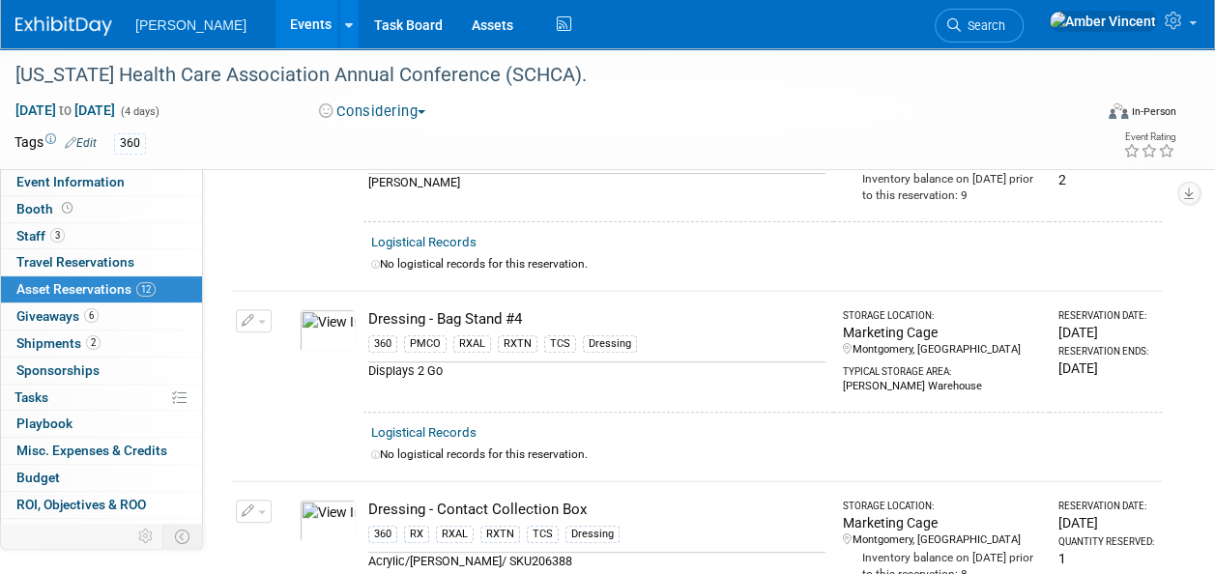
scroll to position [193, 0]
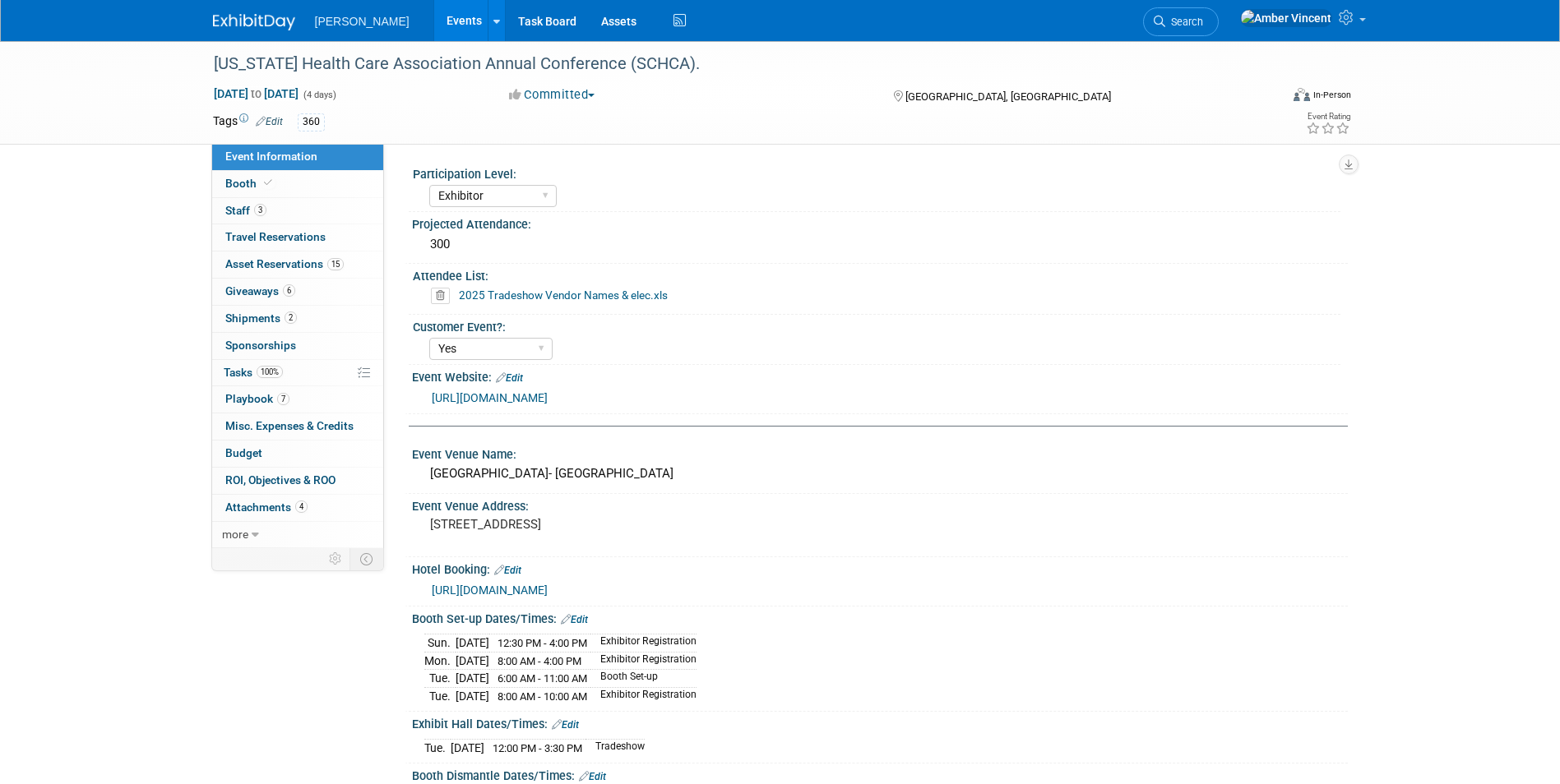
select select "Exhibitor"
select select "Yes"
click at [301, 260] on span "Asset Reservations 15" at bounding box center [284, 264] width 118 height 13
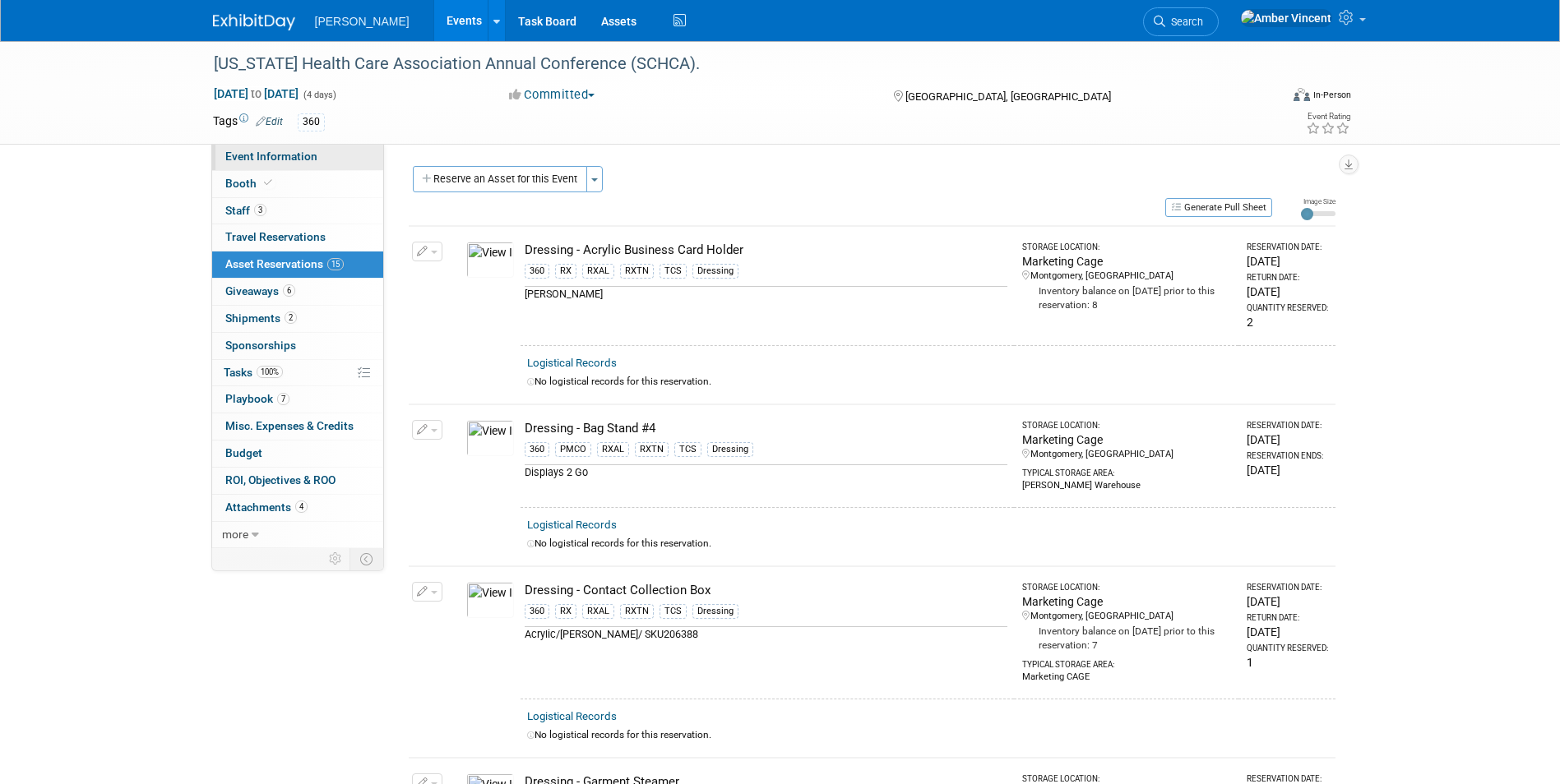
click at [324, 160] on link "Event Information" at bounding box center [297, 156] width 171 height 26
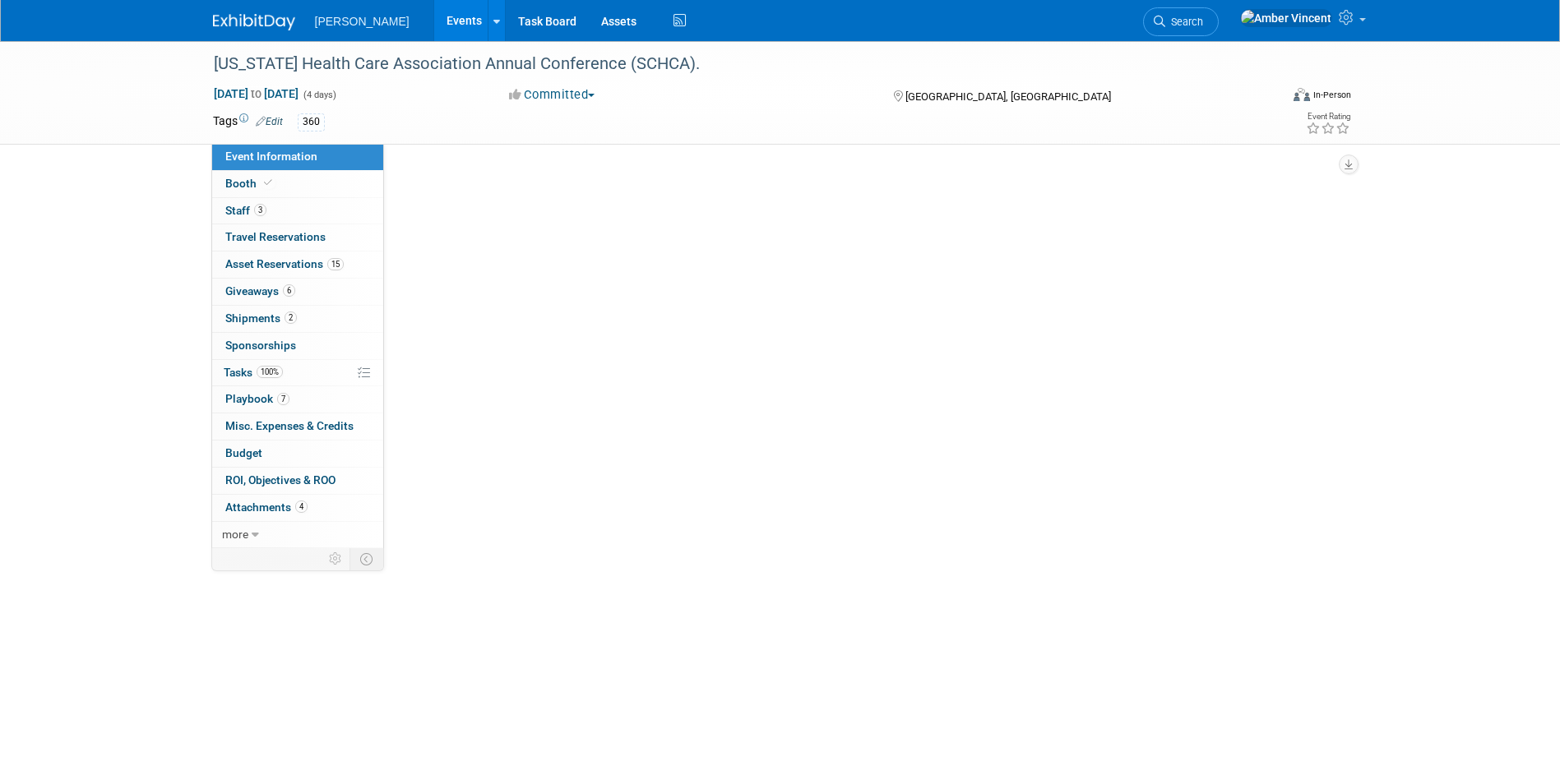
select select "Exhibitor"
select select "Yes"
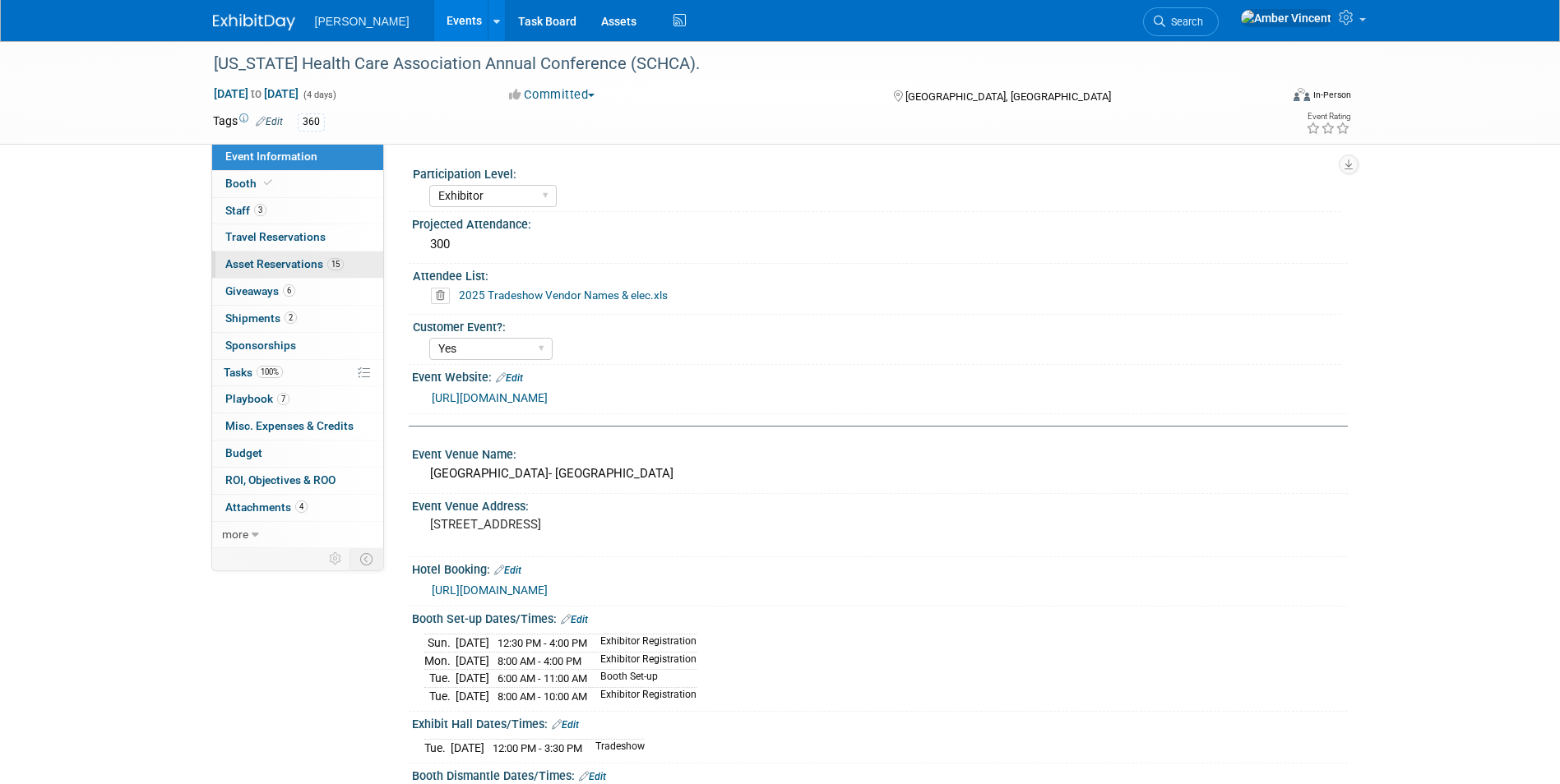
click at [296, 253] on div "Event Information Event Info Booth Booth 3 Staff 3 Staff 0 Travel Reservations …" at bounding box center [297, 346] width 173 height 405
click at [294, 256] on link "15 Asset Reservations 15" at bounding box center [297, 264] width 171 height 26
